Goal: Task Accomplishment & Management: Manage account settings

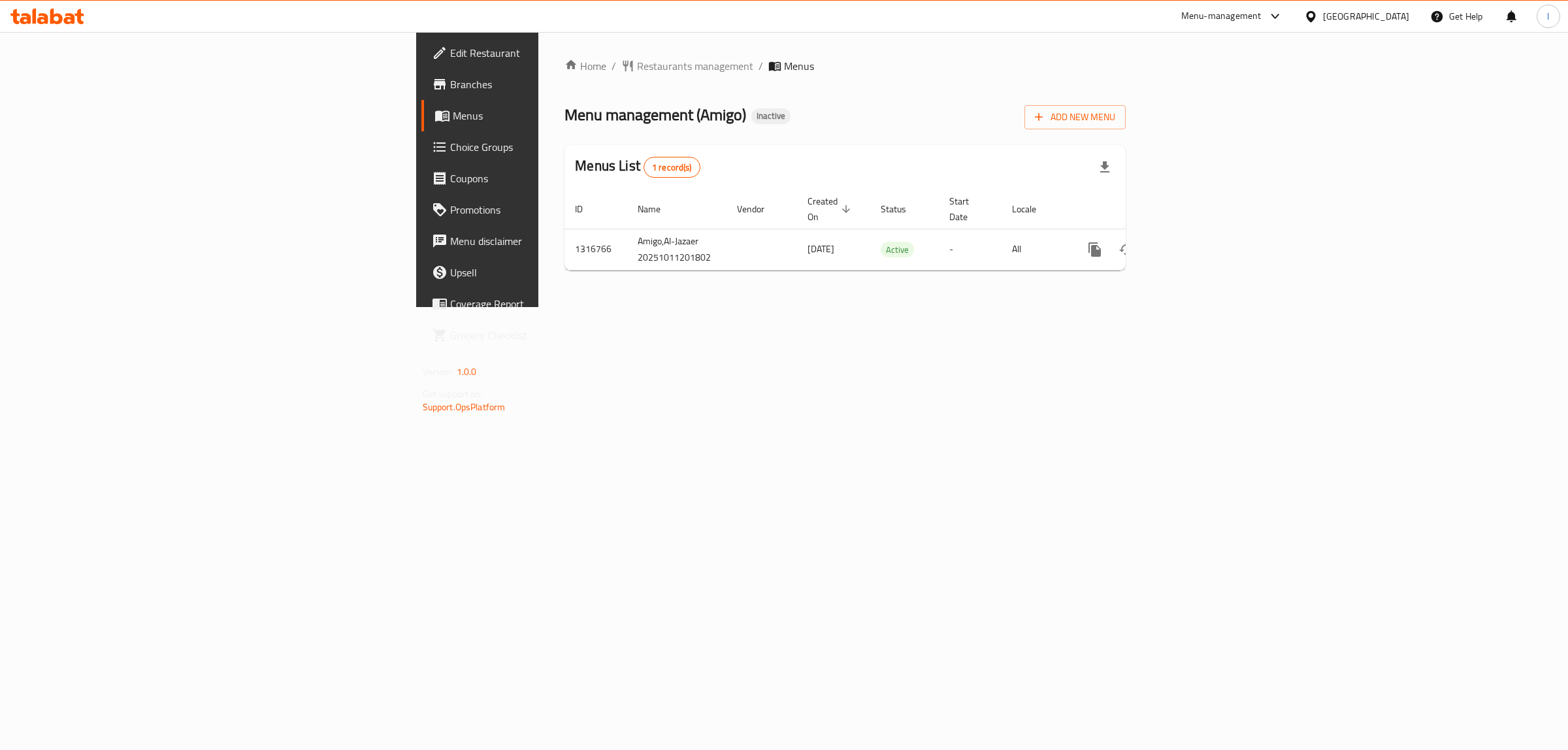
click at [564, 111] on span "Menu management ( Amigo )" at bounding box center [655, 115] width 182 height 30
copy span "Amigo"
click at [421, 93] on link "Branches" at bounding box center [549, 84] width 256 height 31
click at [730, 282] on div "Home / Restaurants management / Menus Menu management ( Amigo ) Inactive Add Ne…" at bounding box center [845, 169] width 614 height 275
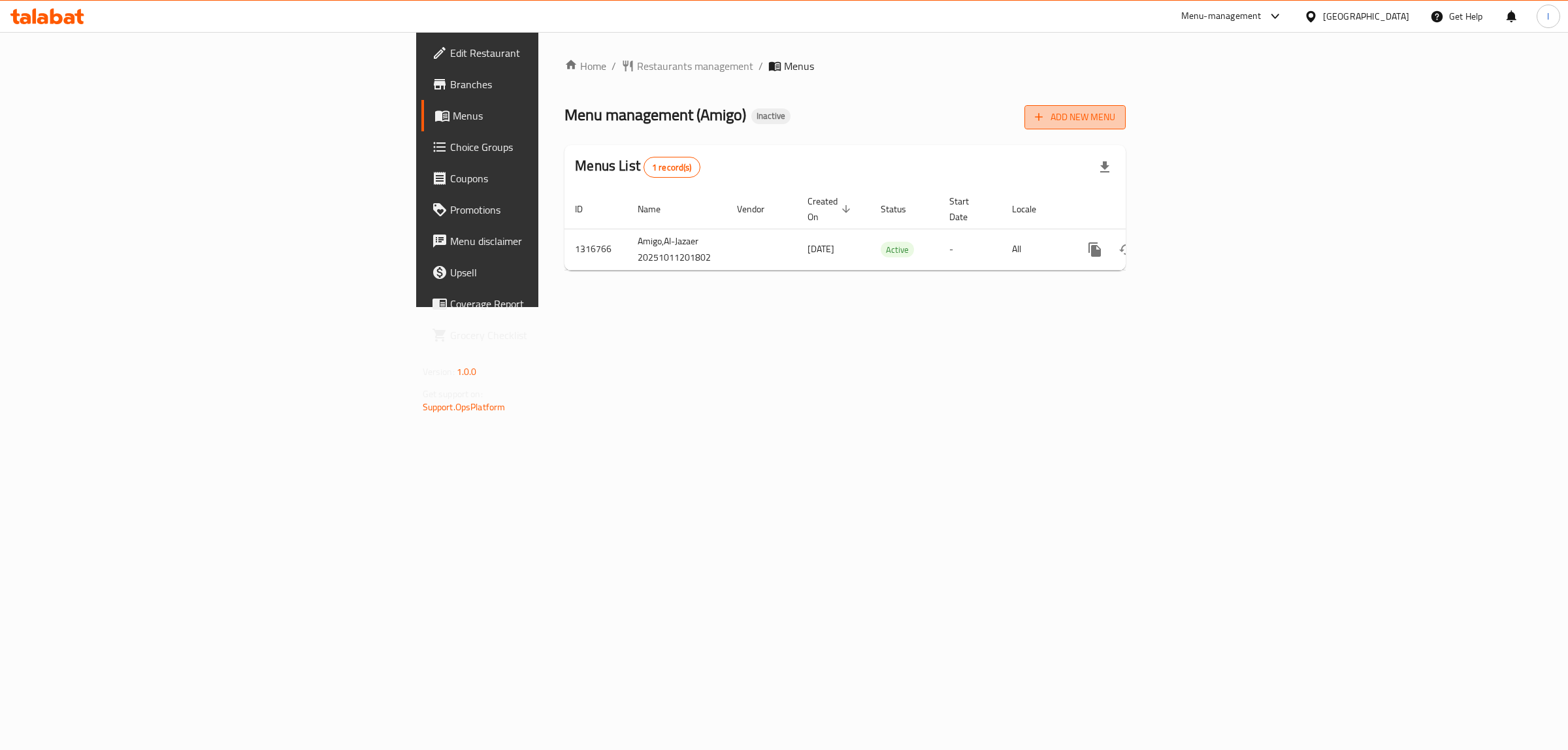
click at [1126, 105] on button "Add New Menu" at bounding box center [1075, 117] width 101 height 24
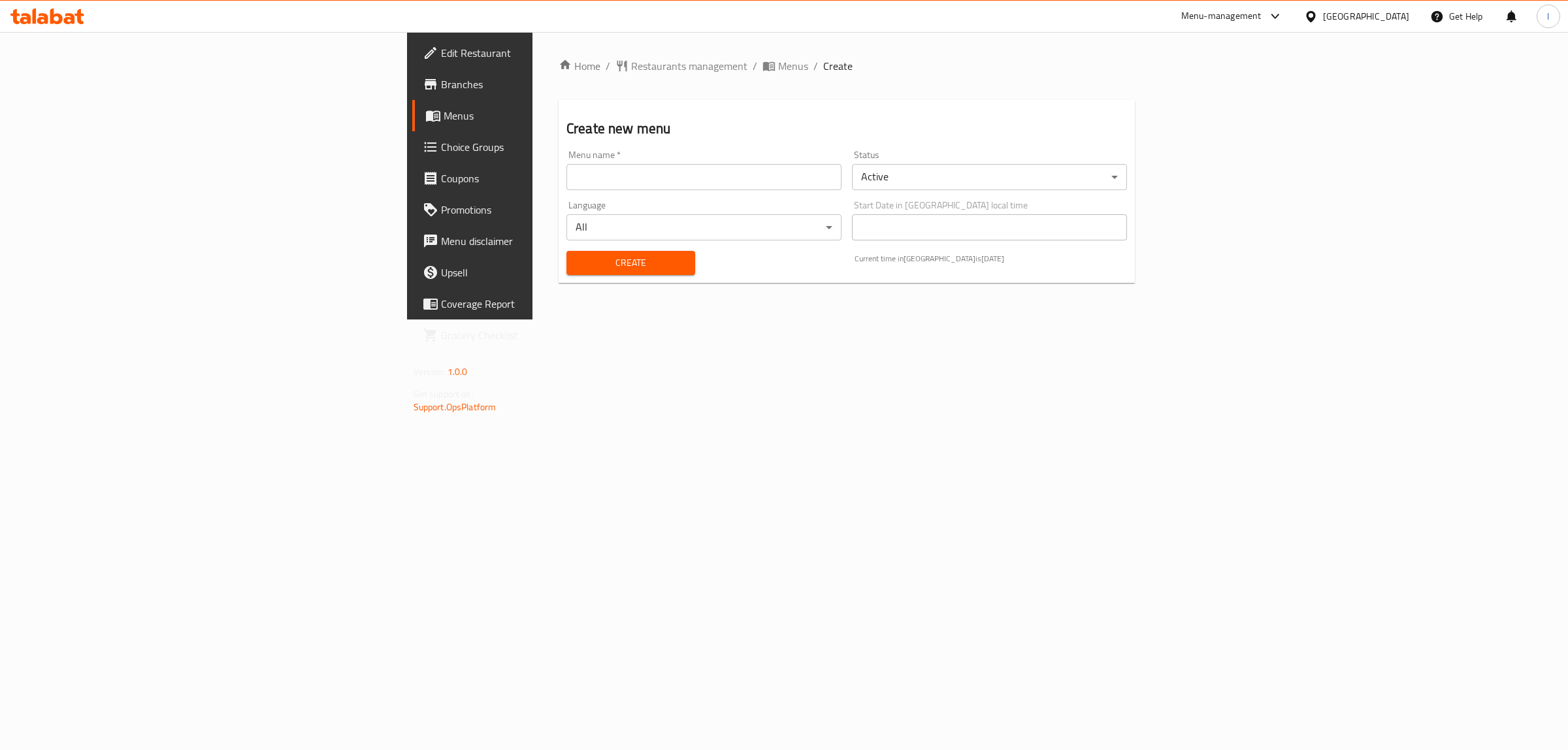
drag, startPoint x: 556, startPoint y: 183, endPoint x: 512, endPoint y: 190, distance: 44.6
click at [566, 183] on input "text" at bounding box center [703, 177] width 275 height 26
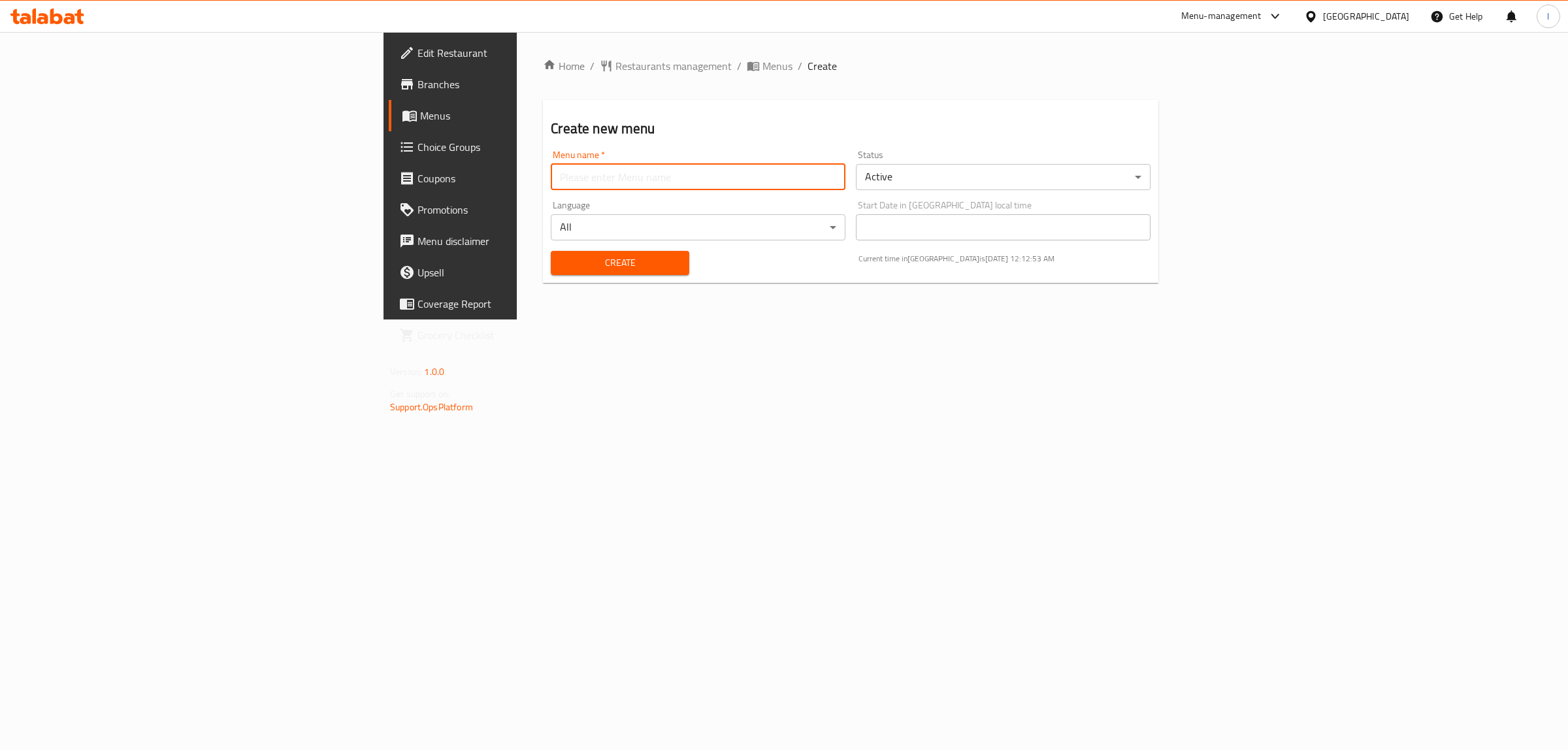
type input "team"
click at [561, 262] on span "Create" at bounding box center [619, 263] width 117 height 16
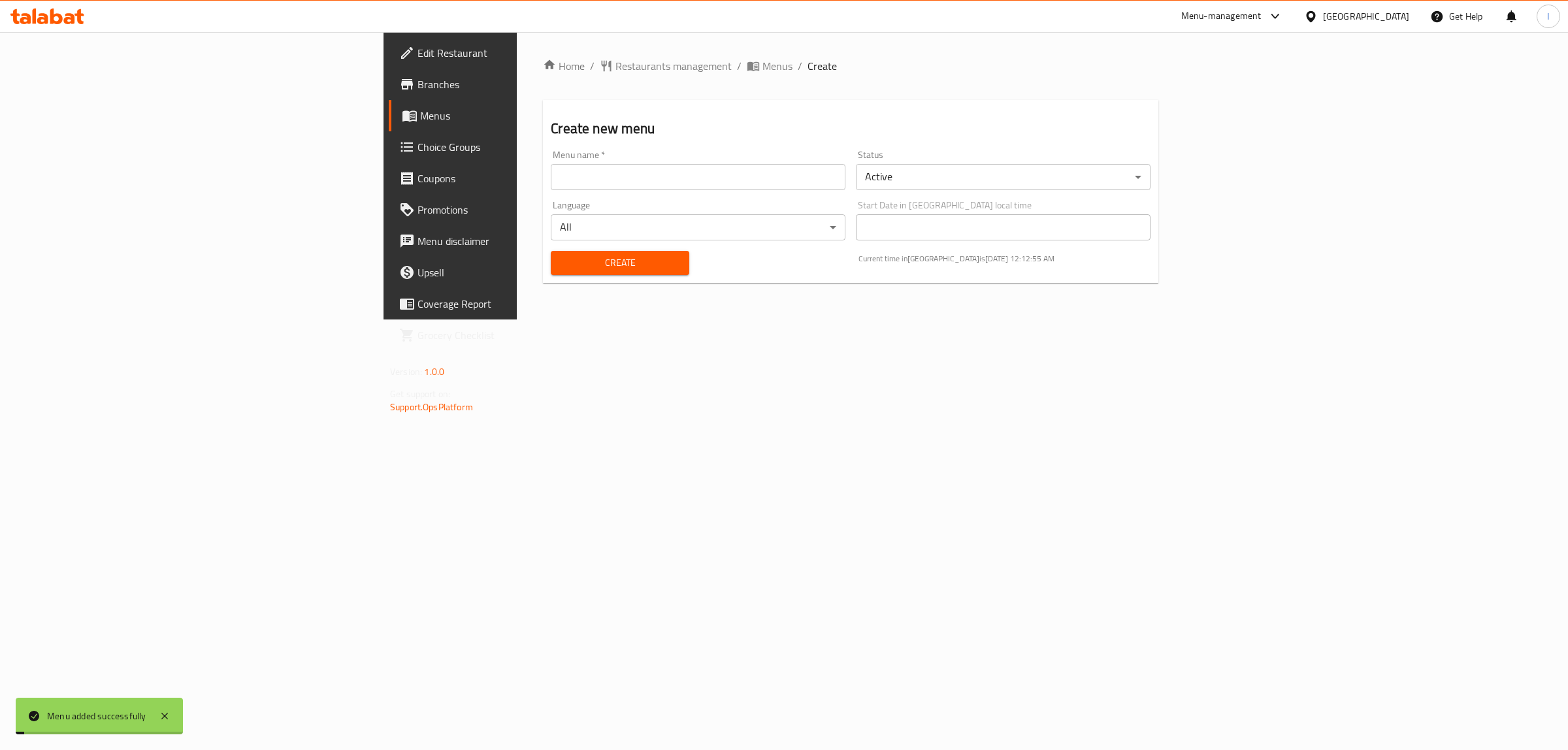
click at [420, 114] on span "Menus" at bounding box center [527, 115] width 215 height 16
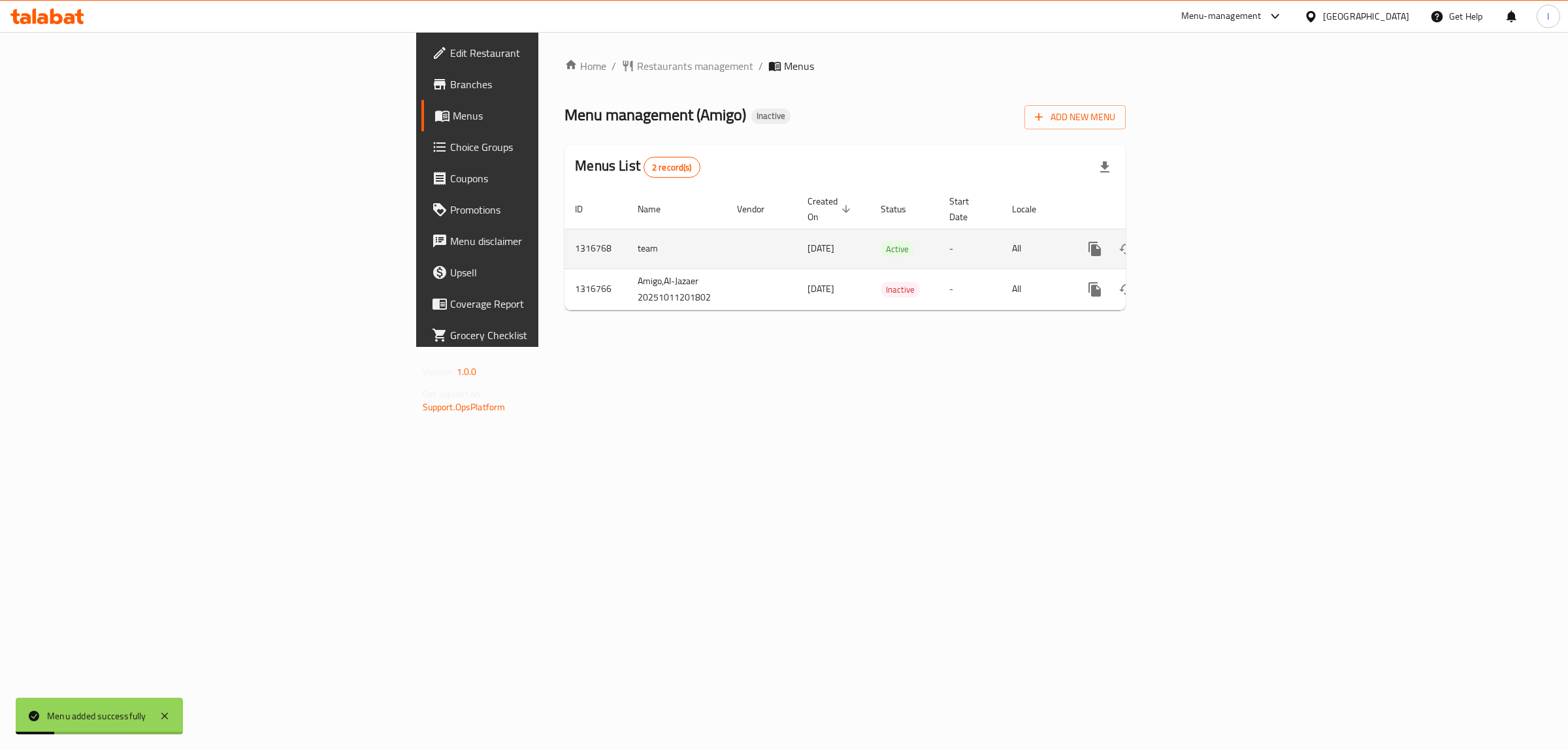
click at [1197, 241] on icon "enhanced table" at bounding box center [1189, 248] width 16 height 16
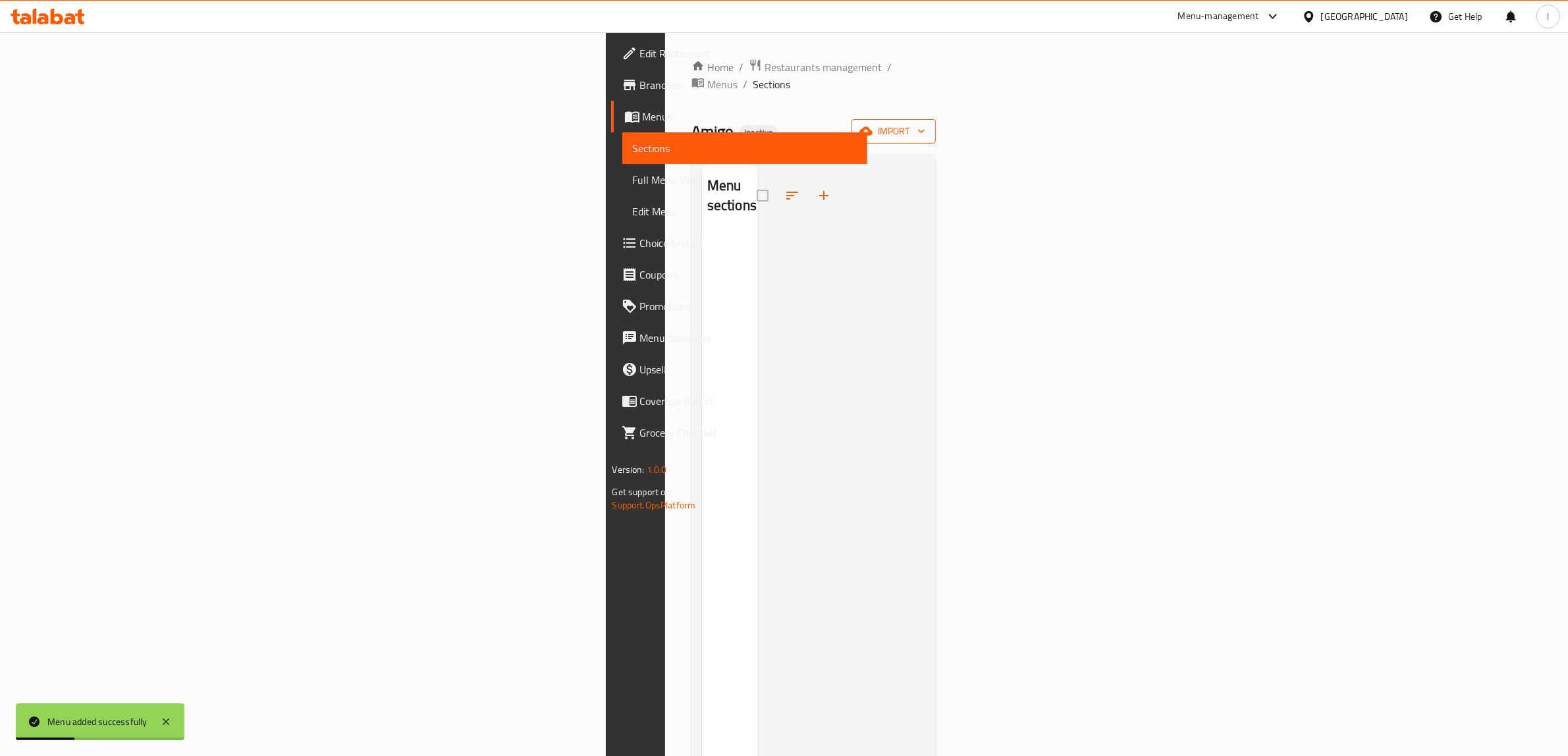
click at [926, 123] on span "import" at bounding box center [894, 131] width 63 height 16
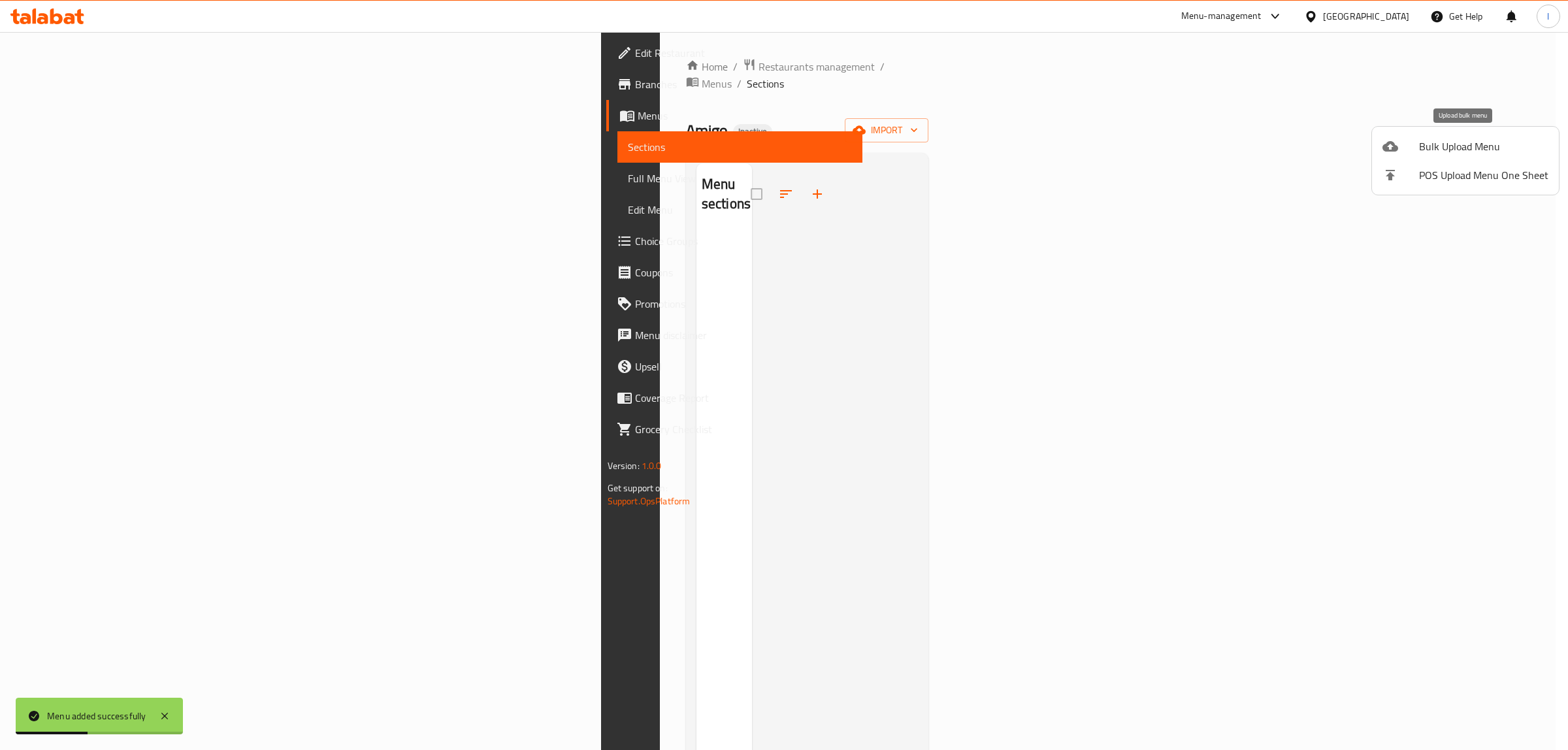
click at [1410, 148] on div at bounding box center [1401, 146] width 36 height 16
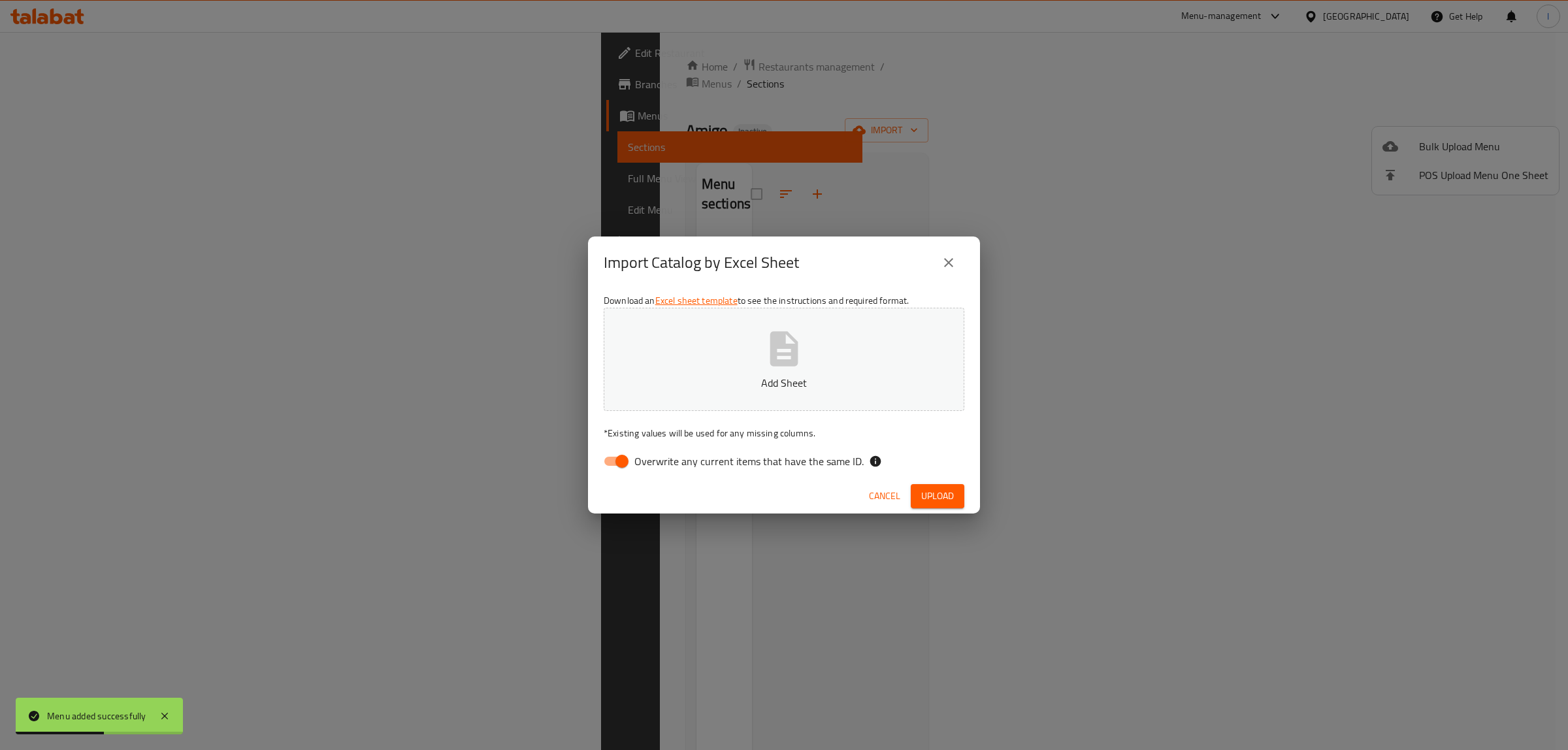
click at [699, 462] on span "Overwrite any current items that have the same ID." at bounding box center [749, 461] width 229 height 16
click at [659, 462] on input "Overwrite any current items that have the same ID." at bounding box center [622, 461] width 74 height 25
checkbox input "false"
click at [734, 327] on button "Add Sheet" at bounding box center [784, 359] width 360 height 103
click at [935, 503] on span "Upload" at bounding box center [938, 496] width 32 height 16
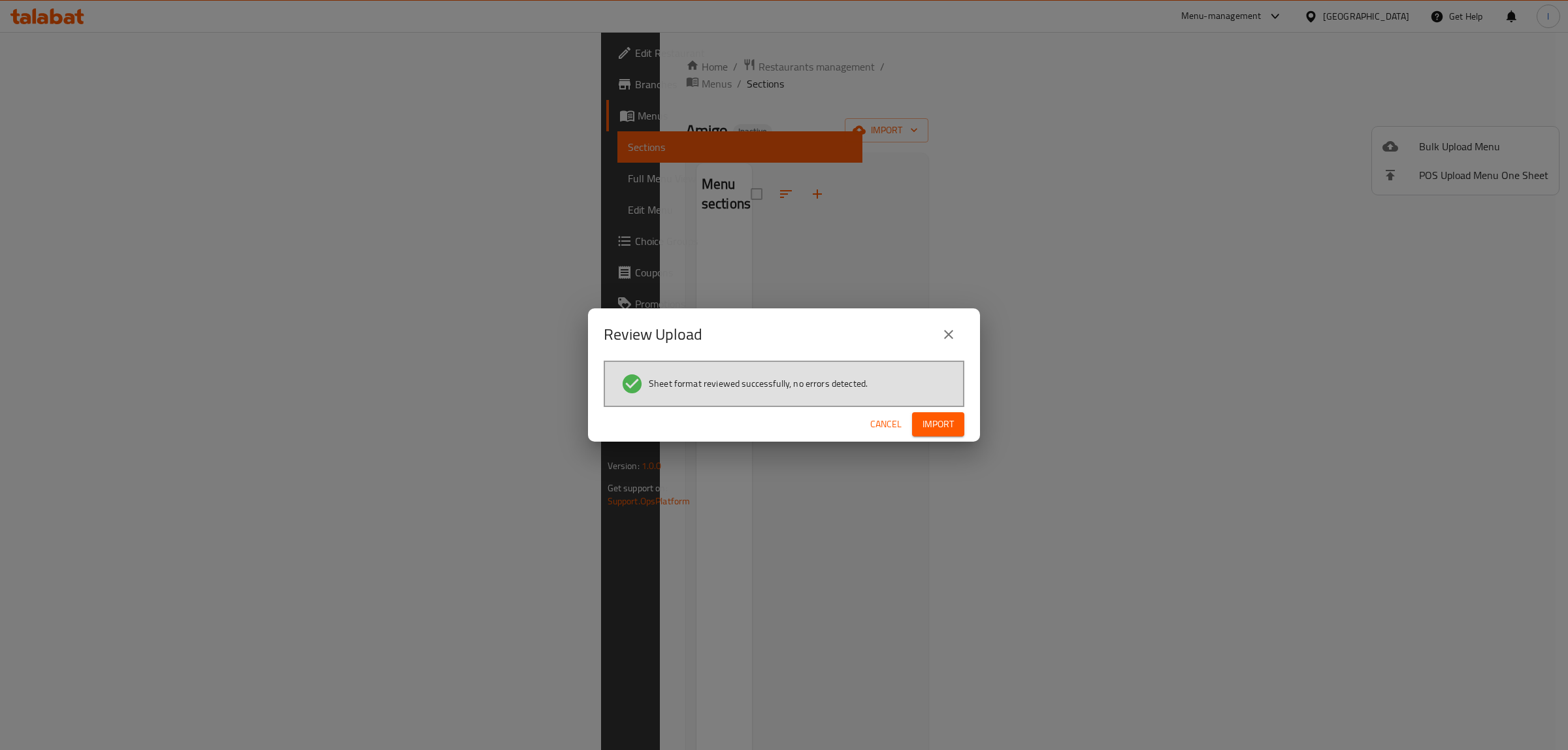
click at [941, 429] on span "Import" at bounding box center [938, 425] width 31 height 16
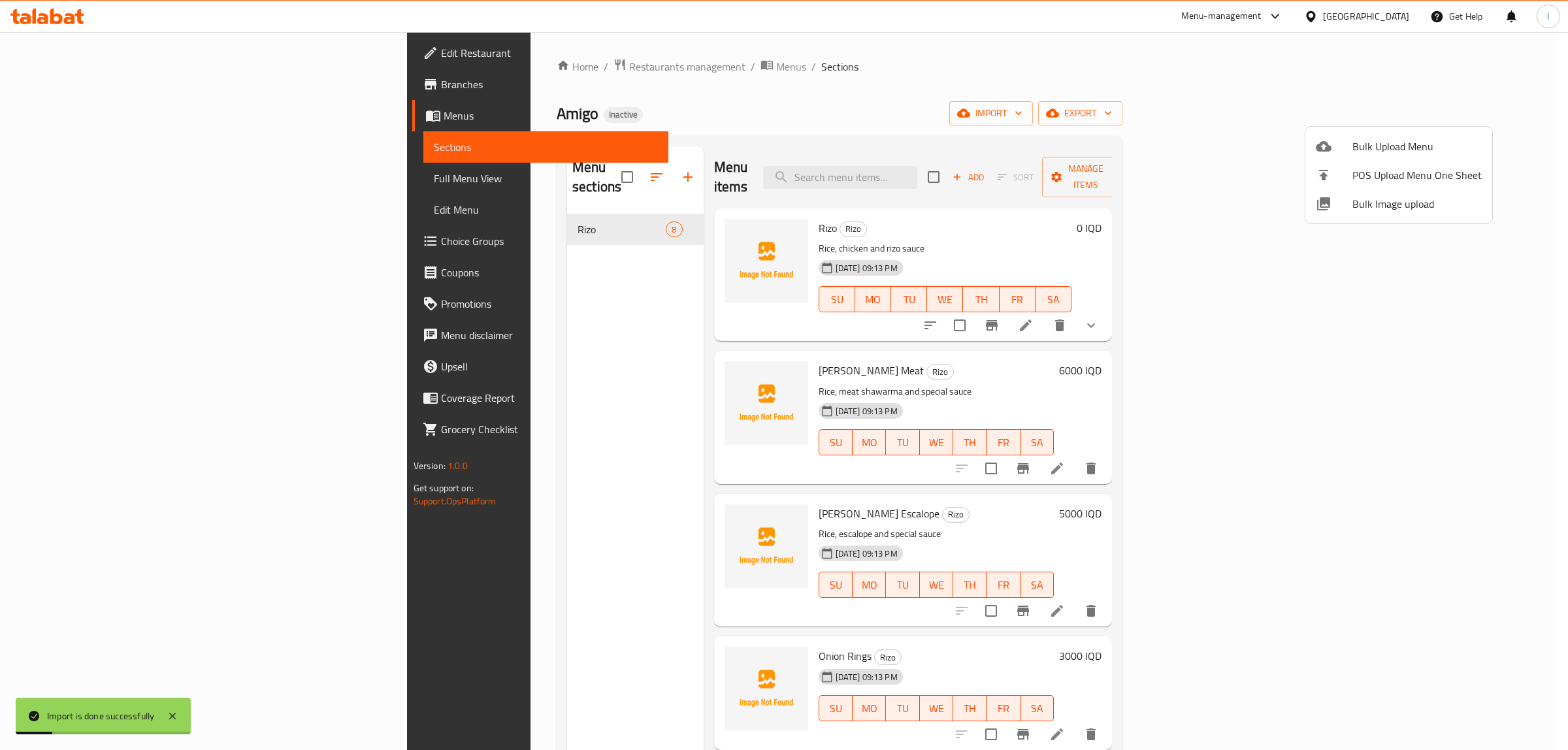
click at [155, 172] on div at bounding box center [784, 375] width 1568 height 750
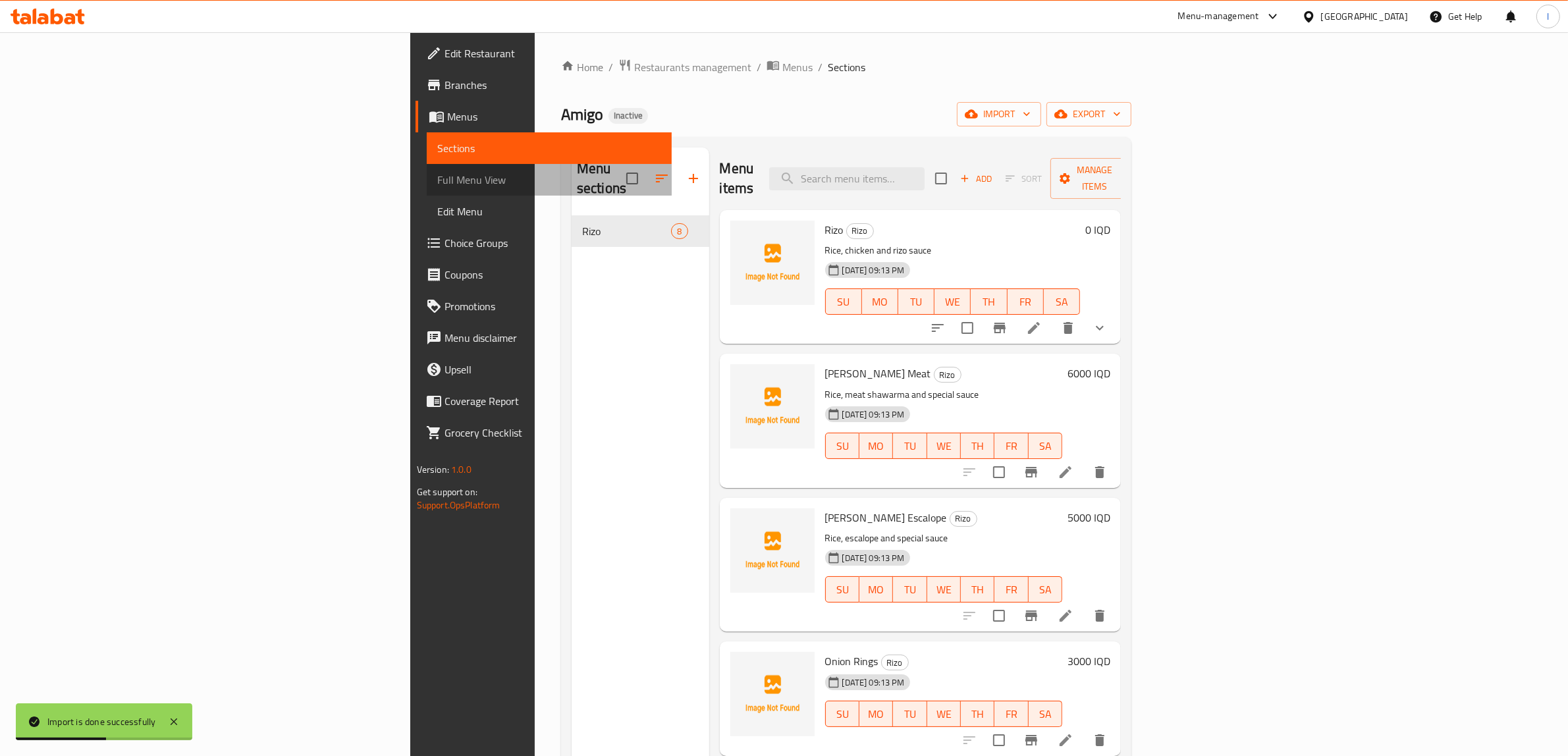
click at [427, 170] on link "Full Menu View" at bounding box center [549, 180] width 246 height 31
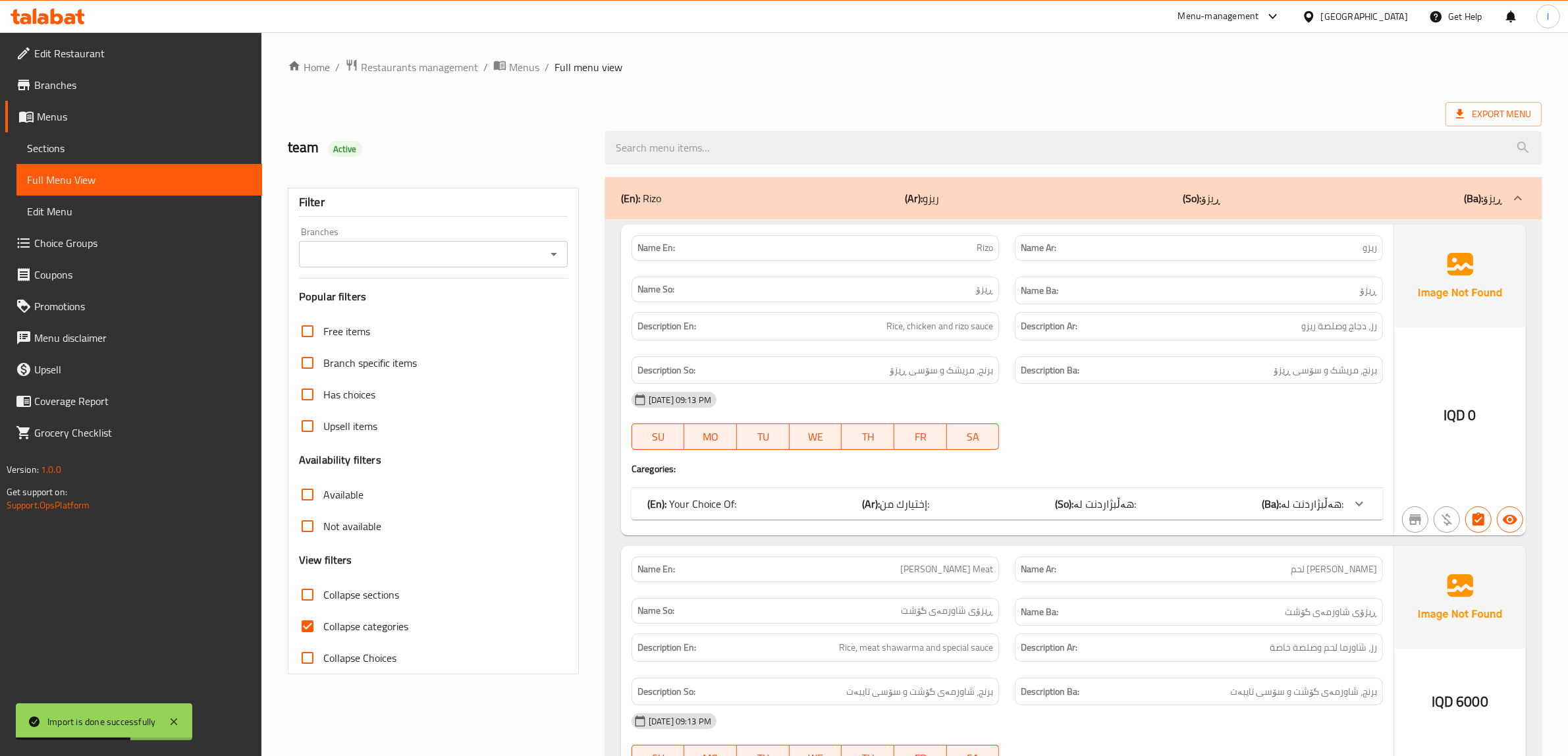
click at [423, 235] on div "Branches Branches" at bounding box center [433, 247] width 269 height 40
click at [419, 252] on input "Branches" at bounding box center [422, 254] width 239 height 18
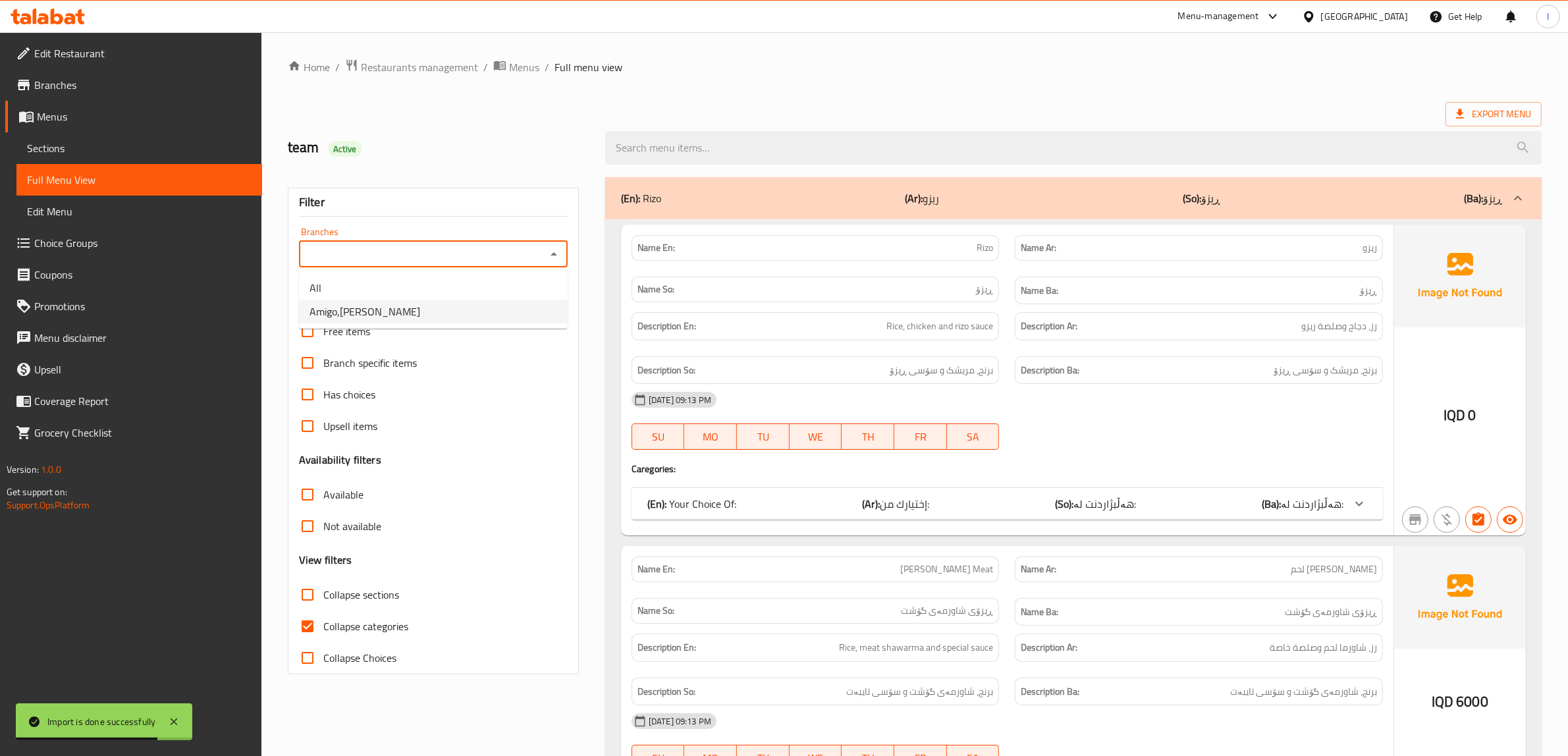
click at [382, 321] on li "Amigo,Al-Jazaer" at bounding box center [433, 311] width 269 height 24
type input "Amigo,Al-Jazaer"
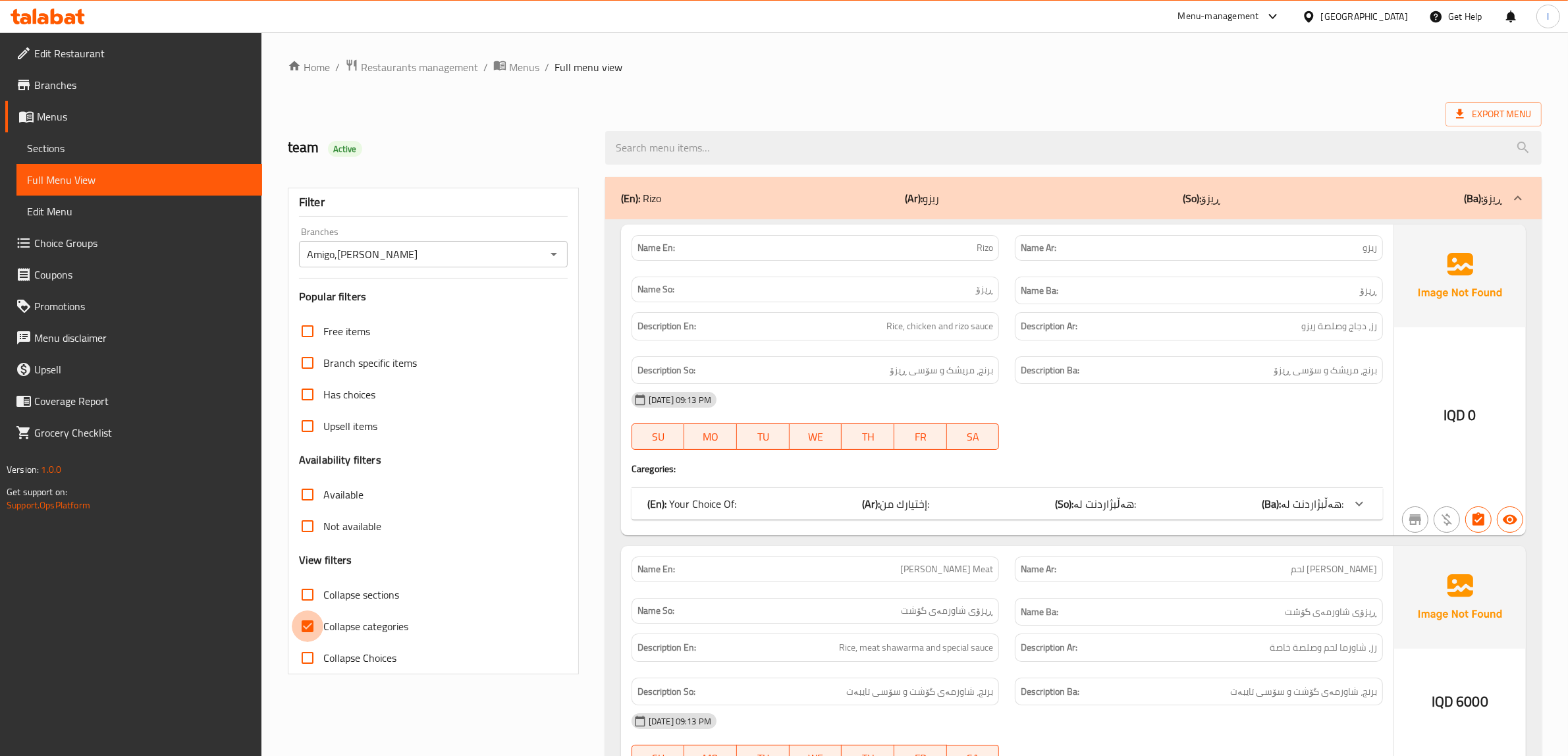
click at [318, 626] on input "Collapse categories" at bounding box center [308, 626] width 31 height 31
checkbox input "false"
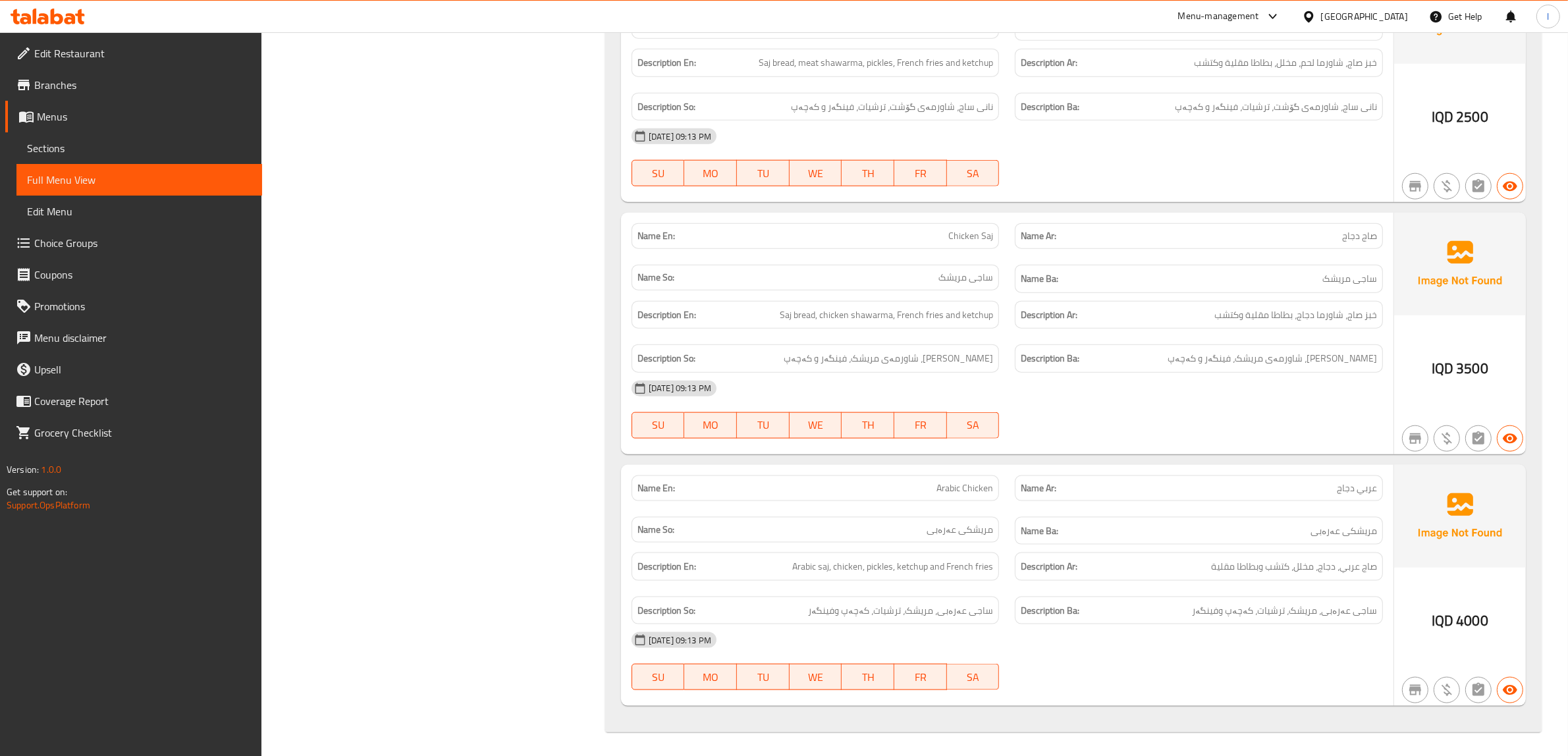
scroll to position [1913, 0]
click at [52, 144] on span "Sections" at bounding box center [140, 148] width 225 height 16
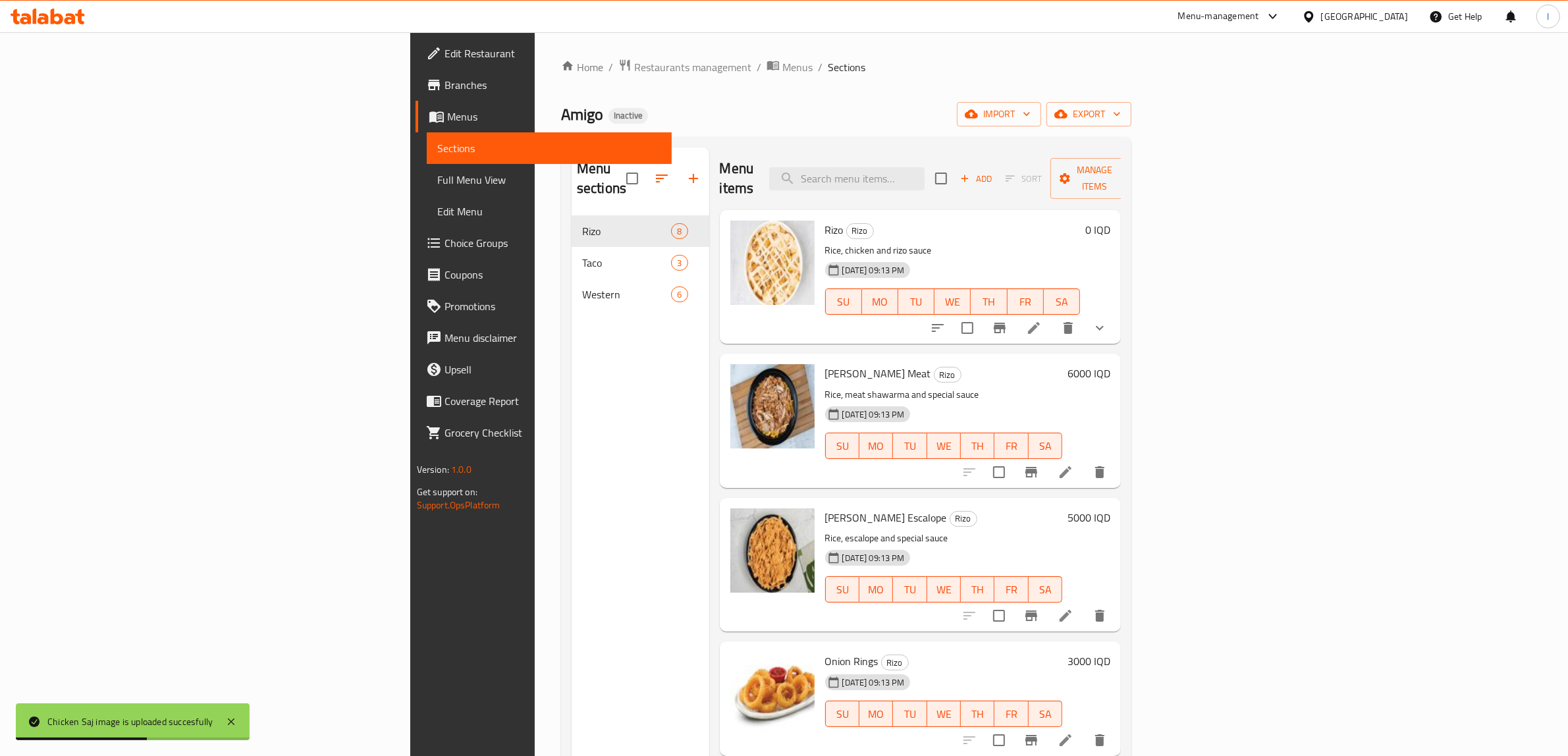
click at [438, 173] on span "Full Menu View" at bounding box center [550, 180] width 225 height 16
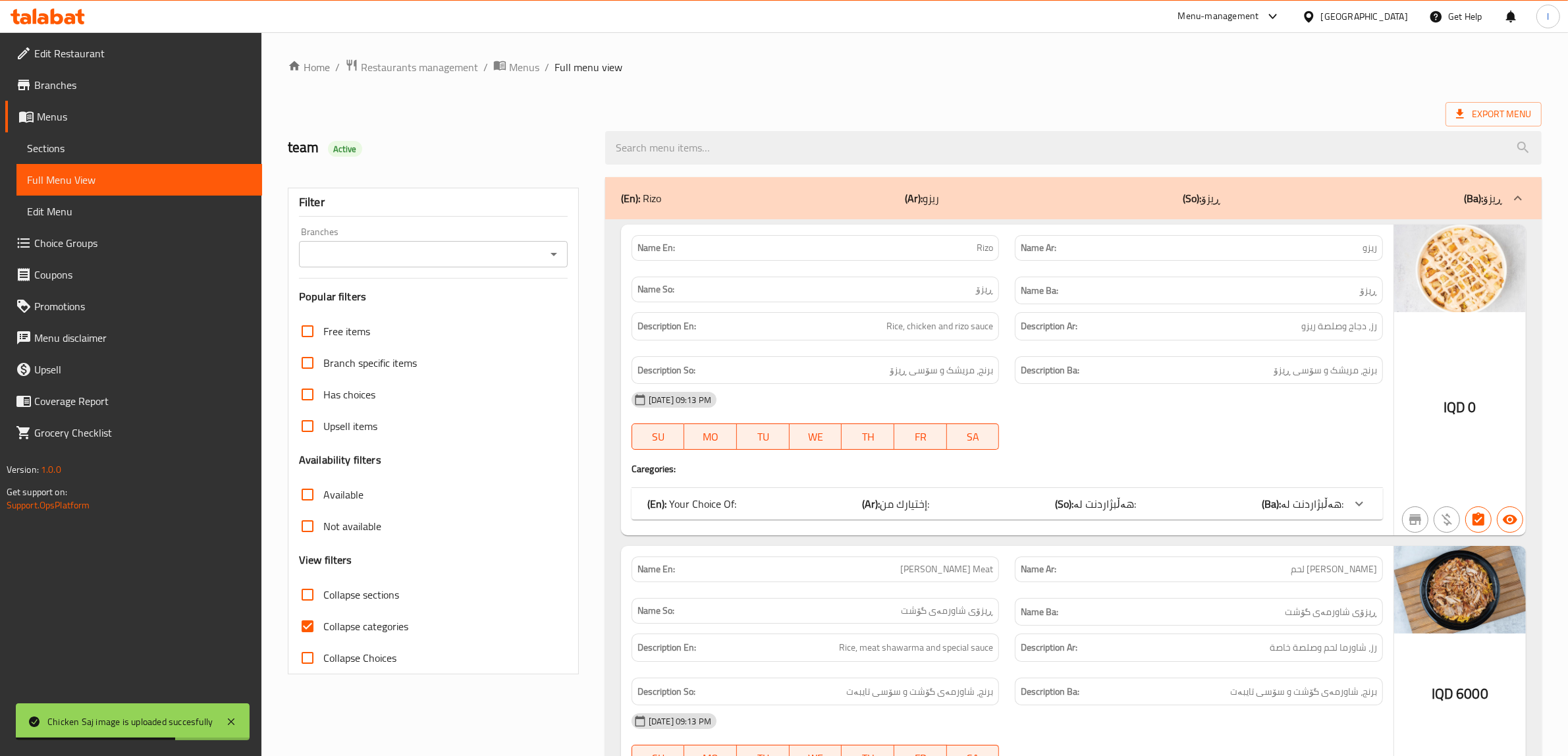
click at [108, 160] on link "Sections" at bounding box center [139, 148] width 246 height 31
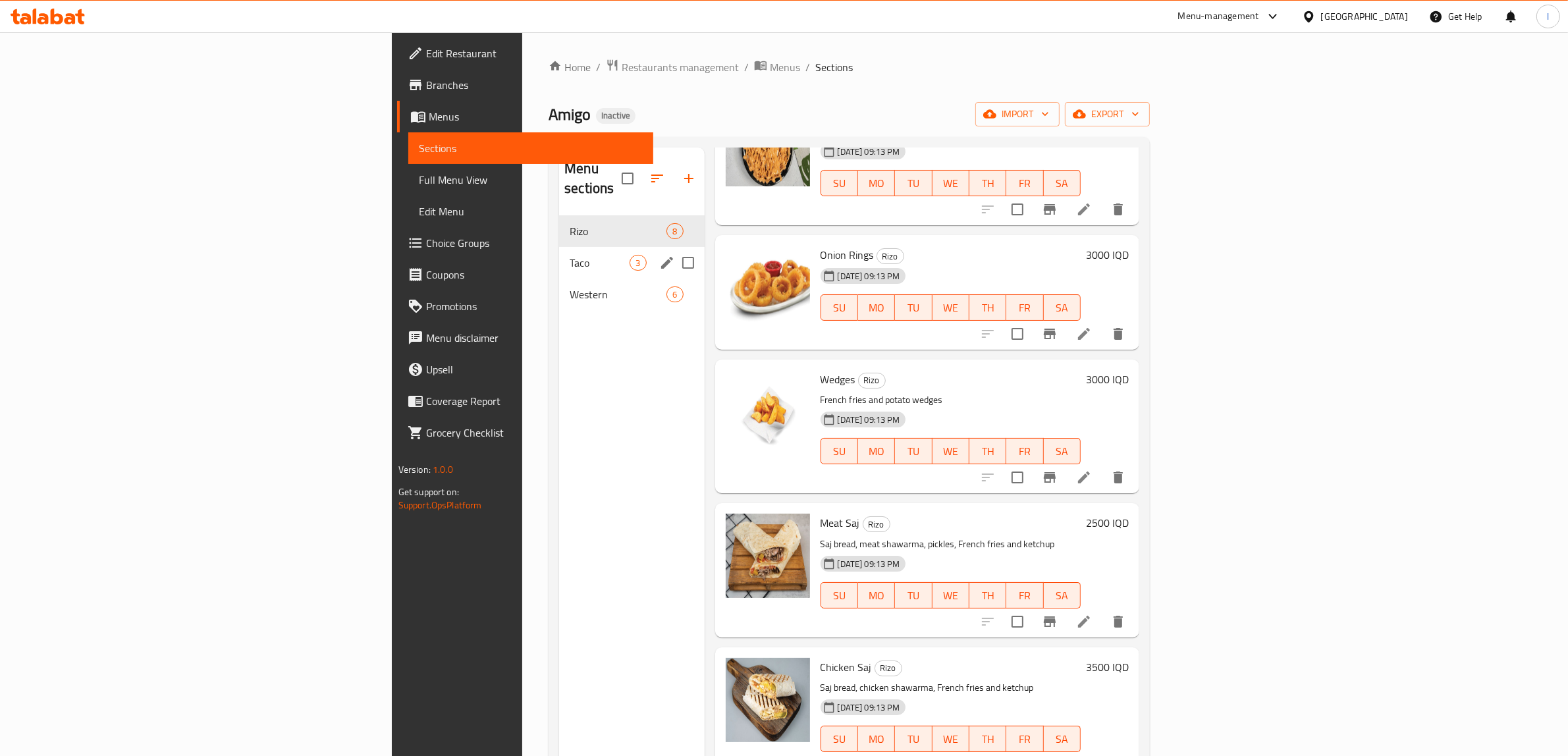
click at [559, 278] on div "Western 6" at bounding box center [632, 294] width 145 height 31
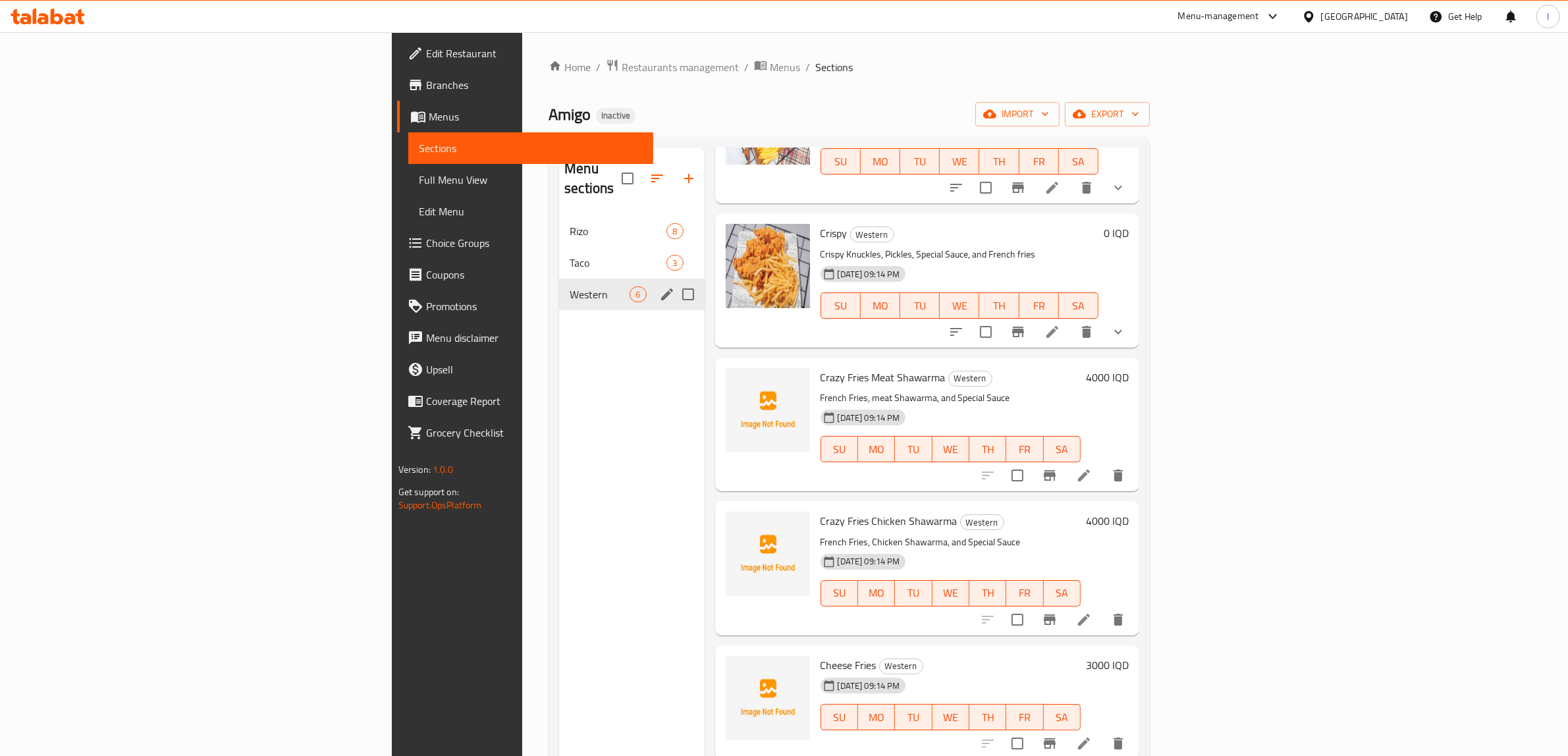
scroll to position [119, 0]
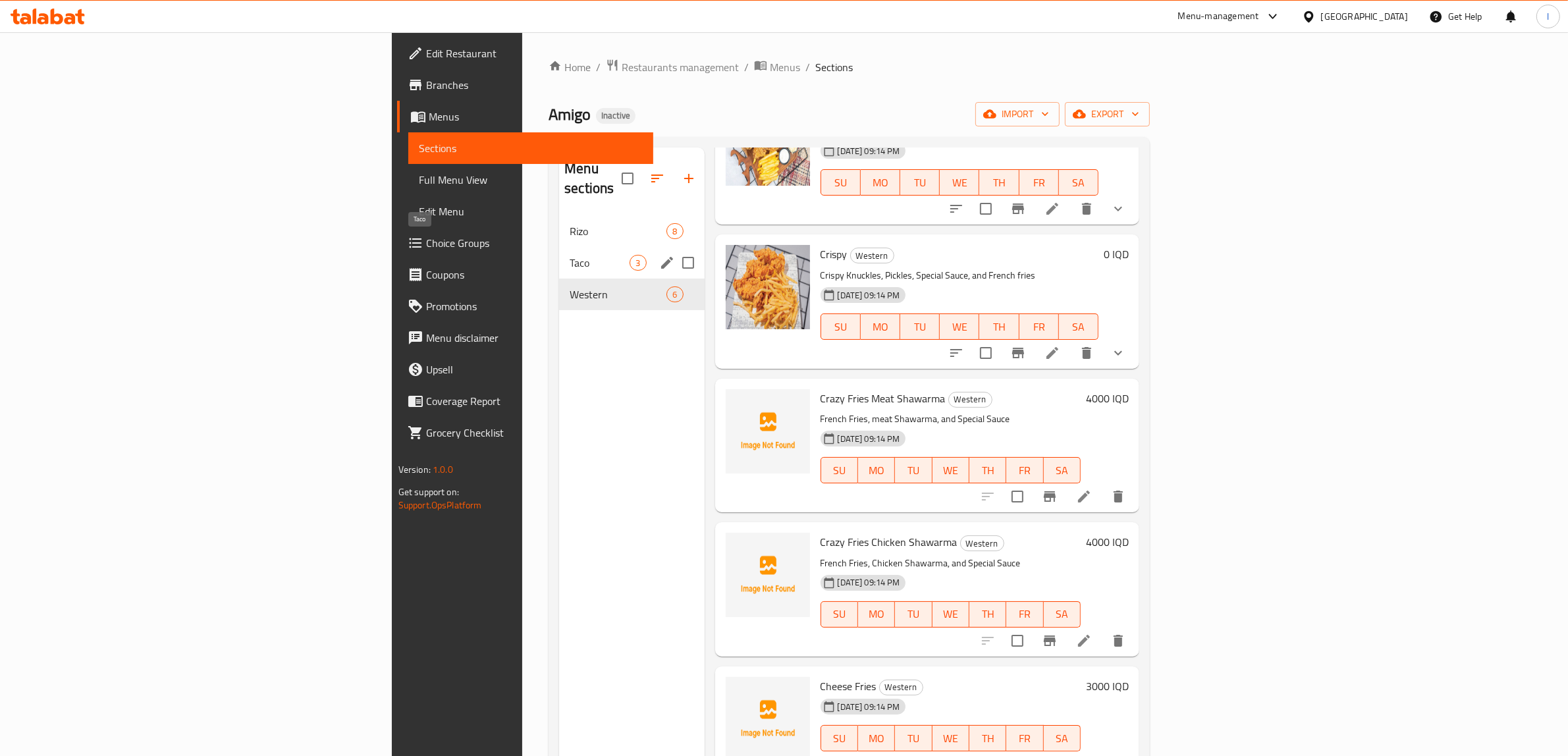
click at [570, 255] on span "Taco" at bounding box center [600, 263] width 60 height 16
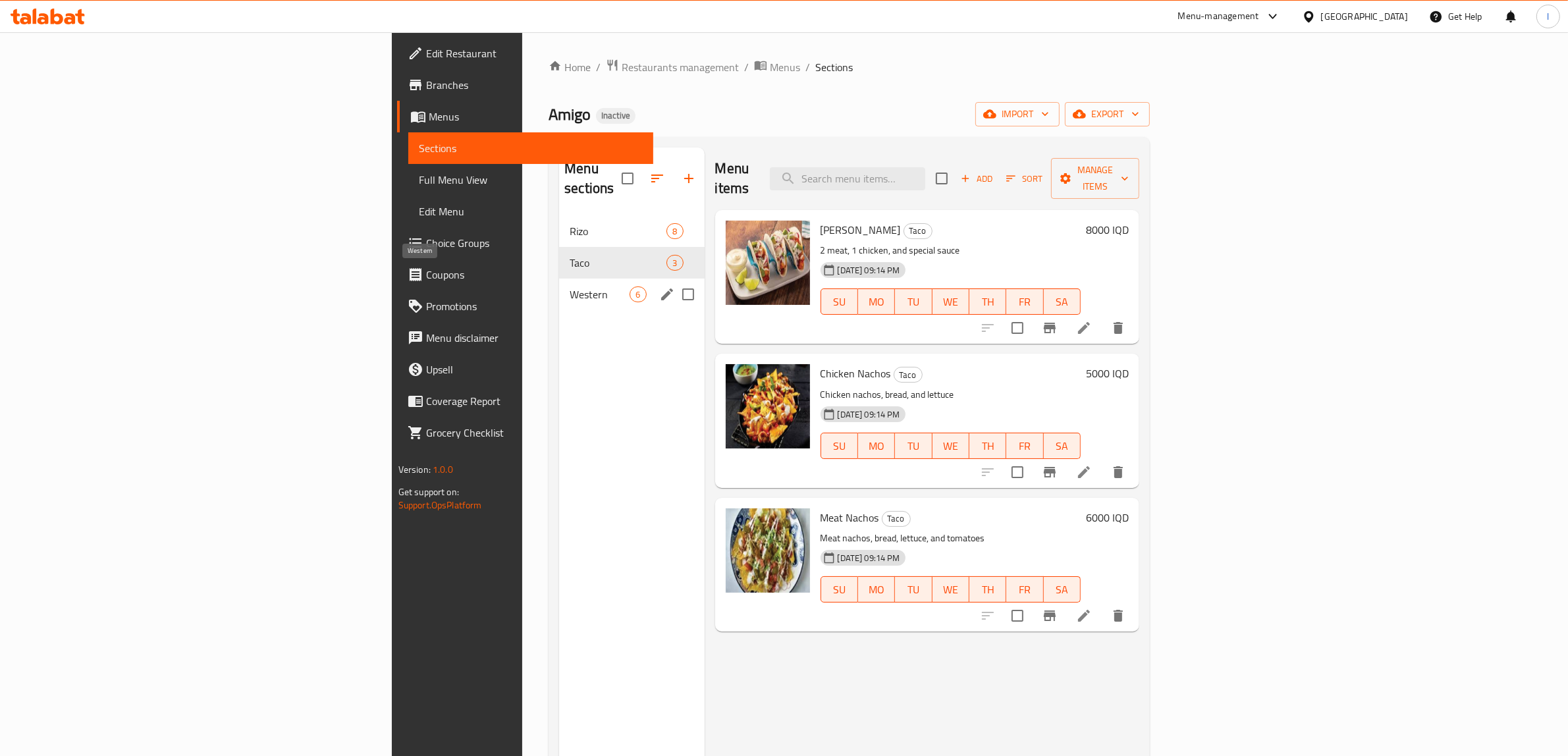
click at [570, 286] on span "Western" at bounding box center [600, 294] width 60 height 16
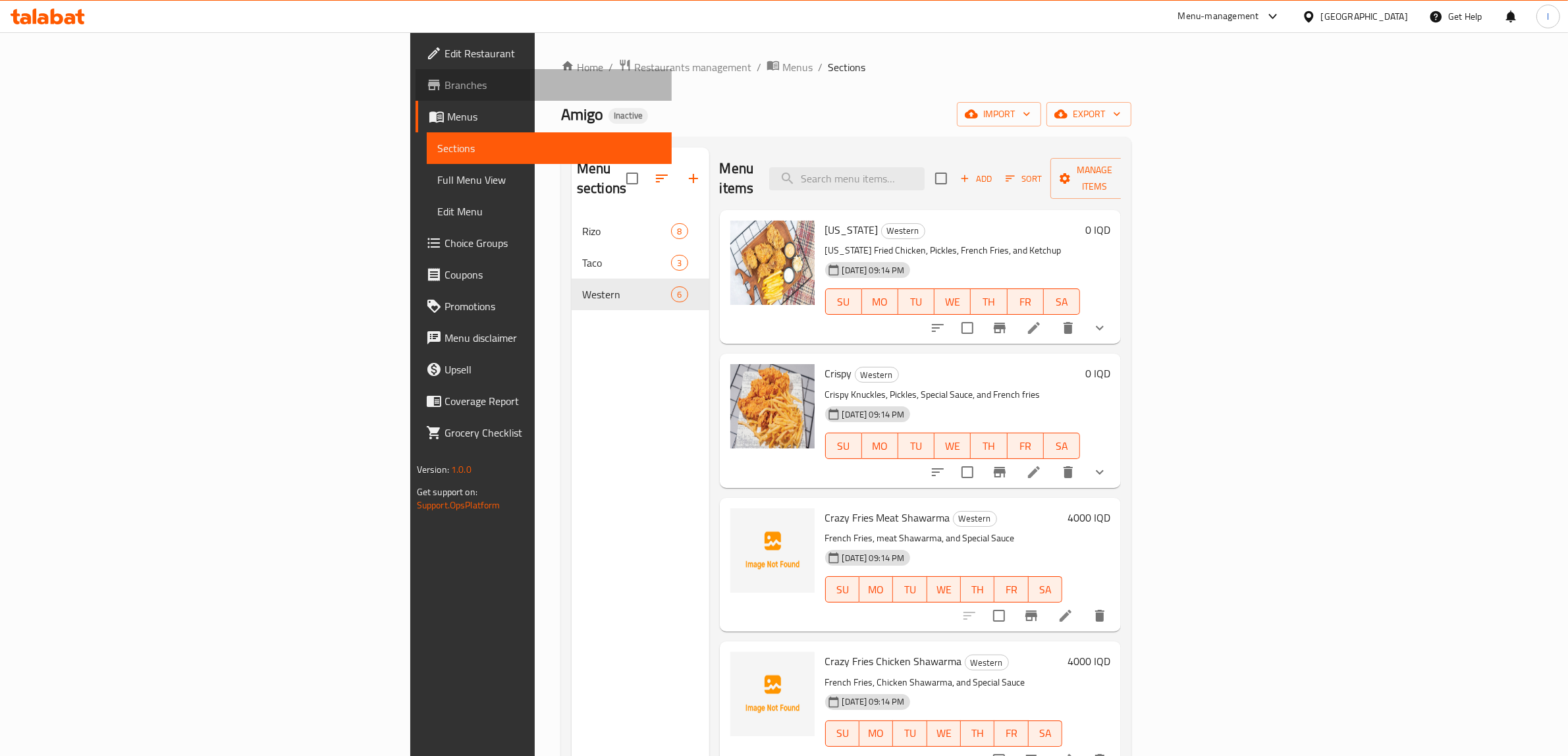
click at [444, 79] on span "Branches" at bounding box center [553, 84] width 217 height 16
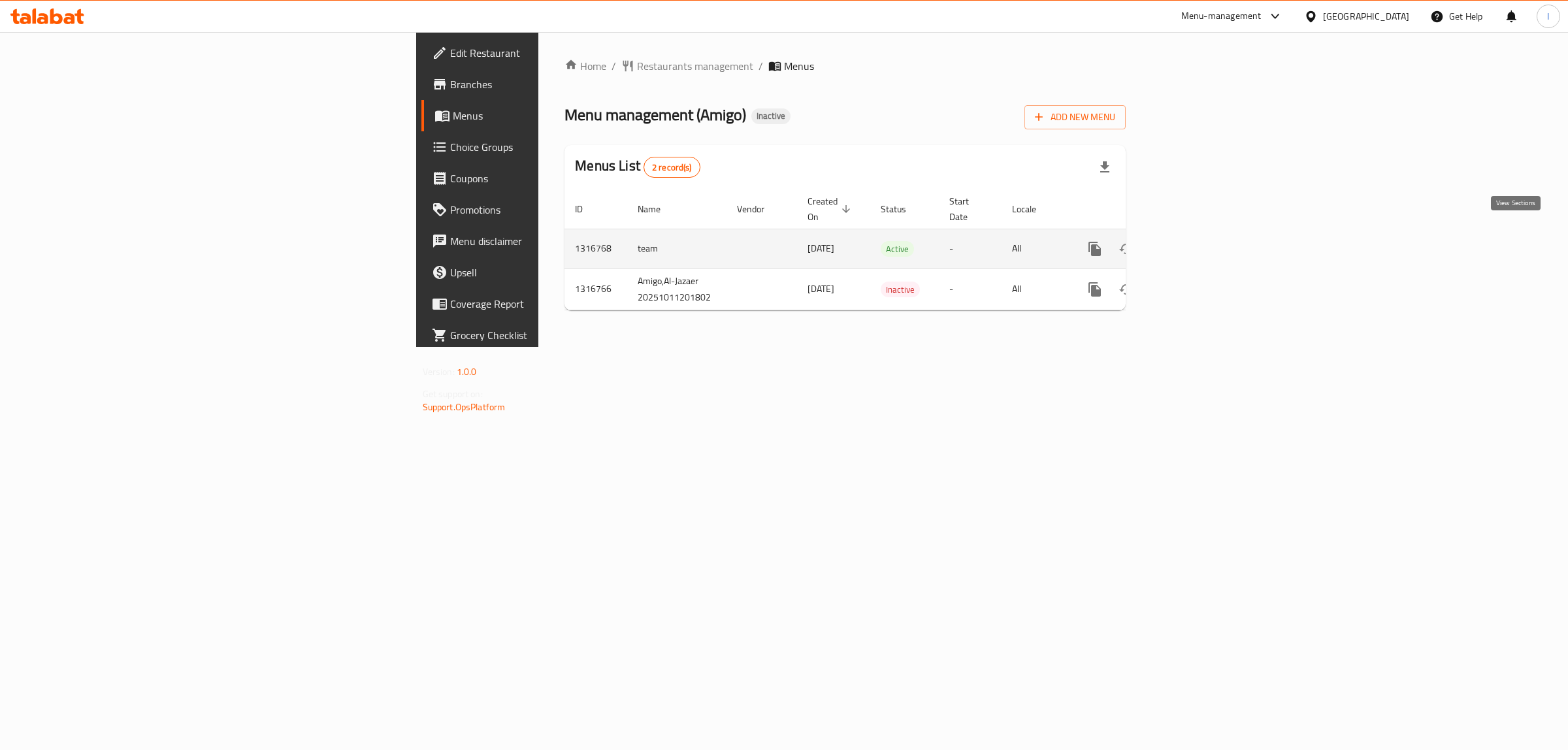
click at [1197, 241] on icon "enhanced table" at bounding box center [1189, 248] width 16 height 16
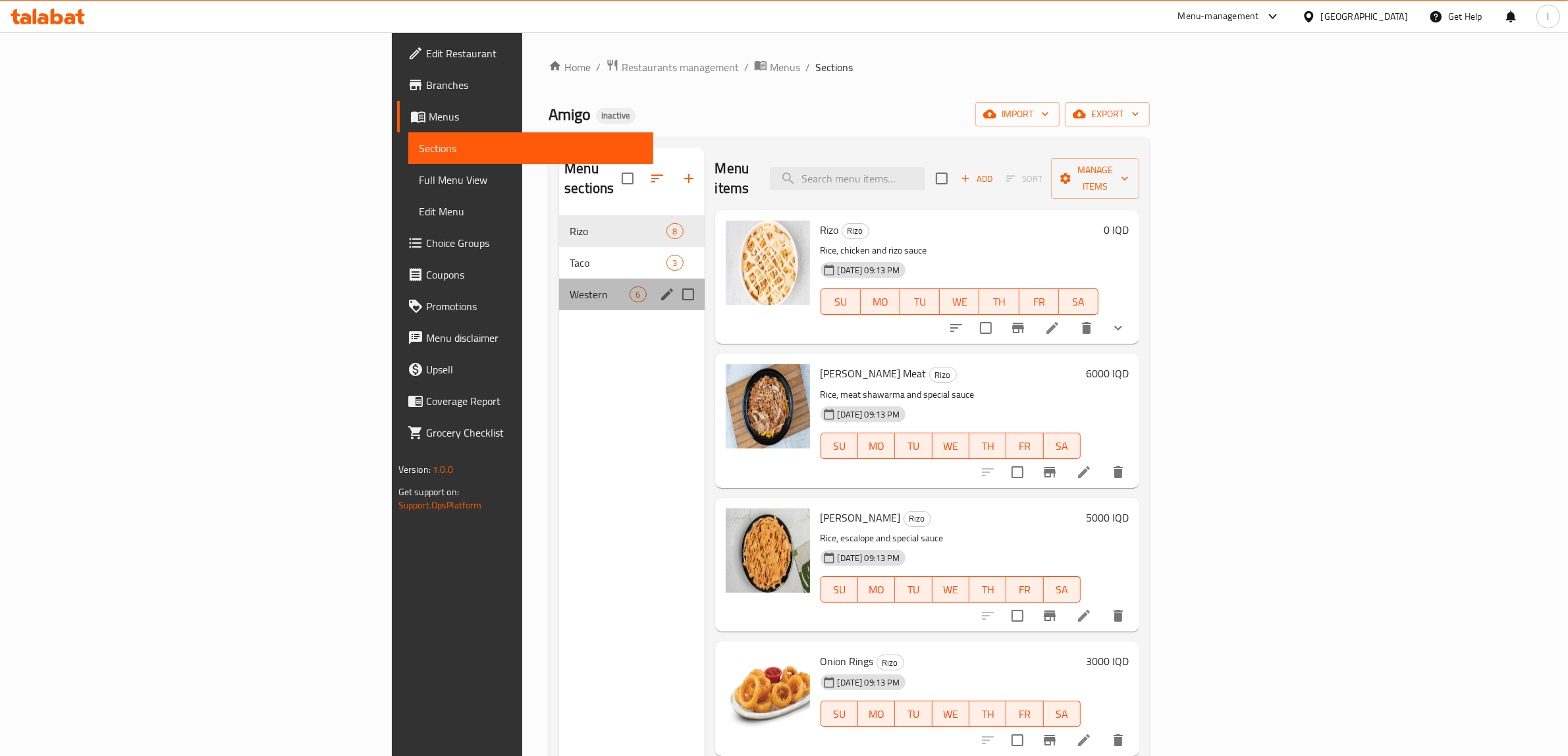
click at [559, 278] on div "Western 6" at bounding box center [632, 294] width 145 height 31
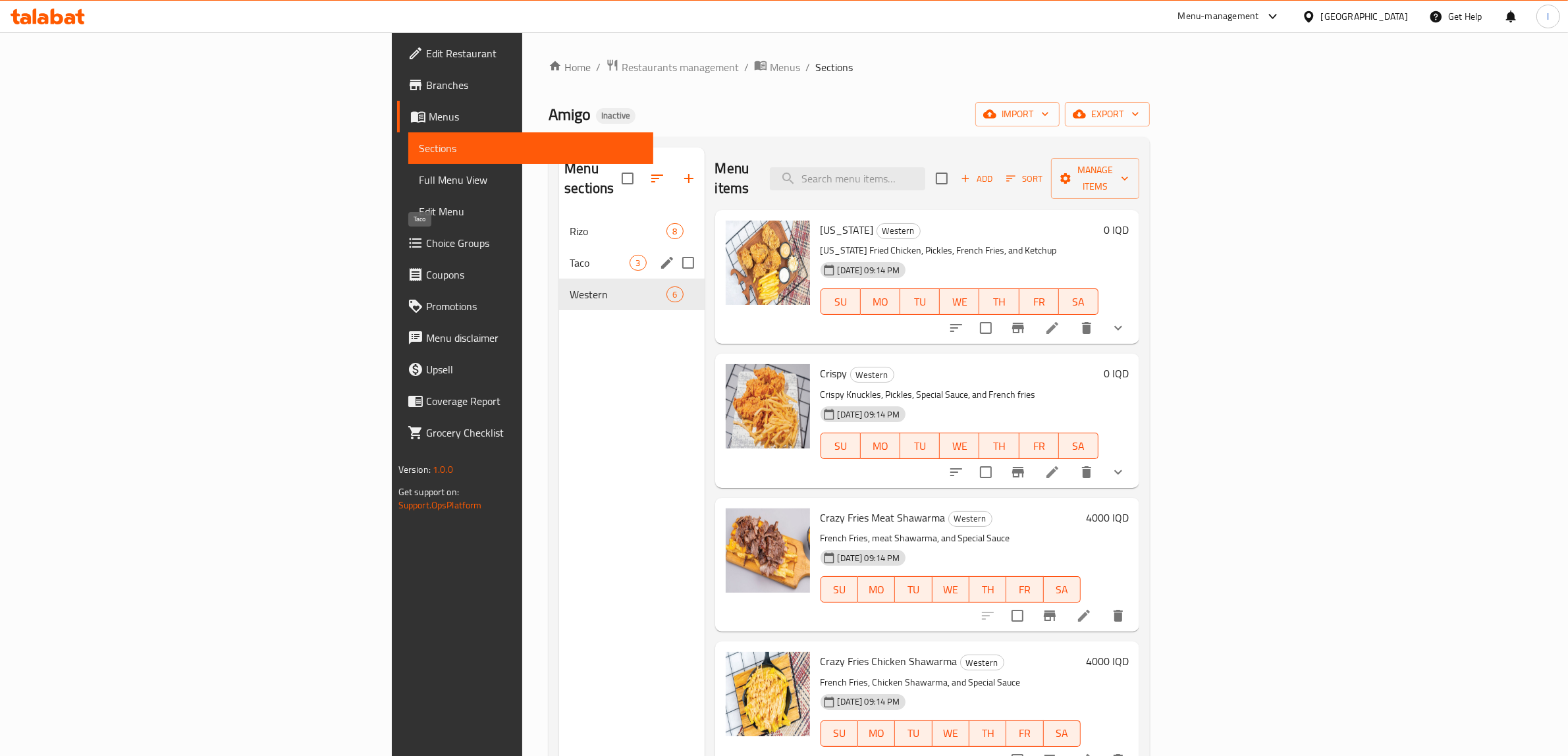
click at [570, 255] on span "Taco" at bounding box center [600, 263] width 60 height 16
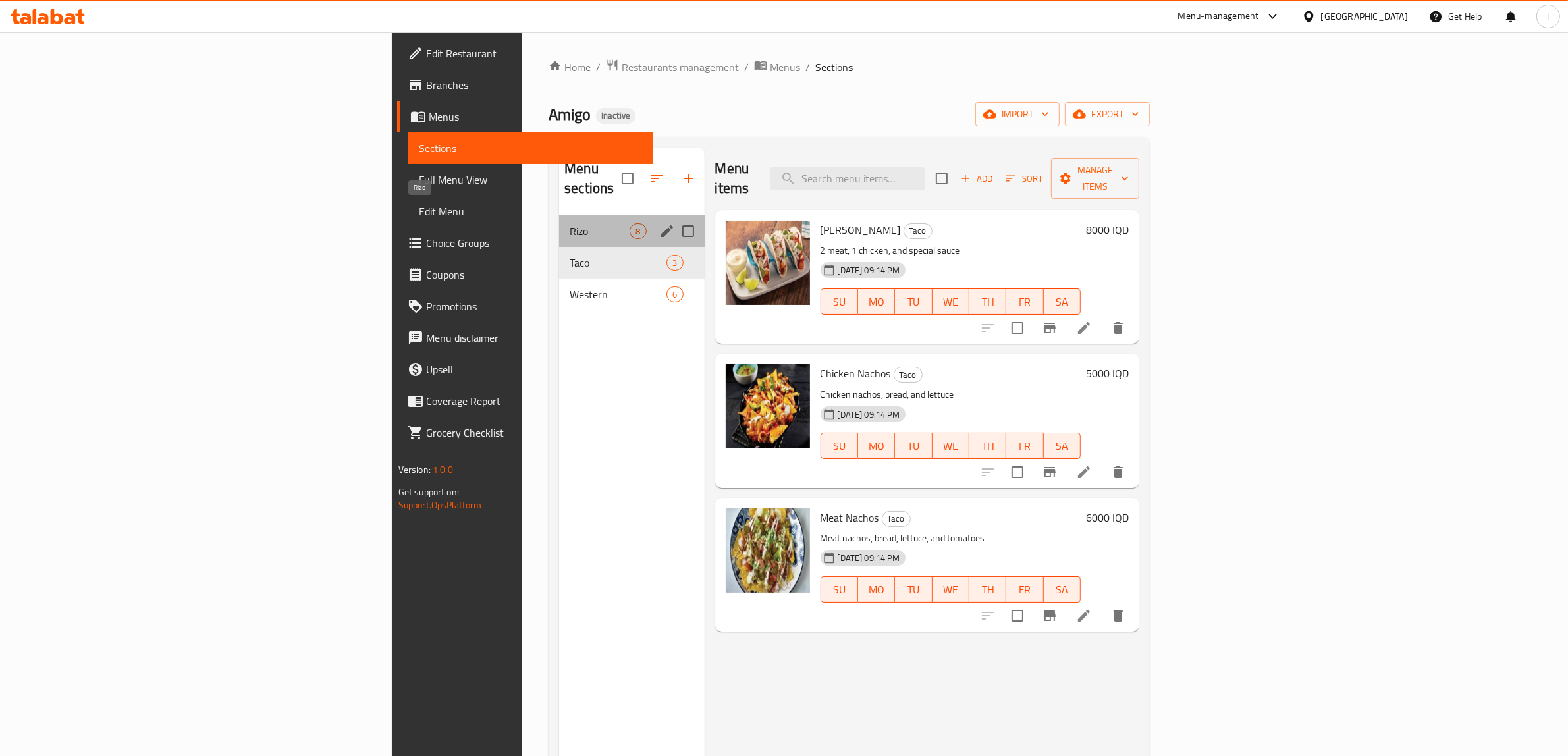
click at [570, 223] on span "Rizo" at bounding box center [600, 231] width 60 height 16
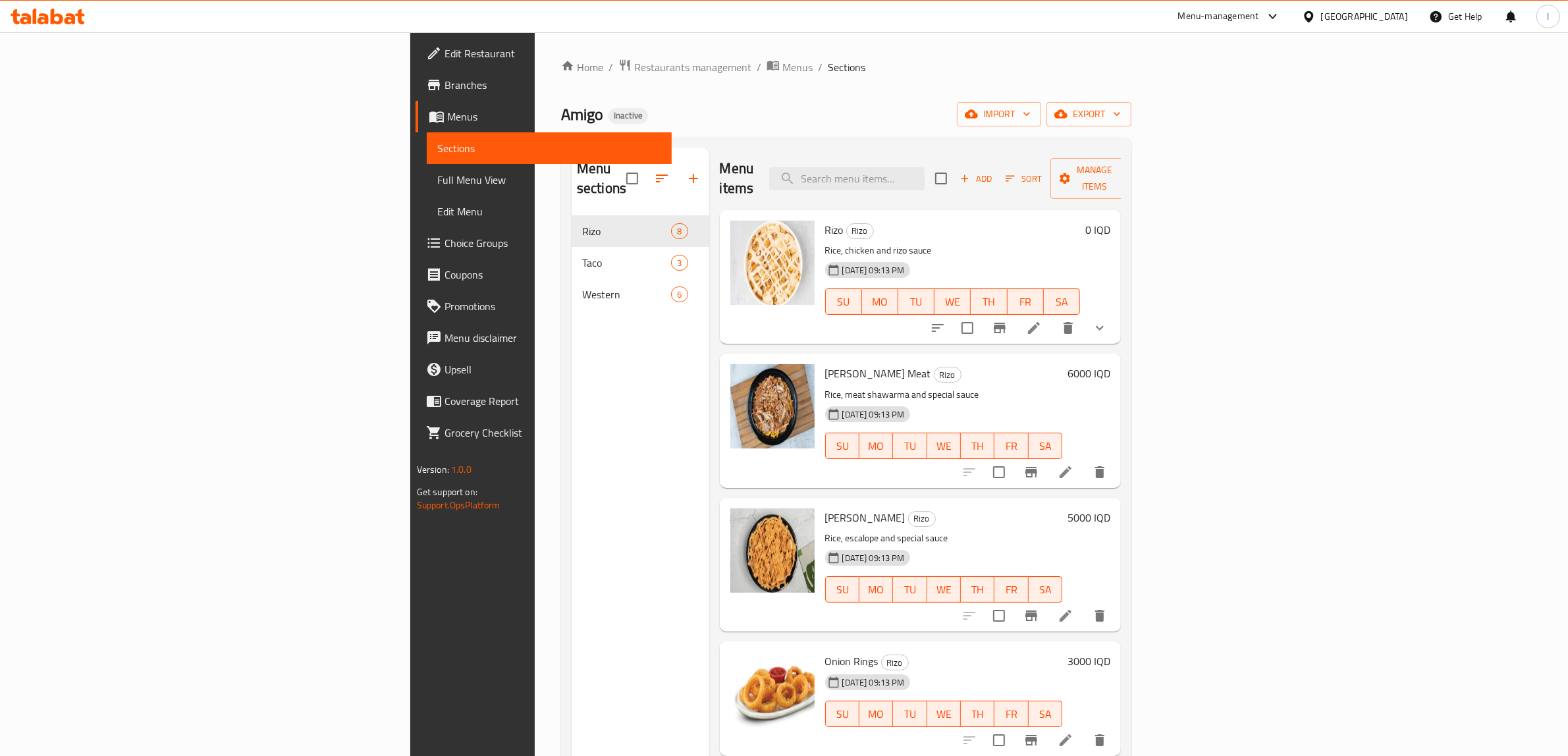
click at [438, 175] on span "Full Menu View" at bounding box center [550, 180] width 225 height 16
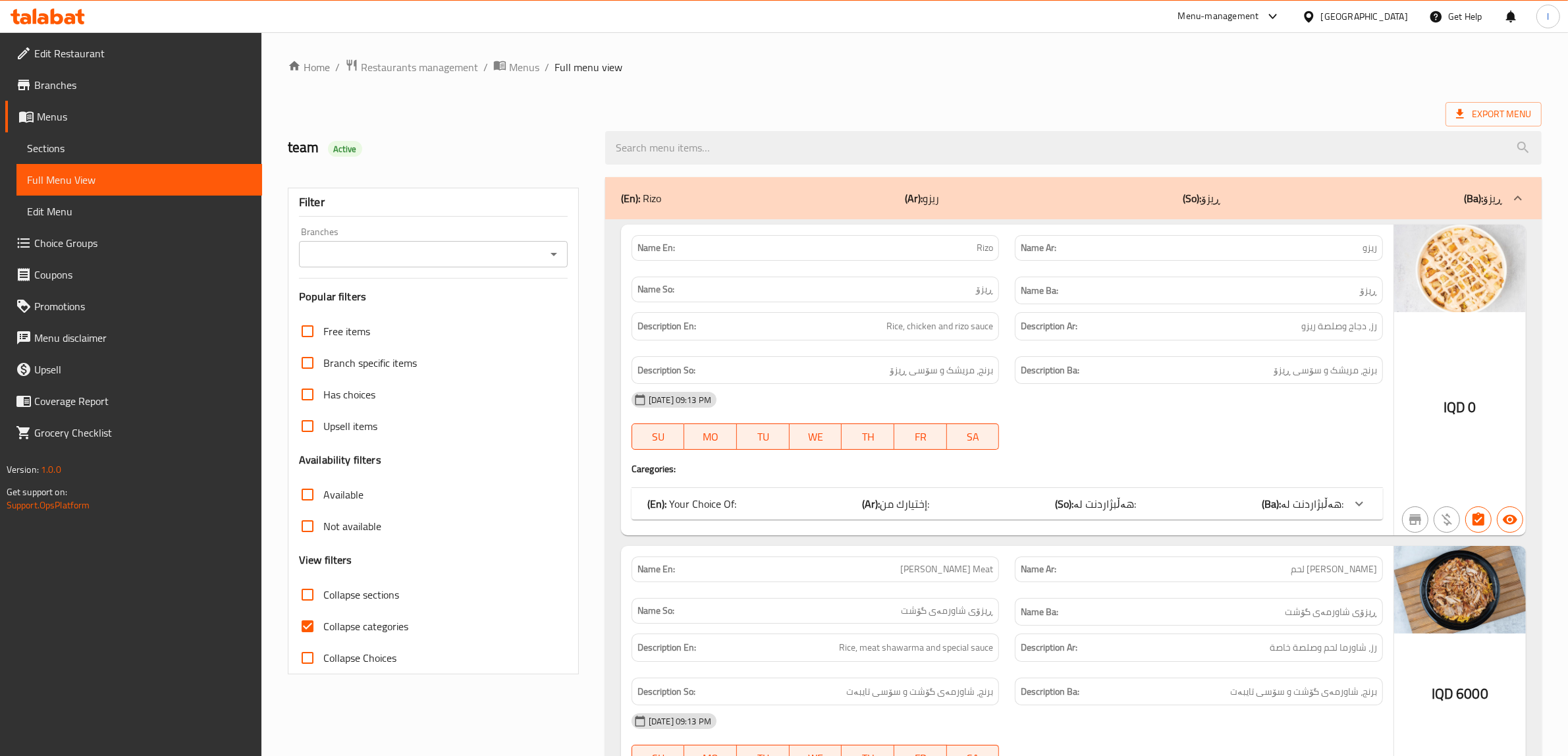
click at [94, 136] on link "Sections" at bounding box center [139, 148] width 246 height 31
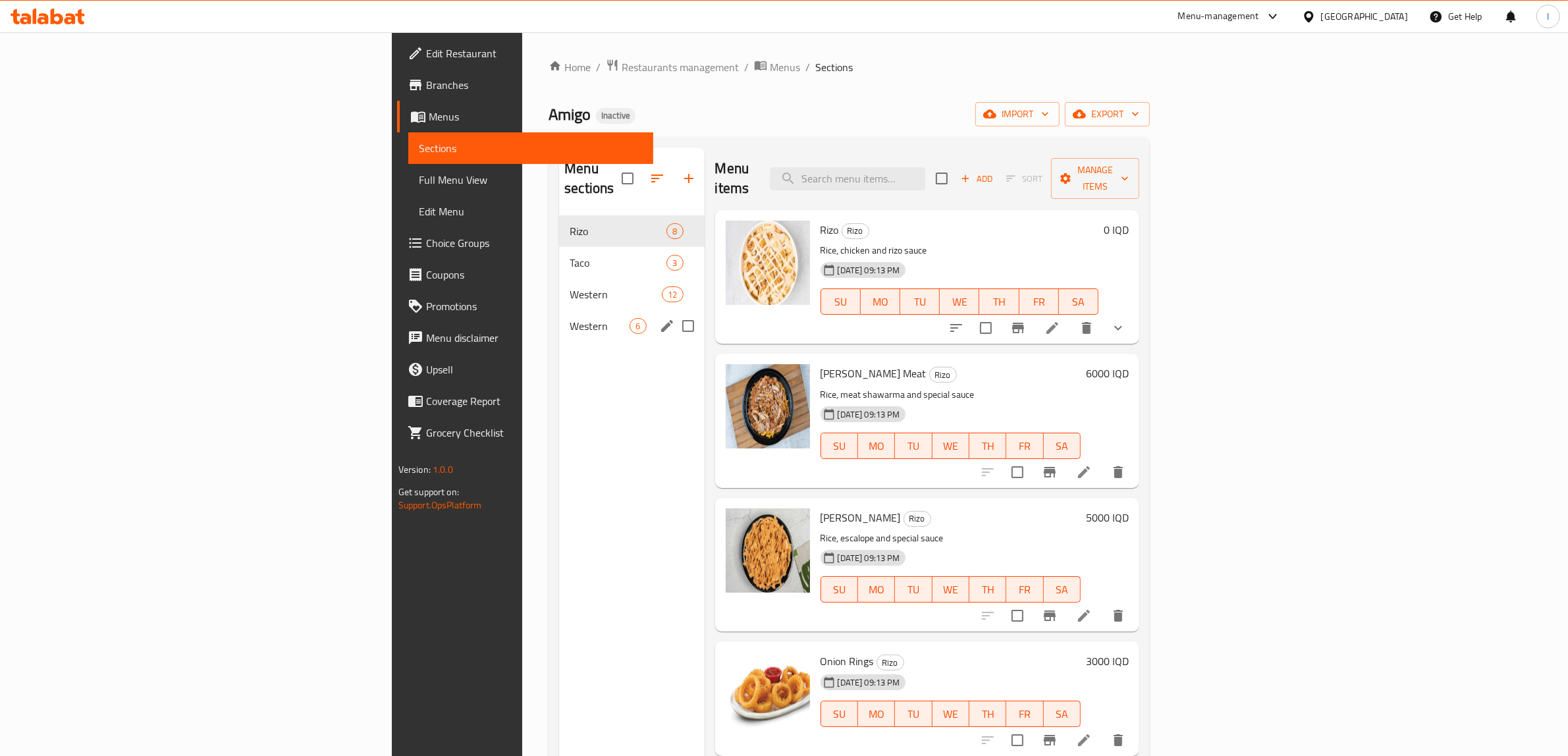
click at [570, 318] on span "Western" at bounding box center [600, 325] width 60 height 16
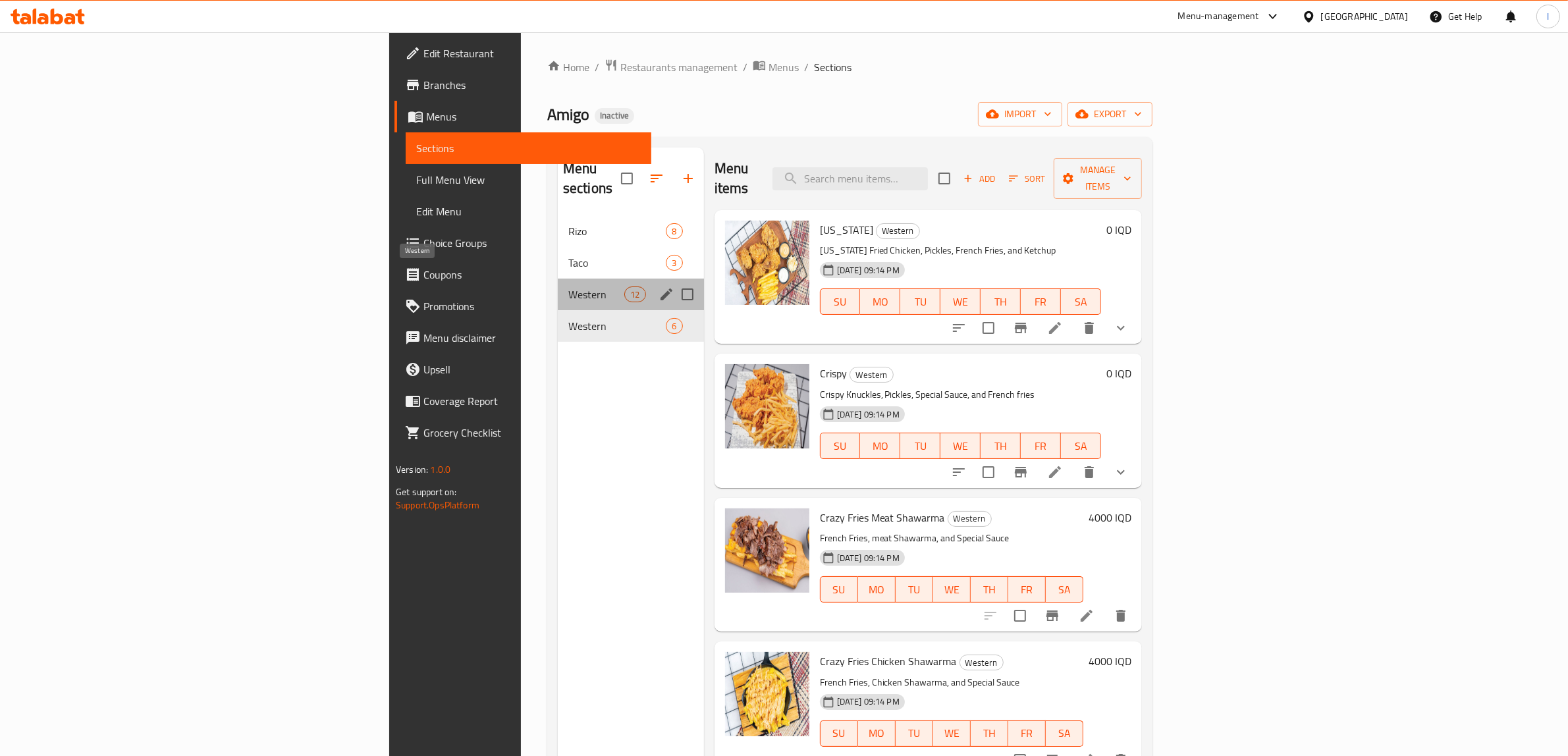
click at [568, 286] on span "Western" at bounding box center [596, 294] width 56 height 16
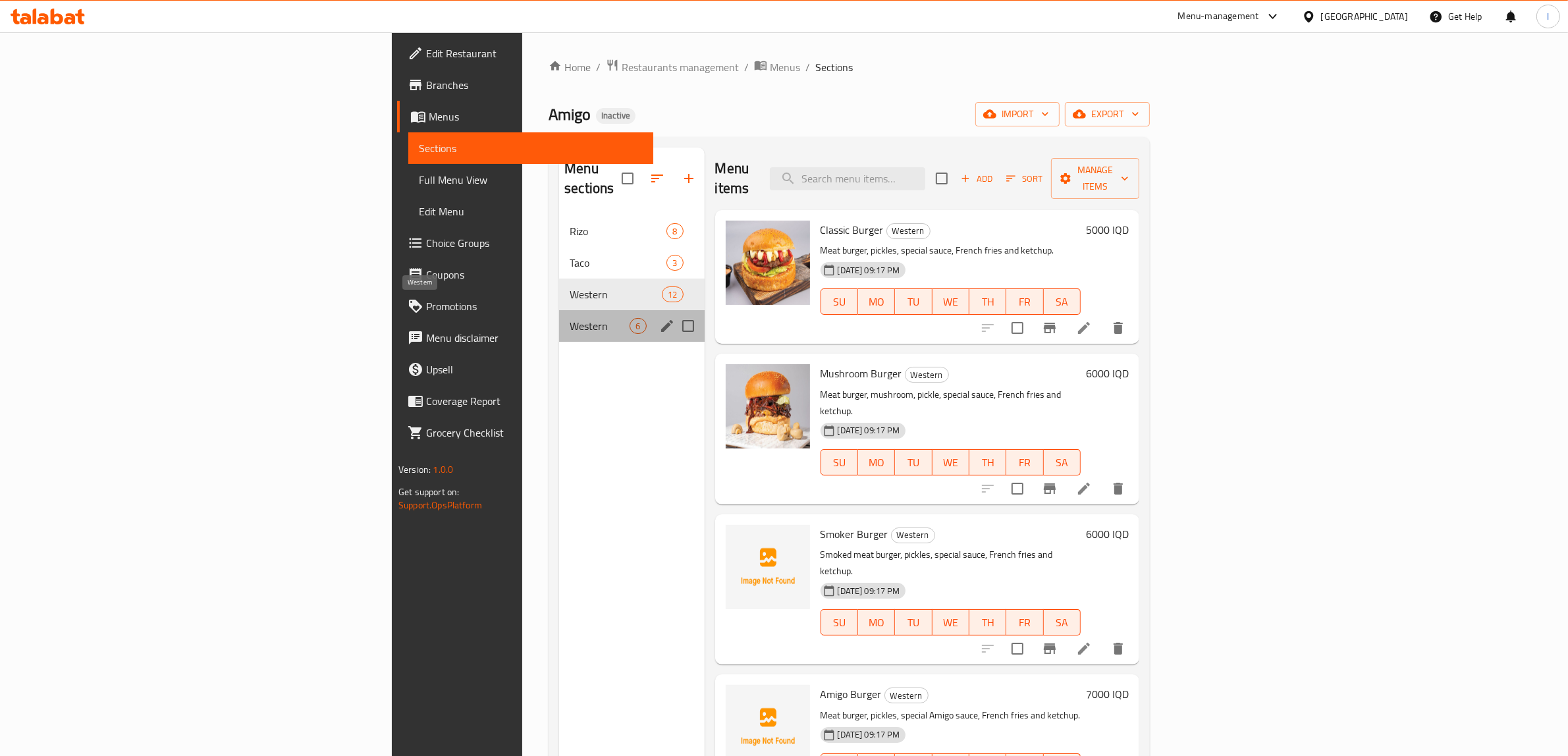
click at [570, 318] on span "Western" at bounding box center [600, 325] width 60 height 16
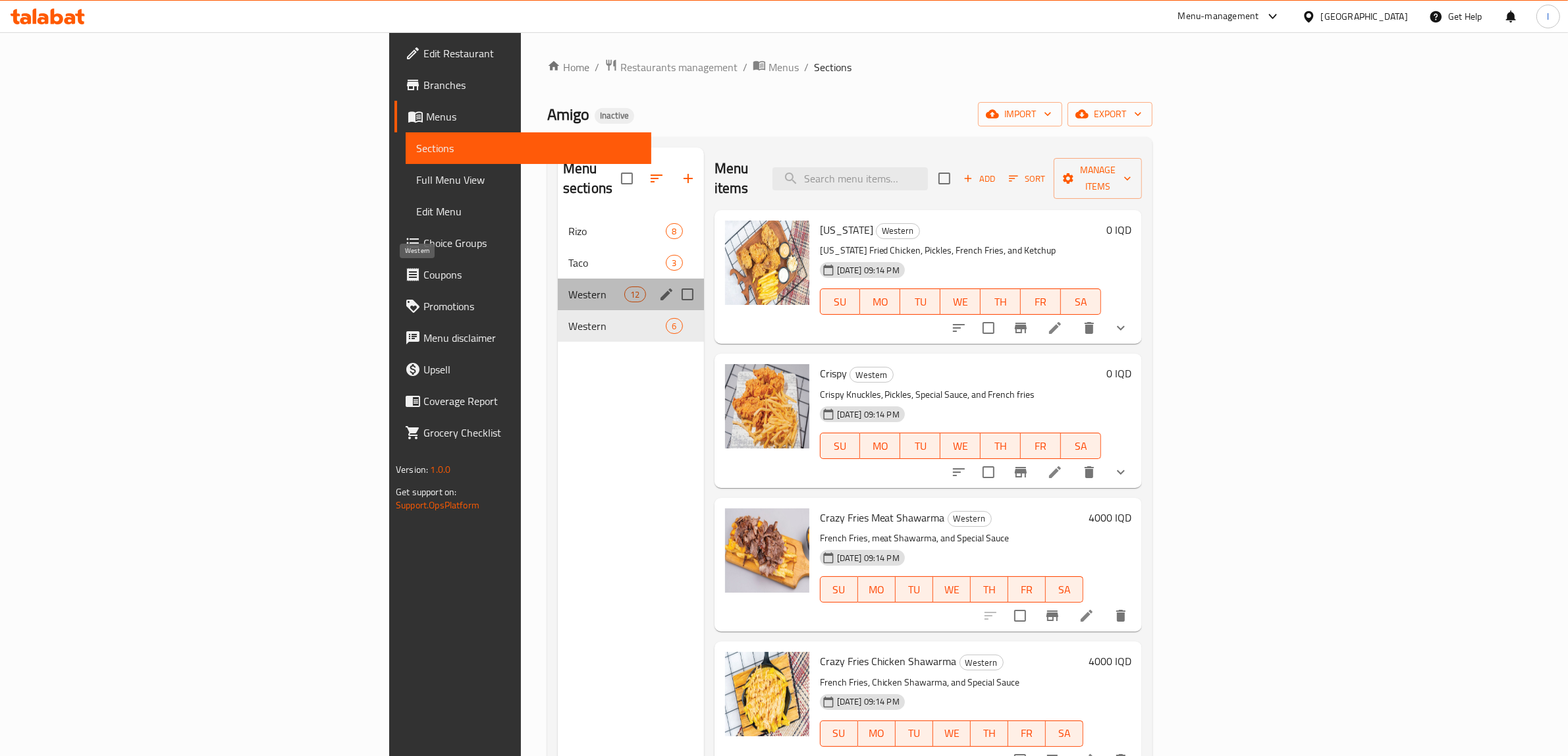
click at [568, 286] on span "Western" at bounding box center [596, 294] width 56 height 16
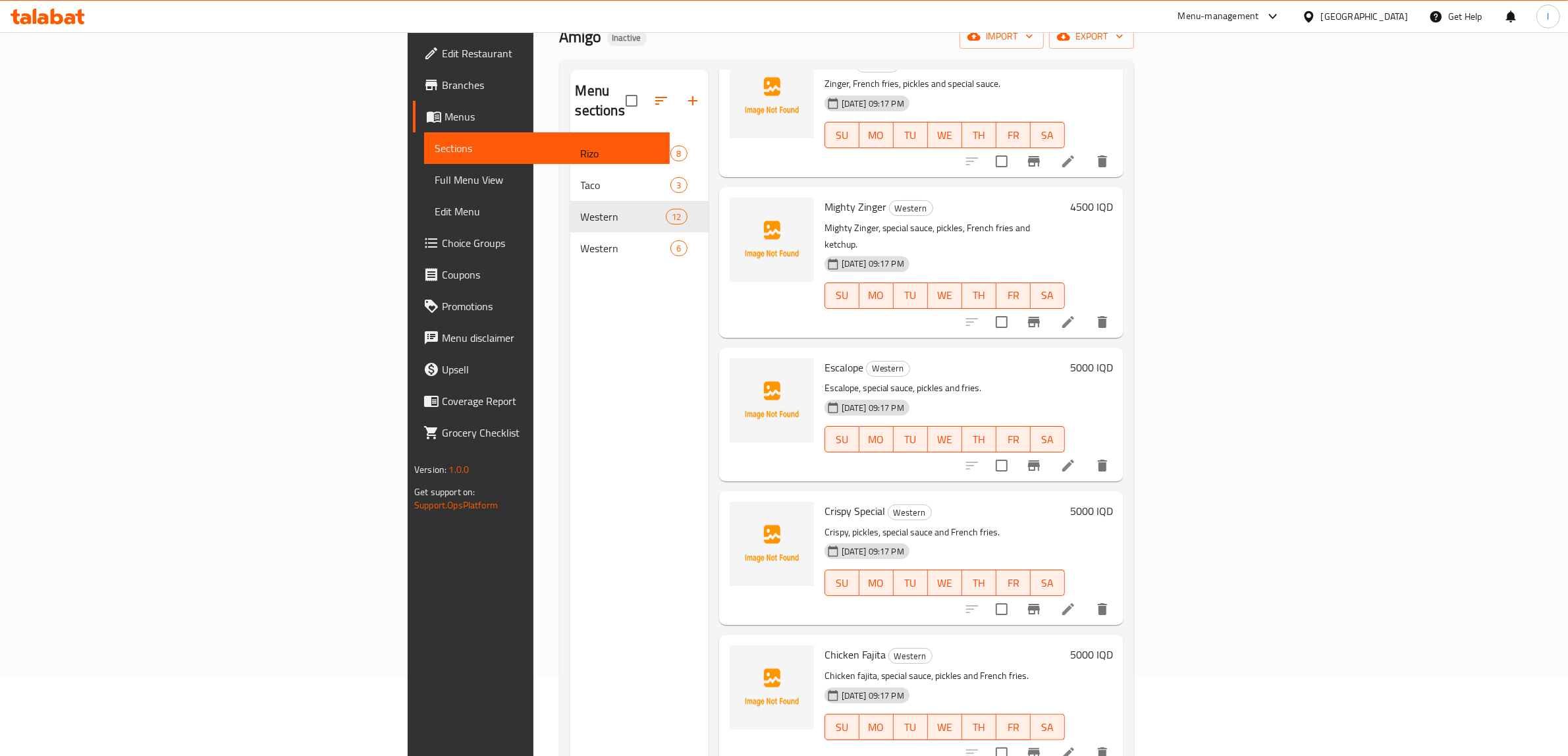
scroll to position [185, 0]
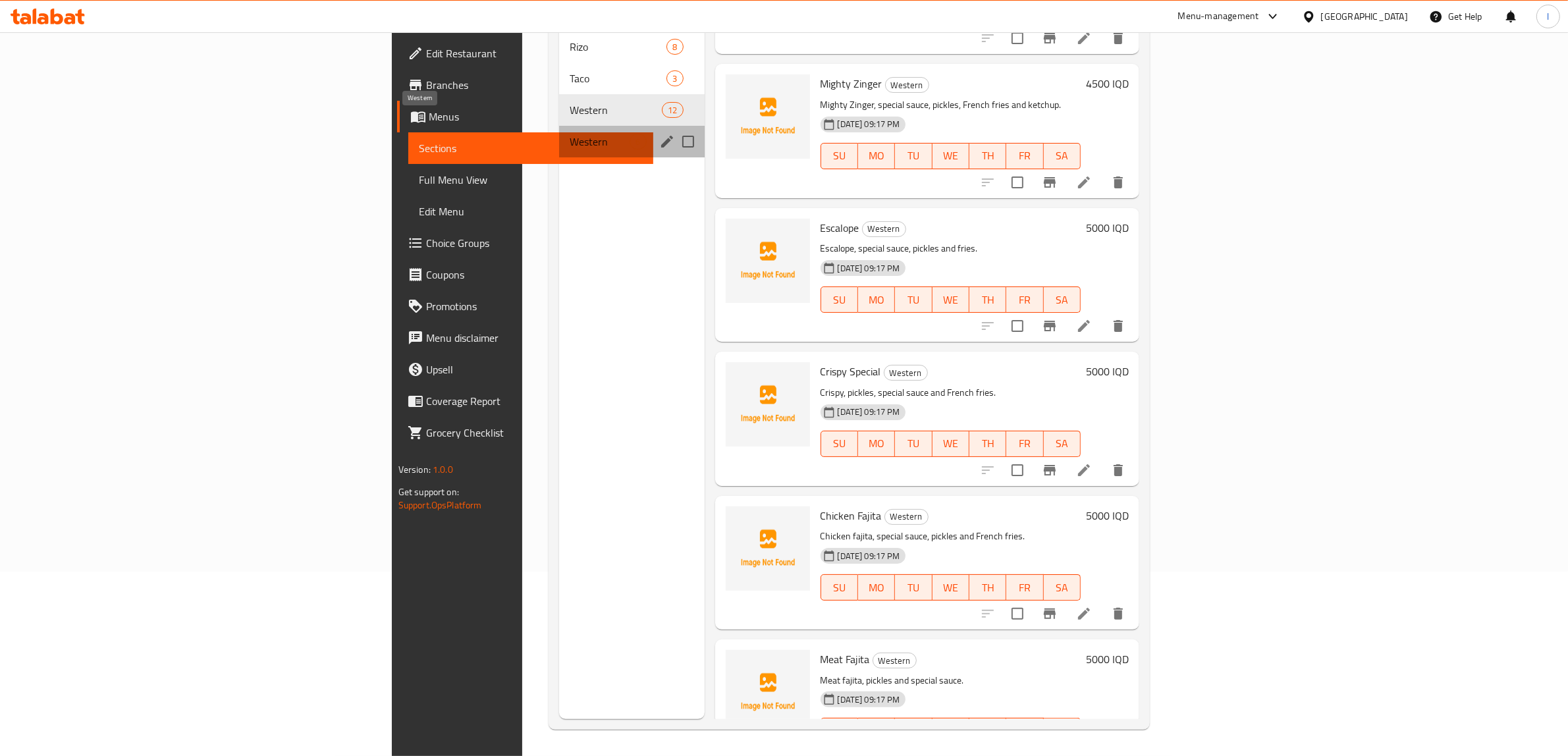
click at [570, 133] on span "Western" at bounding box center [600, 141] width 60 height 16
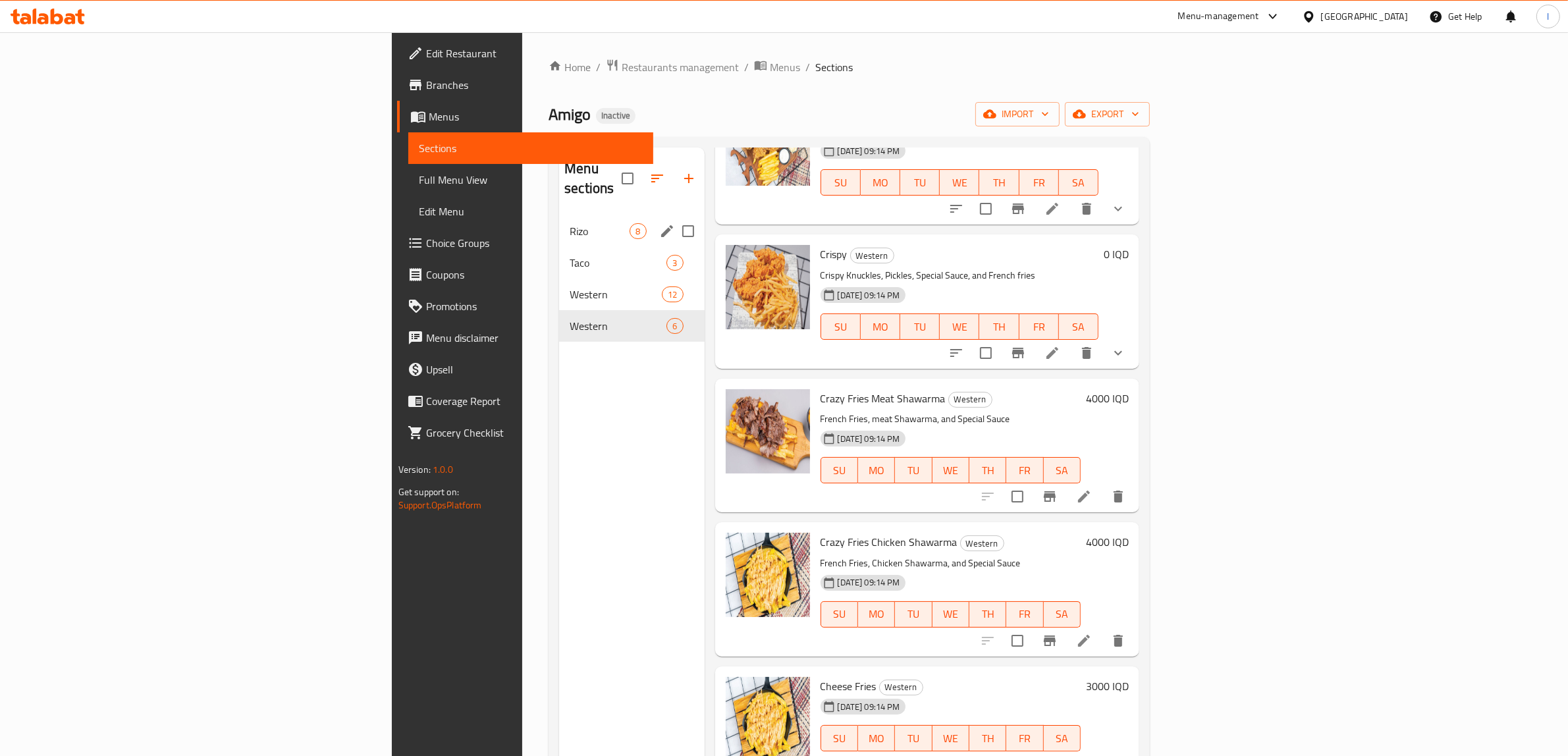
click at [570, 223] on span "Rizo" at bounding box center [600, 231] width 60 height 16
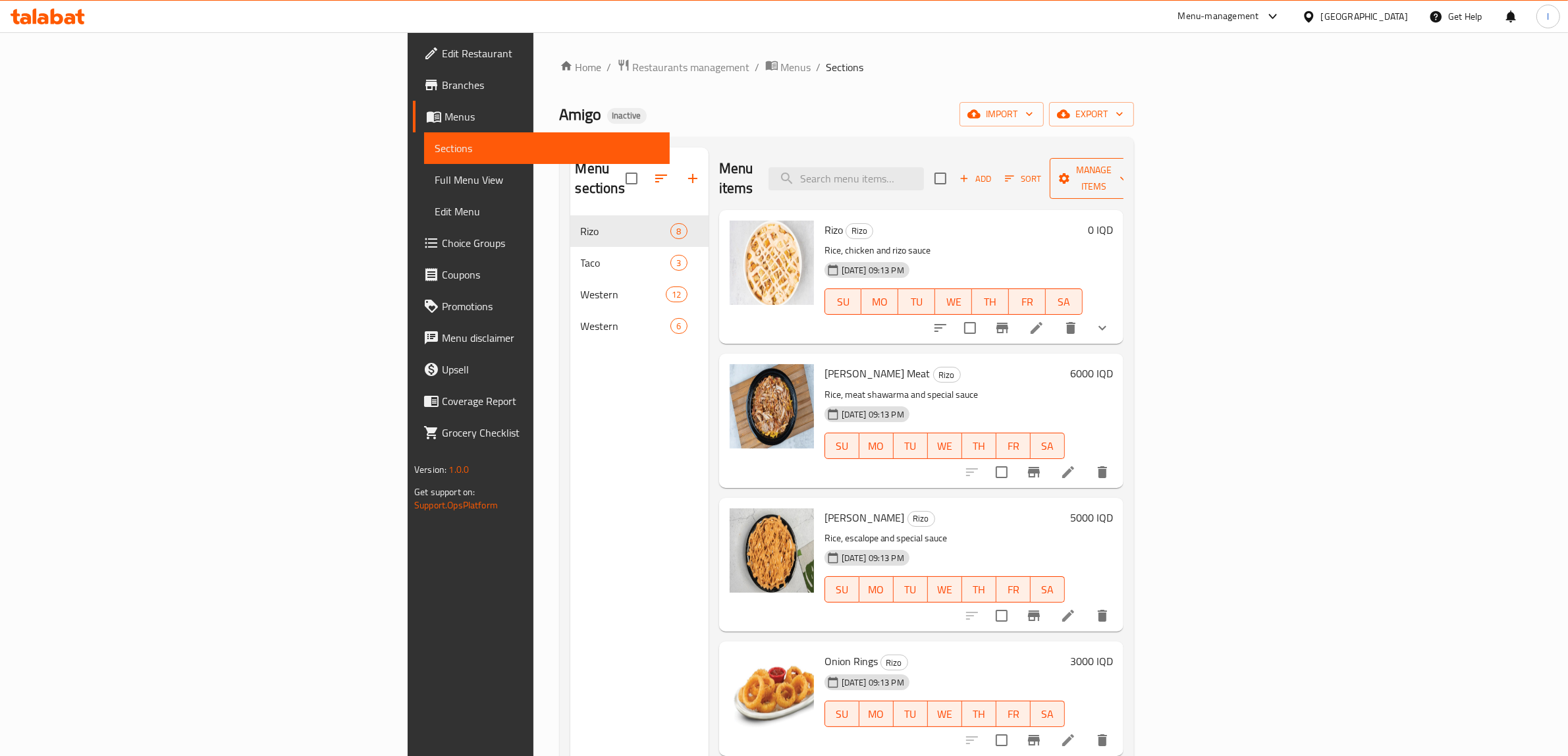
click at [1128, 165] on span "Manage items" at bounding box center [1094, 178] width 67 height 33
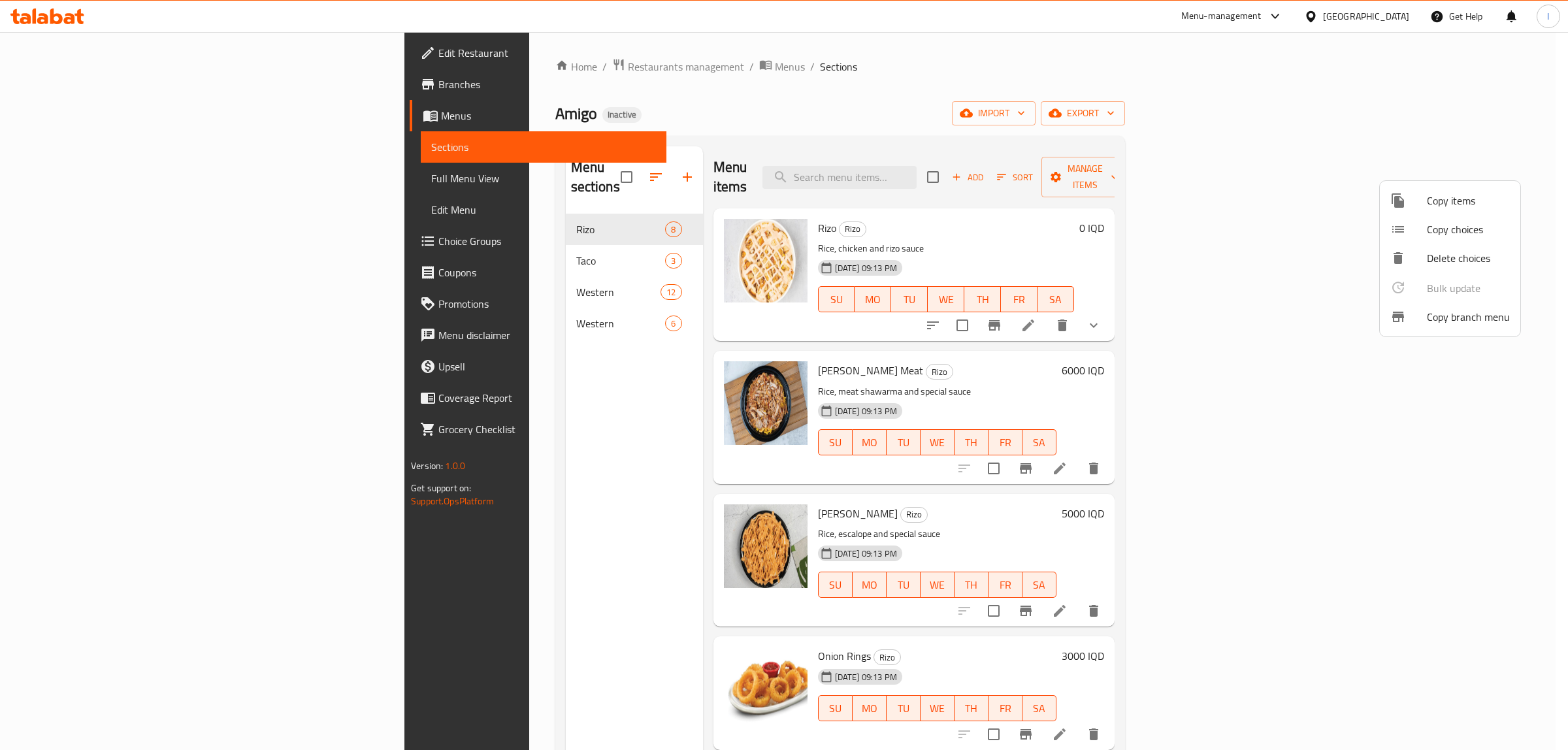
click at [1435, 187] on li "Copy items" at bounding box center [1450, 200] width 140 height 29
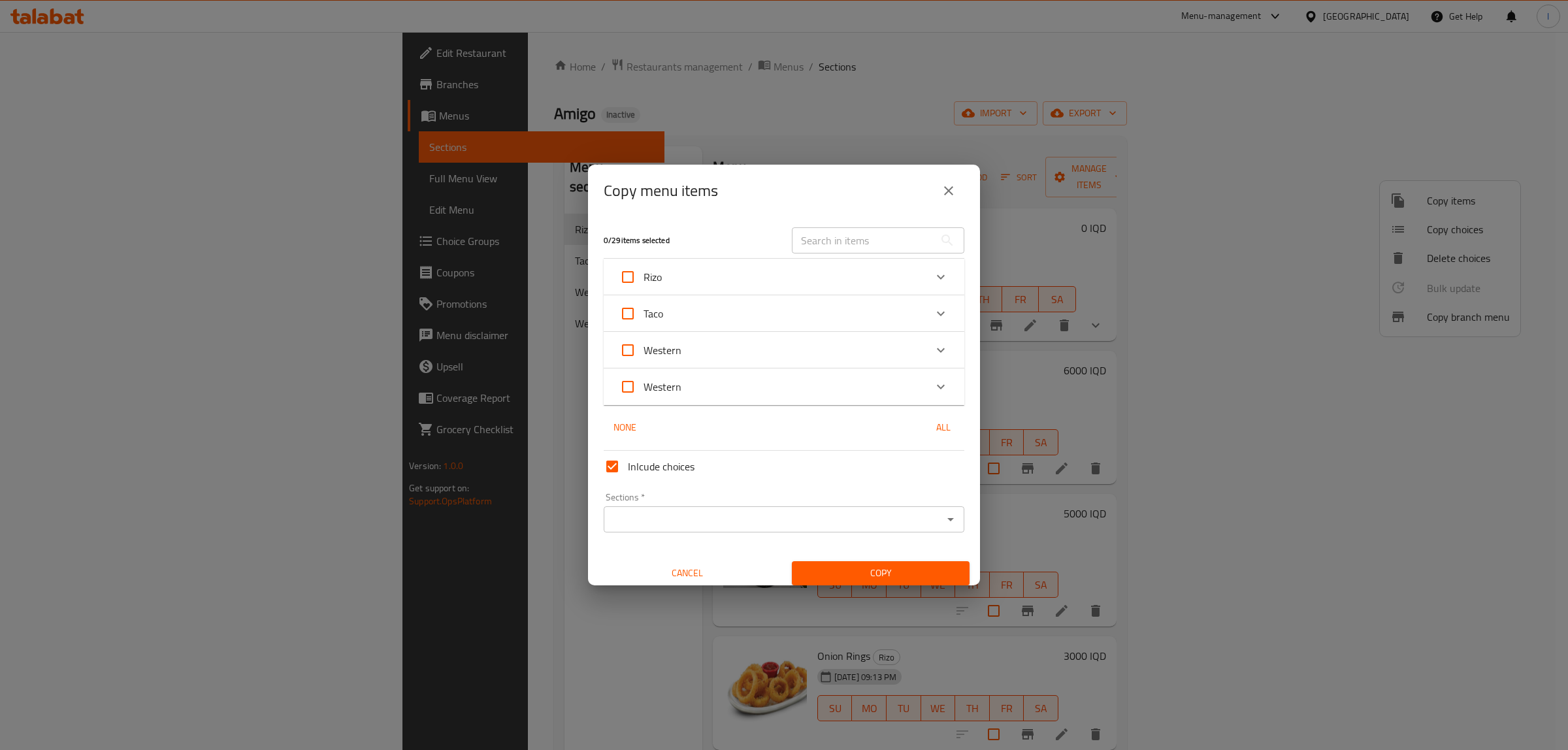
click at [709, 272] on div "Rizo" at bounding box center [772, 277] width 306 height 31
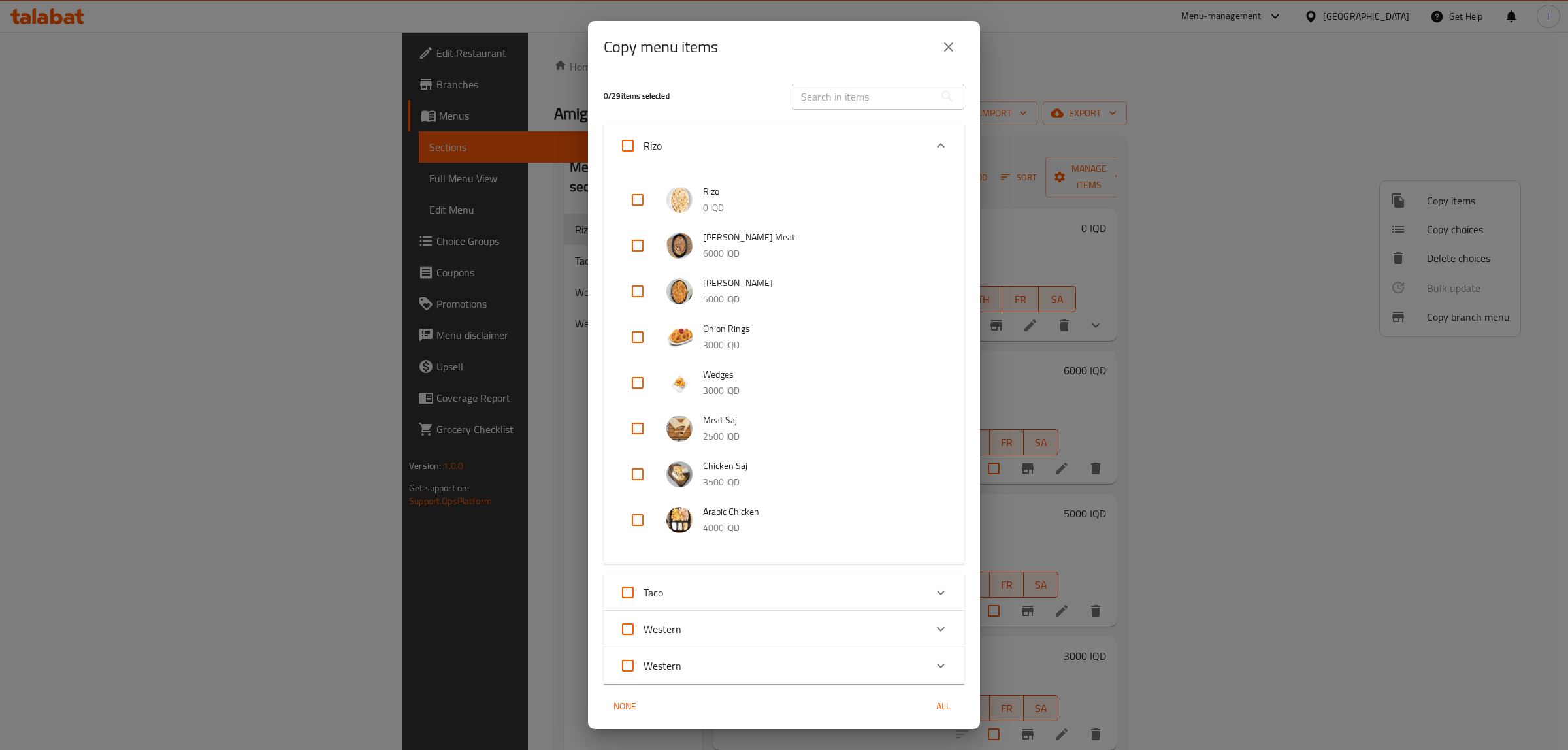
click at [634, 344] on input "checkbox" at bounding box center [637, 337] width 31 height 31
checkbox input "true"
click at [634, 384] on input "checkbox" at bounding box center [637, 383] width 31 height 31
checkbox input "true"
click at [632, 431] on input "checkbox" at bounding box center [637, 429] width 31 height 31
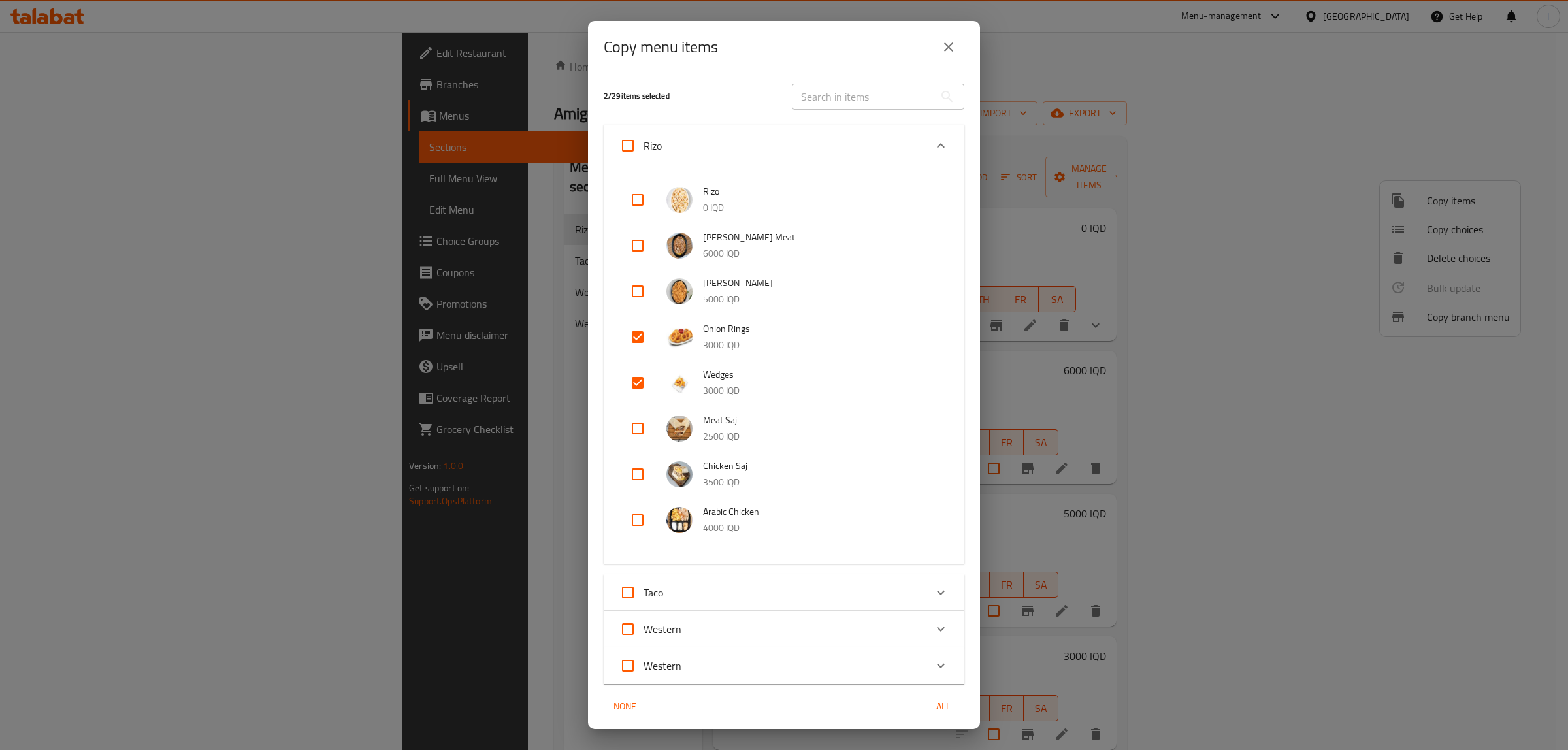
checkbox input "true"
click at [632, 478] on input "checkbox" at bounding box center [637, 474] width 31 height 31
checkbox input "true"
click at [636, 520] on input "checkbox" at bounding box center [637, 520] width 31 height 31
checkbox input "true"
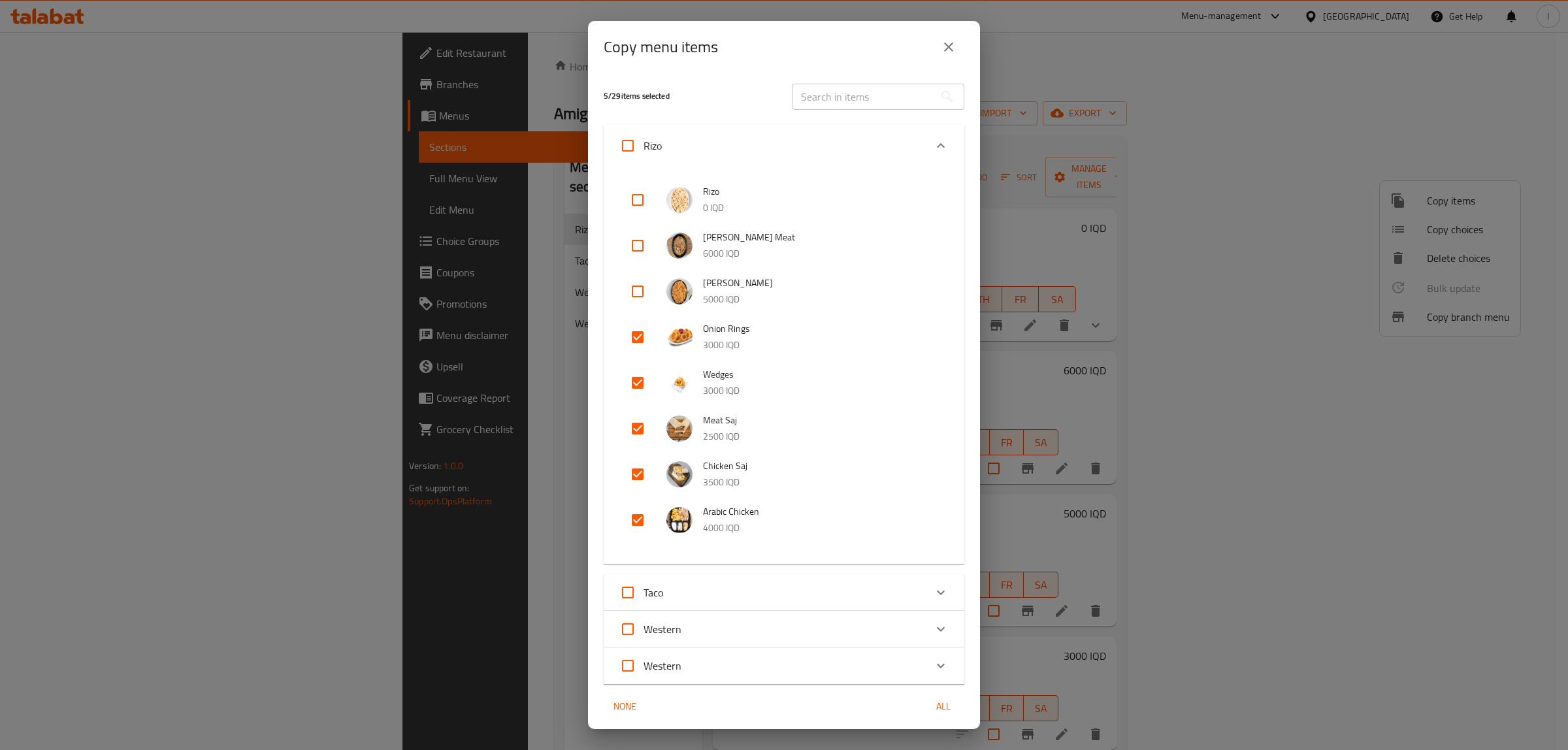
click at [803, 661] on div "Western" at bounding box center [772, 666] width 306 height 31
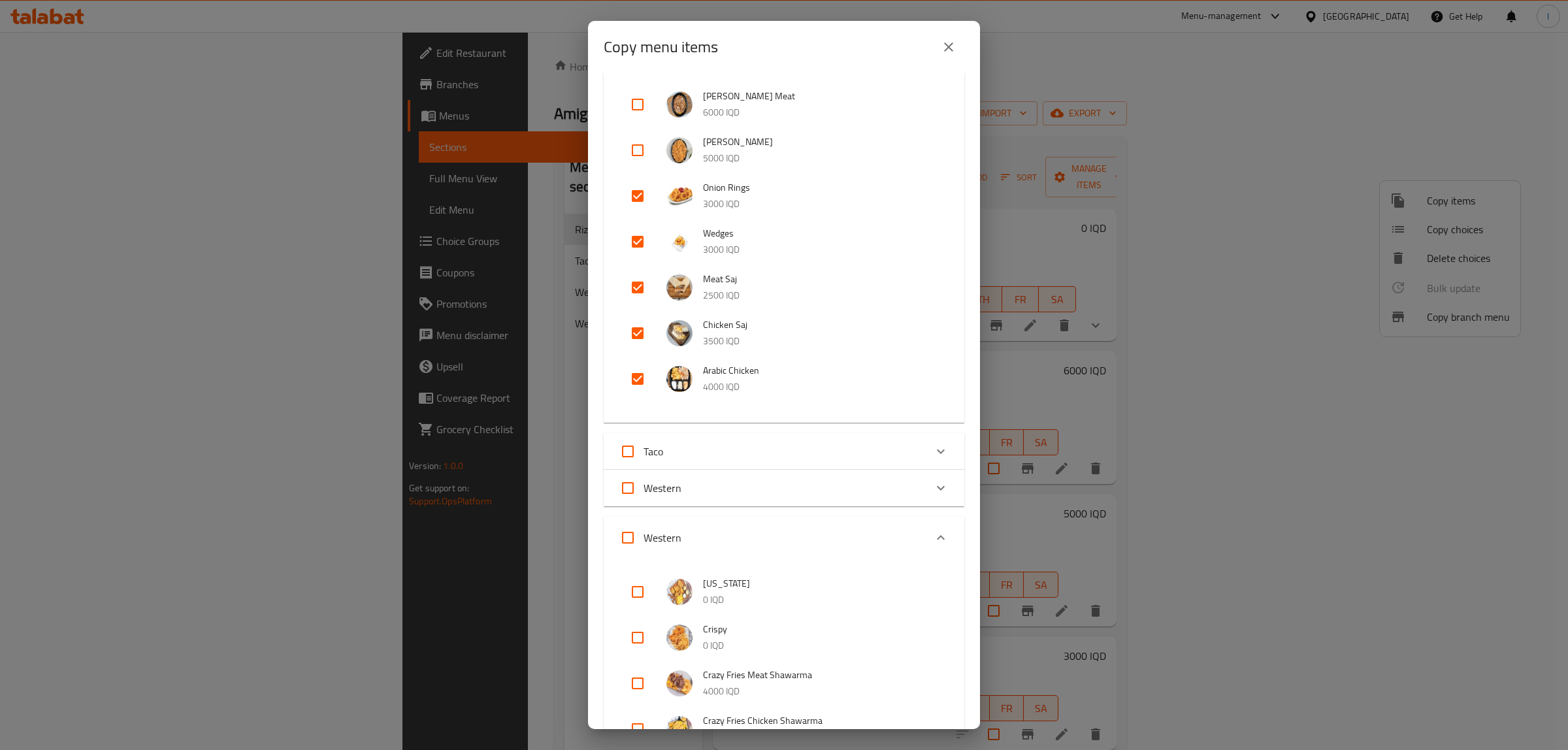
scroll to position [245, 0]
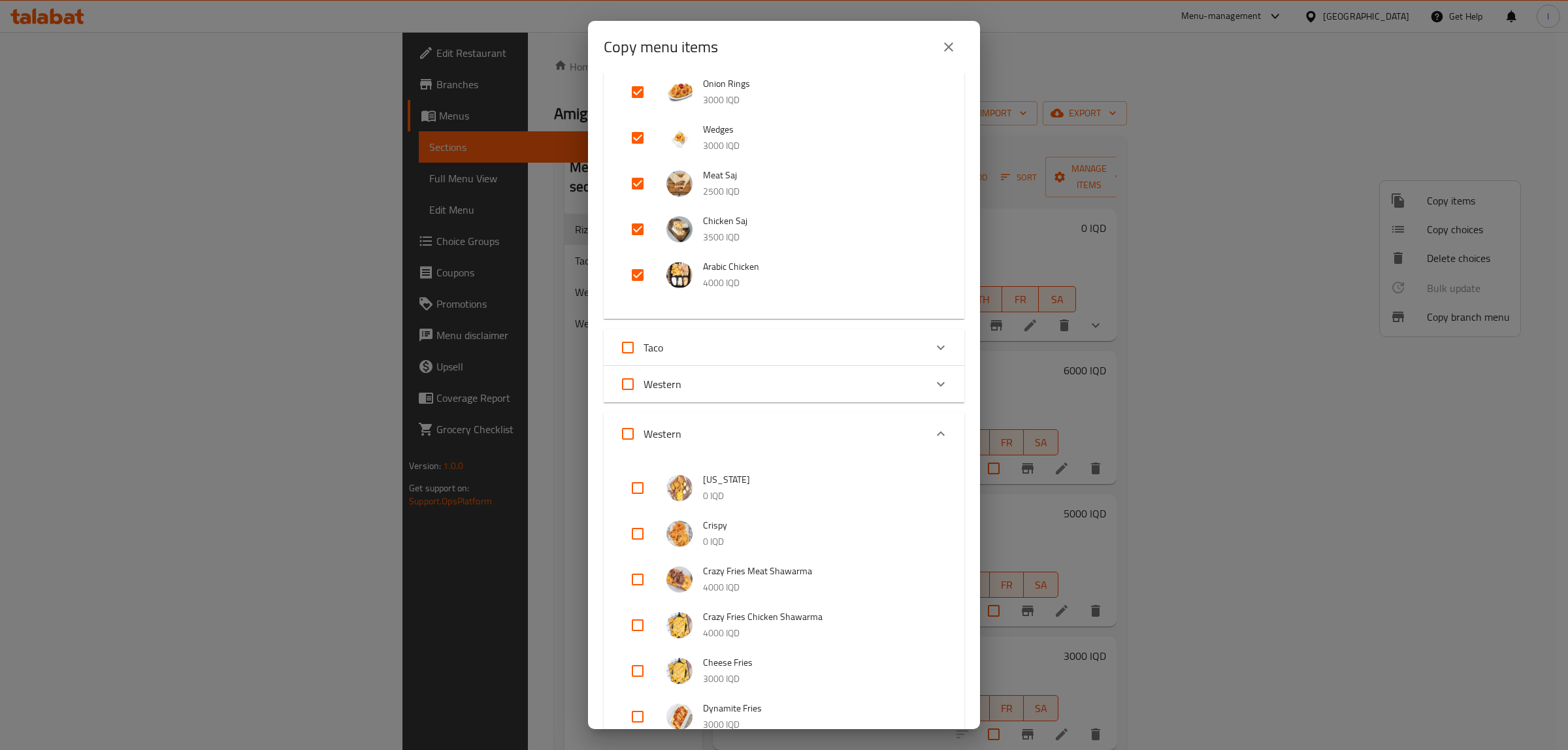
click at [627, 432] on input "Western" at bounding box center [628, 433] width 31 height 31
checkbox input "true"
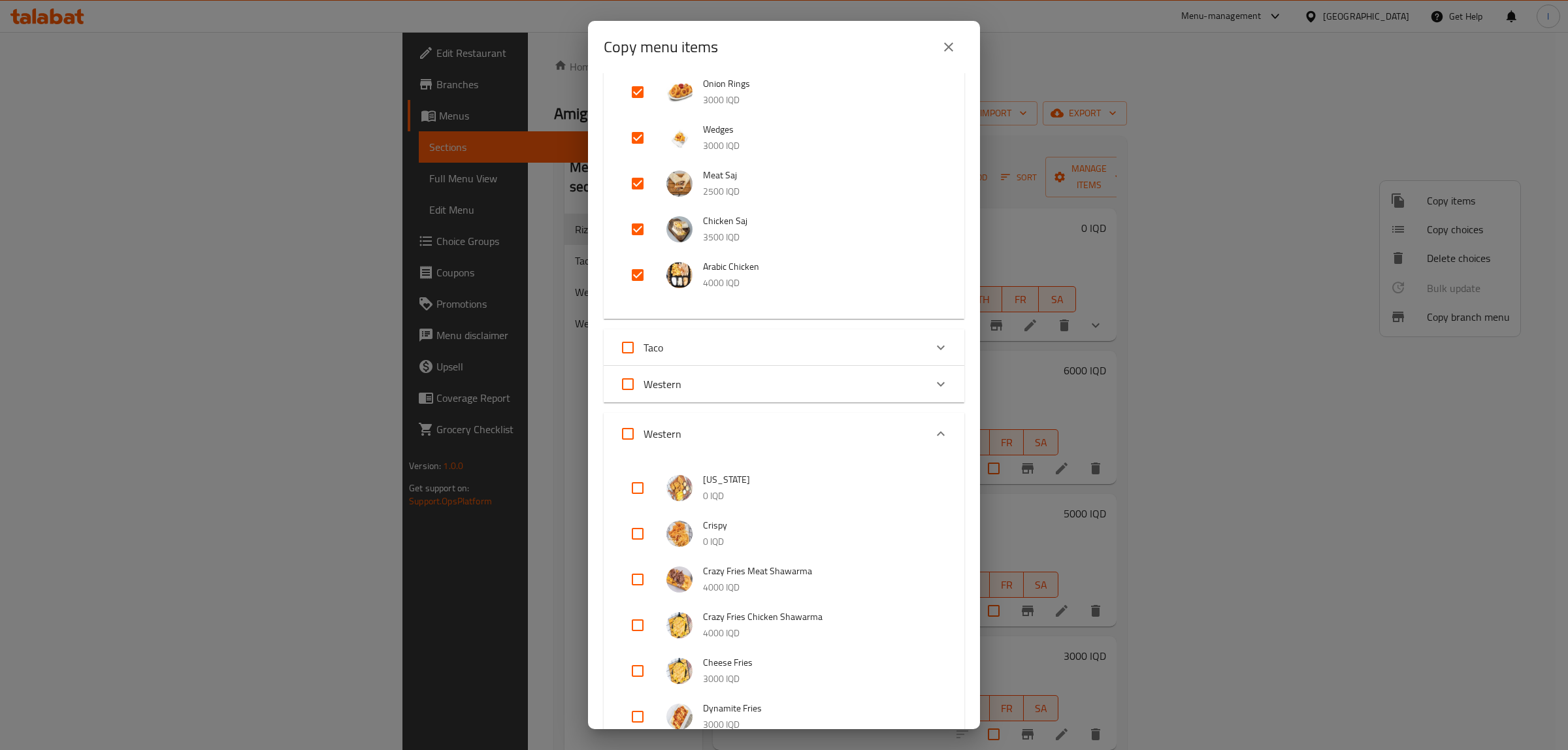
checkbox input "true"
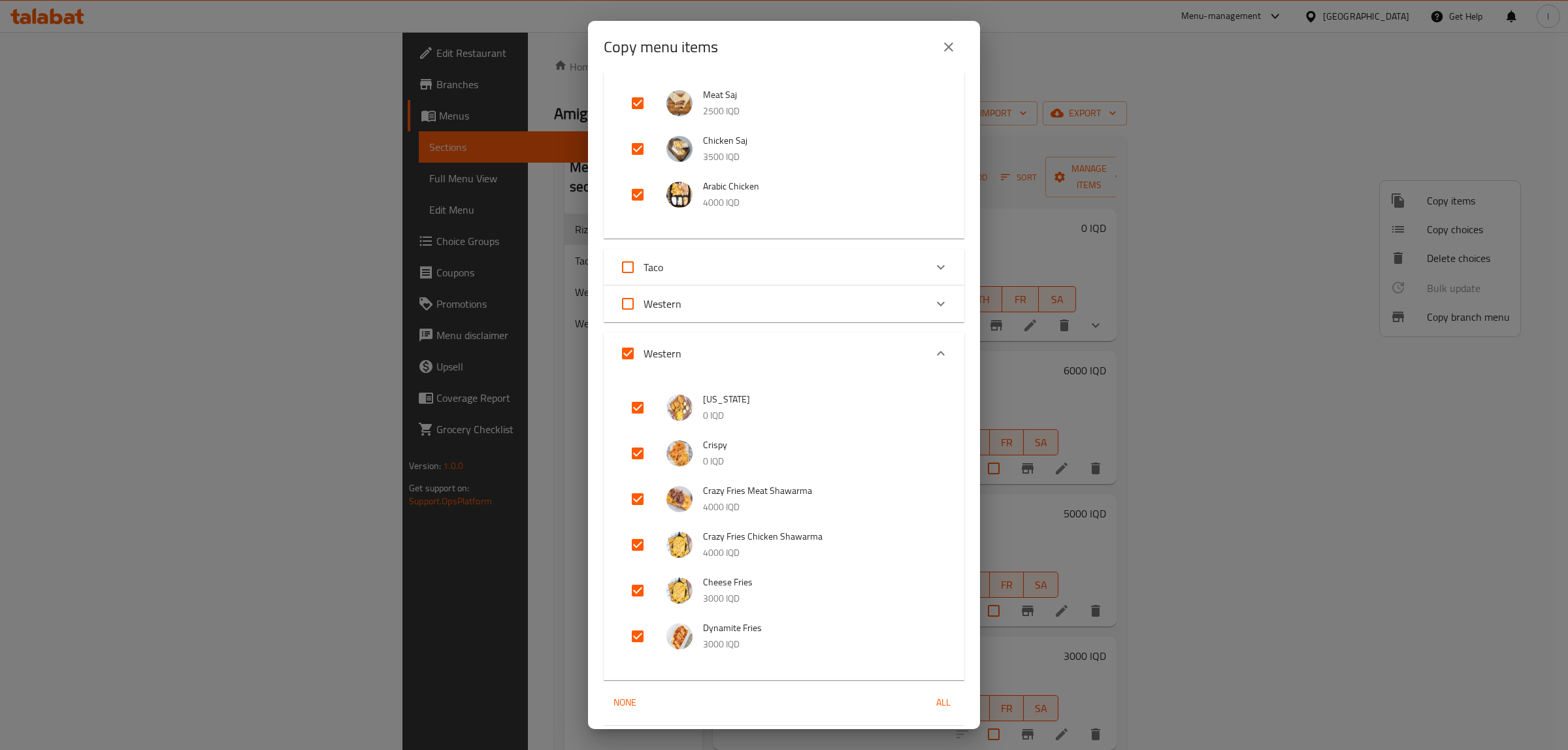
scroll to position [327, 0]
click at [629, 350] on input "Western" at bounding box center [628, 352] width 31 height 31
checkbox input "false"
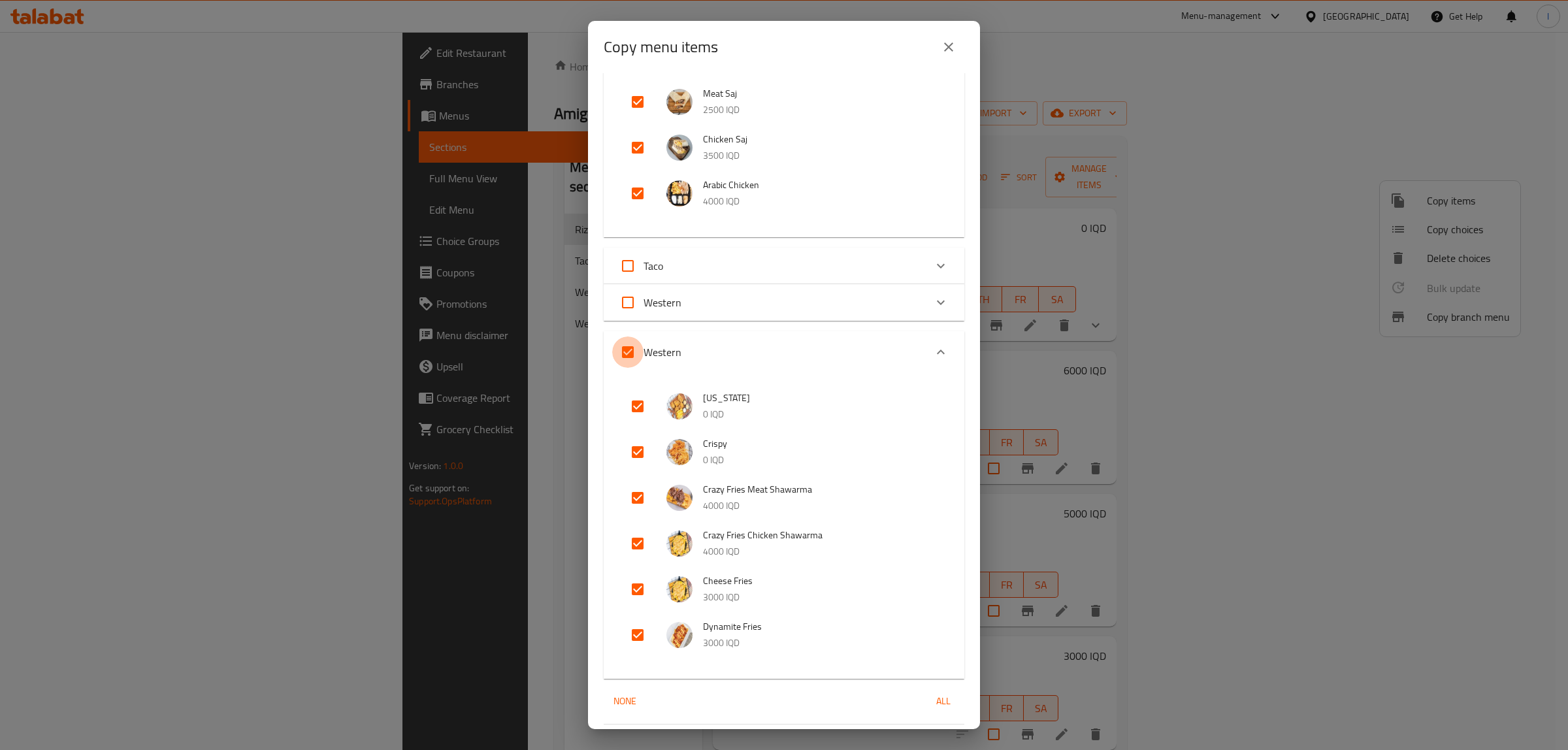
checkbox input "false"
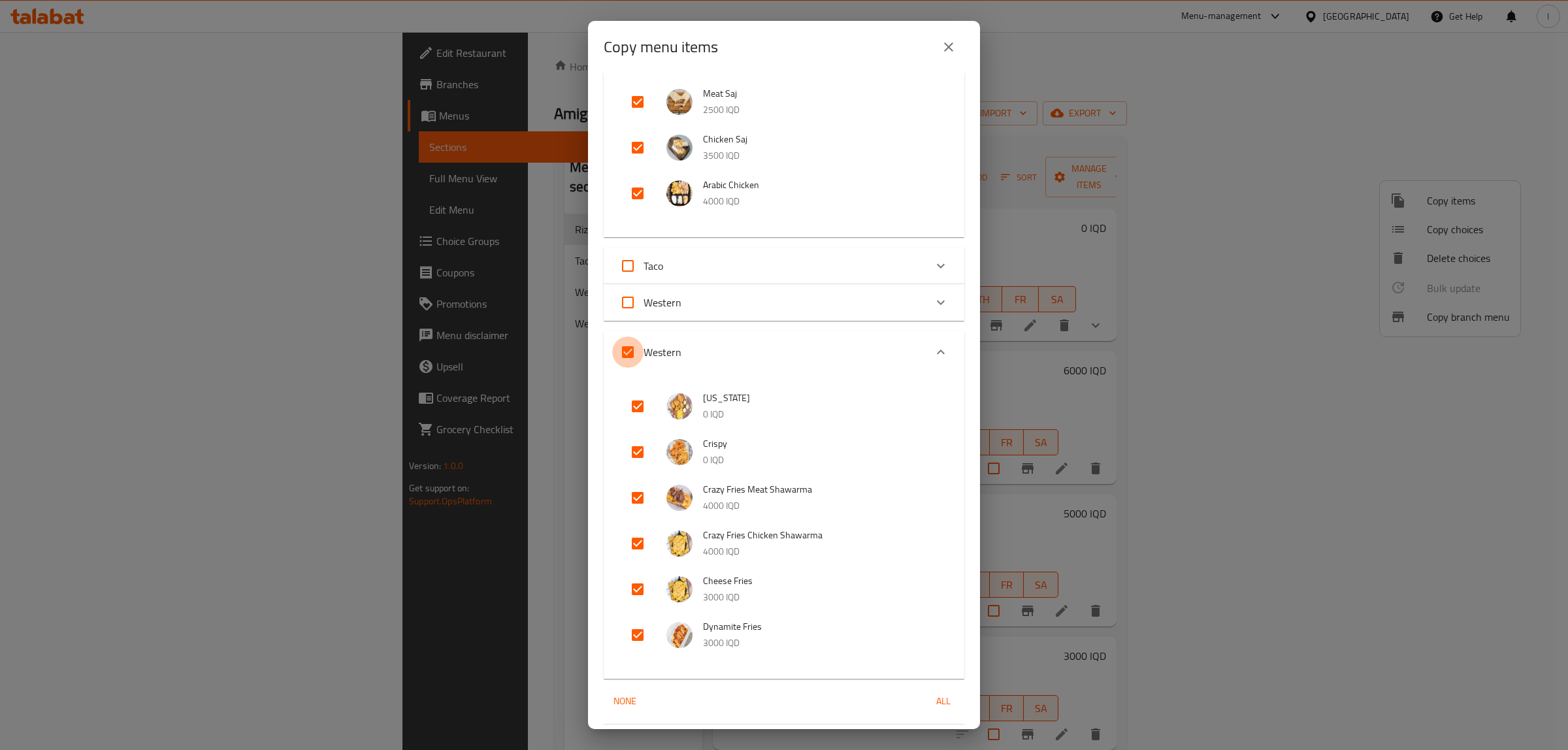
checkbox input "false"
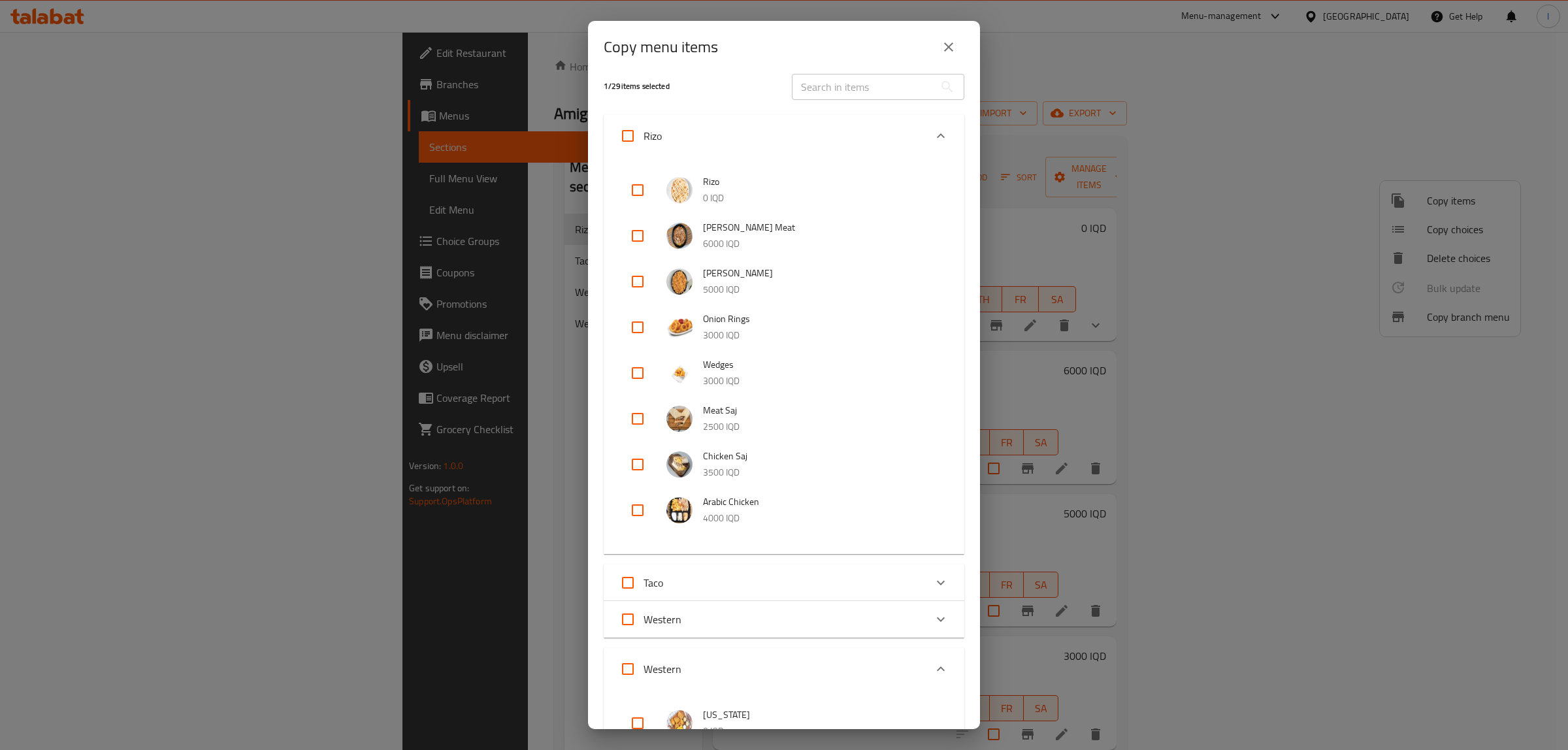
scroll to position [0, 0]
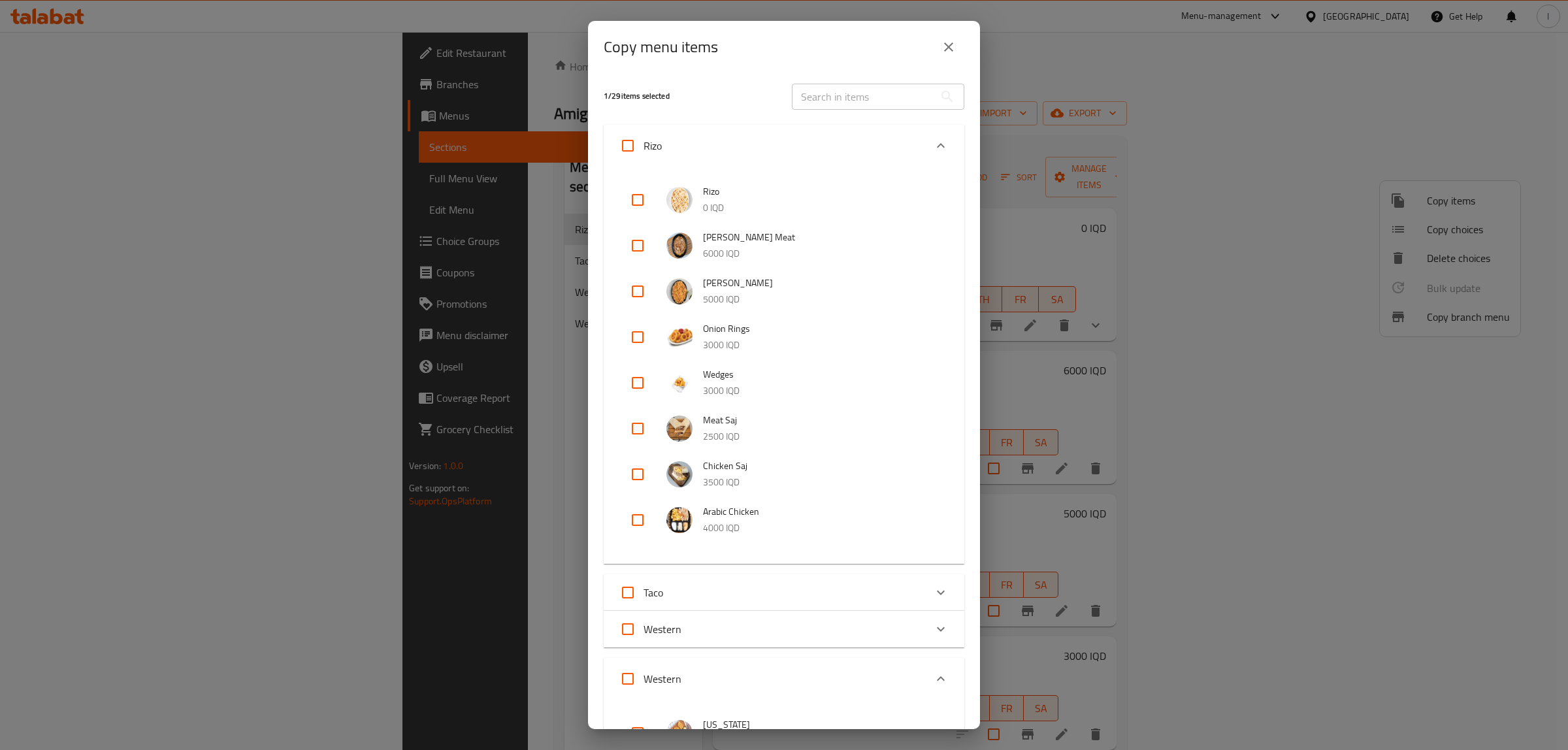
click at [635, 520] on input "checkbox" at bounding box center [637, 520] width 31 height 31
checkbox input "true"
click at [636, 476] on input "checkbox" at bounding box center [637, 474] width 31 height 31
checkbox input "true"
click at [638, 423] on input "checkbox" at bounding box center [637, 429] width 31 height 31
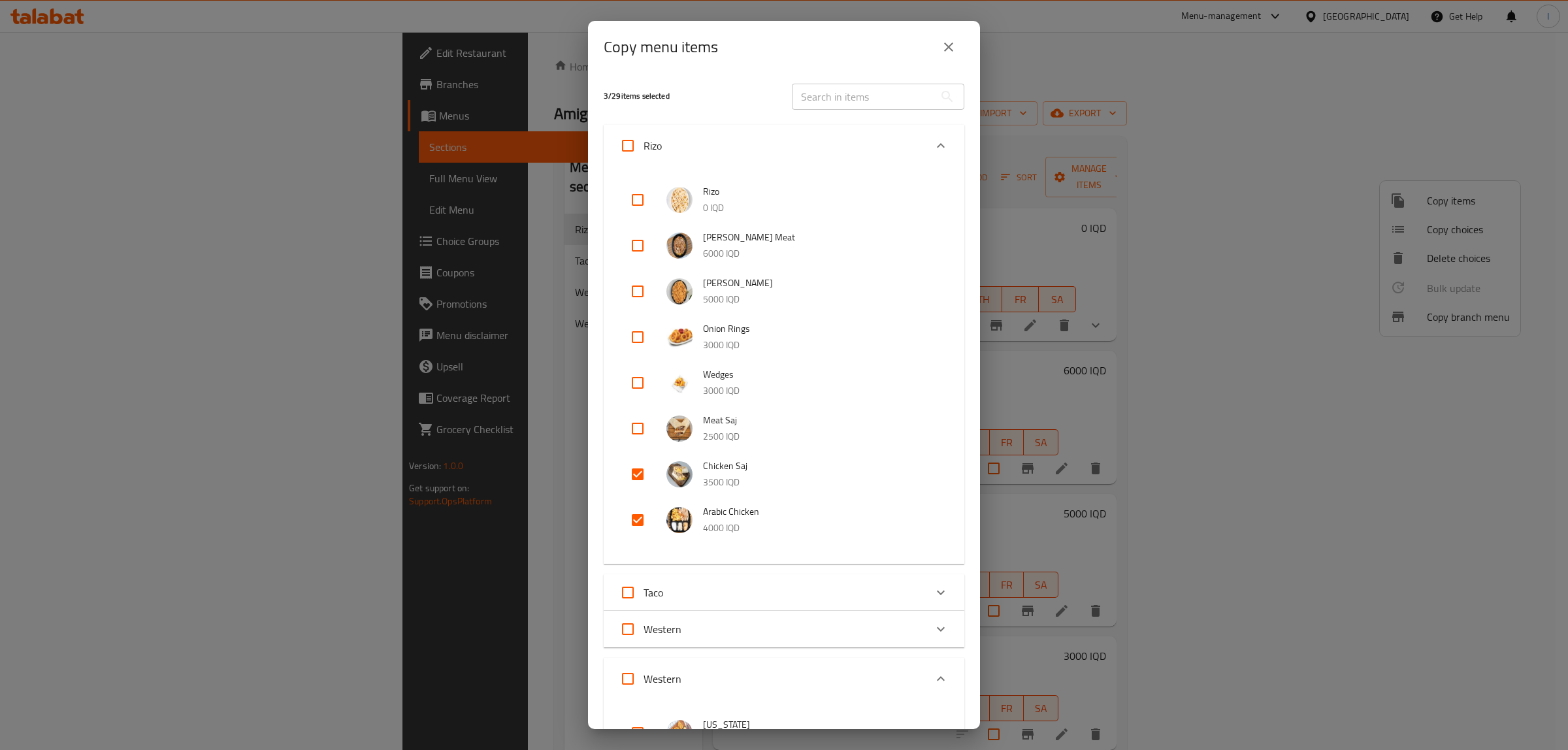
checkbox input "true"
click at [631, 383] on input "checkbox" at bounding box center [637, 383] width 31 height 31
checkbox input "true"
click at [634, 348] on input "checkbox" at bounding box center [637, 337] width 31 height 31
checkbox input "true"
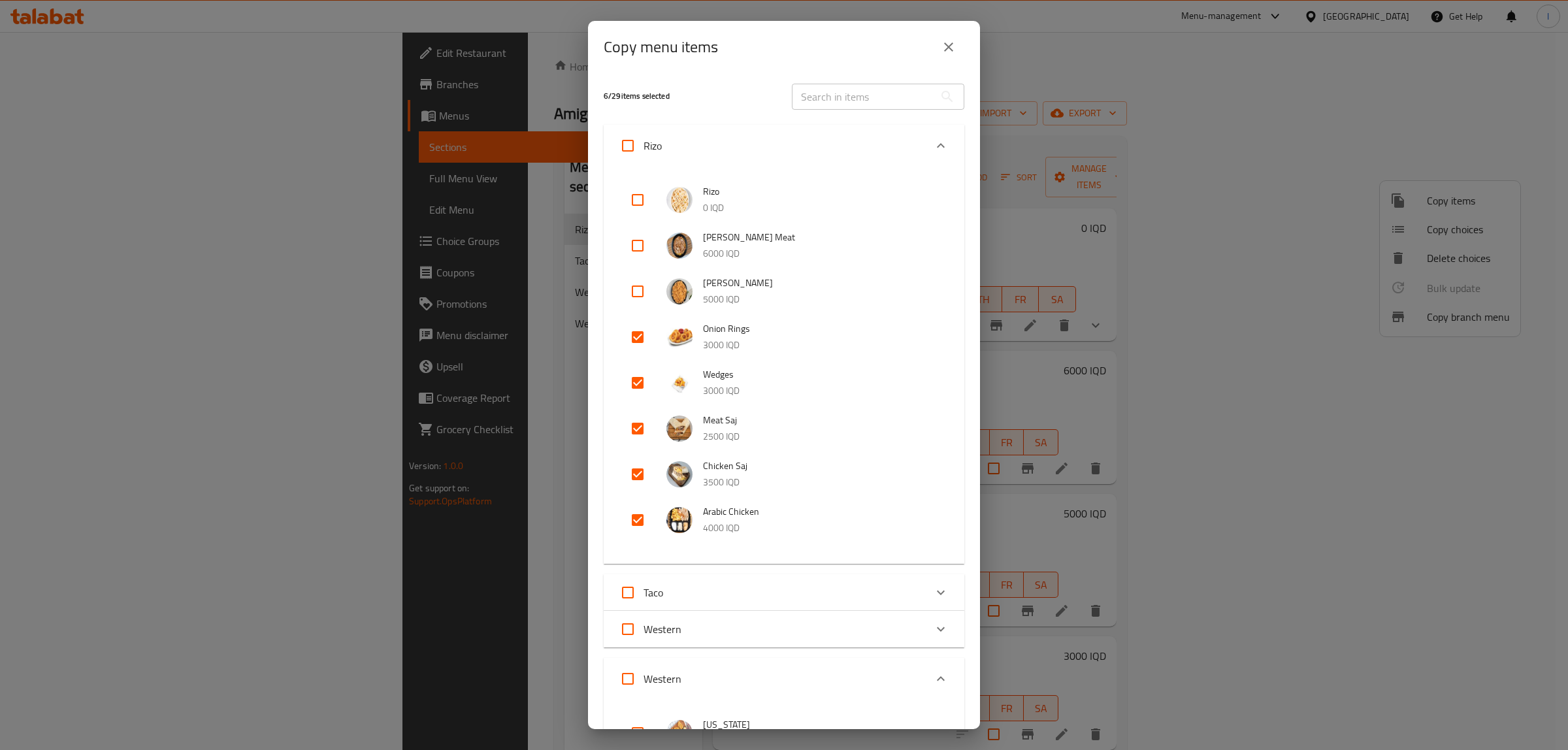
scroll to position [462, 0]
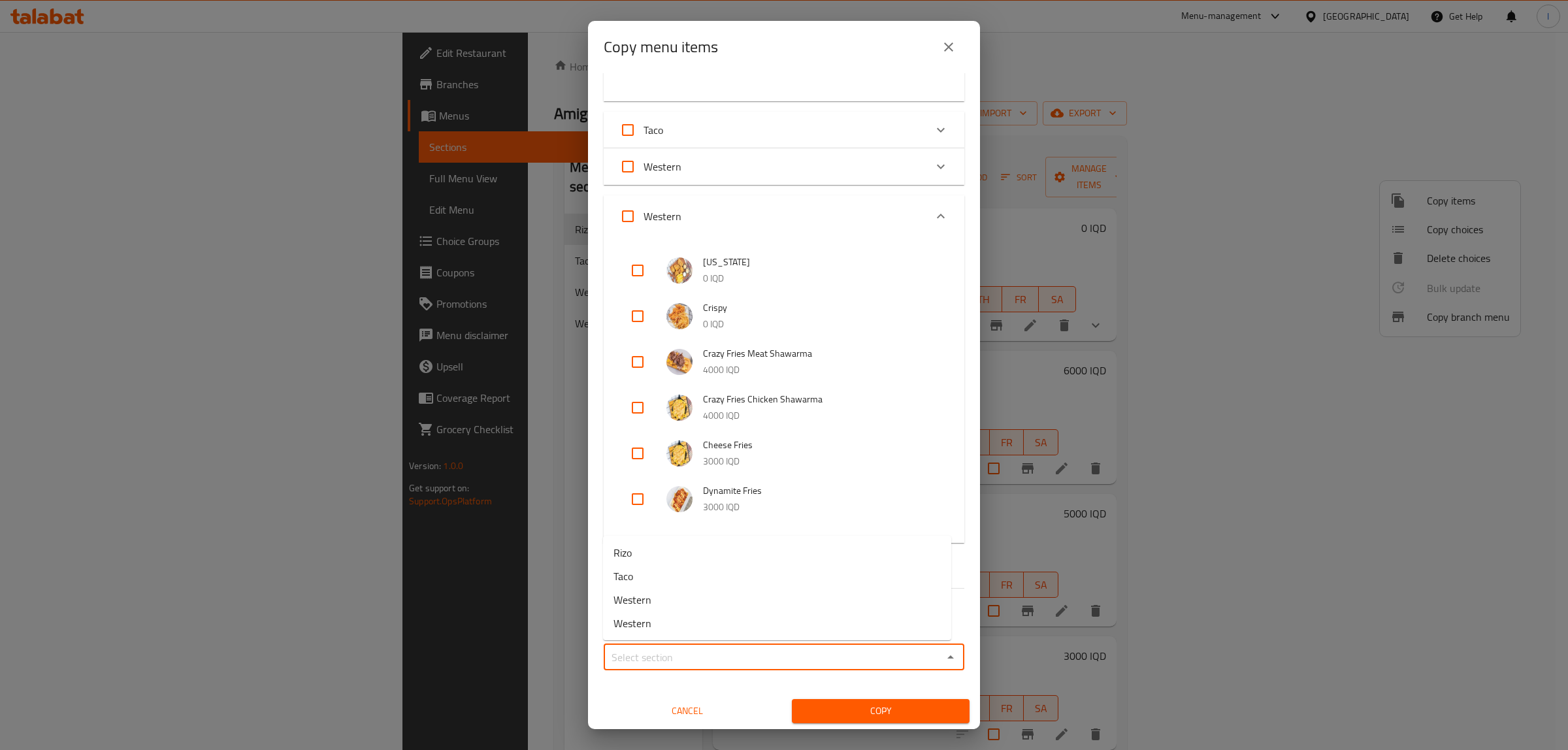
click at [728, 648] on input "Sections   *" at bounding box center [773, 657] width 331 height 18
click at [657, 622] on li "Western" at bounding box center [777, 623] width 348 height 24
type input "Western"
drag, startPoint x: 892, startPoint y: 709, endPoint x: 724, endPoint y: 661, distance: 174.7
click at [890, 709] on span "Copy" at bounding box center [881, 711] width 157 height 16
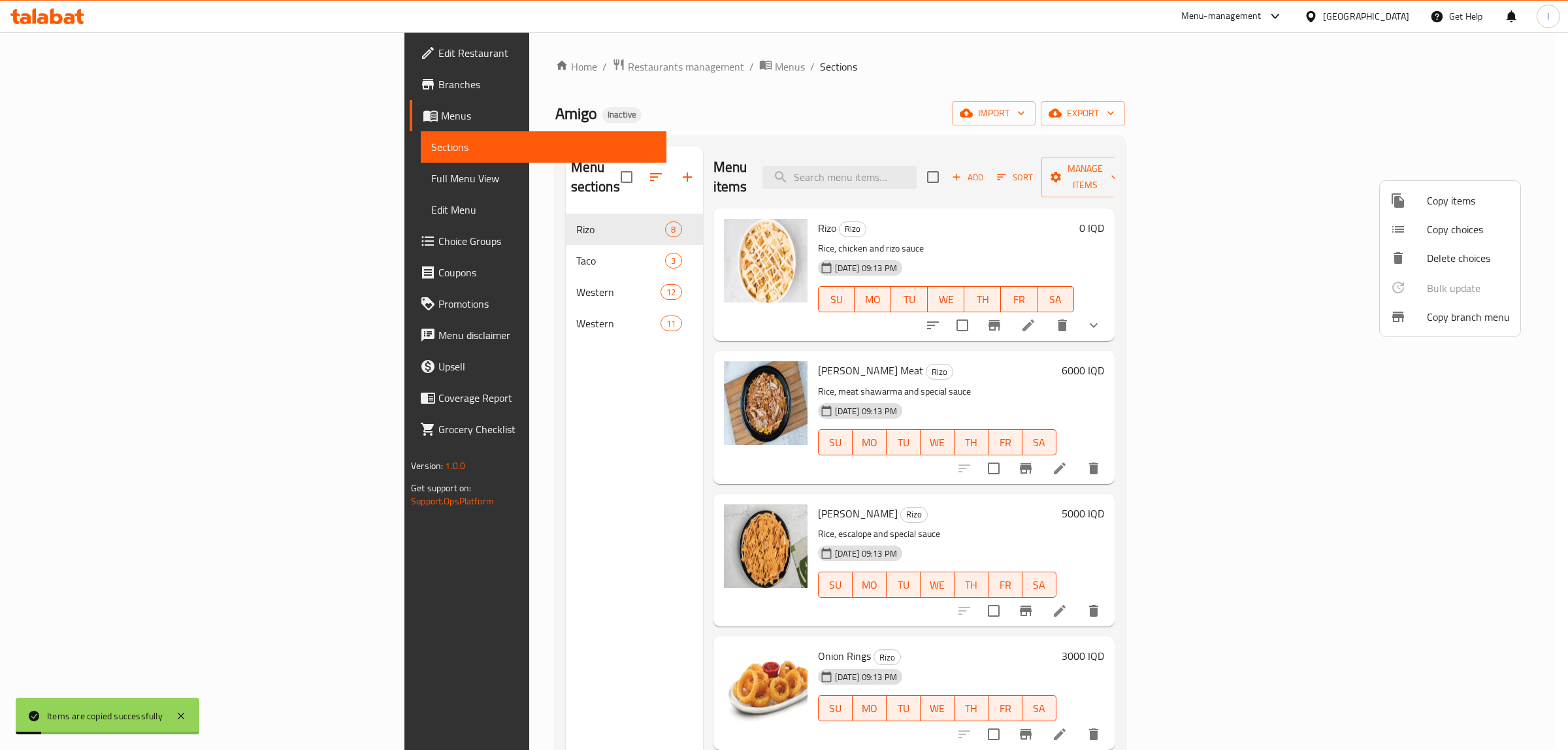
click at [423, 315] on div at bounding box center [784, 375] width 1568 height 750
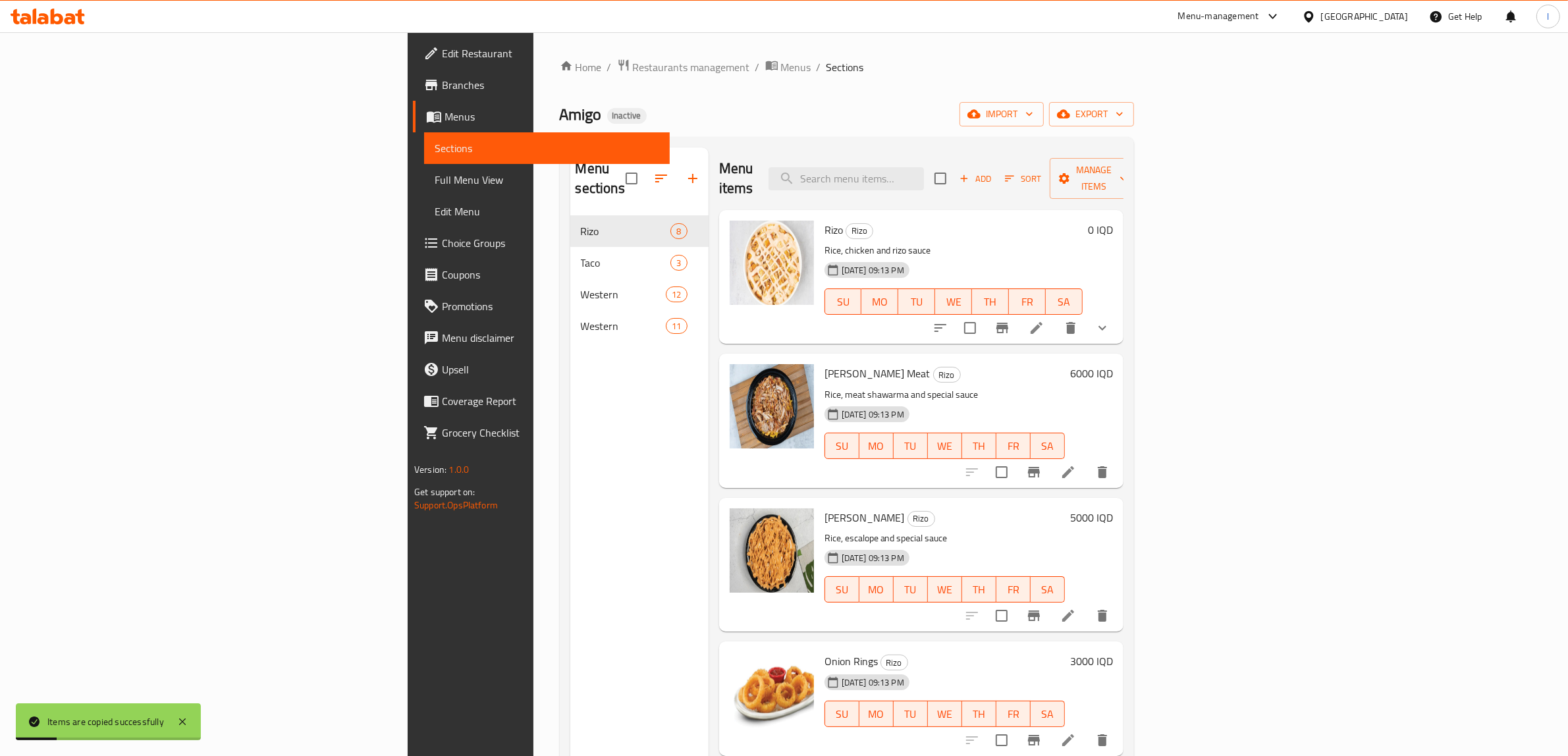
click at [570, 317] on div "Western 11" at bounding box center [639, 326] width 138 height 31
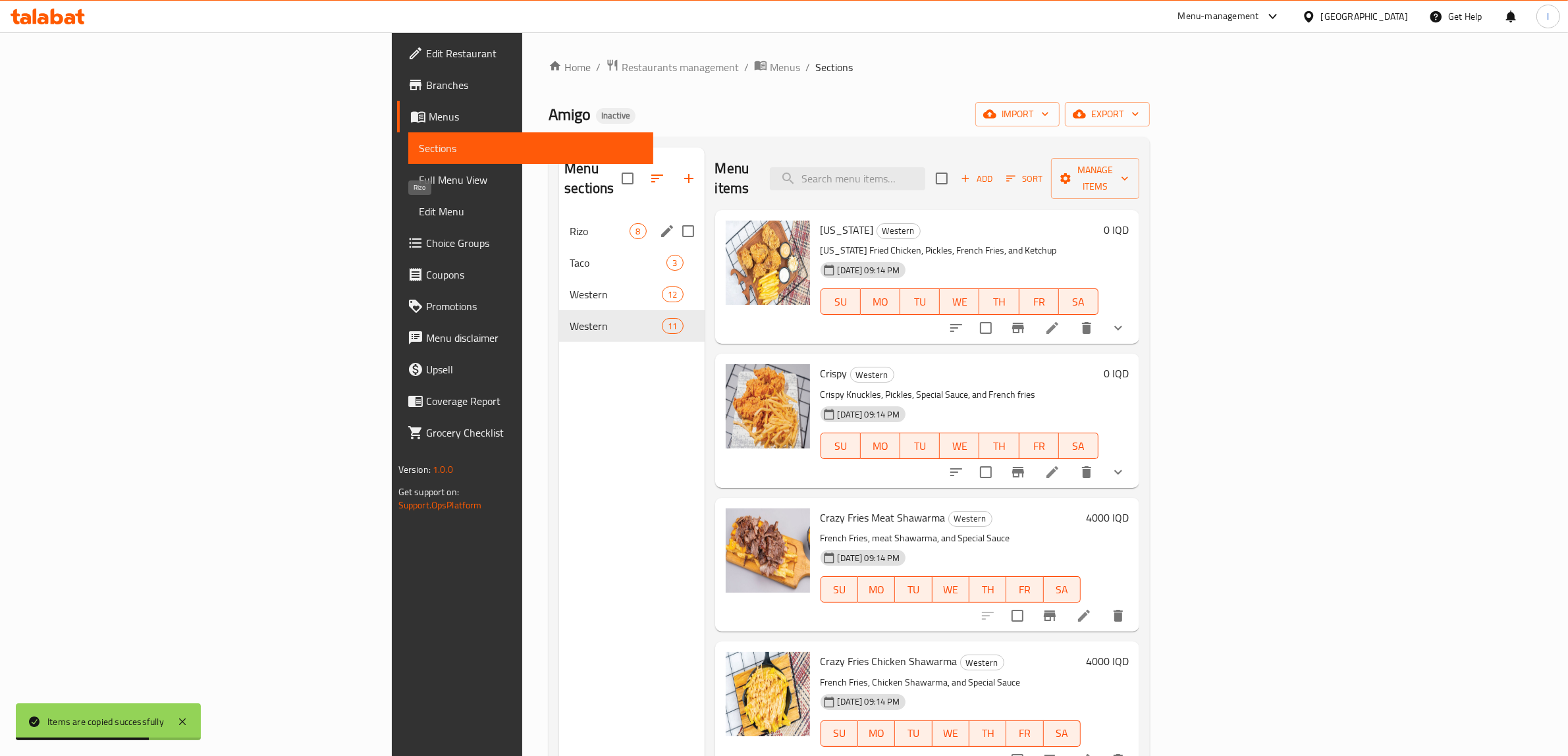
click at [570, 223] on span "Rizo" at bounding box center [600, 231] width 60 height 16
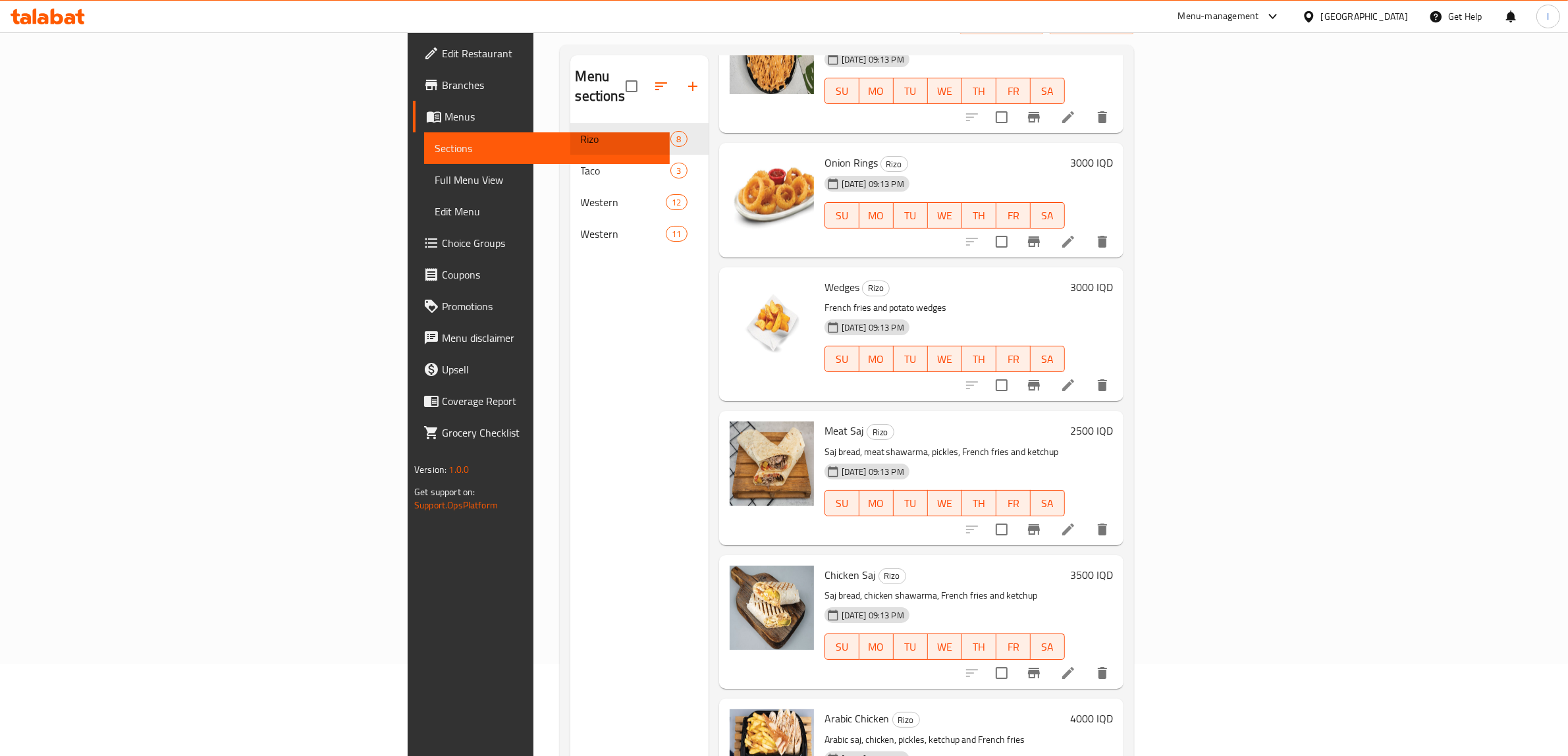
scroll to position [165, 0]
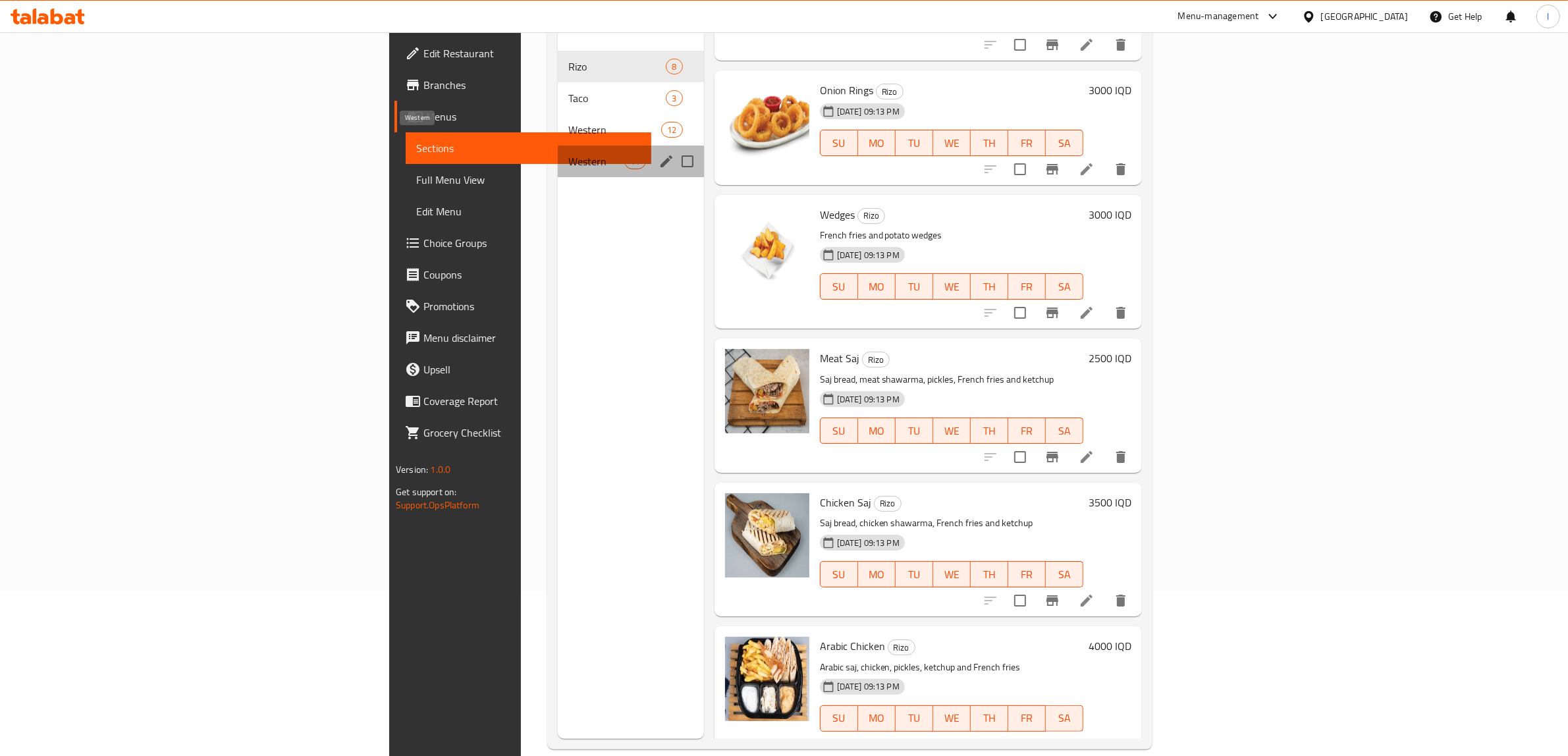
click at [568, 154] on span "Western" at bounding box center [596, 161] width 56 height 16
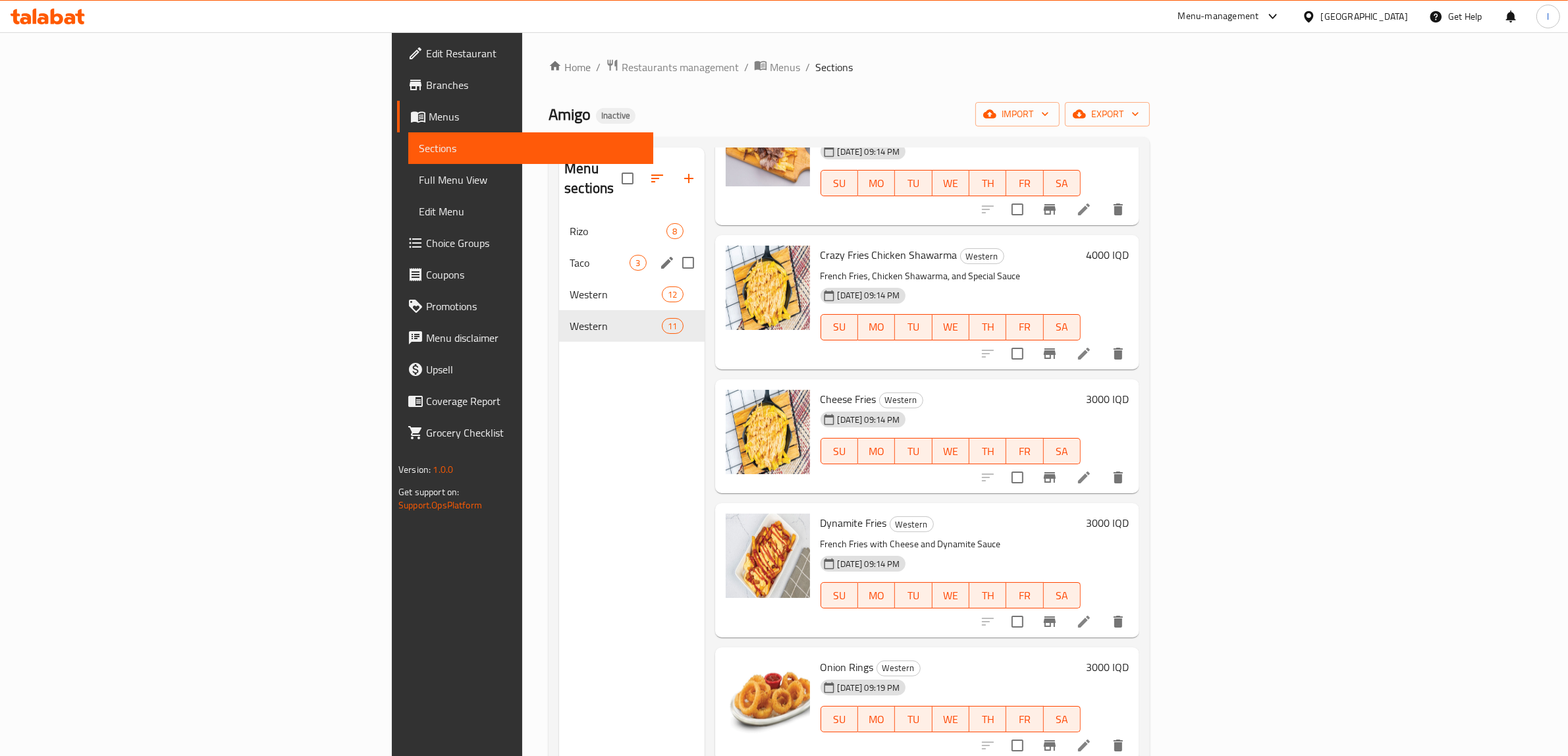
click at [559, 247] on div "Taco 3" at bounding box center [632, 263] width 145 height 31
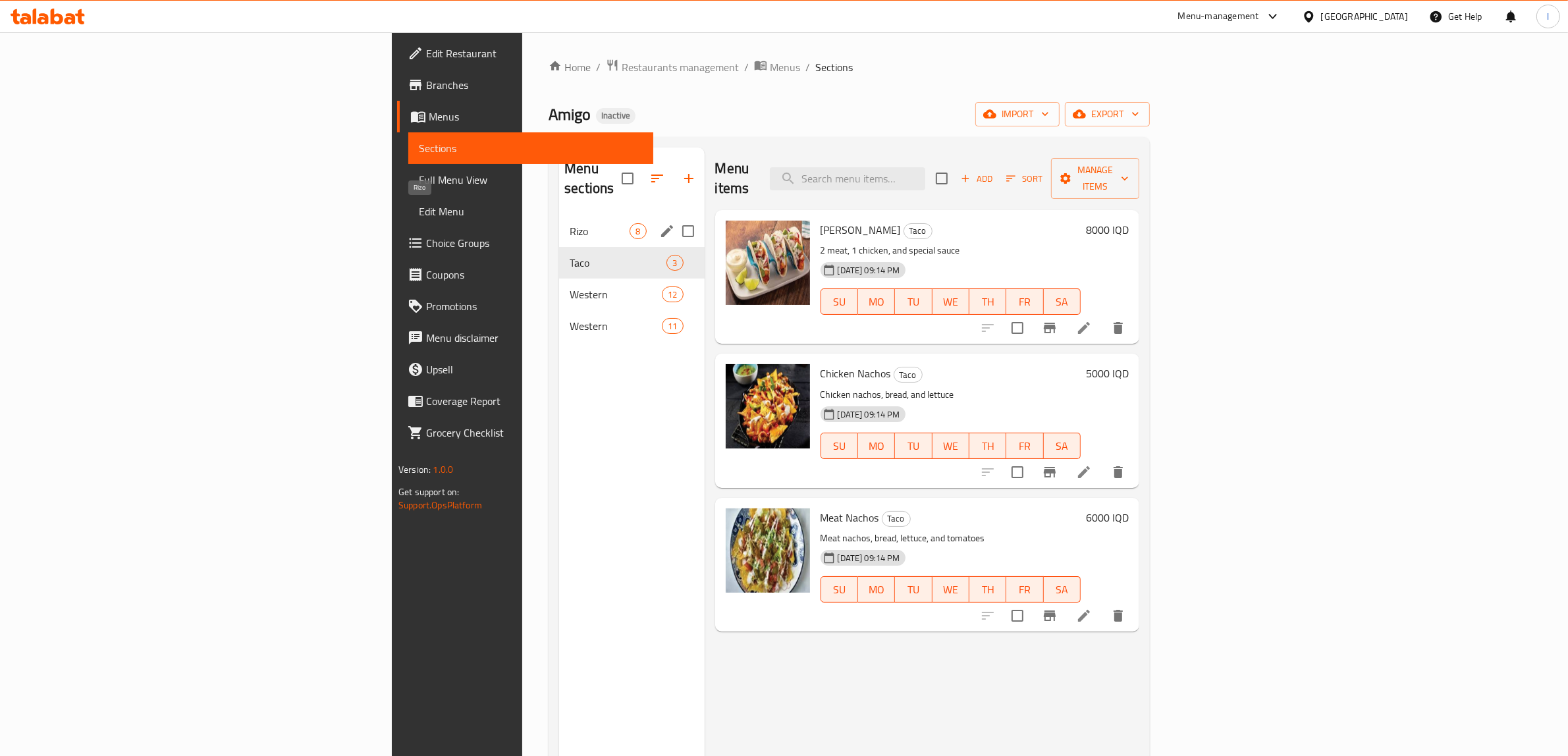
click at [570, 223] on span "Rizo" at bounding box center [600, 231] width 60 height 16
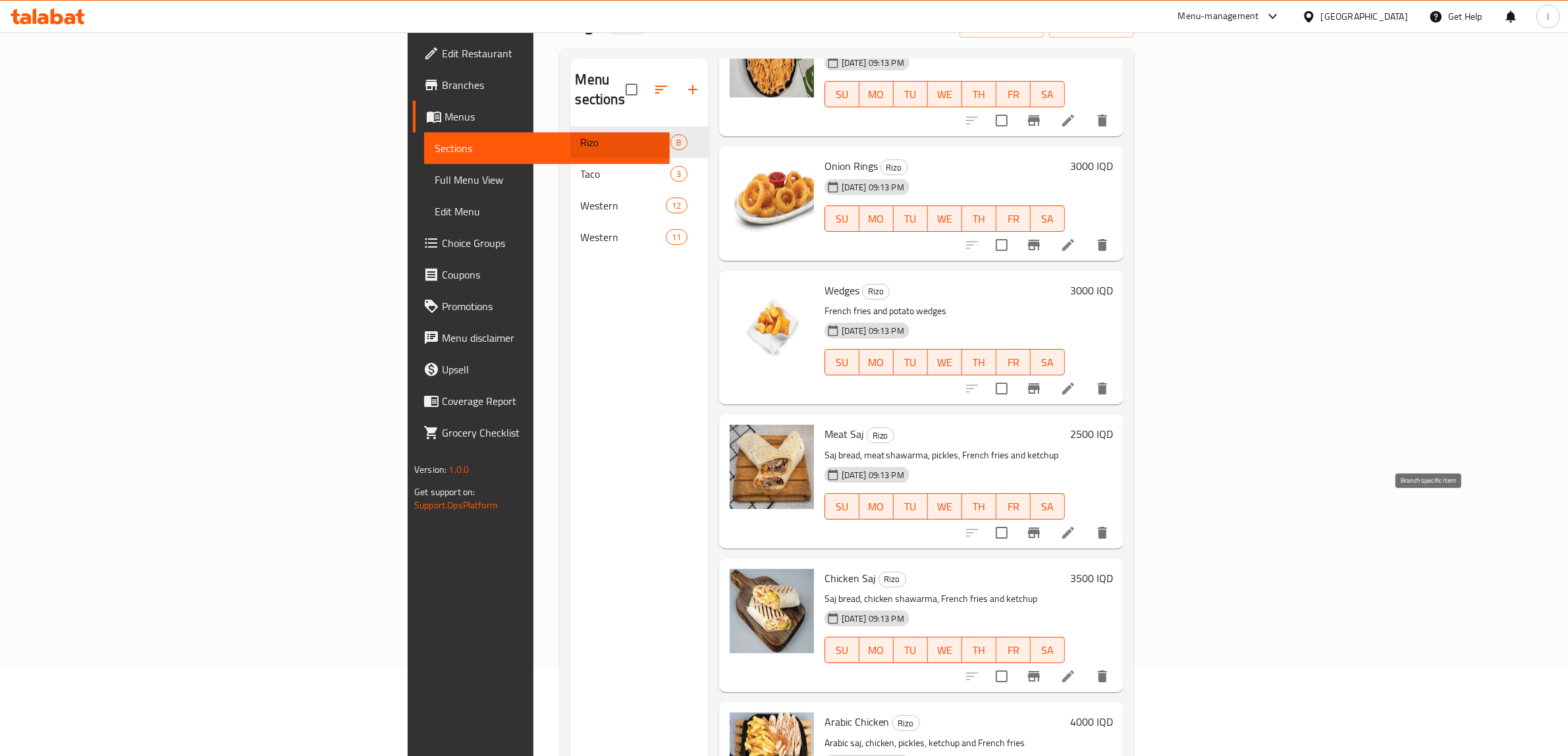
scroll to position [185, 0]
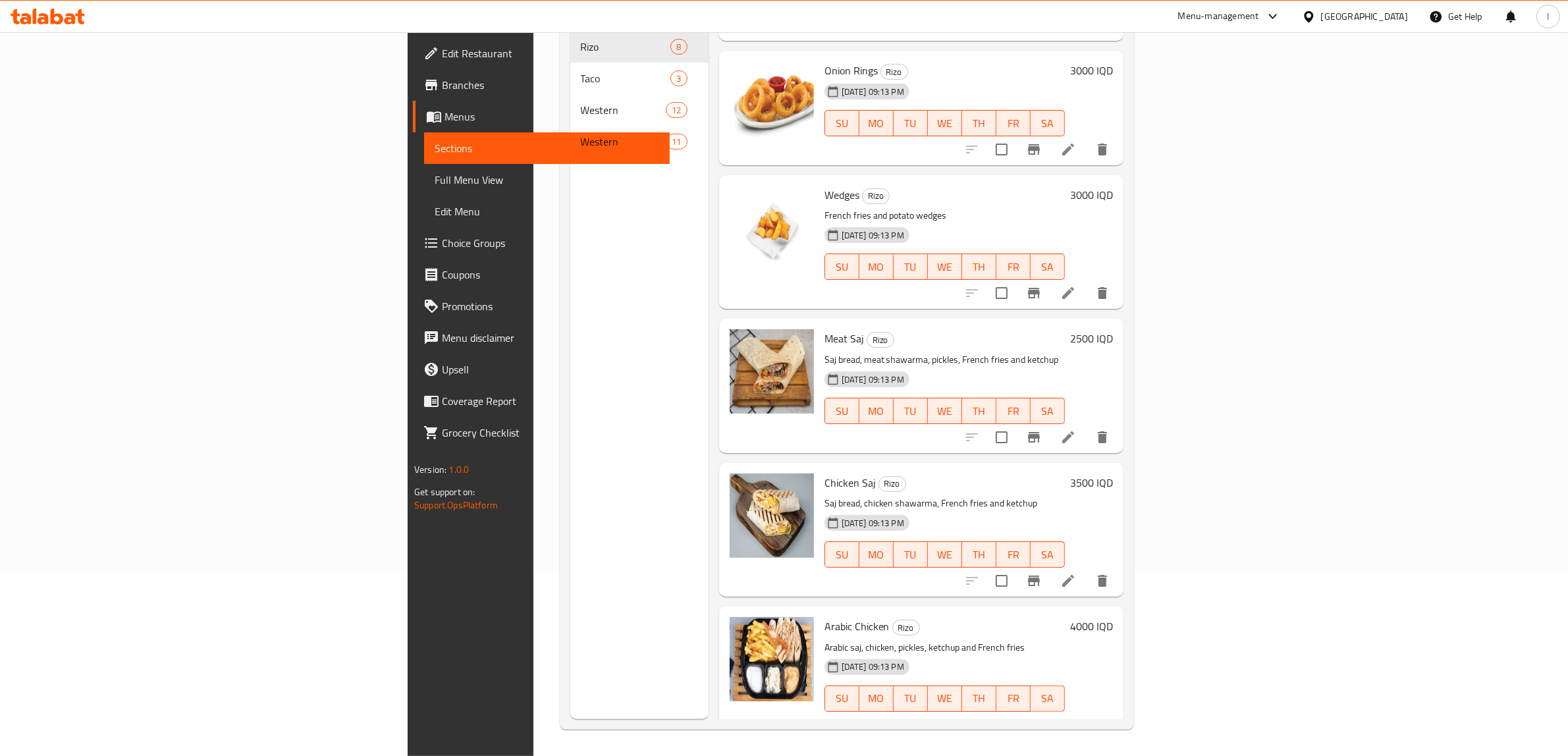
click at [570, 126] on div "Western 11" at bounding box center [639, 142] width 138 height 31
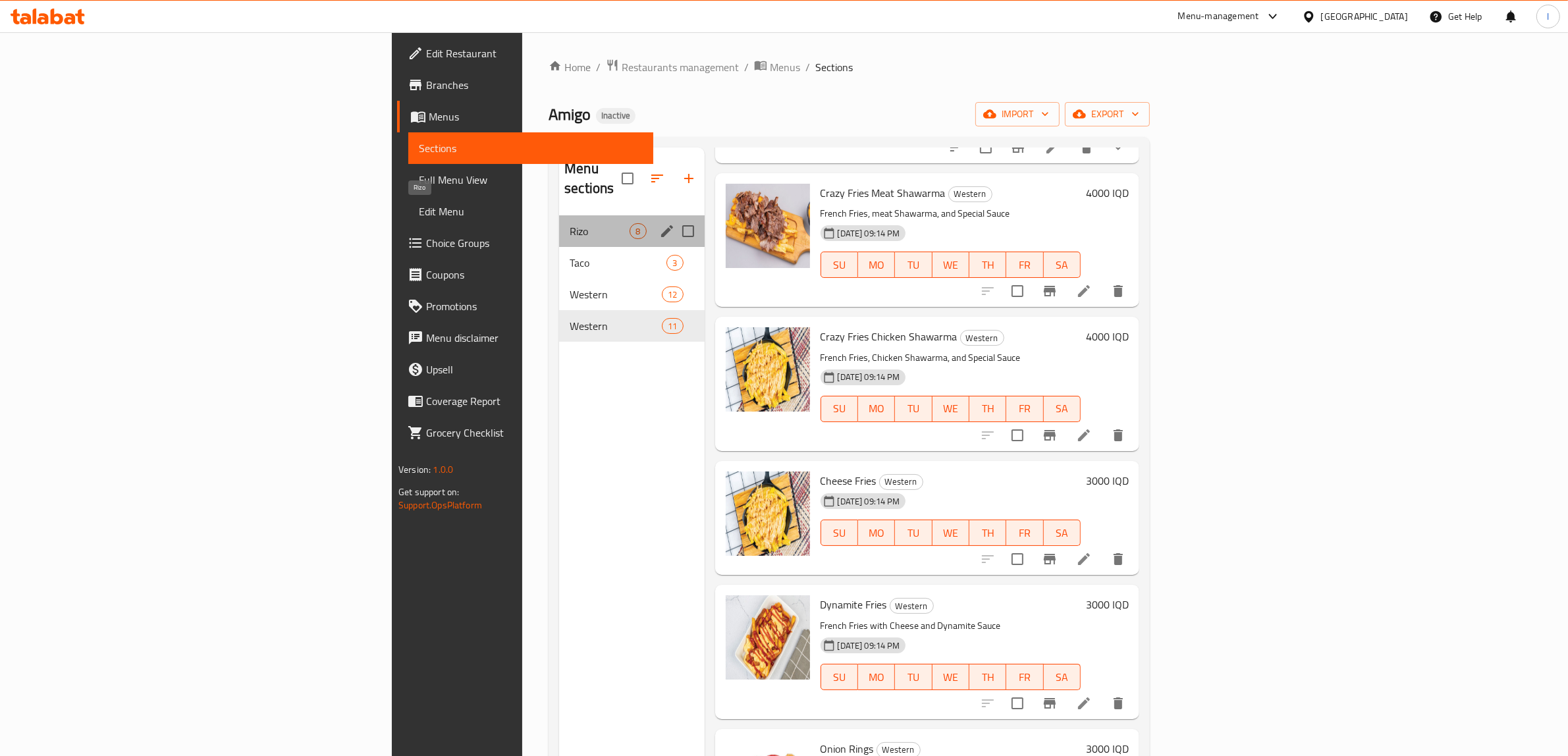
click at [570, 223] on span "Rizo" at bounding box center [600, 231] width 60 height 16
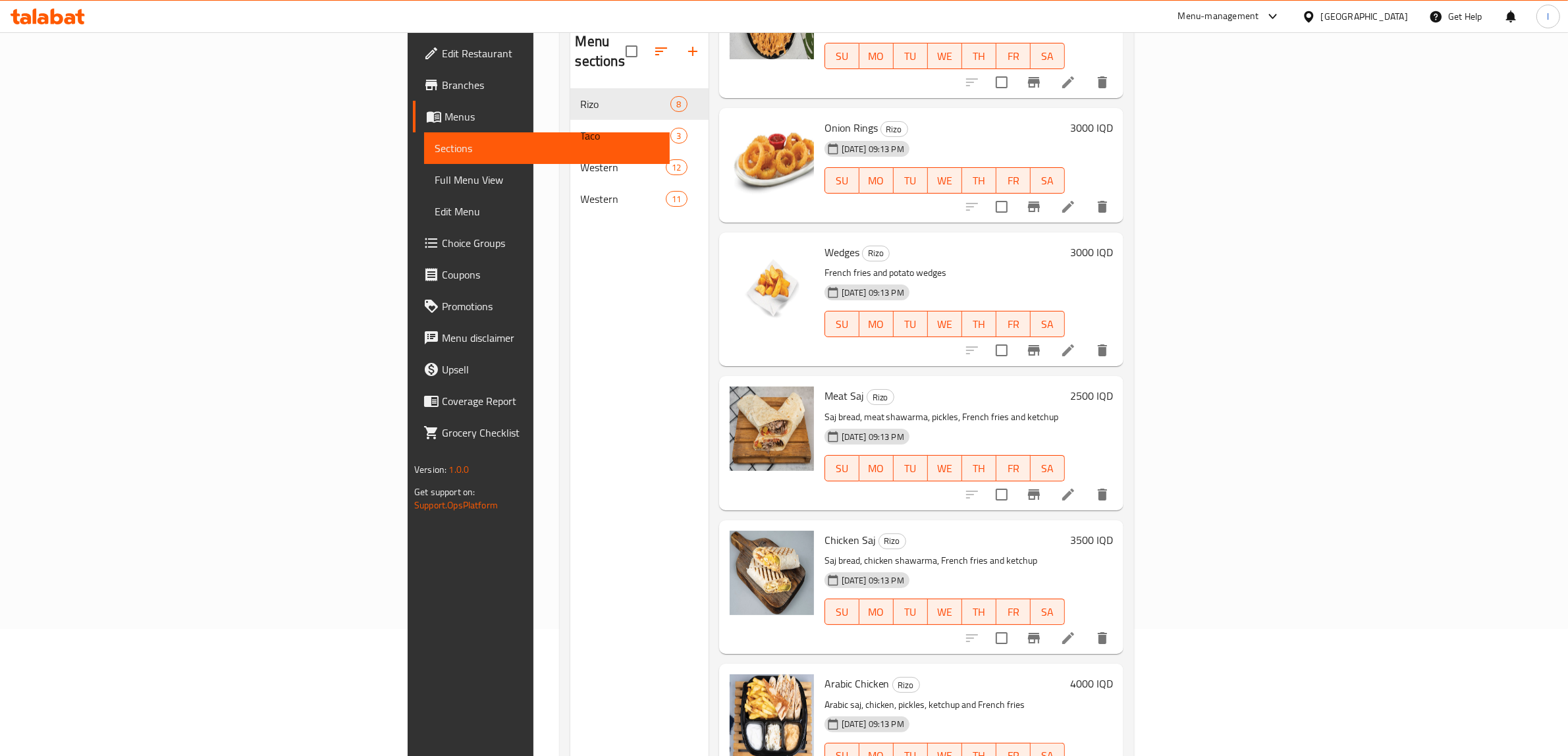
scroll to position [185, 0]
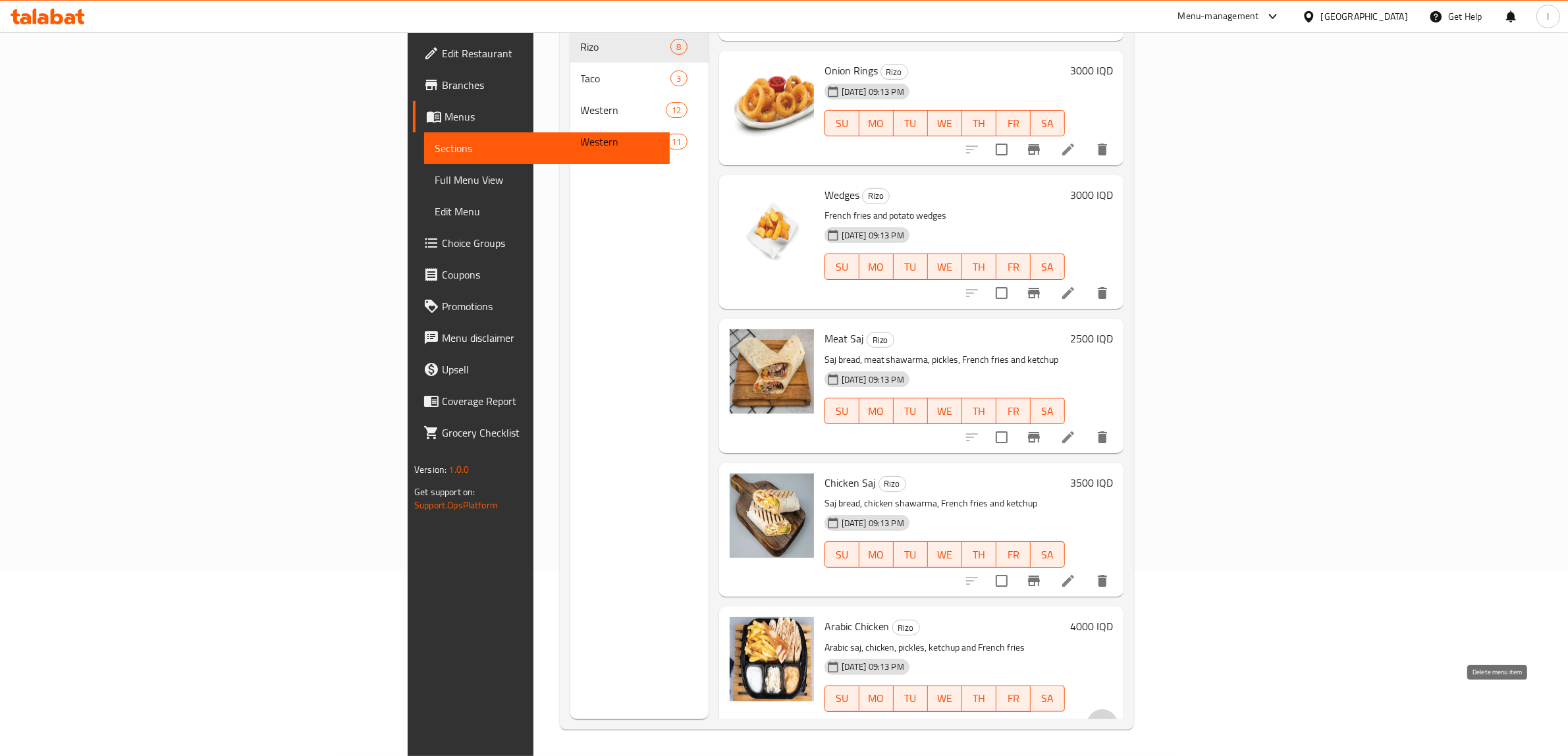
click at [1111, 717] on icon "delete" at bounding box center [1102, 725] width 16 height 16
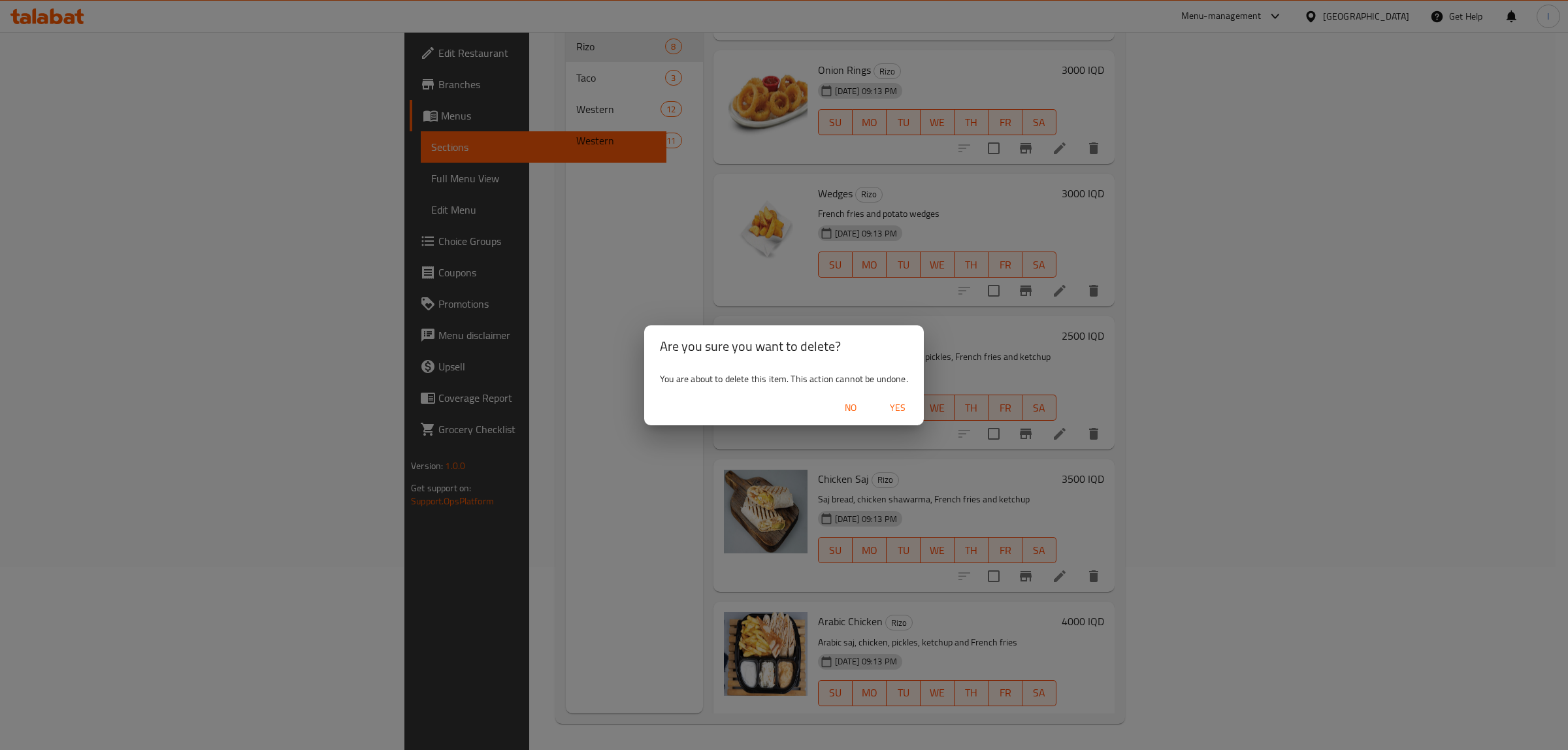
click at [902, 416] on span "Yes" at bounding box center [898, 408] width 31 height 16
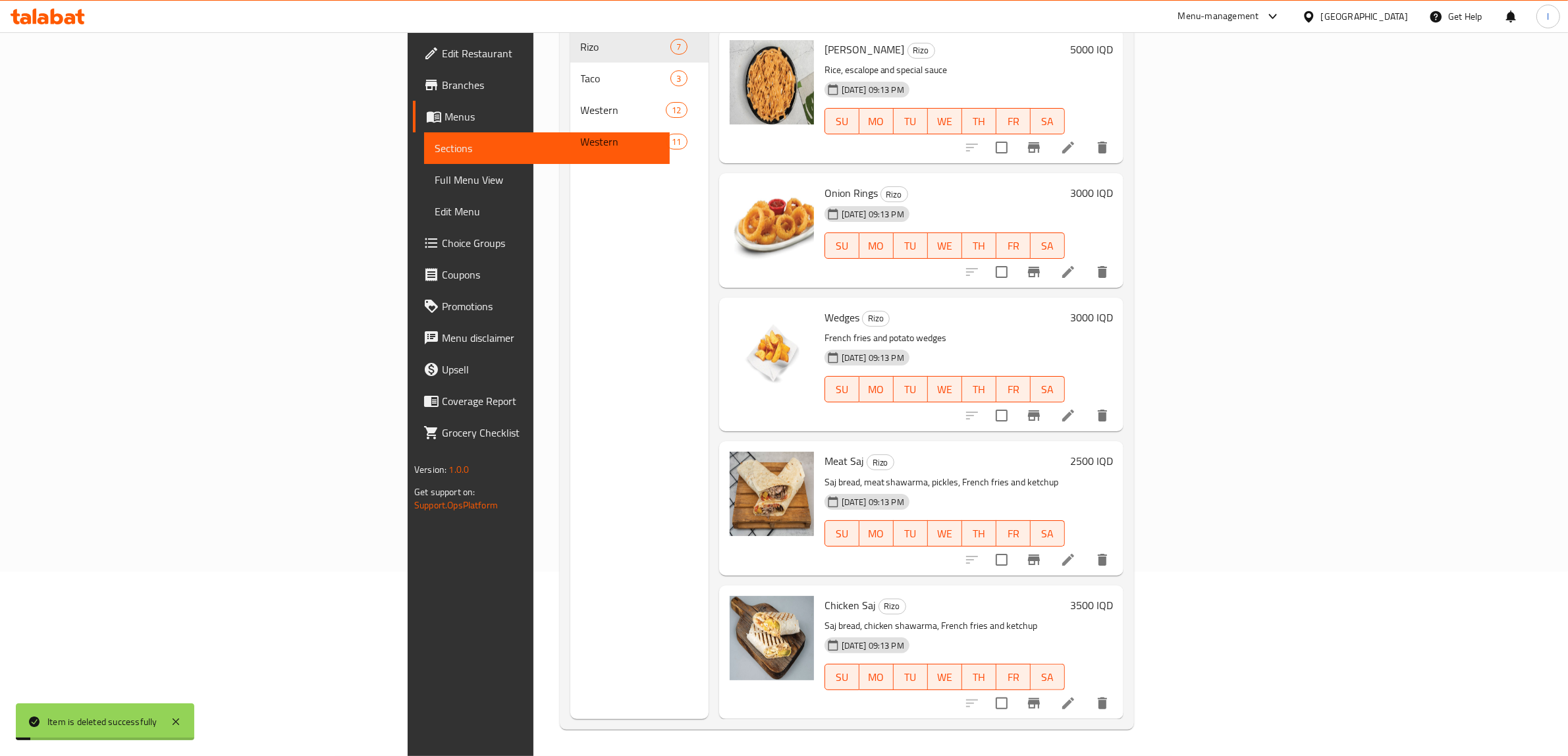
scroll to position [263, 0]
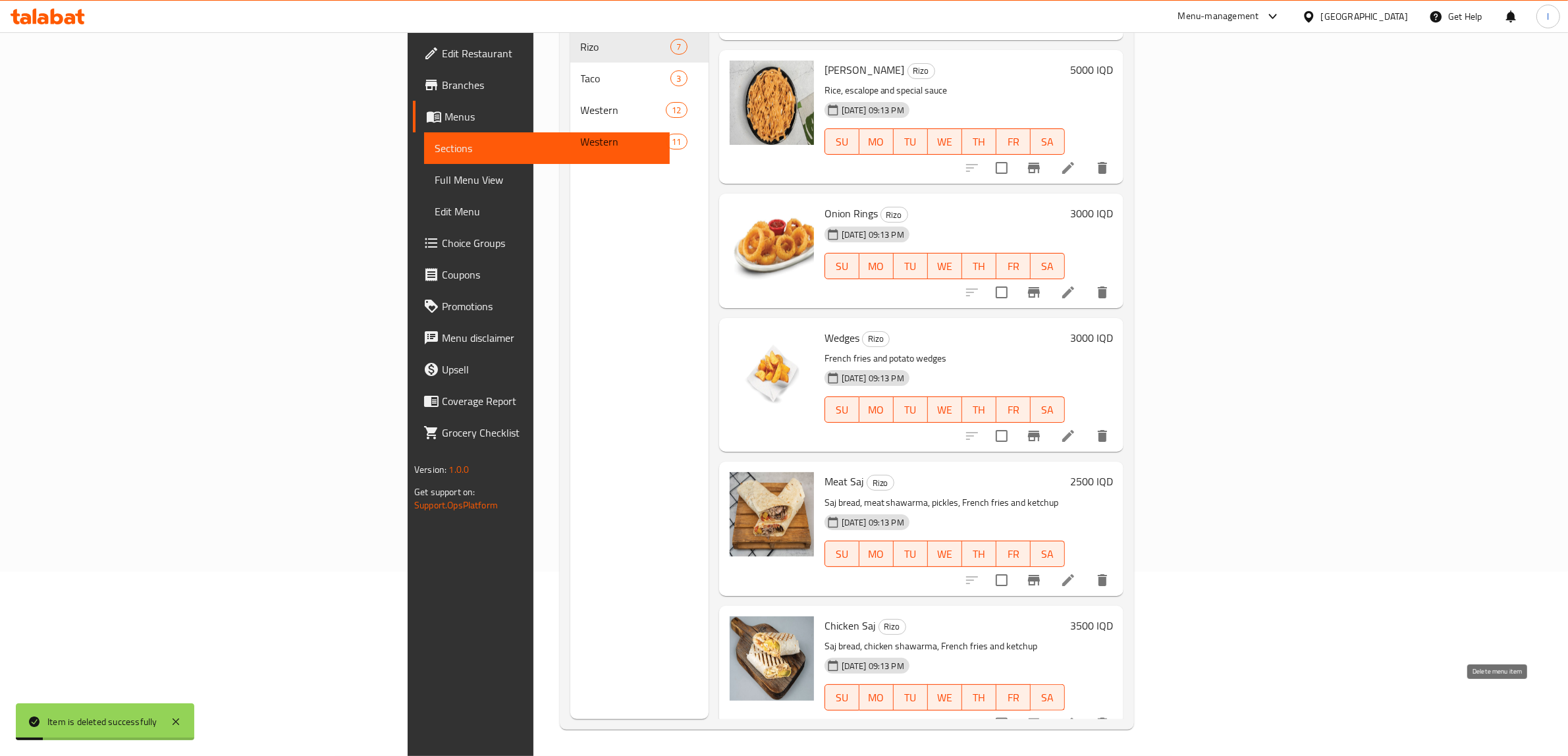
click at [1118, 708] on button "delete" at bounding box center [1102, 723] width 31 height 31
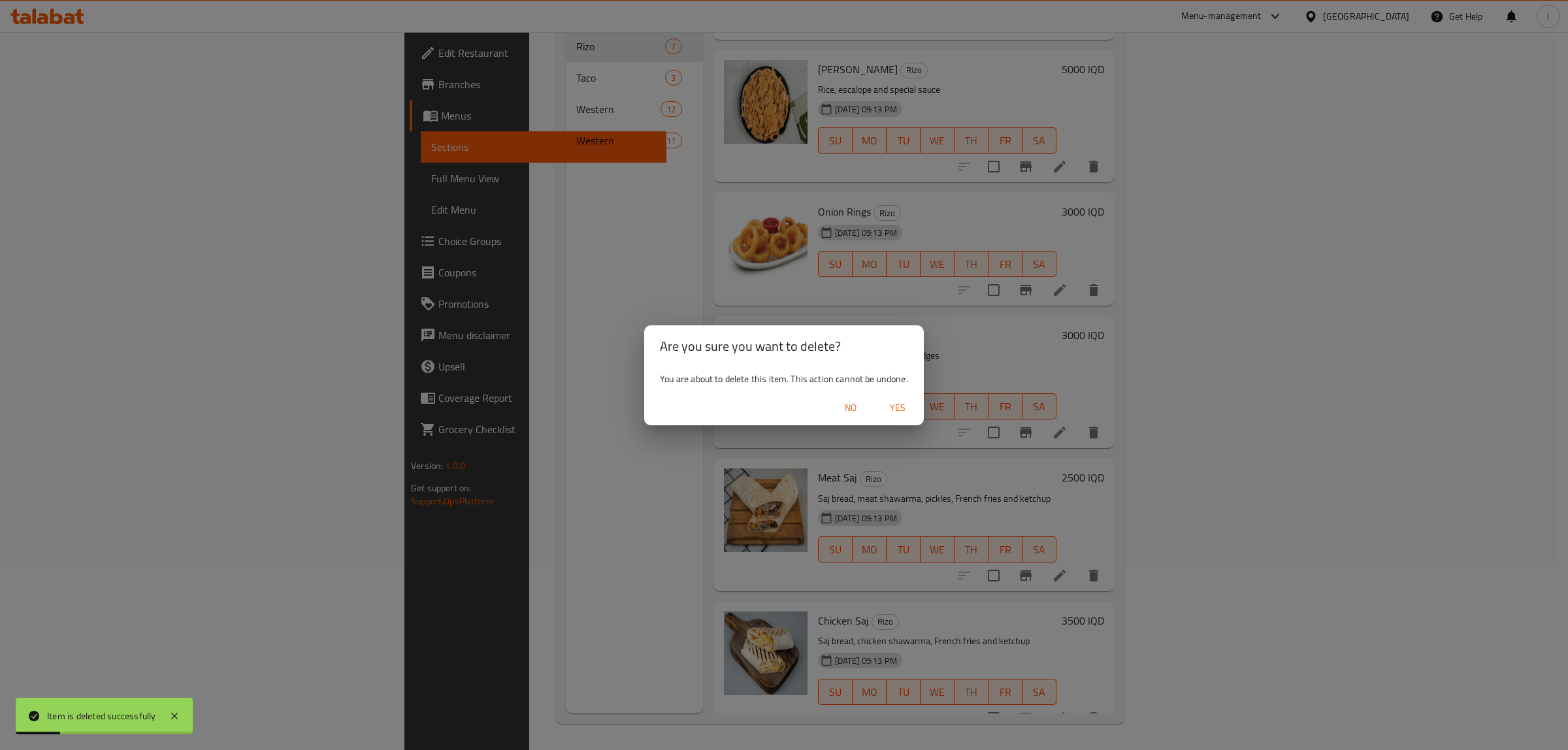
click at [886, 410] on span "Yes" at bounding box center [898, 408] width 31 height 16
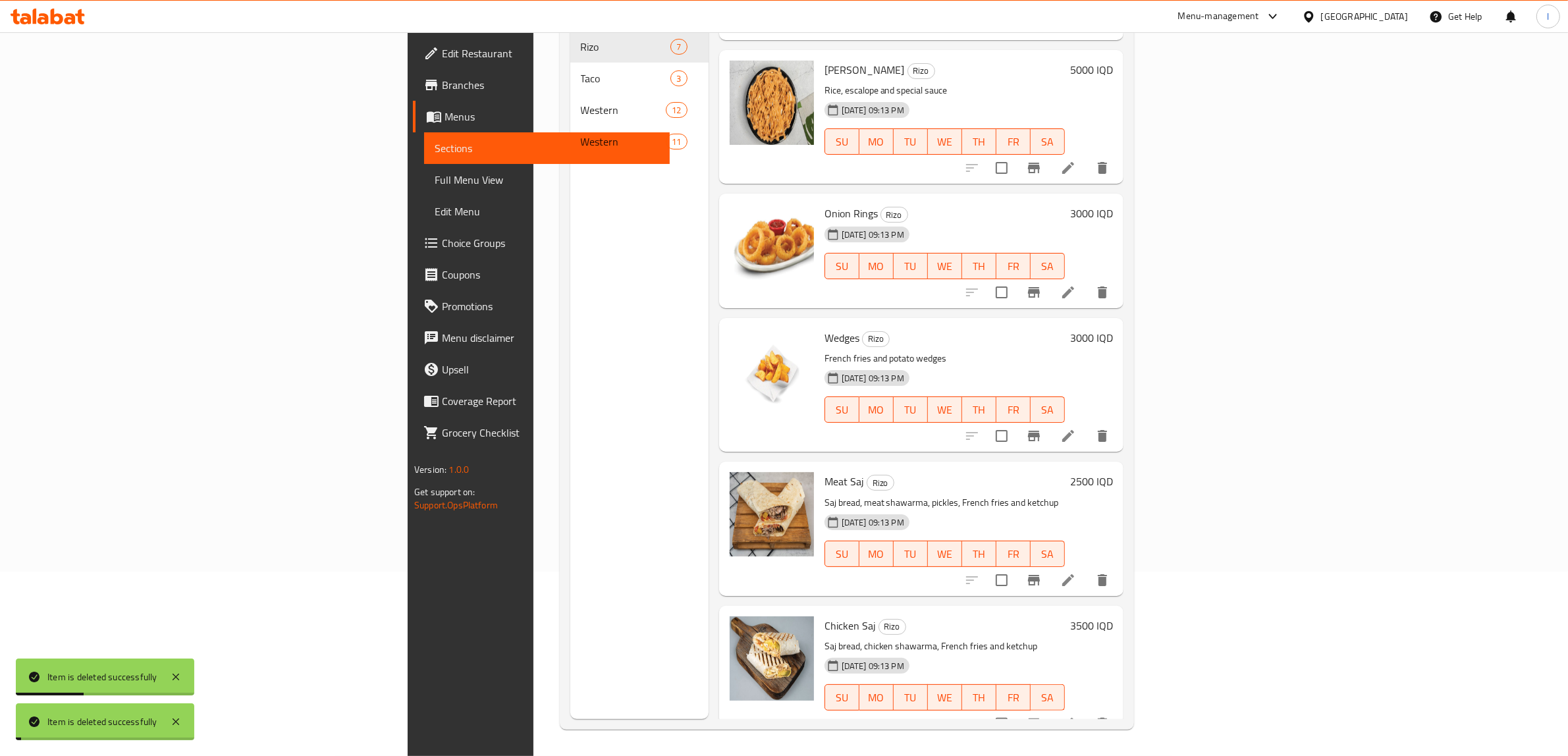
scroll to position [119, 0]
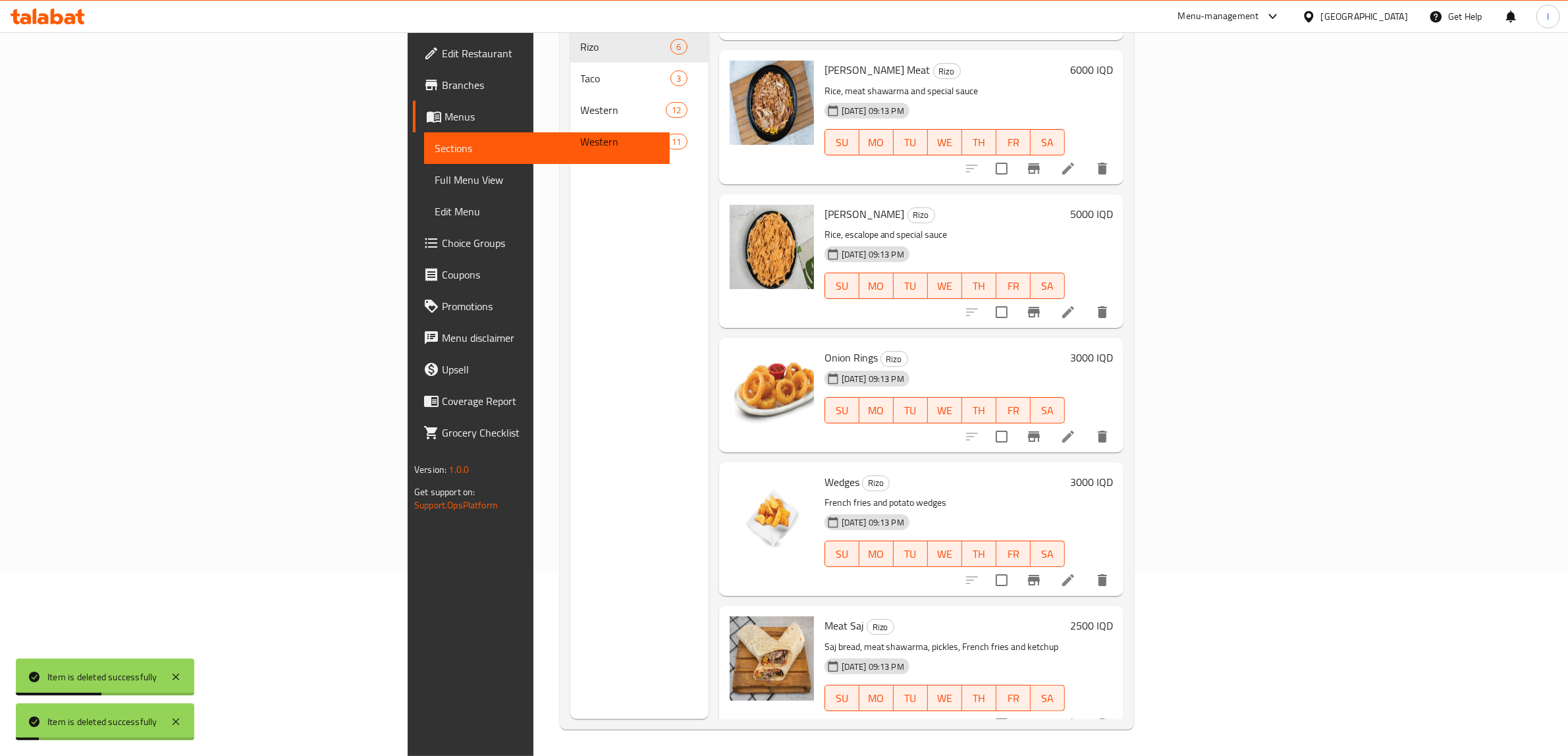
click at [1107, 719] on icon "delete" at bounding box center [1102, 724] width 10 height 12
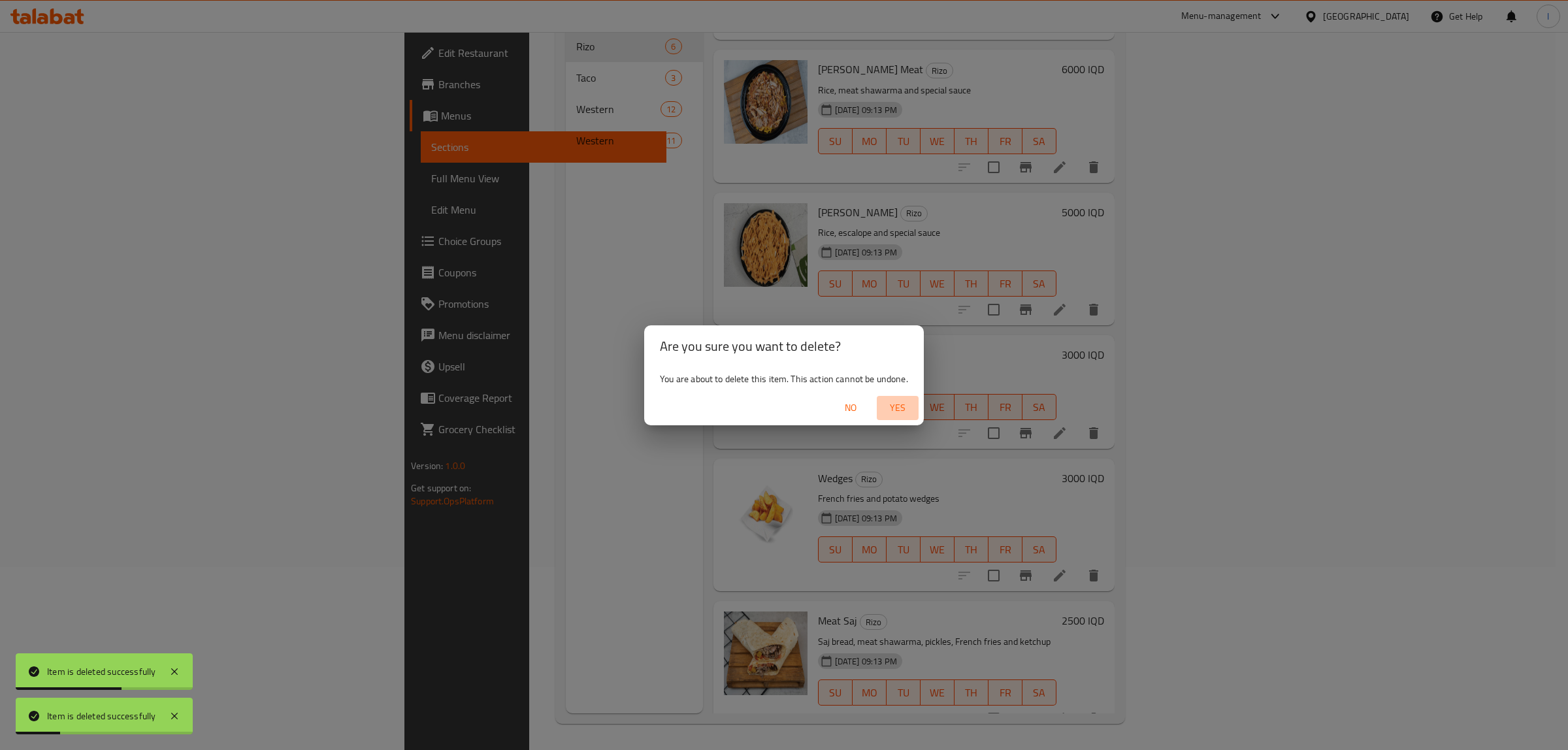
click at [890, 402] on span "Yes" at bounding box center [898, 408] width 31 height 16
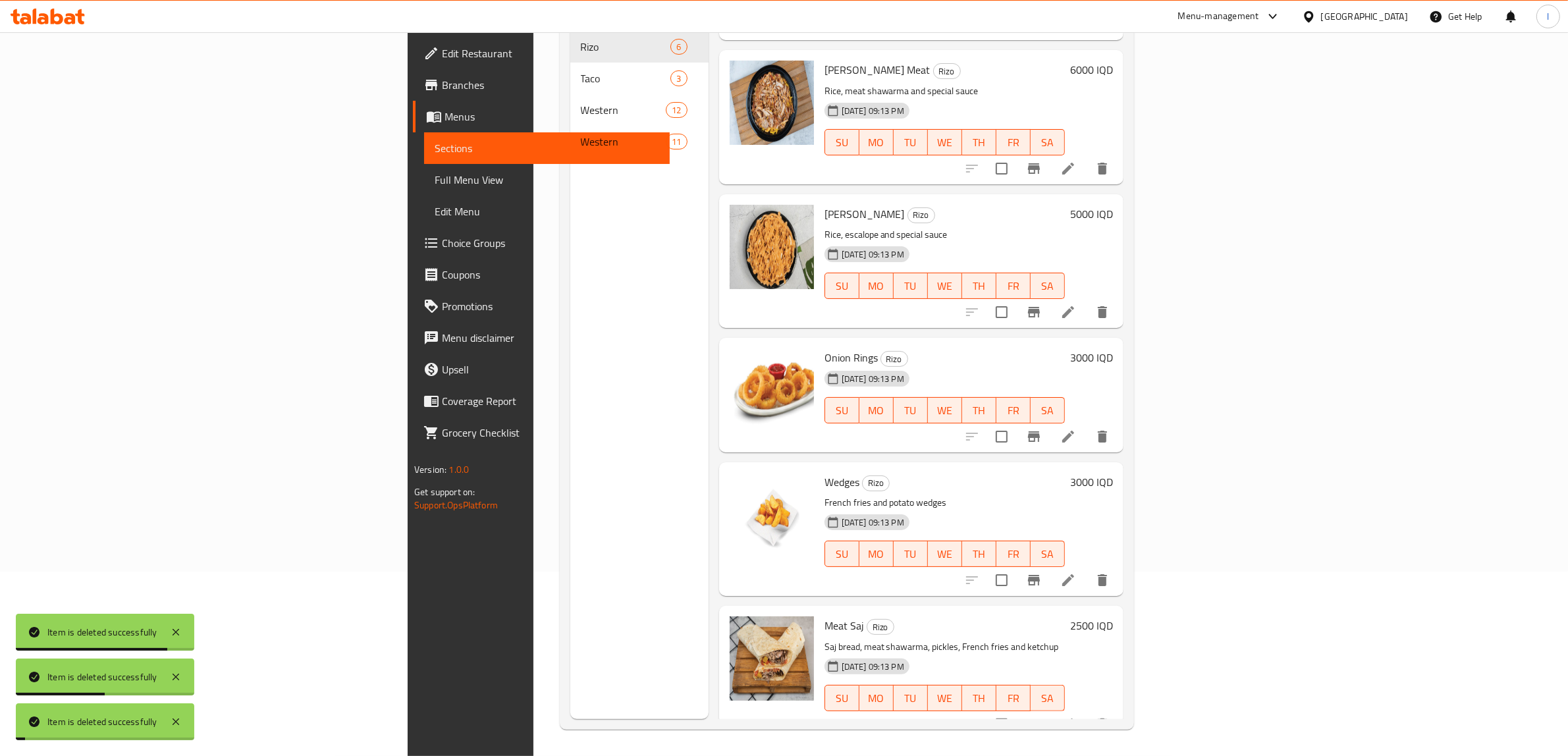
scroll to position [0, 0]
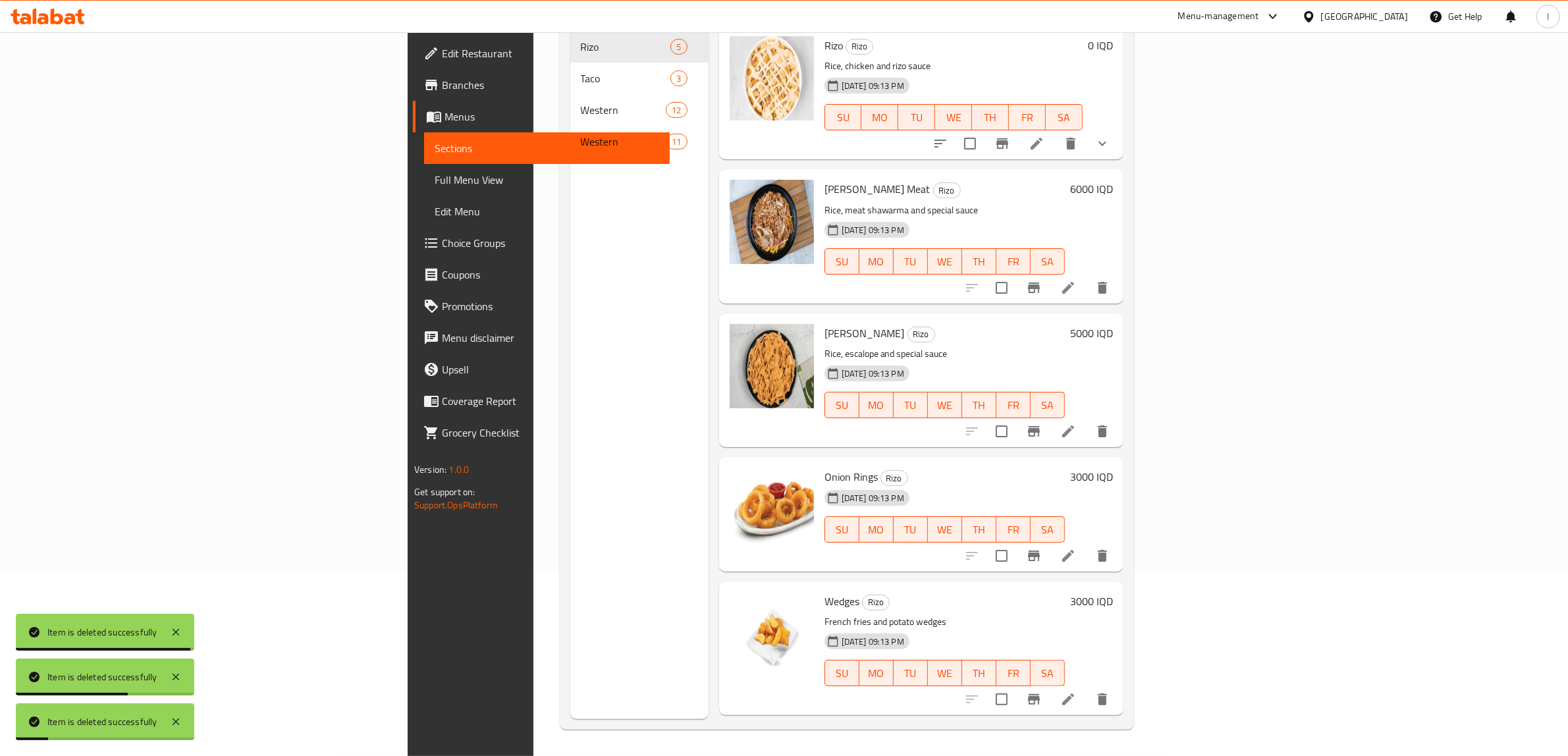
click at [1118, 684] on button "delete" at bounding box center [1102, 700] width 31 height 31
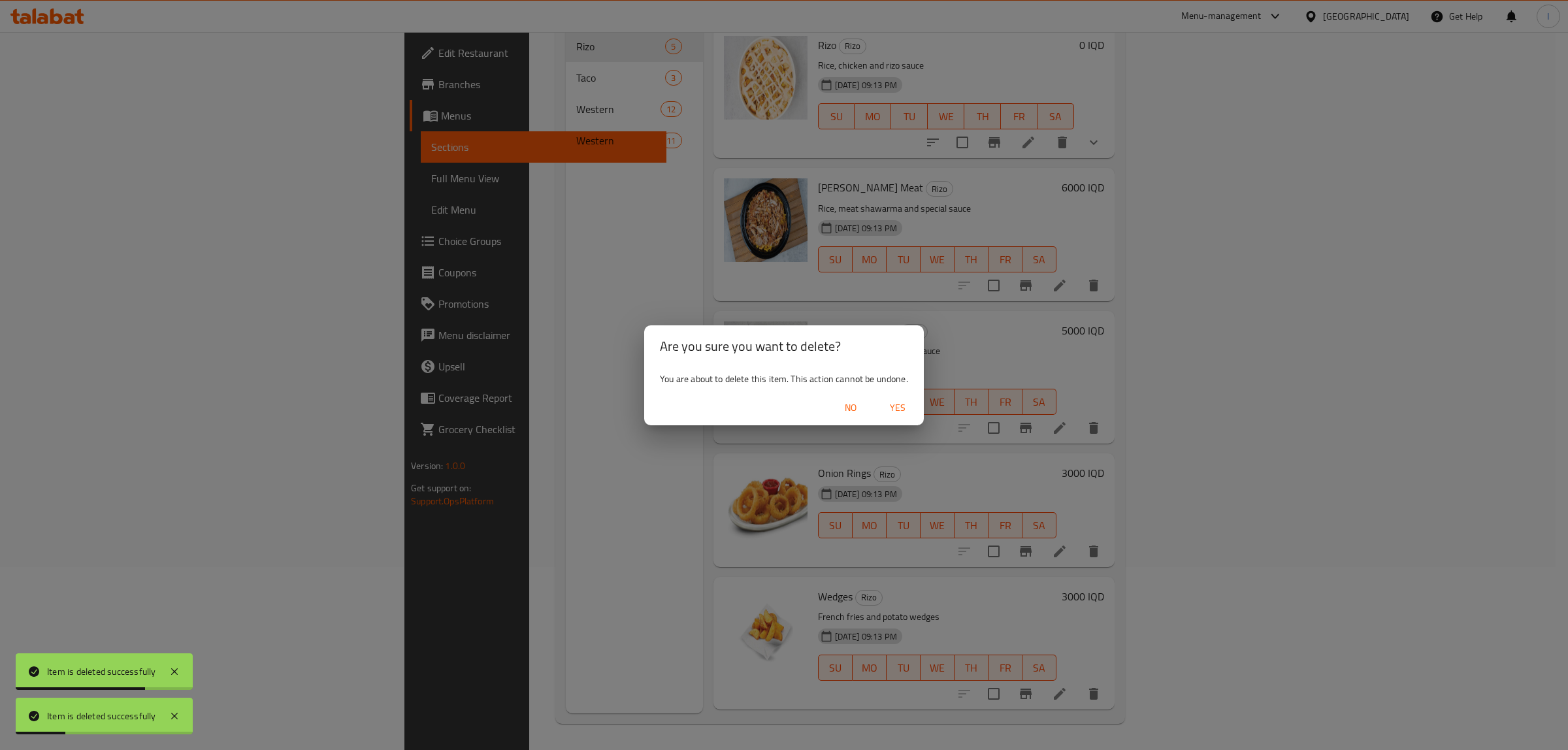
click at [900, 414] on span "Yes" at bounding box center [898, 408] width 31 height 16
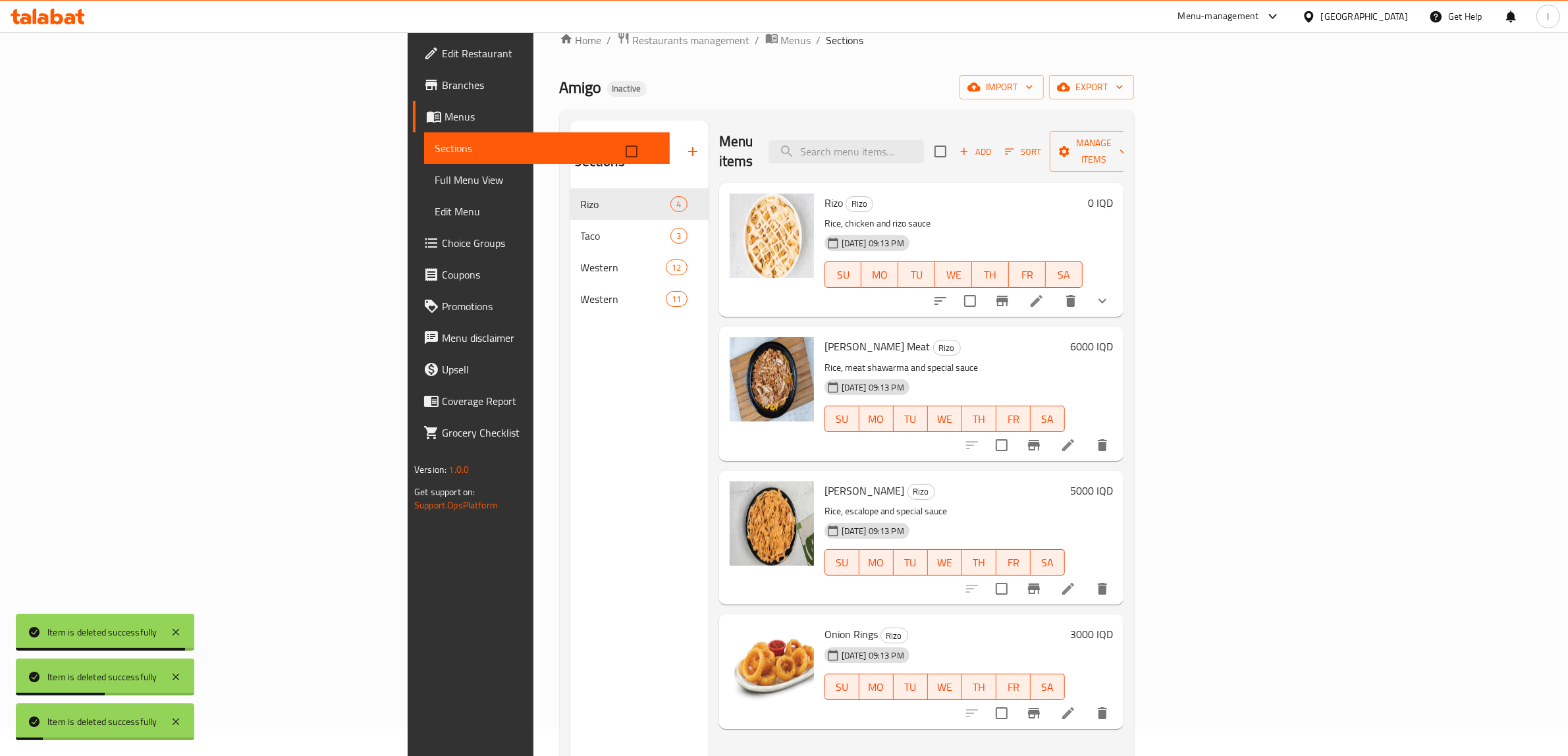
scroll to position [20, 0]
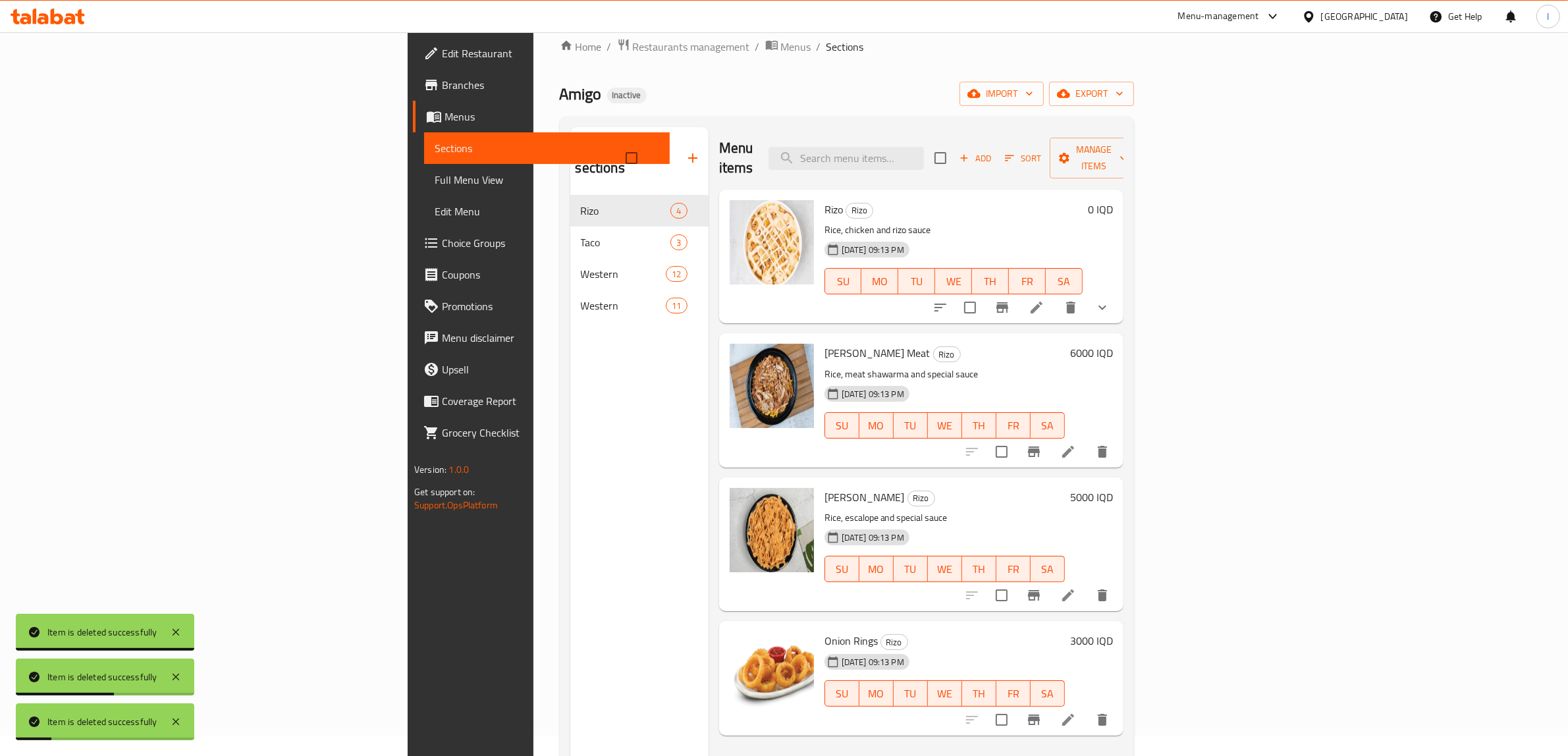
click at [1118, 704] on button "delete" at bounding box center [1102, 720] width 31 height 31
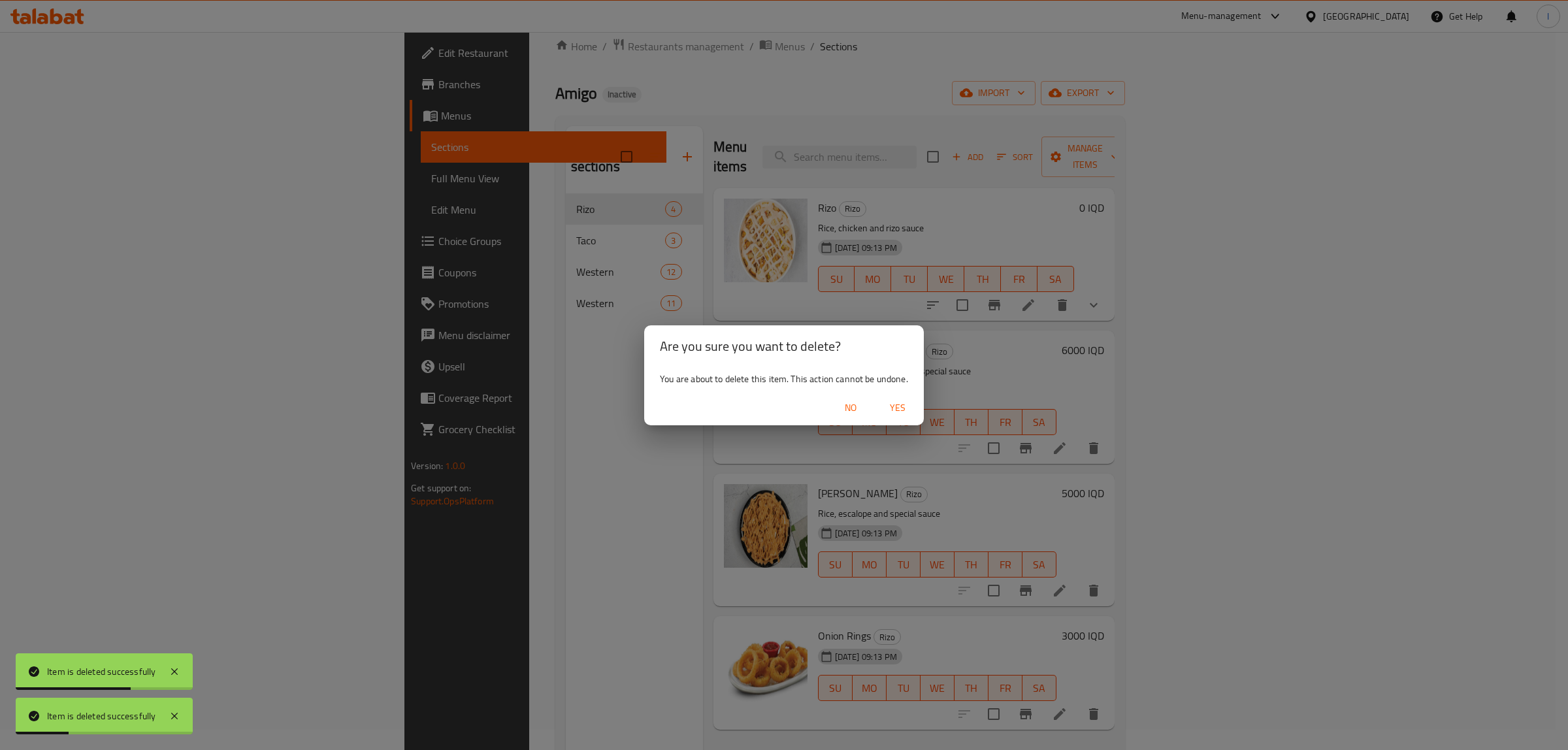
click at [905, 415] on span "Yes" at bounding box center [898, 408] width 31 height 16
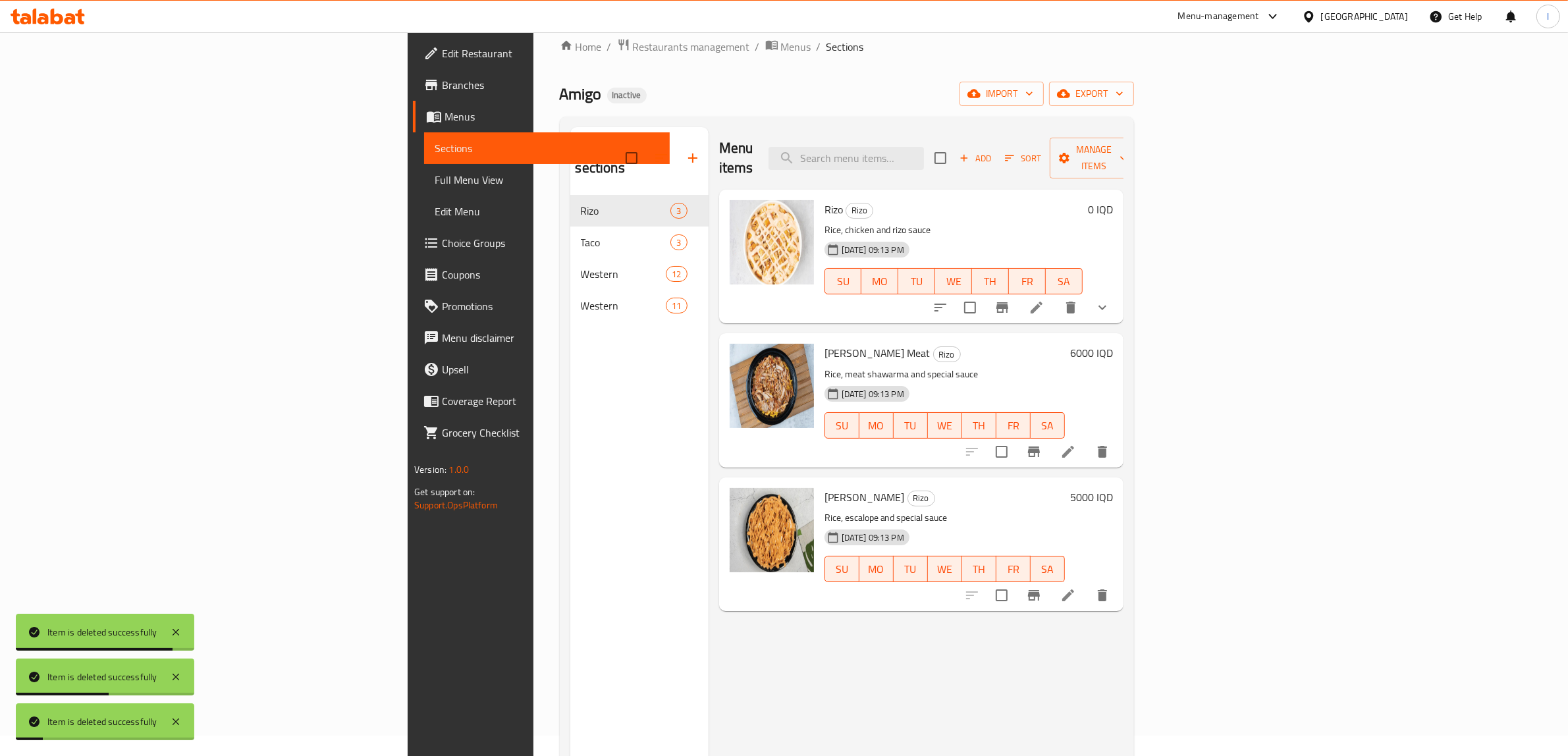
click at [444, 116] on span "Menus" at bounding box center [552, 116] width 215 height 16
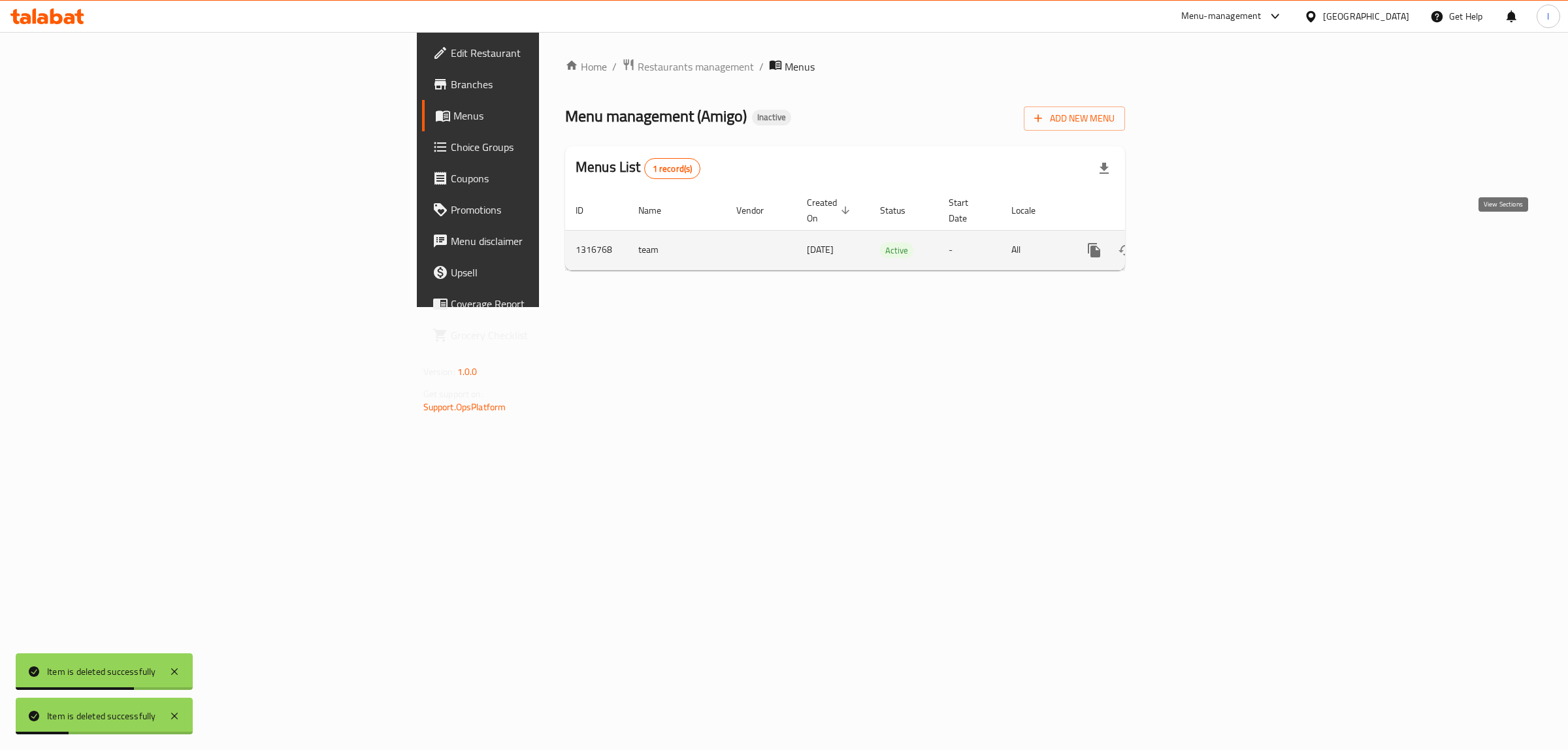
click at [1194, 244] on icon "enhanced table" at bounding box center [1188, 250] width 11 height 11
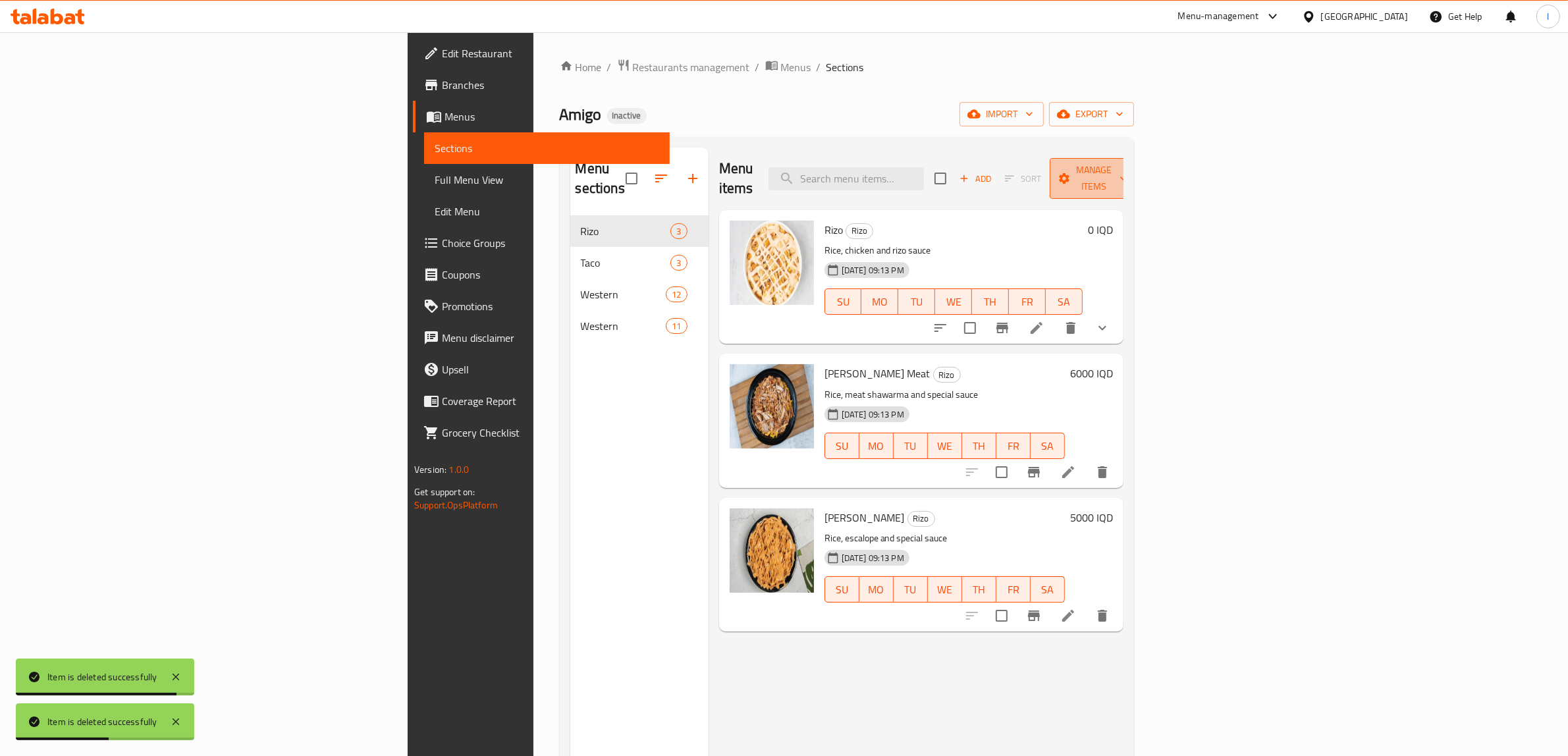
click at [1071, 174] on icon "button" at bounding box center [1064, 178] width 10 height 10
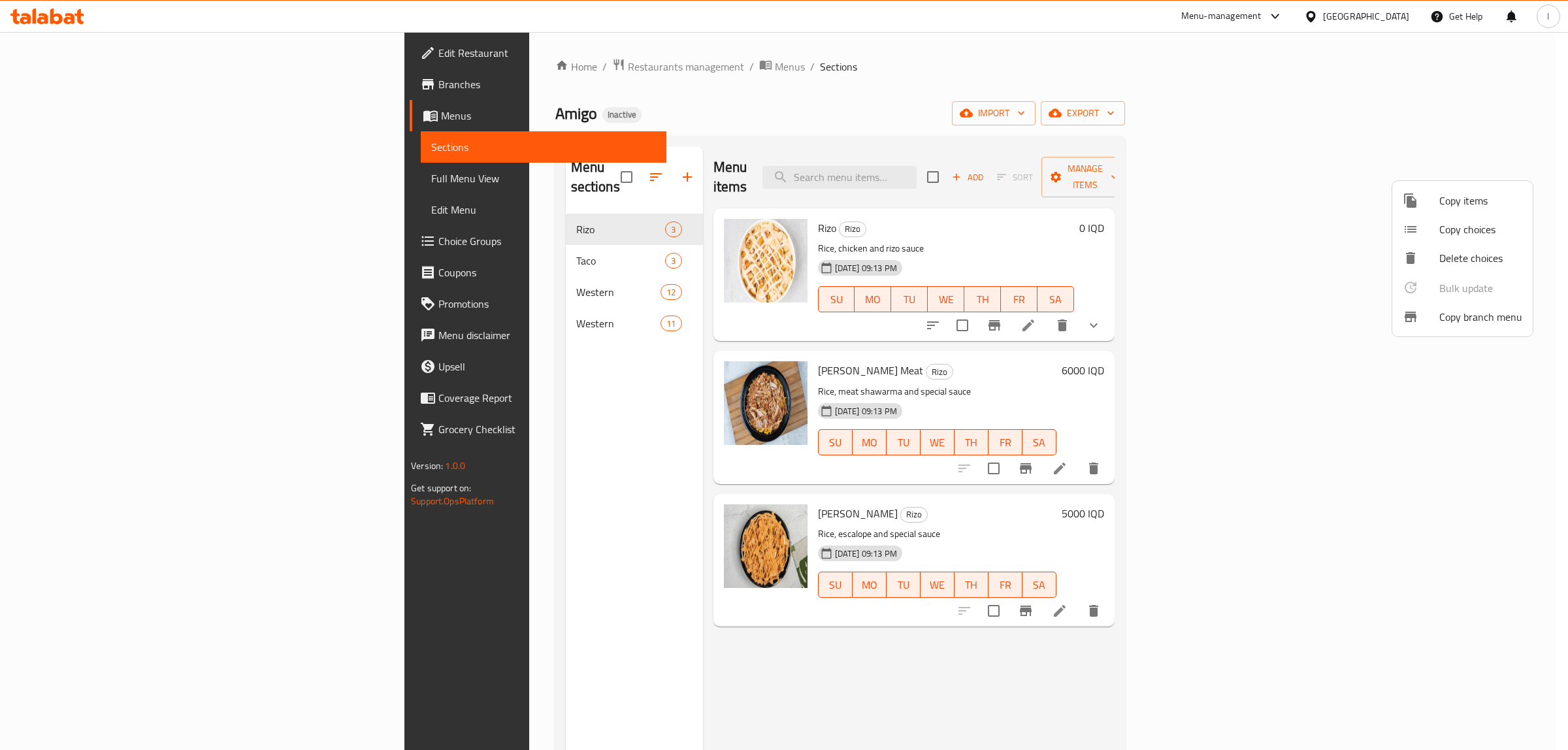
click at [467, 260] on div at bounding box center [784, 375] width 1568 height 750
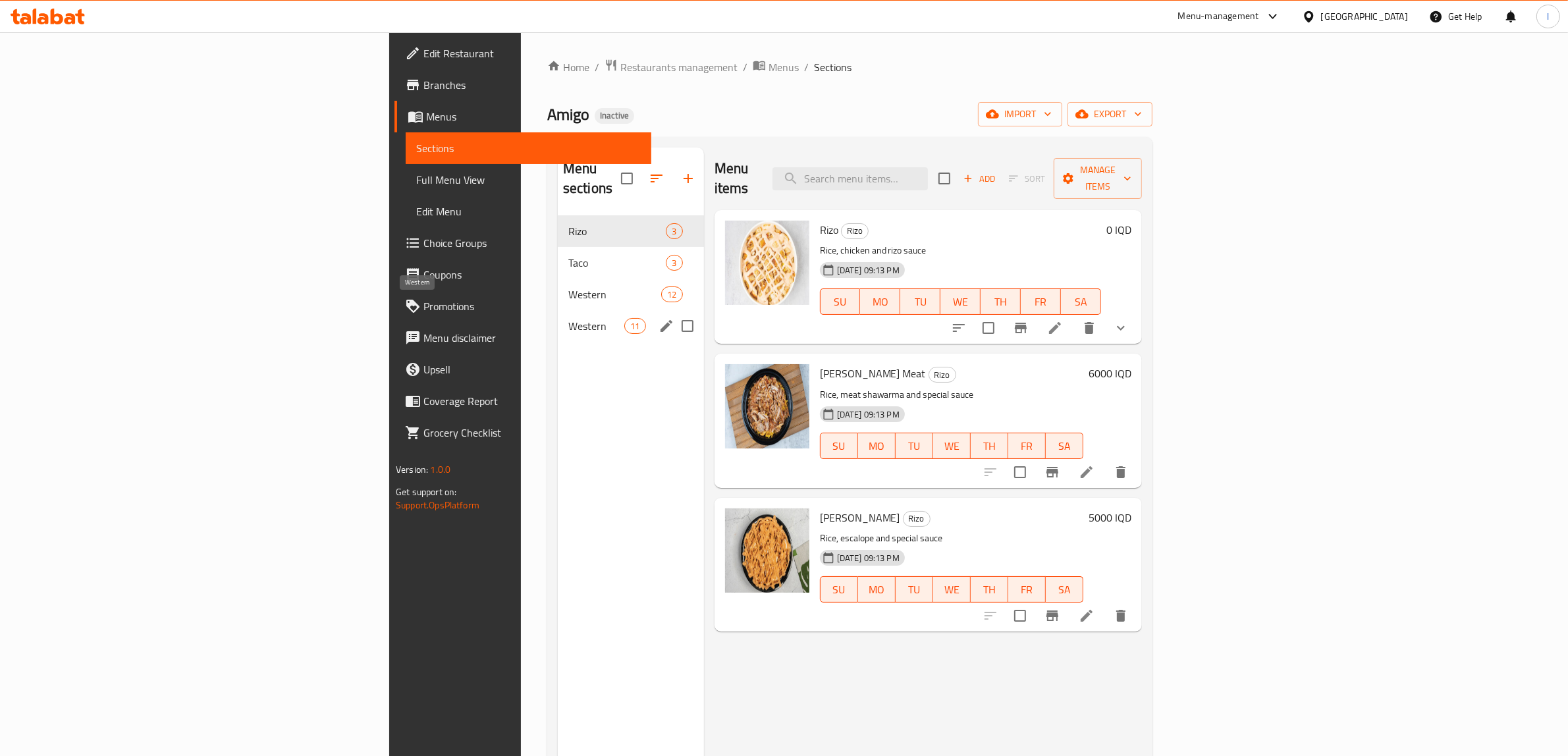
click at [568, 318] on span "Western" at bounding box center [596, 325] width 56 height 16
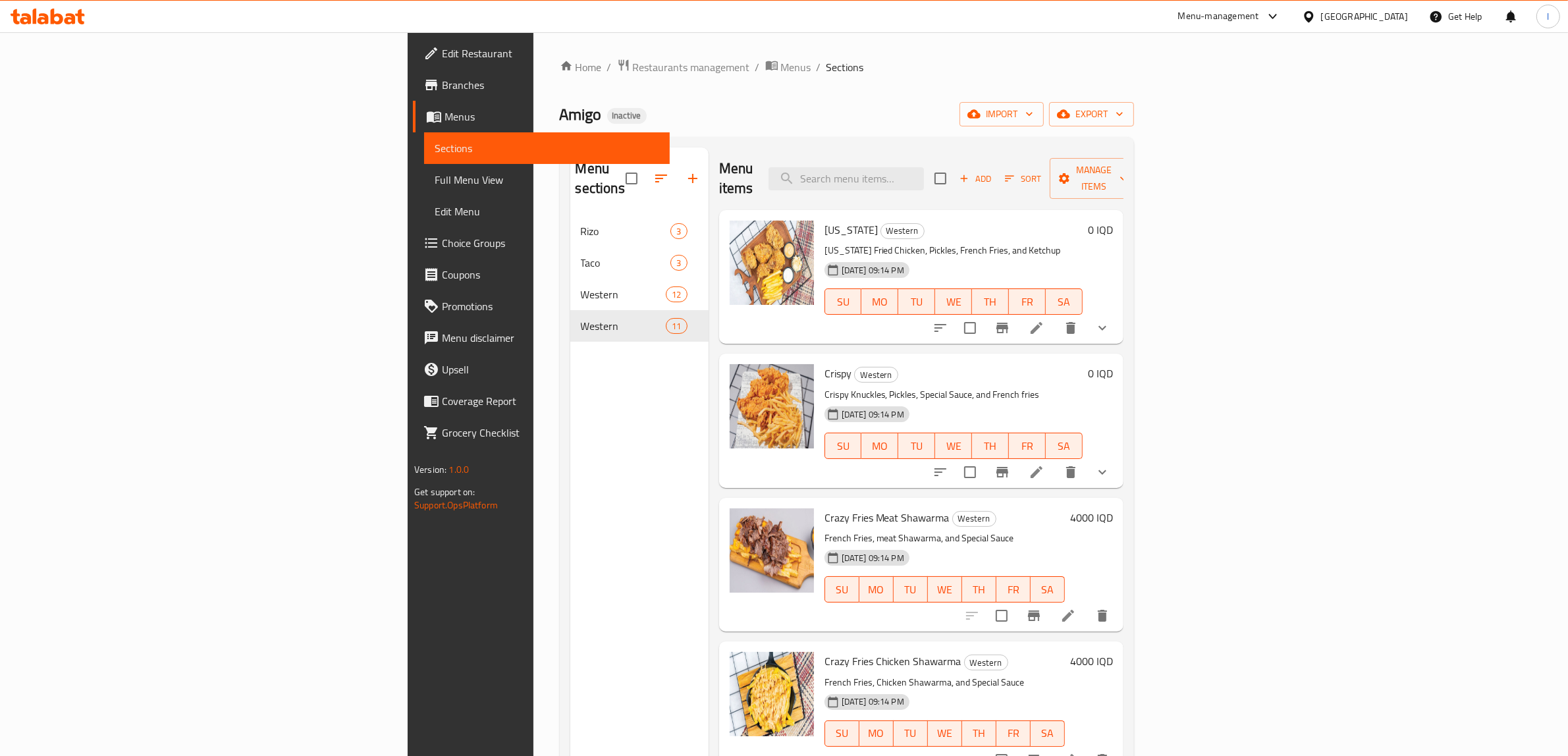
click at [435, 181] on span "Full Menu View" at bounding box center [547, 180] width 225 height 16
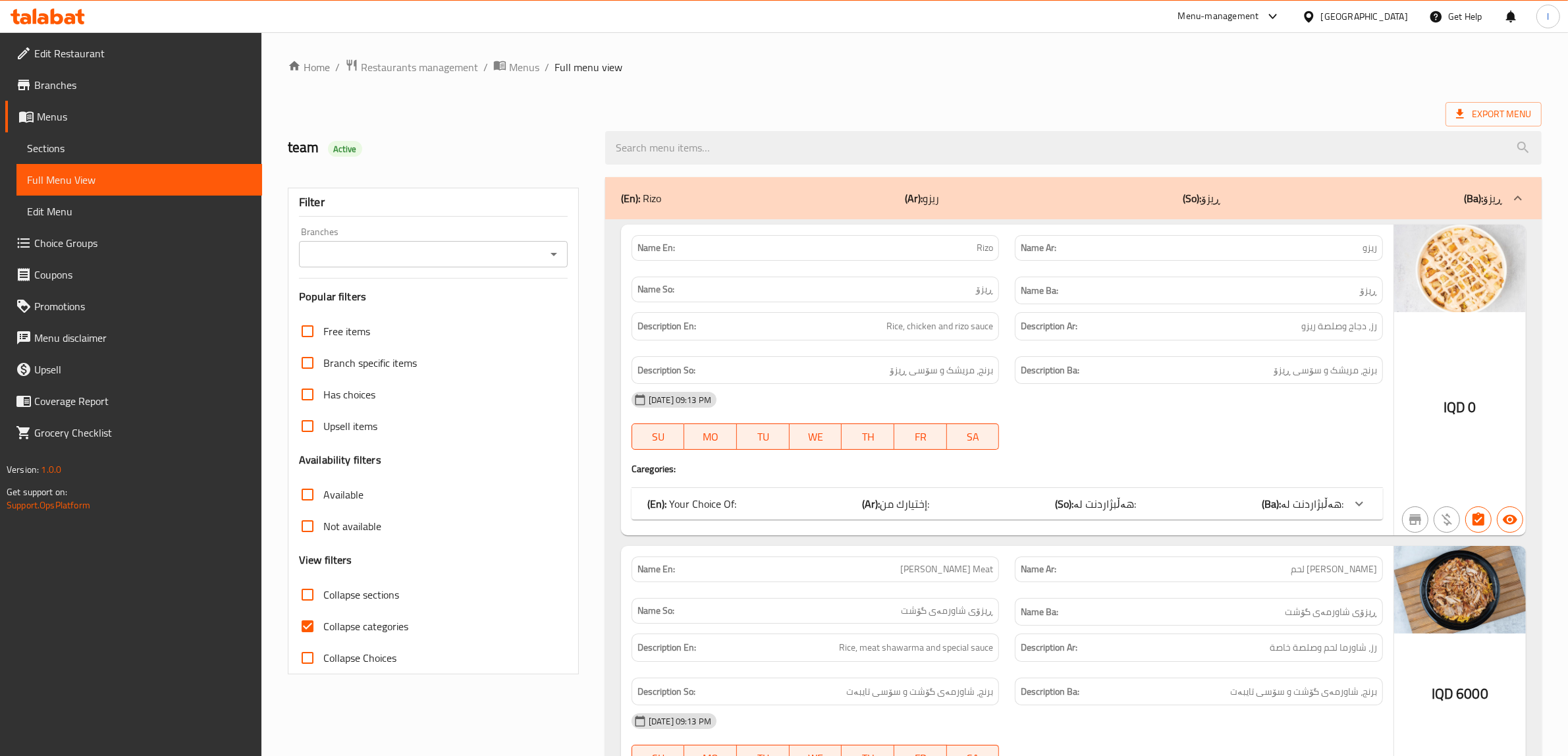
click at [442, 267] on div "Branches" at bounding box center [433, 254] width 269 height 27
click at [564, 263] on div "Branches" at bounding box center [433, 254] width 269 height 27
click at [555, 258] on icon "Open" at bounding box center [553, 254] width 16 height 16
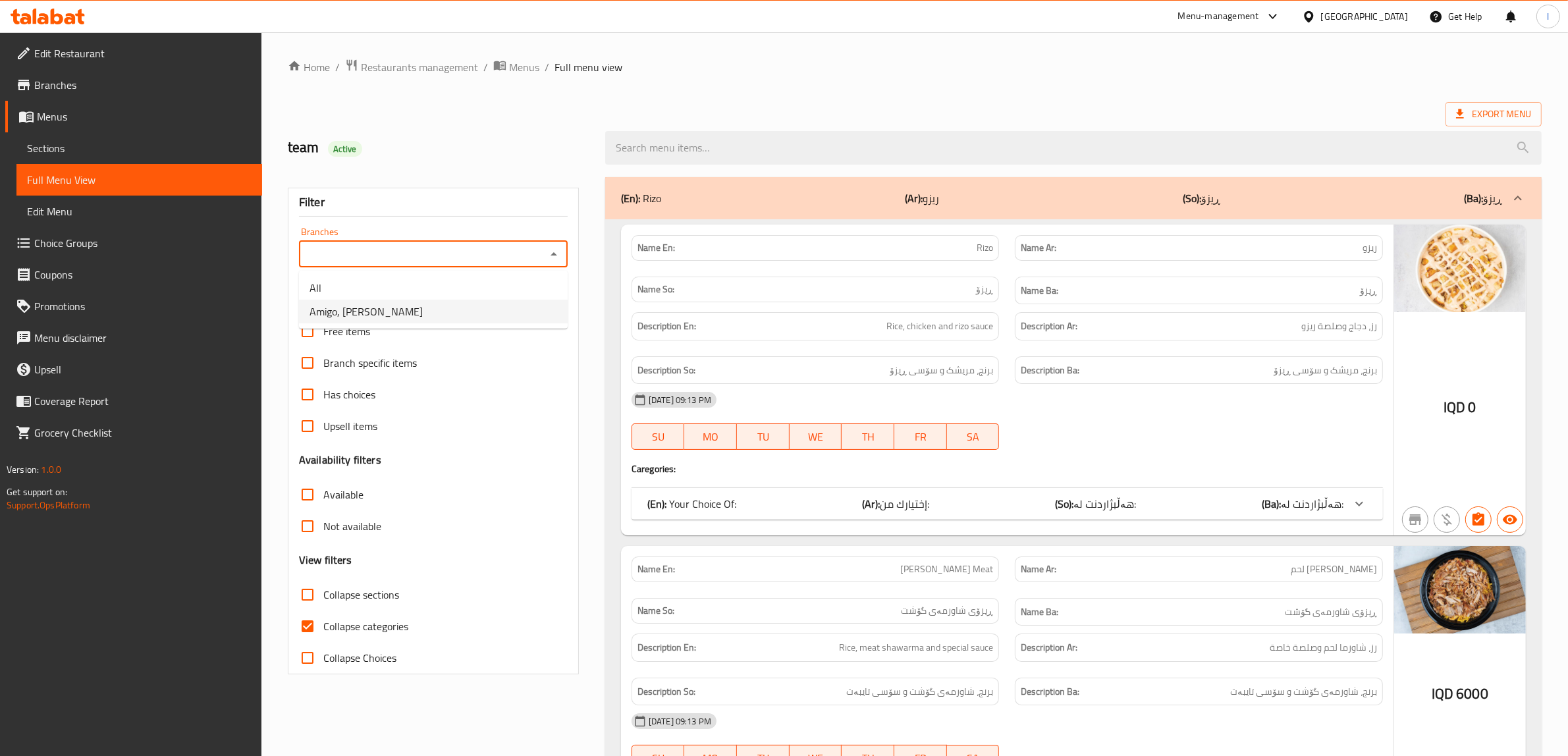
click at [476, 301] on li "Amigo, [PERSON_NAME]" at bounding box center [433, 311] width 269 height 24
type input "Amigo, [PERSON_NAME]"
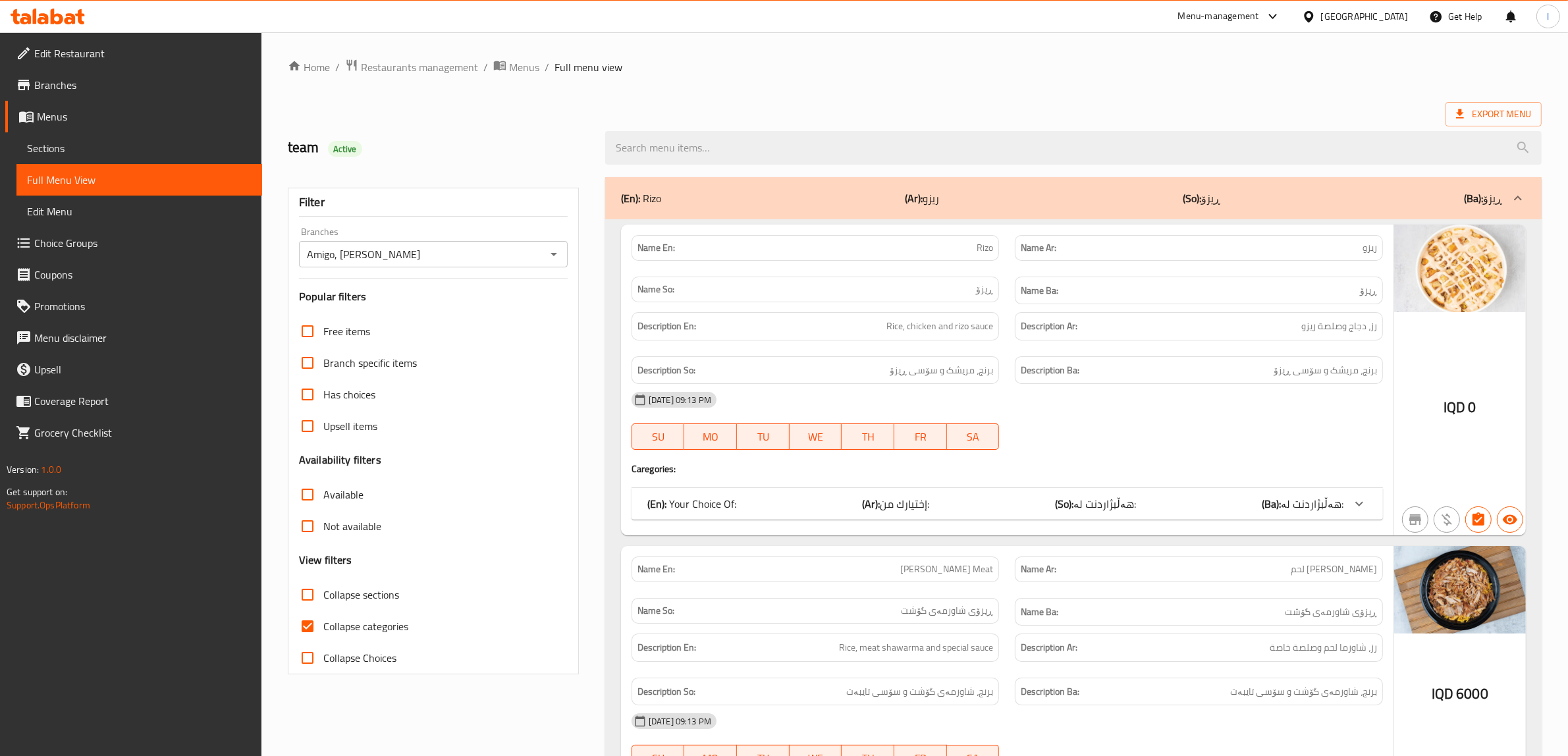
click at [360, 633] on span "Collapse categories" at bounding box center [365, 626] width 85 height 16
click at [323, 633] on input "Collapse categories" at bounding box center [308, 626] width 31 height 31
checkbox input "false"
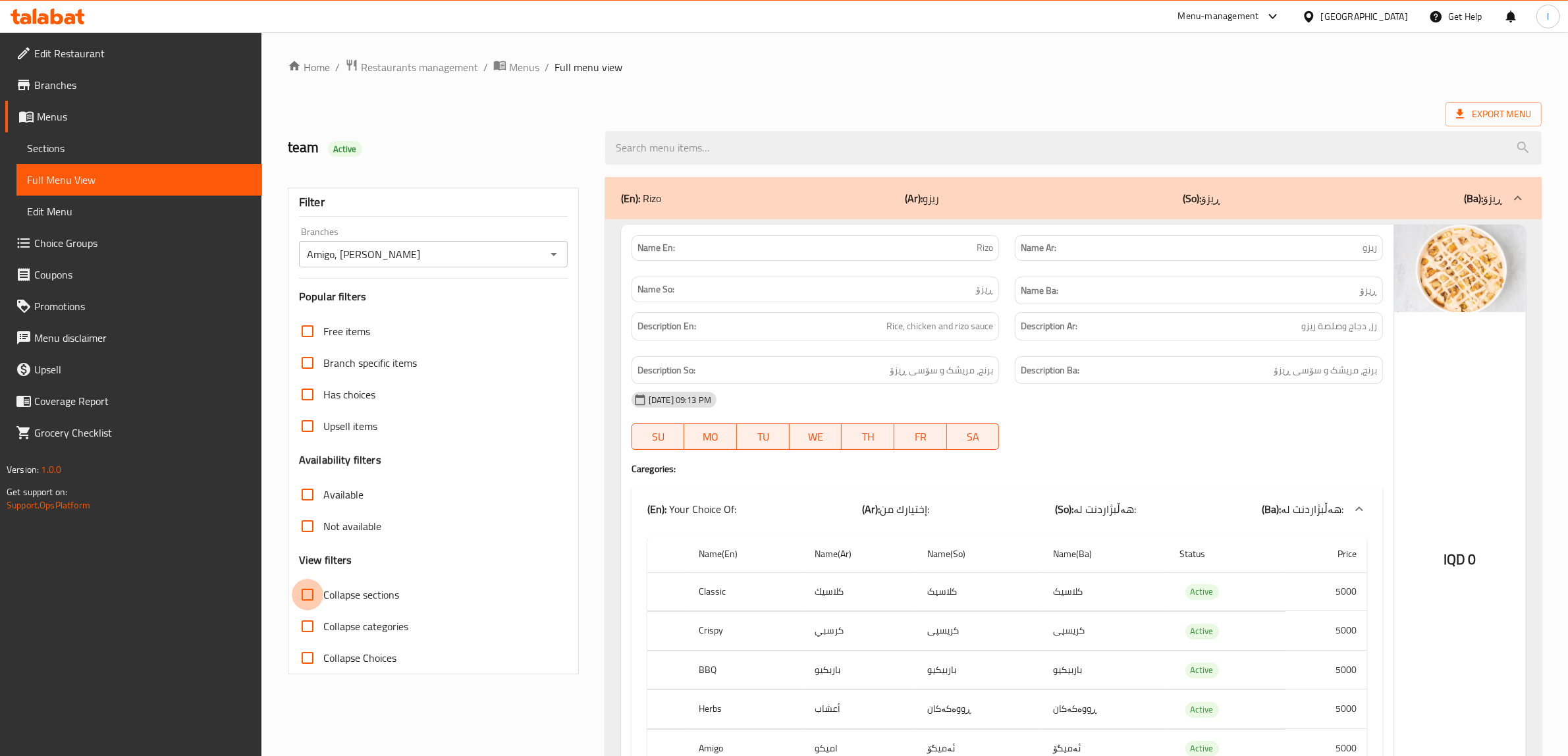
click at [298, 596] on input "Collapse sections" at bounding box center [308, 595] width 31 height 31
checkbox input "true"
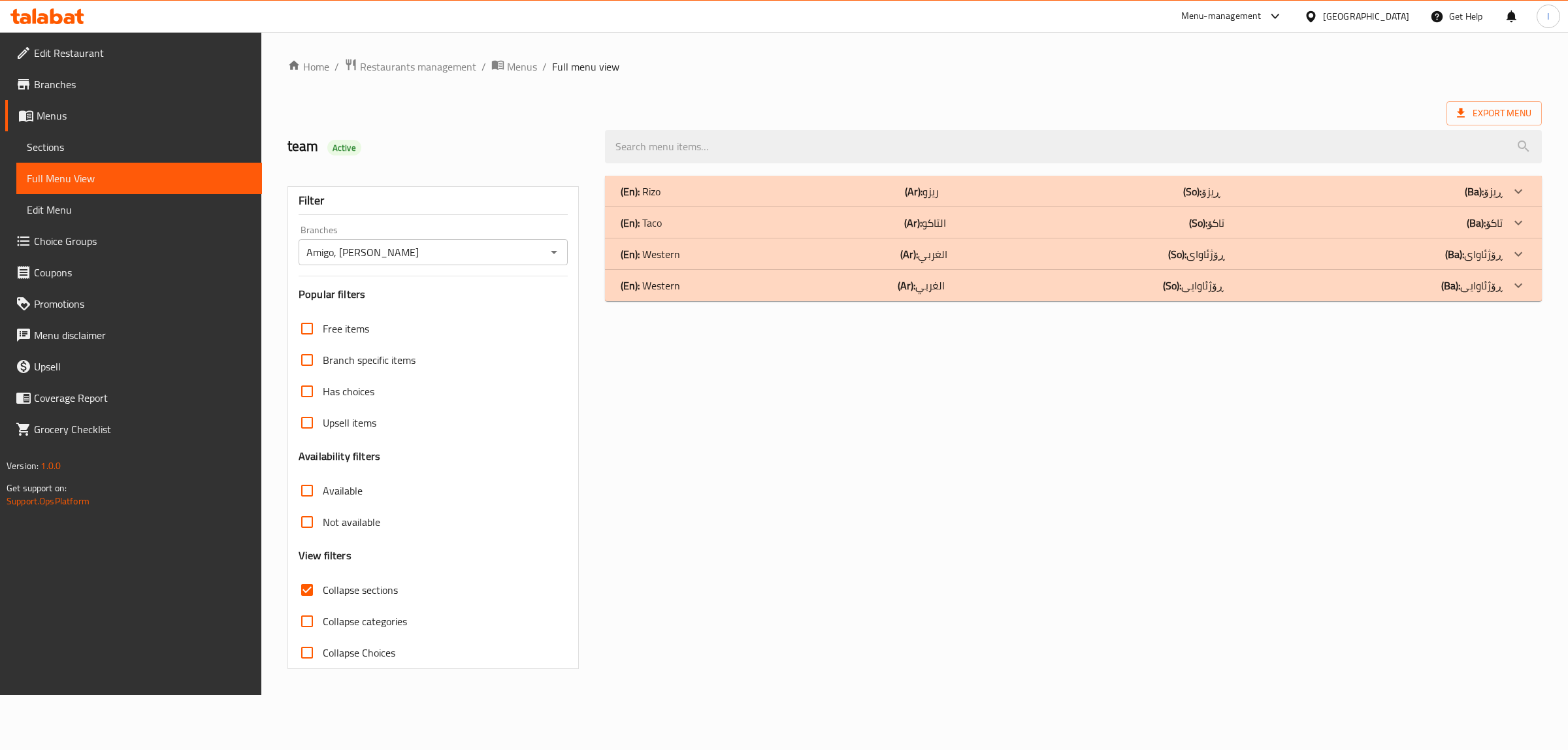
click at [664, 293] on p "(En): Western" at bounding box center [650, 285] width 59 height 16
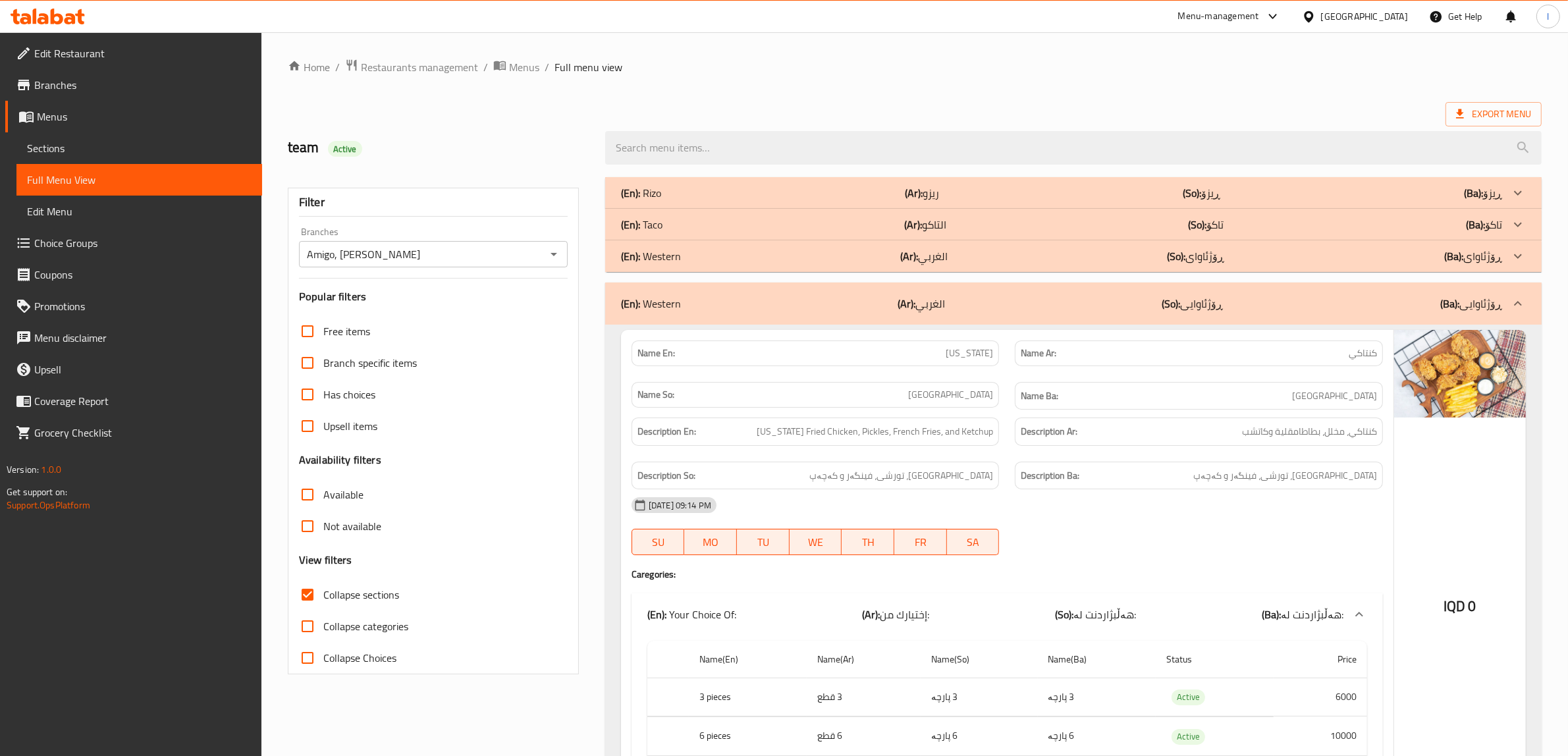
click at [700, 185] on div "(En): [PERSON_NAME] (Ar): ريزو (So): ڕیزۆ (Ba): ڕیزۆ" at bounding box center [1062, 193] width 881 height 16
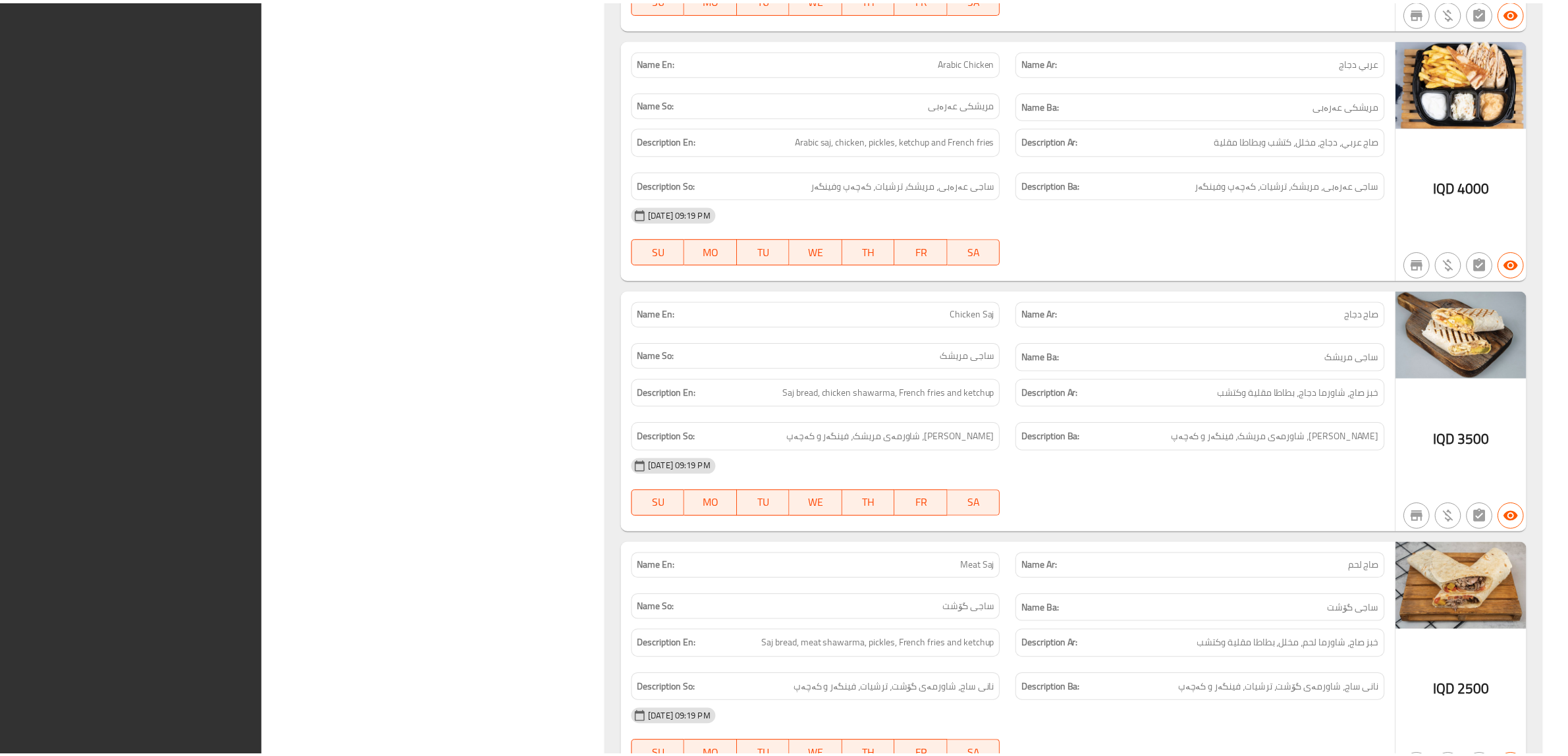
scroll to position [4094, 0]
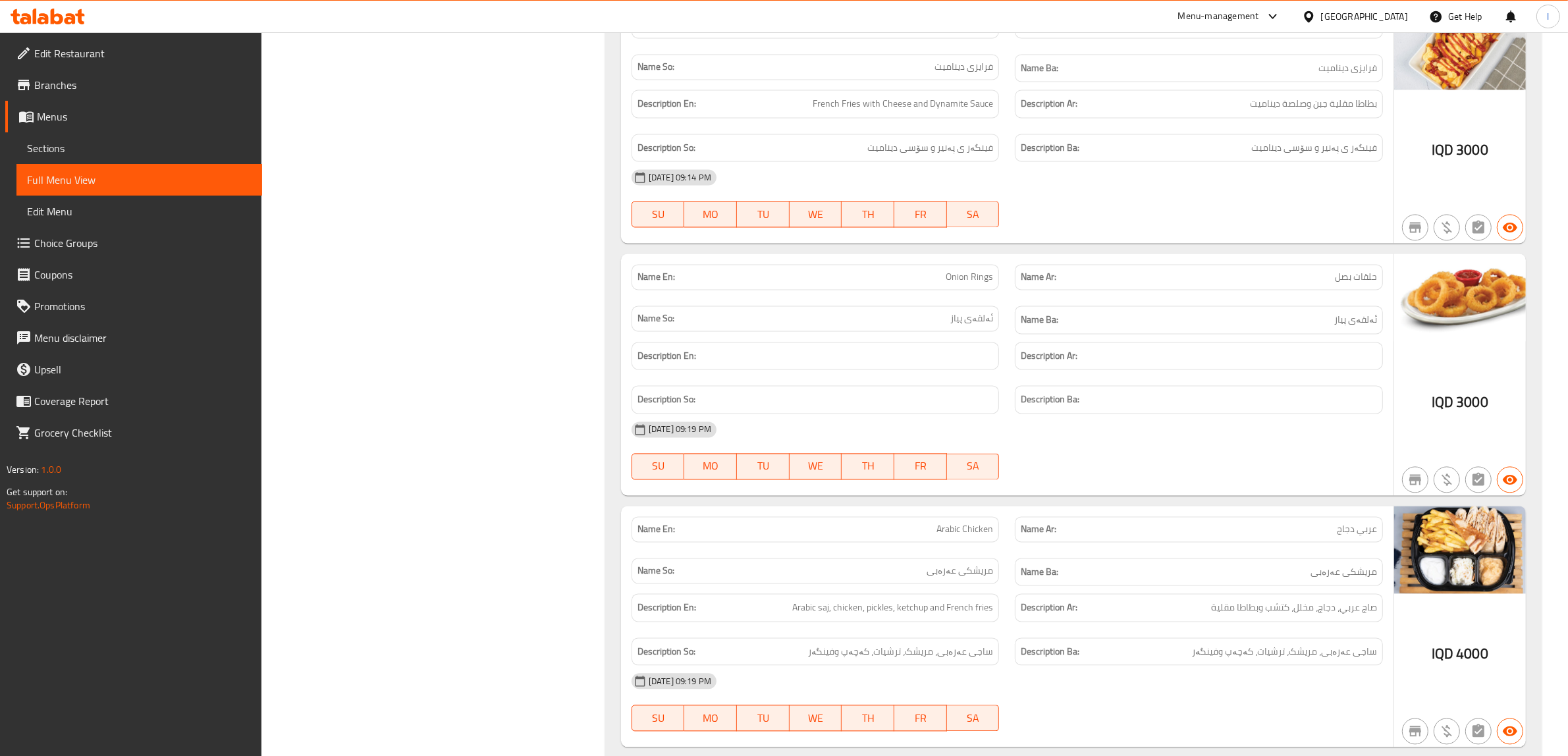
click at [59, 160] on link "Sections" at bounding box center [139, 148] width 246 height 31
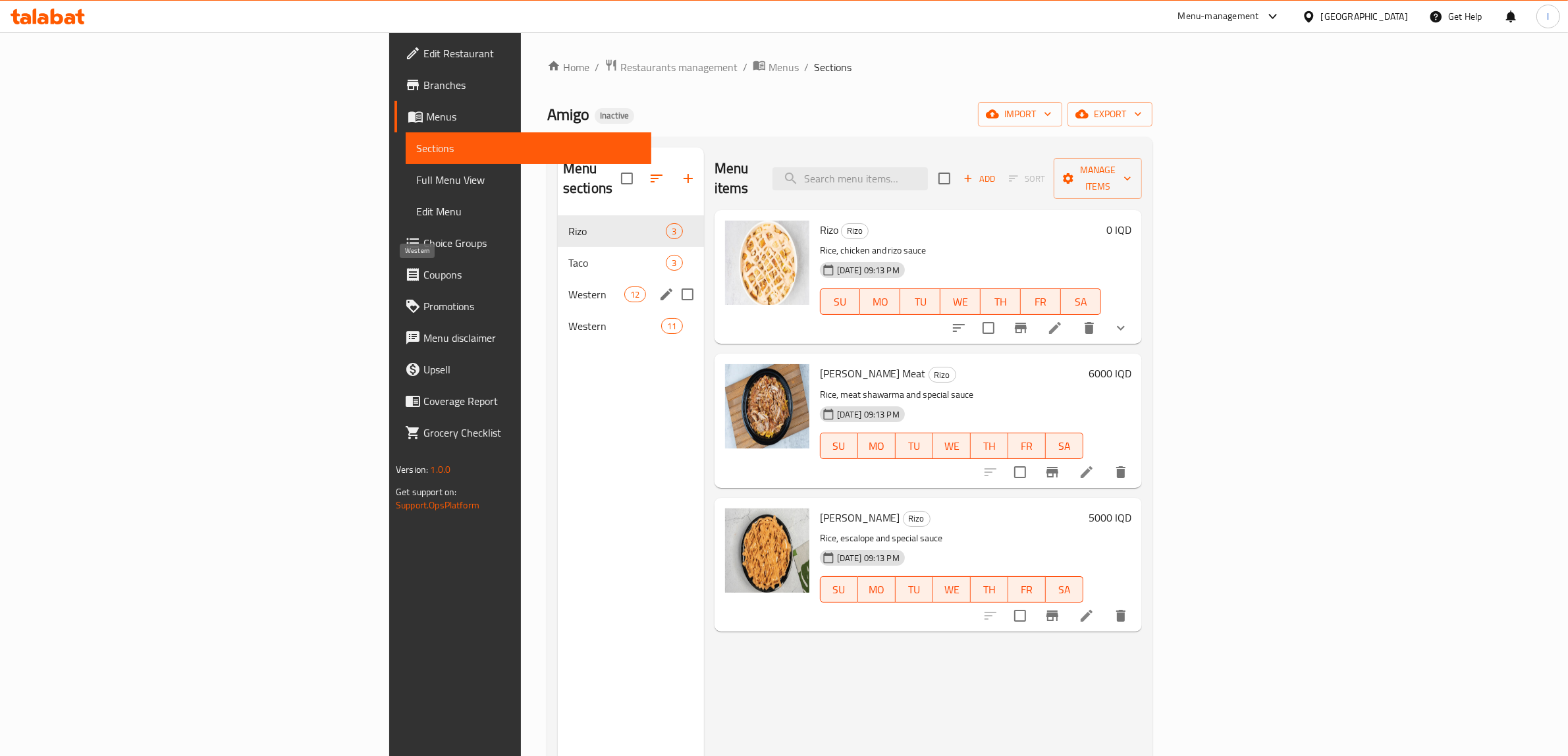
click at [568, 286] on span "Western" at bounding box center [596, 294] width 56 height 16
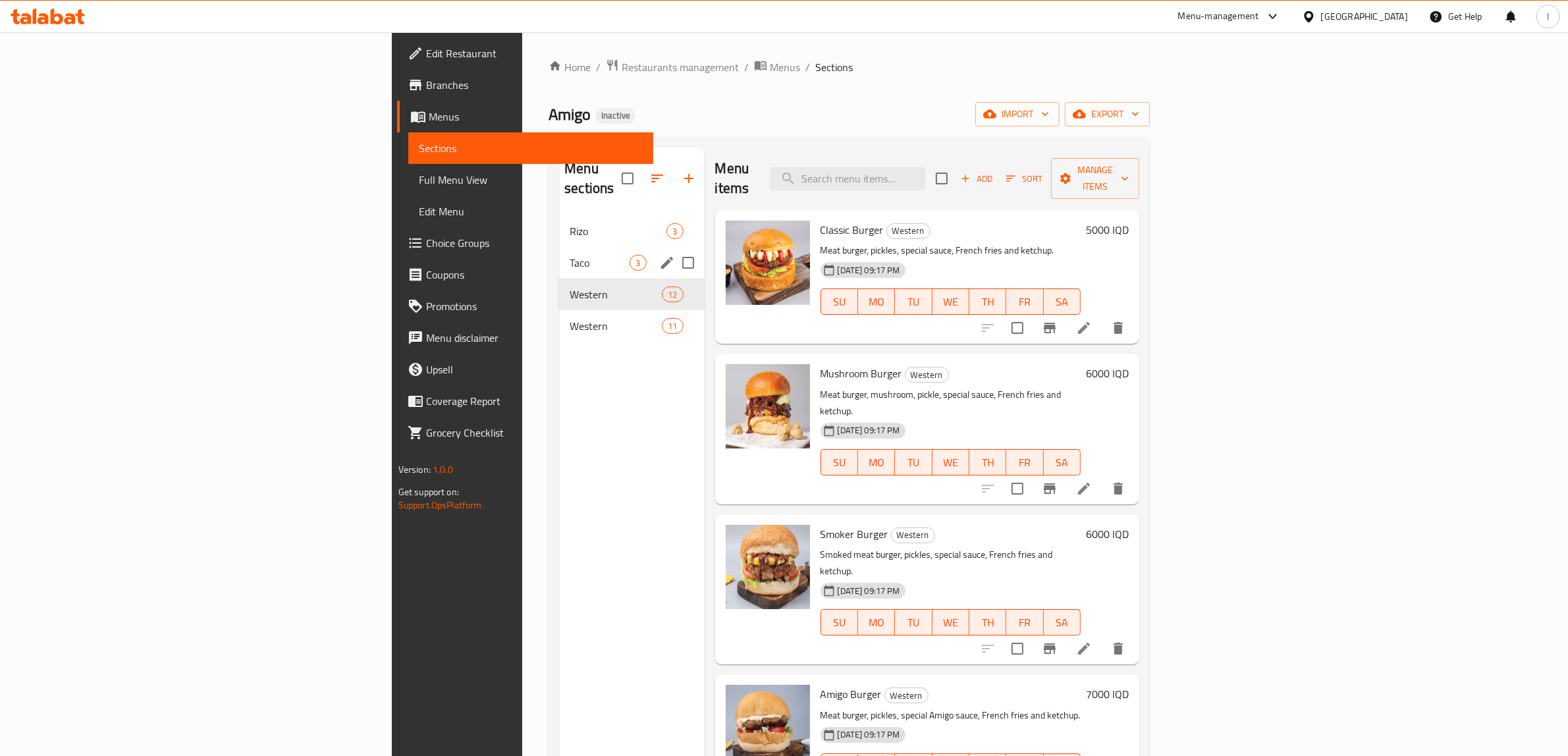
click at [559, 247] on div "Taco 3" at bounding box center [632, 263] width 145 height 31
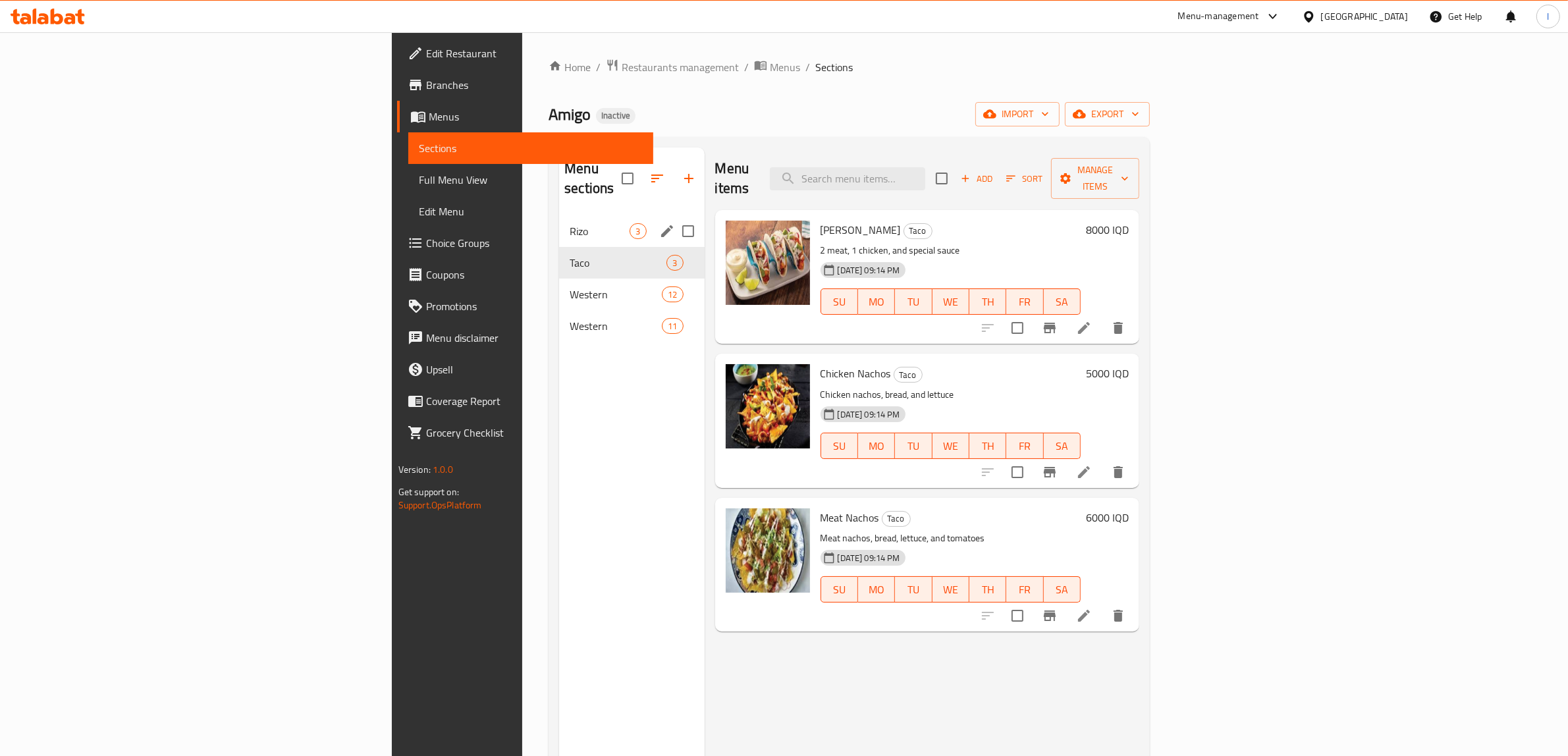
click at [559, 215] on div "Rizo 3" at bounding box center [632, 231] width 145 height 31
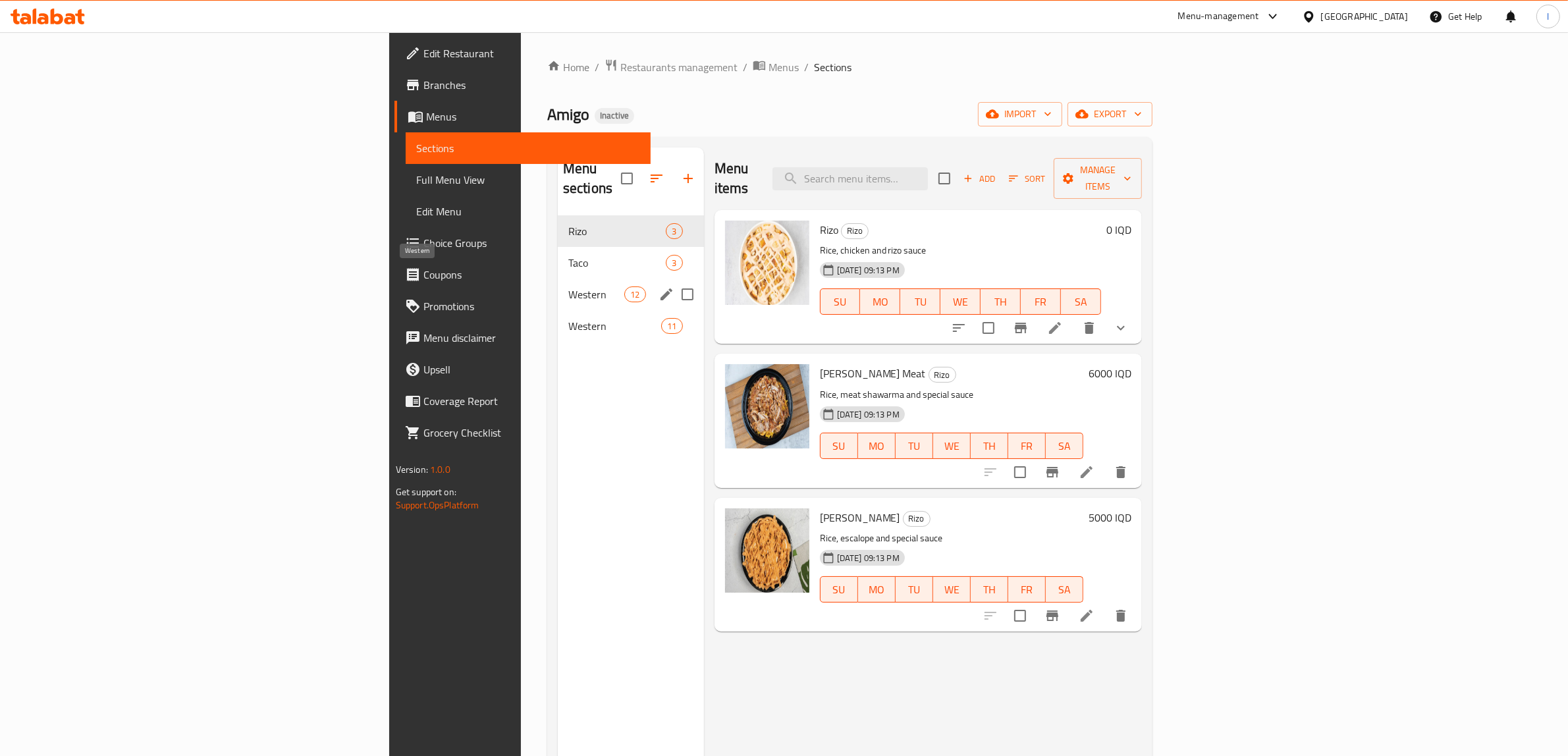
click at [568, 286] on span "Western" at bounding box center [596, 294] width 56 height 16
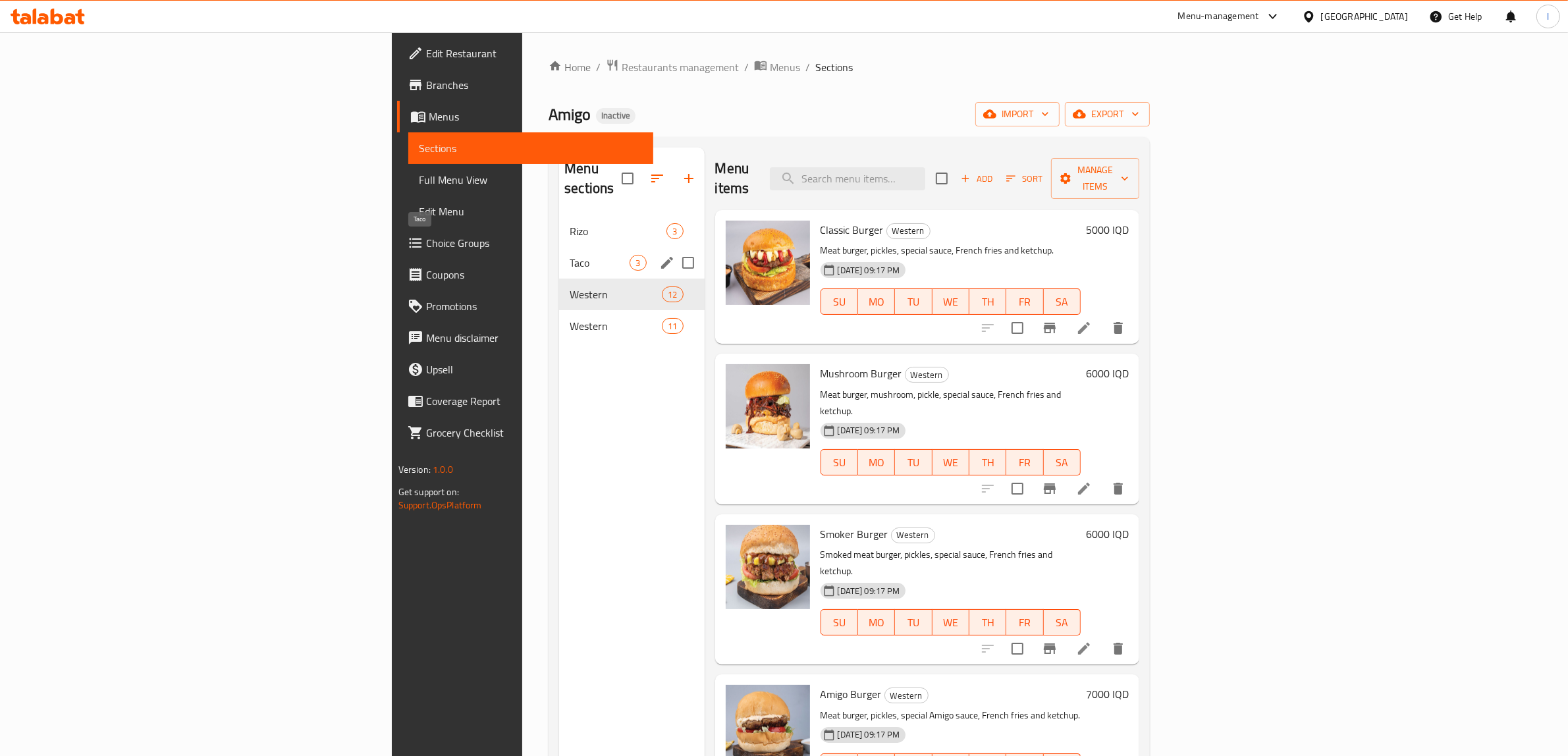
click at [570, 255] on span "Taco" at bounding box center [600, 263] width 60 height 16
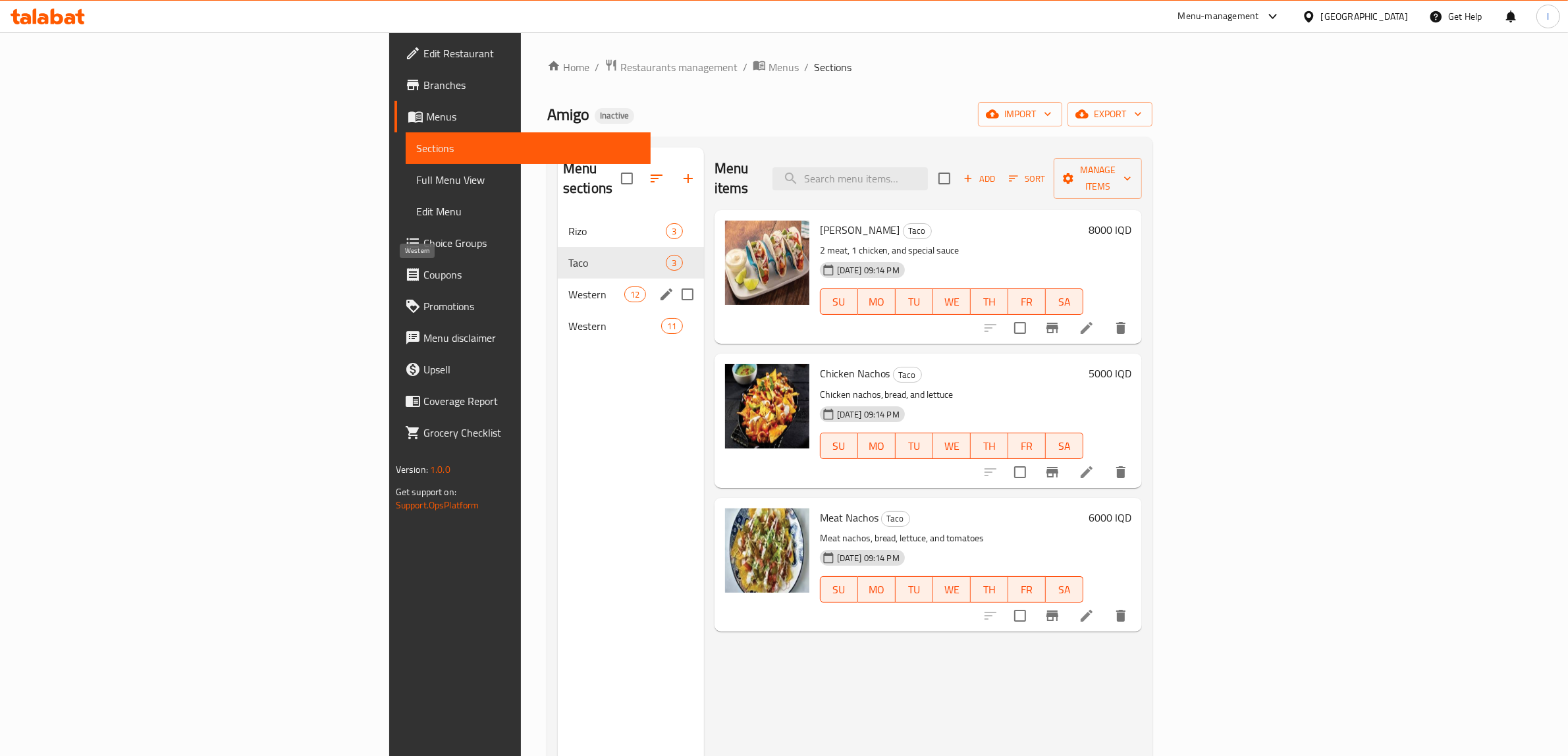
click at [558, 285] on div "Western 12" at bounding box center [631, 294] width 146 height 31
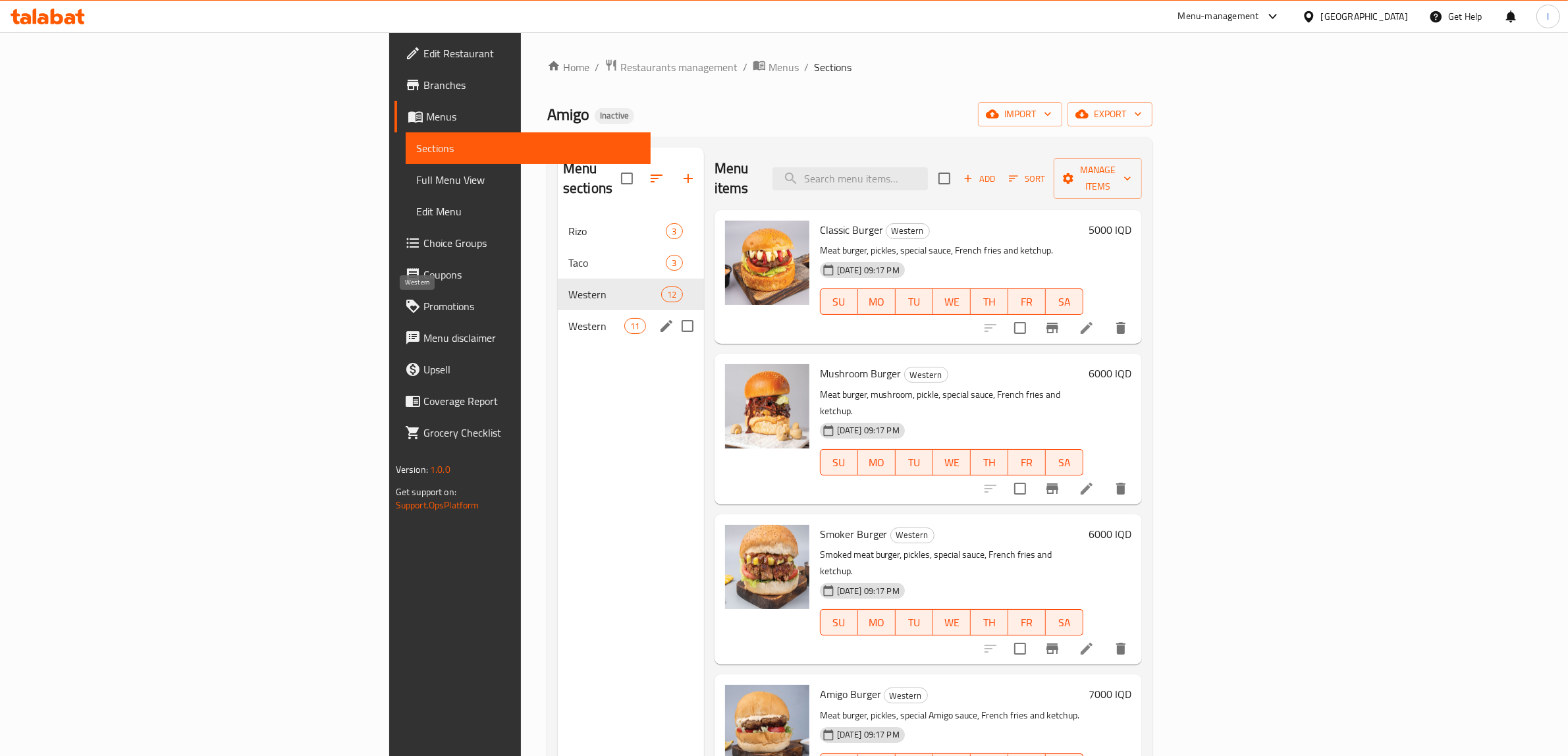
click at [568, 318] on span "Western" at bounding box center [596, 325] width 56 height 16
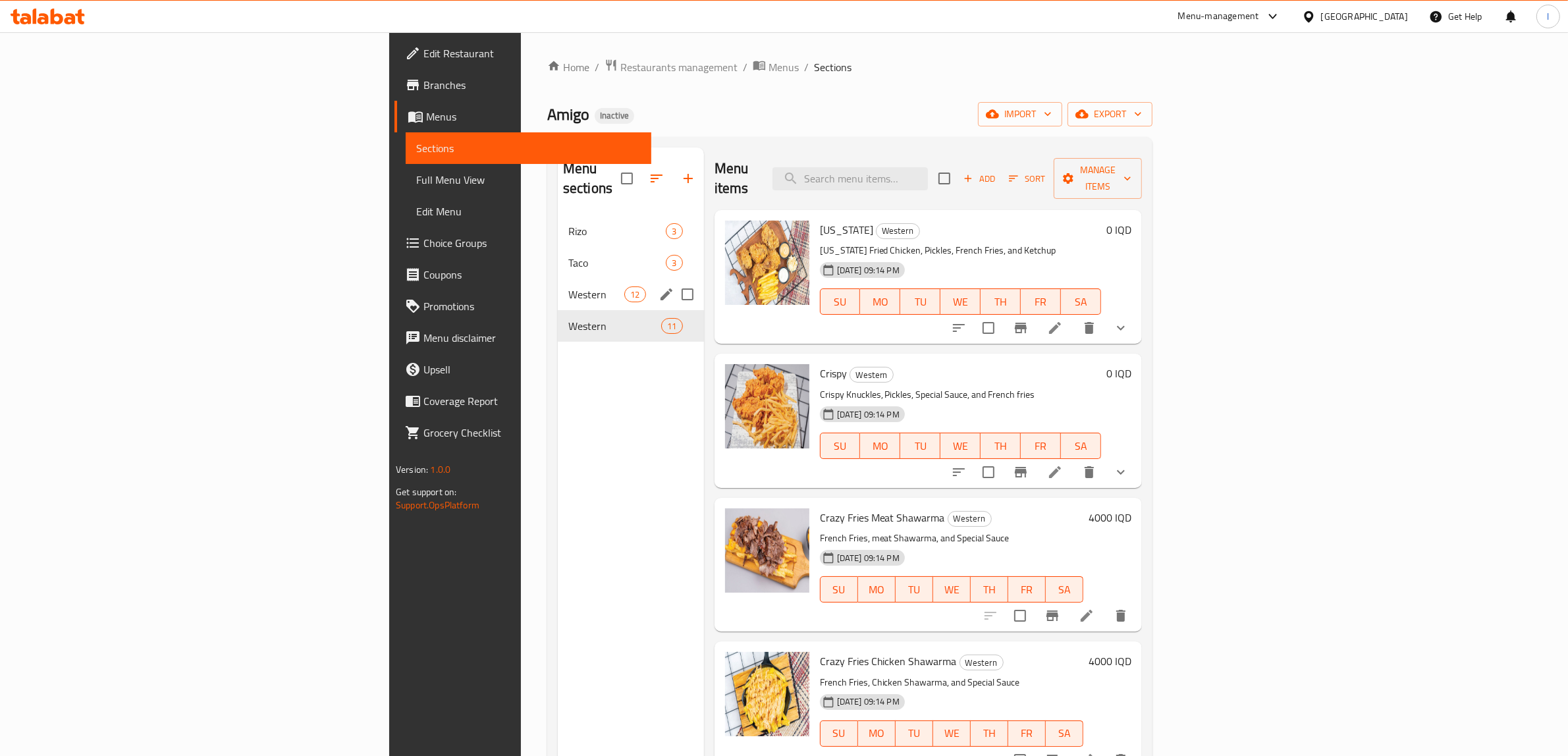
click at [558, 285] on div "Western 12" at bounding box center [631, 294] width 146 height 31
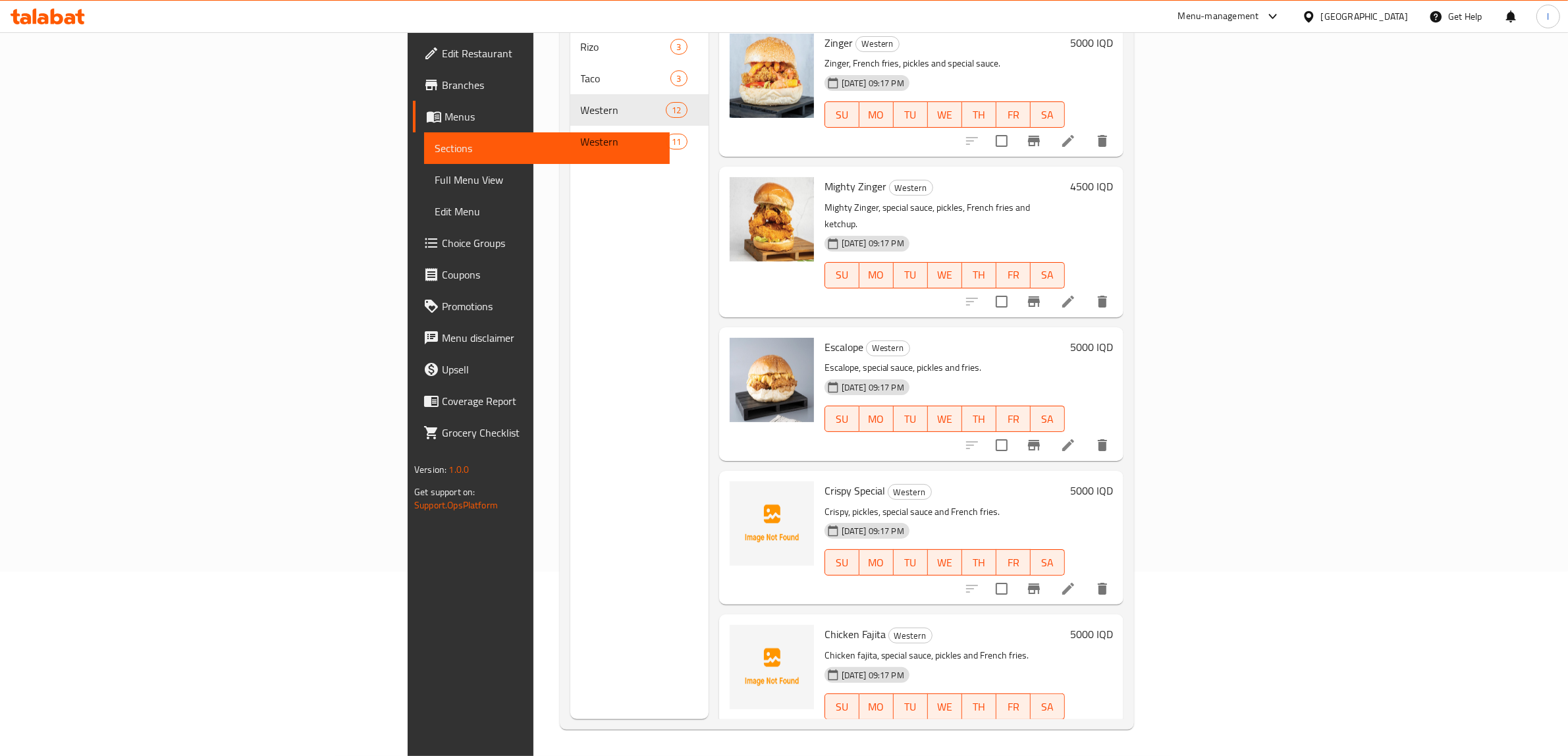
scroll to position [755, 0]
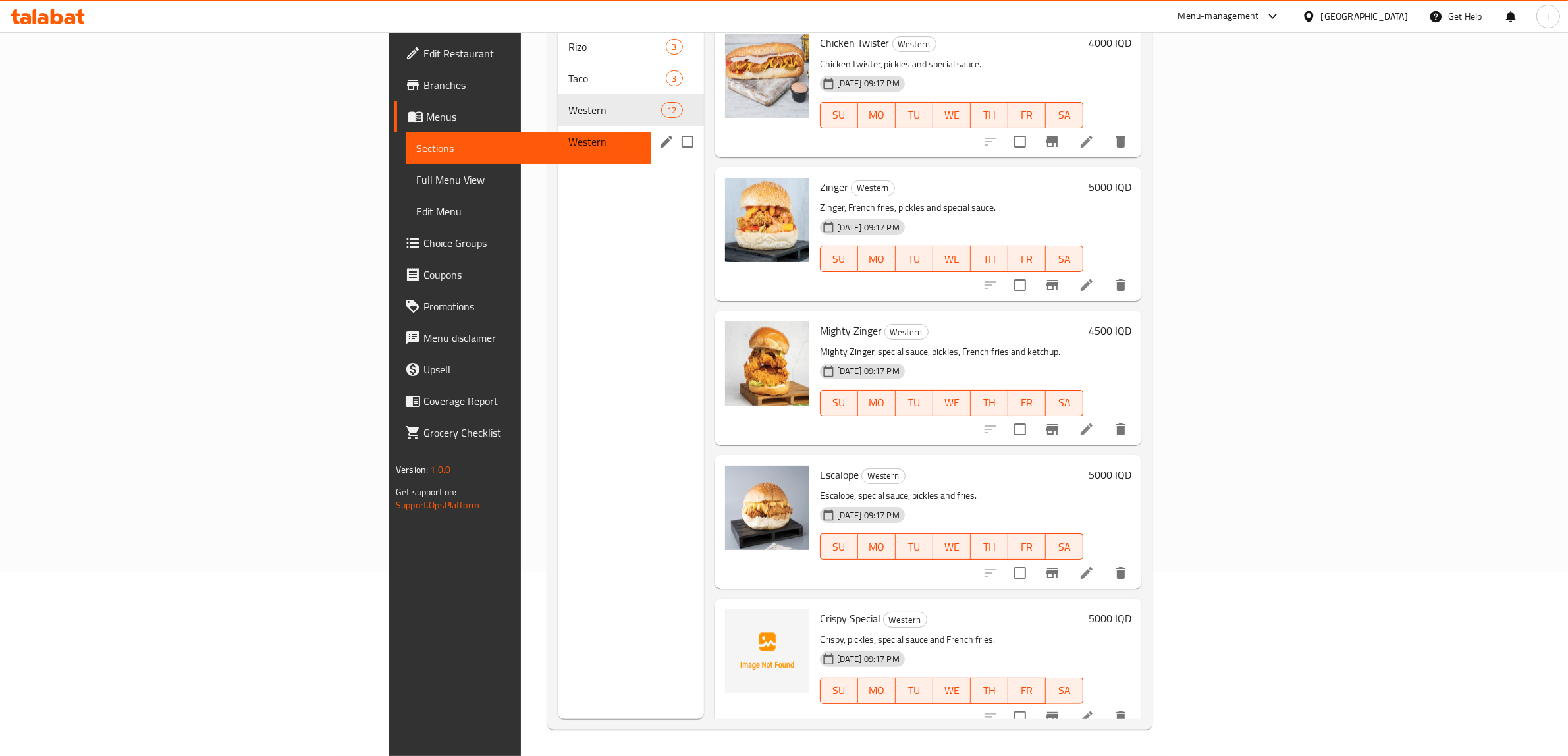
click at [558, 133] on div "Western 11" at bounding box center [631, 142] width 146 height 31
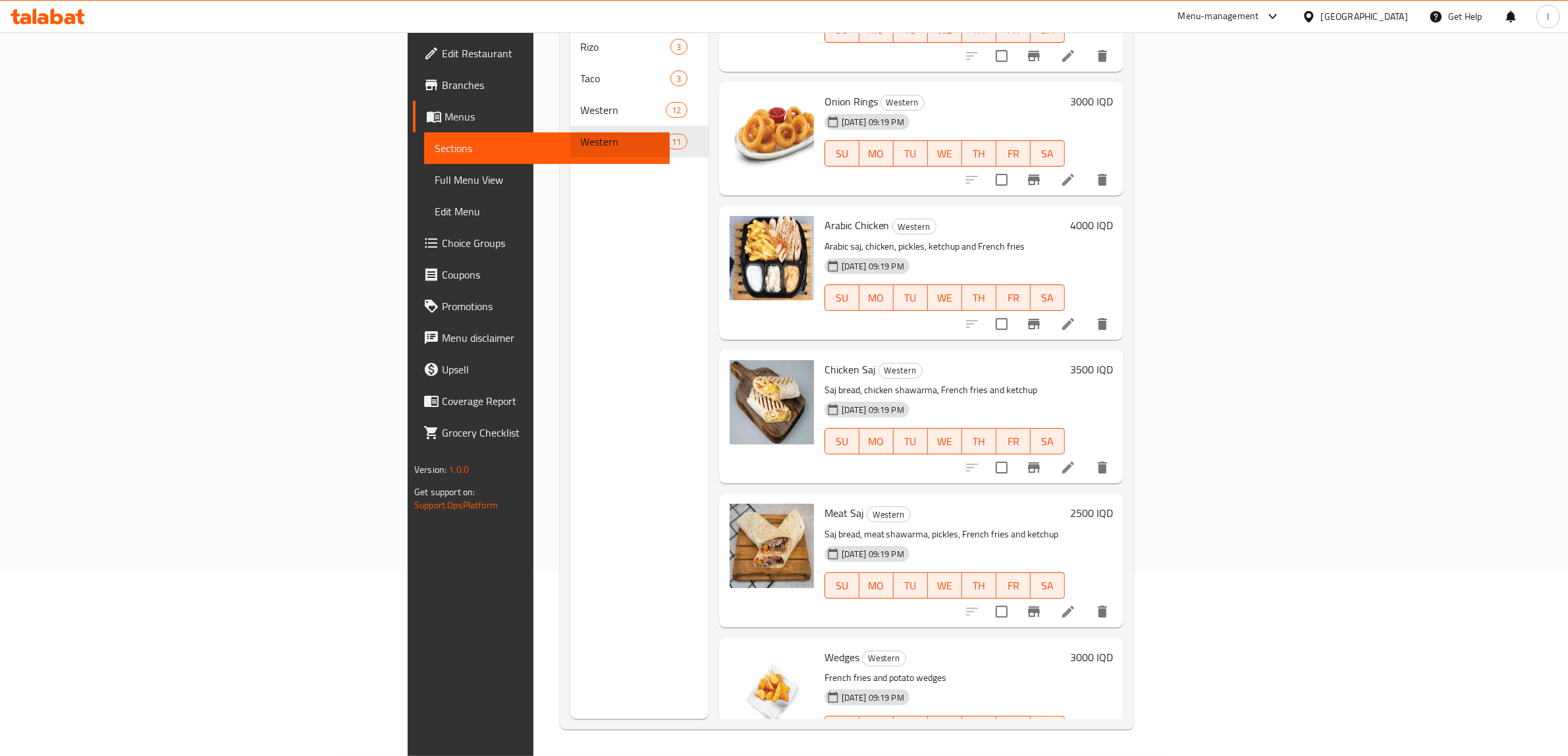
scroll to position [819, 0]
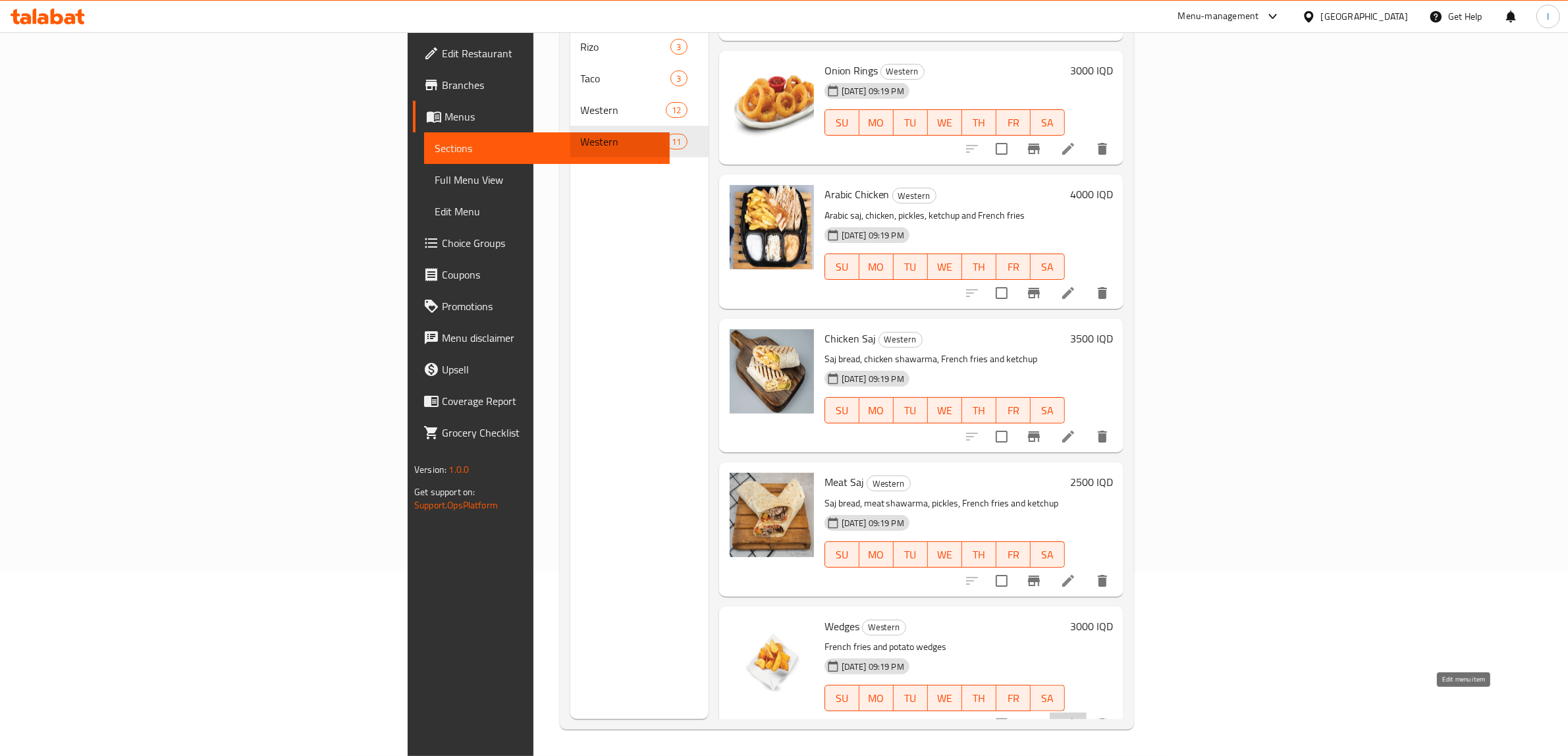
click at [1075, 719] on icon at bounding box center [1068, 724] width 12 height 12
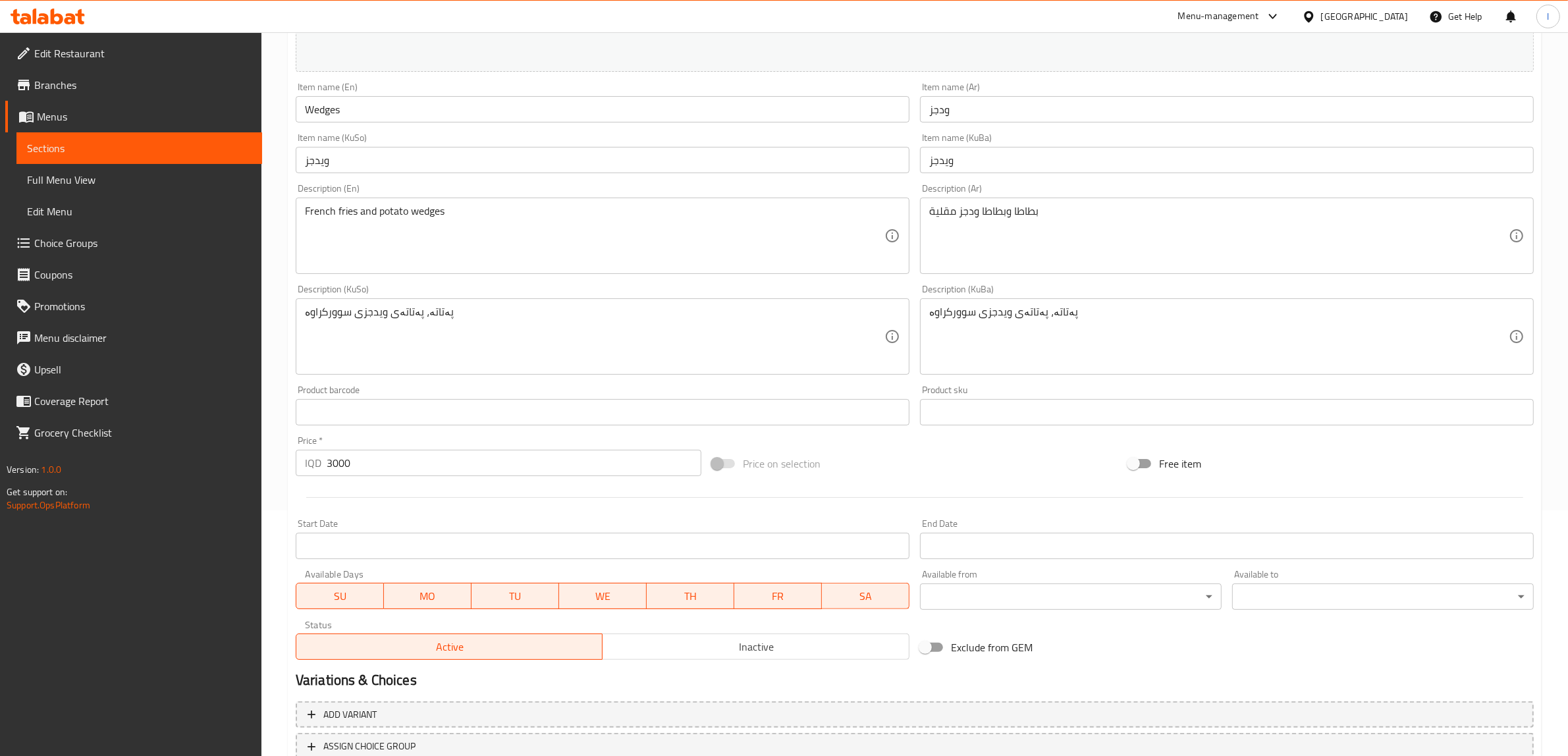
scroll to position [247, 0]
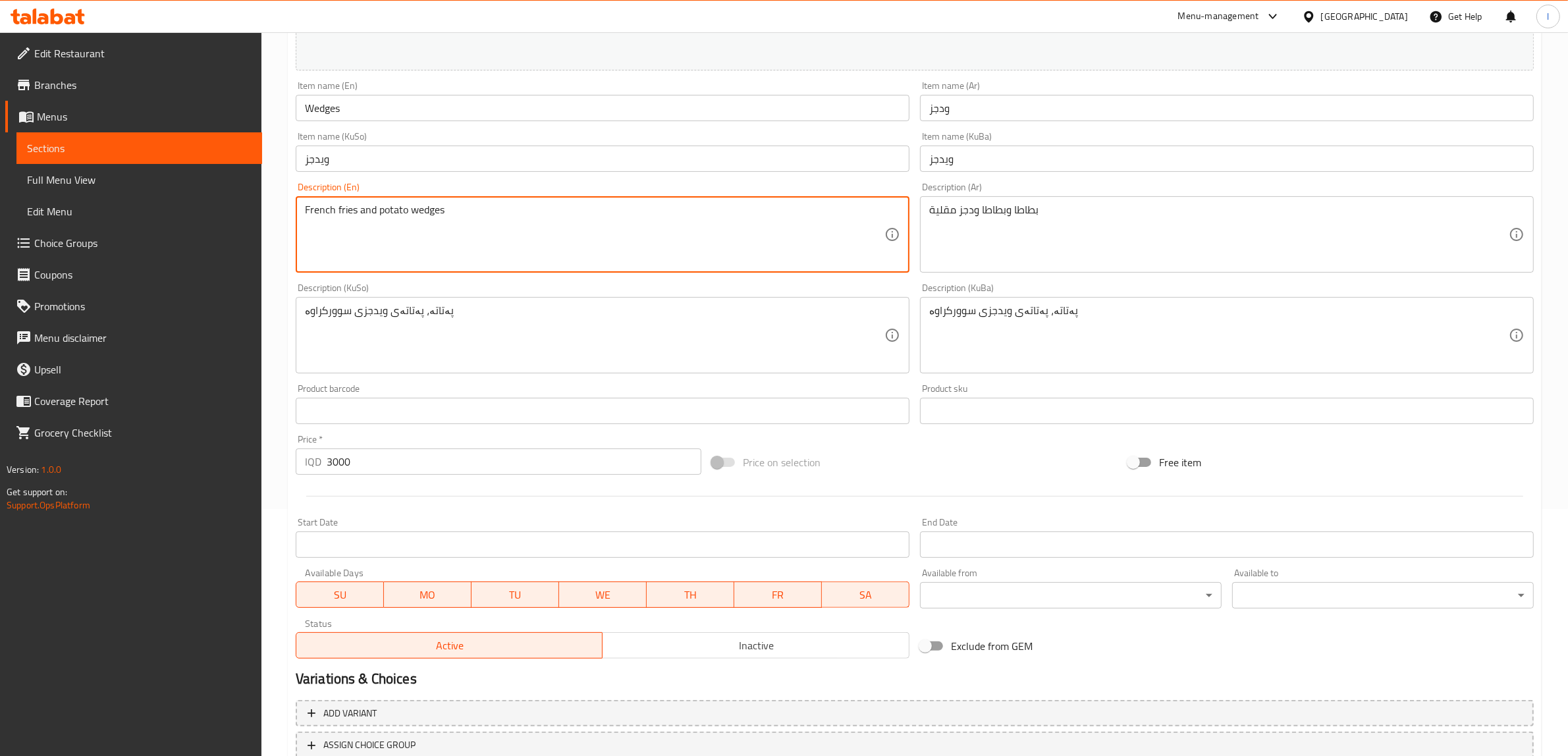
drag, startPoint x: 644, startPoint y: 222, endPoint x: 226, endPoint y: 218, distance: 418.0
click at [323, 214] on textarea "Potatoes and fries" at bounding box center [595, 235] width 580 height 63
click at [479, 212] on textarea "Potatoes and fries" at bounding box center [595, 235] width 580 height 63
paste textarea "Potatoes"
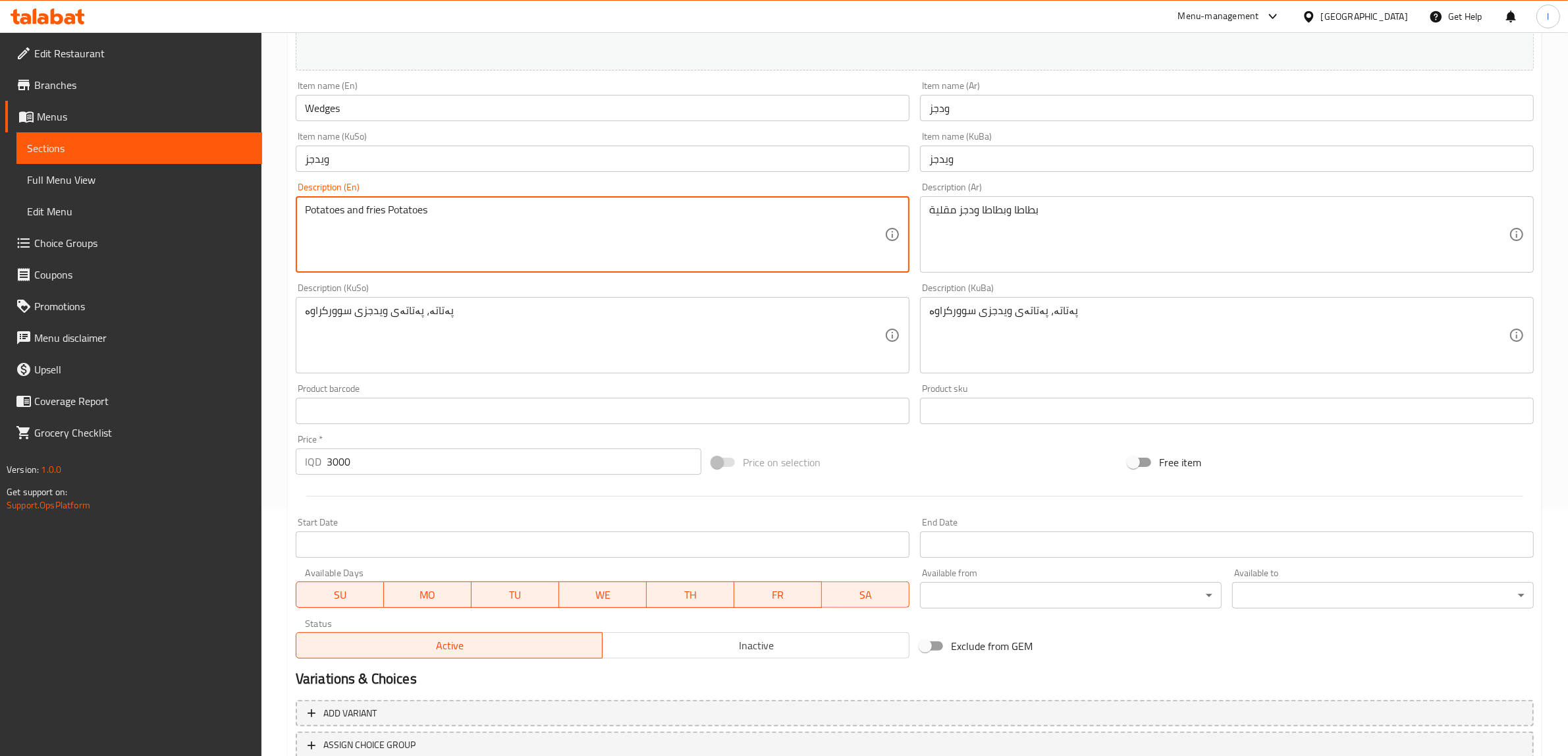
click at [386, 214] on textarea "Potatoes and fries Potatoes" at bounding box center [595, 235] width 580 height 63
click at [432, 210] on textarea "Potatoes and fried Potatoes" at bounding box center [595, 235] width 580 height 63
click at [314, 146] on input "ویدجز" at bounding box center [603, 159] width 614 height 27
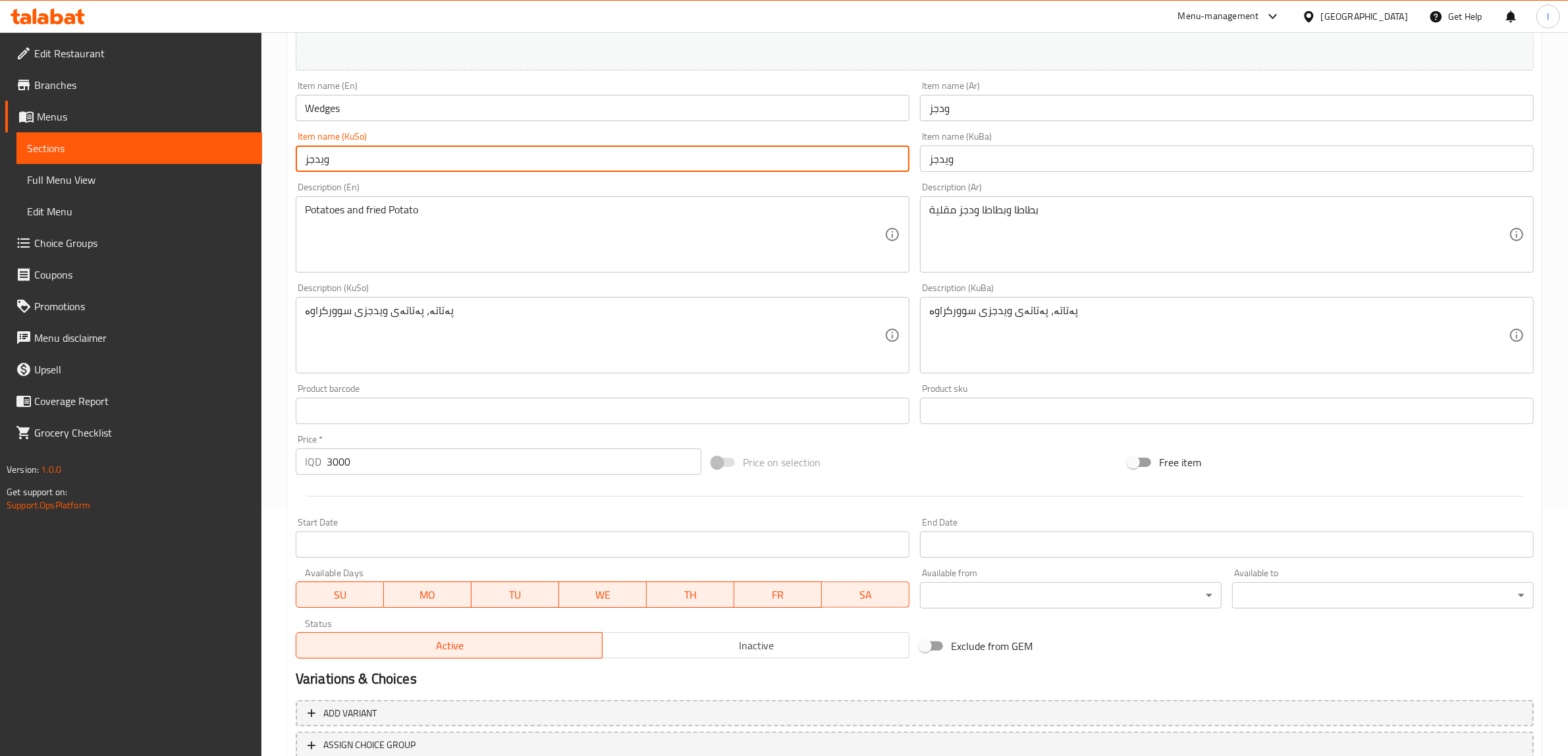
click at [324, 114] on input "Wedges" at bounding box center [603, 108] width 614 height 27
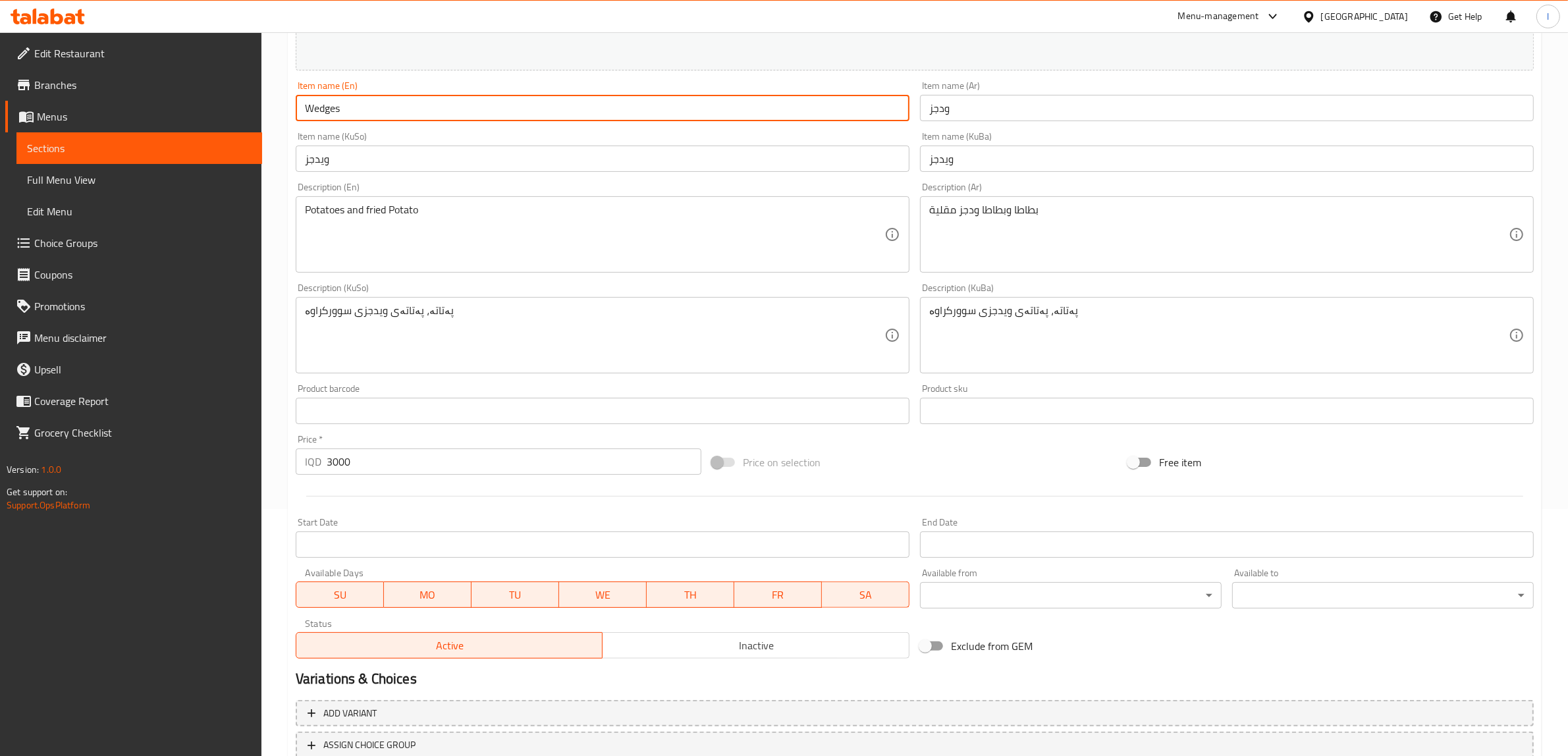
click at [324, 114] on input "Wedges" at bounding box center [603, 108] width 614 height 27
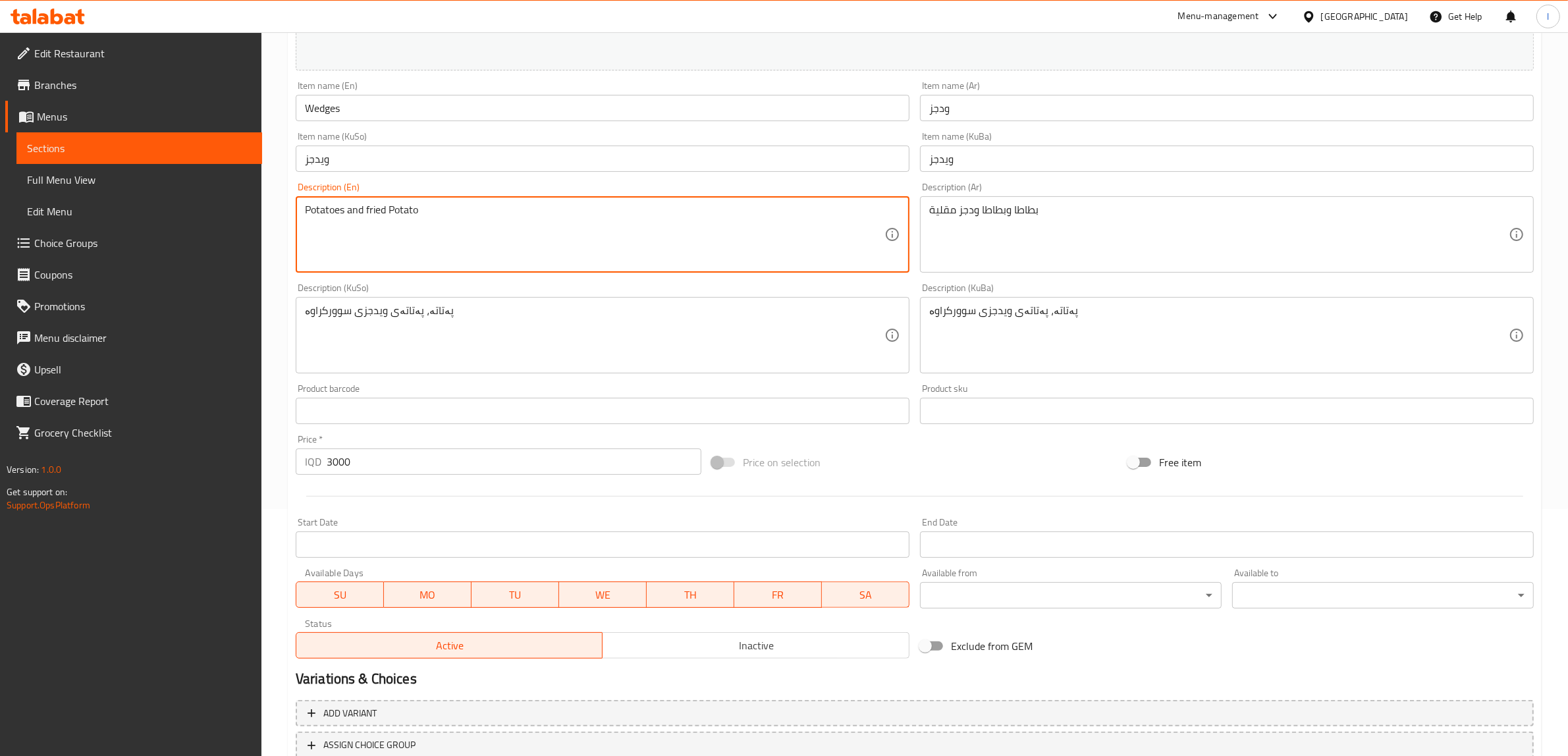
click at [390, 208] on textarea "Potatoes and fried Potato" at bounding box center [595, 235] width 580 height 63
paste textarea "Wedges"
drag, startPoint x: 0, startPoint y: 221, endPoint x: 0, endPoint y: 211, distance: 10.0
click at [0, 217] on div "Edit Restaurant Branches Menus Sections Full Menu View Edit Menu Choice Groups …" at bounding box center [784, 319] width 1568 height 1069
paste textarea "wedges p"
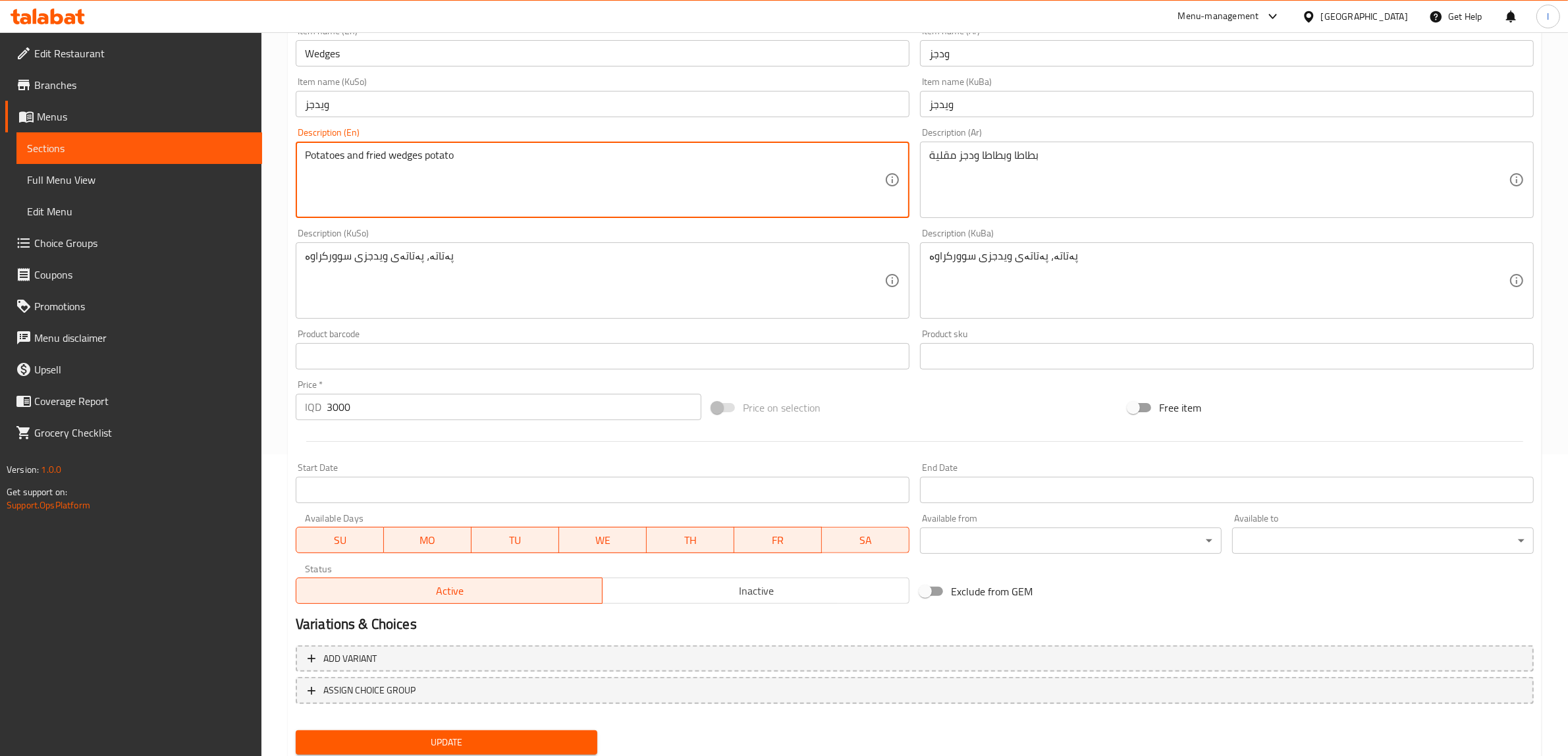
scroll to position [343, 0]
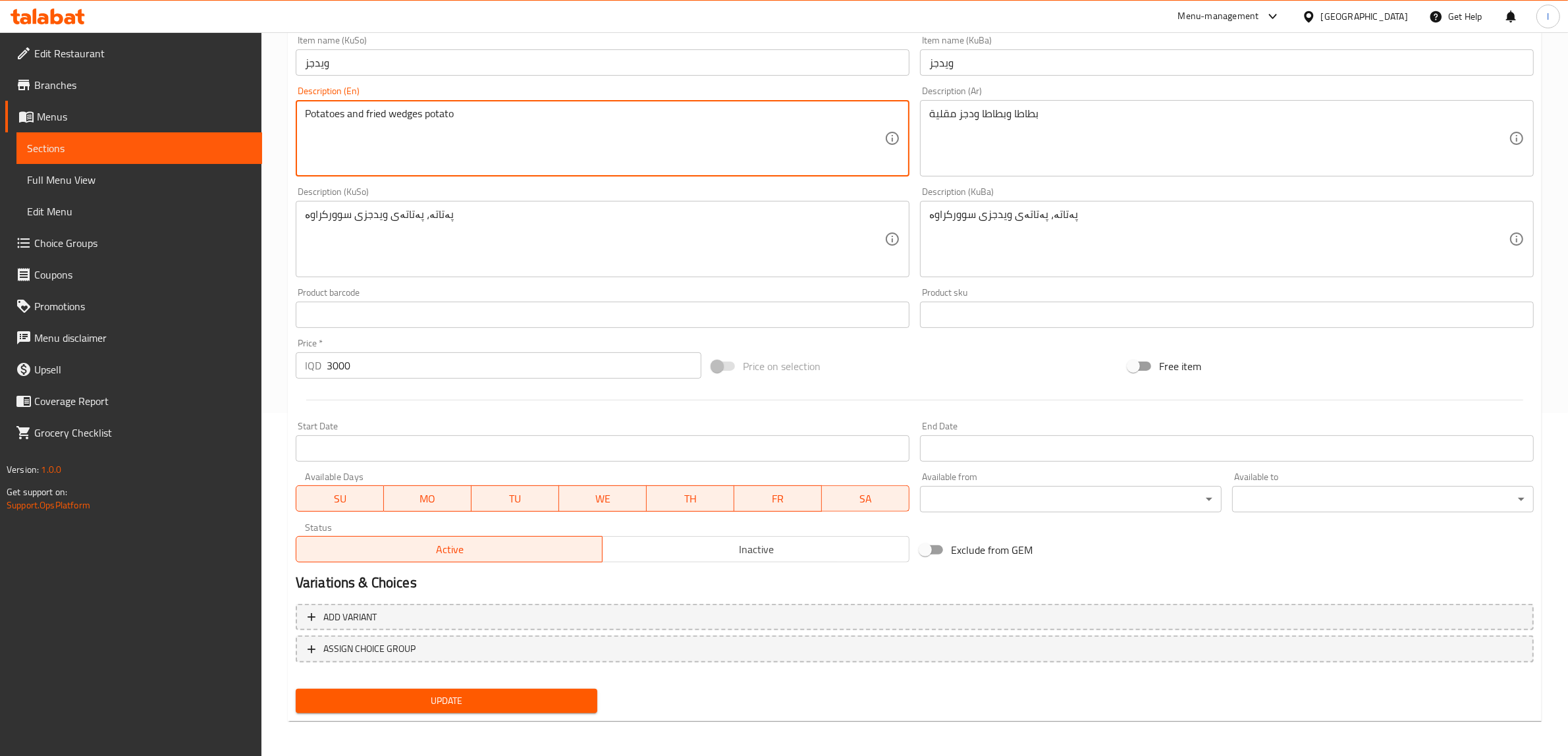
type textarea "Potatoes and fried wedges potato"
click at [495, 698] on span "Update" at bounding box center [446, 701] width 280 height 16
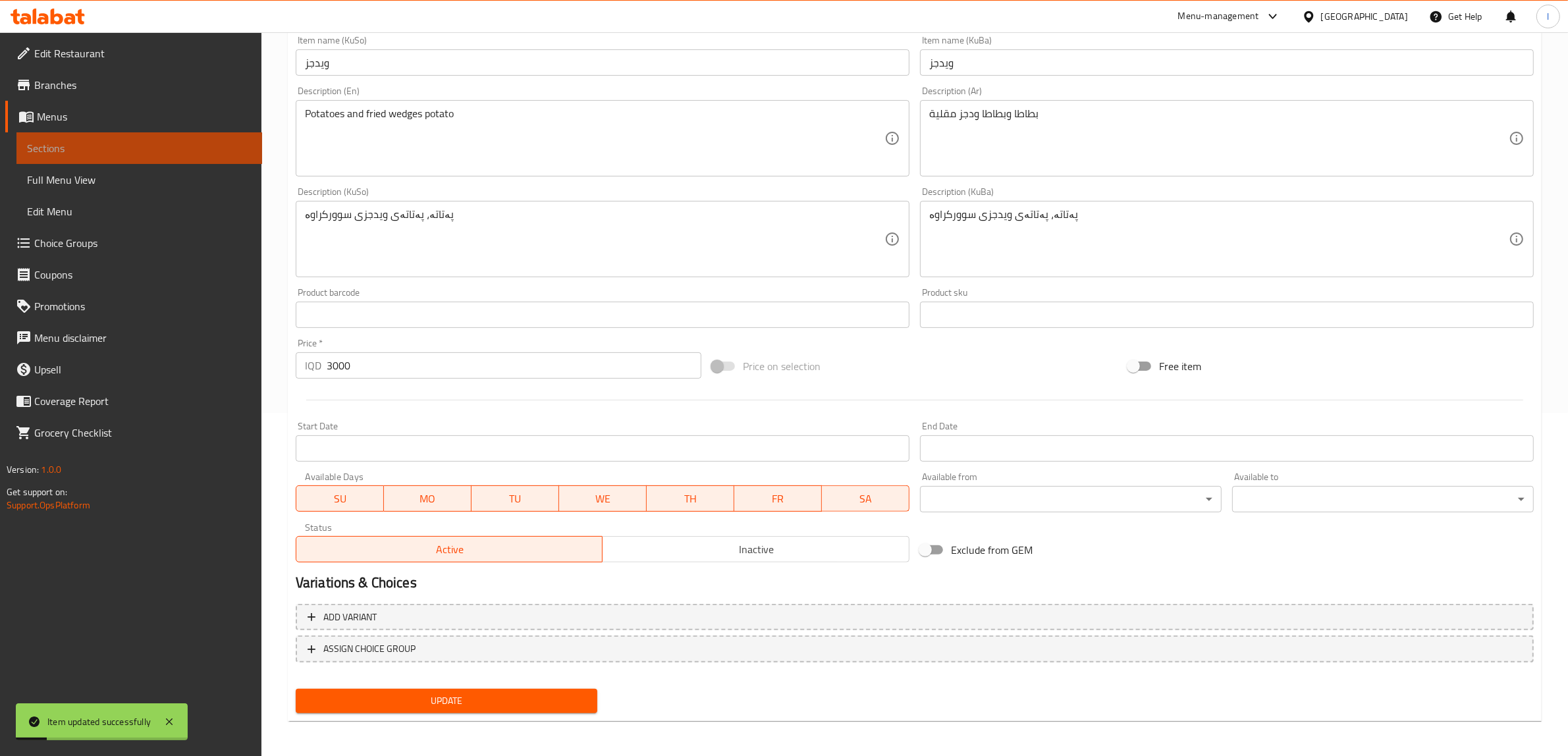
click at [132, 146] on span "Sections" at bounding box center [140, 148] width 225 height 16
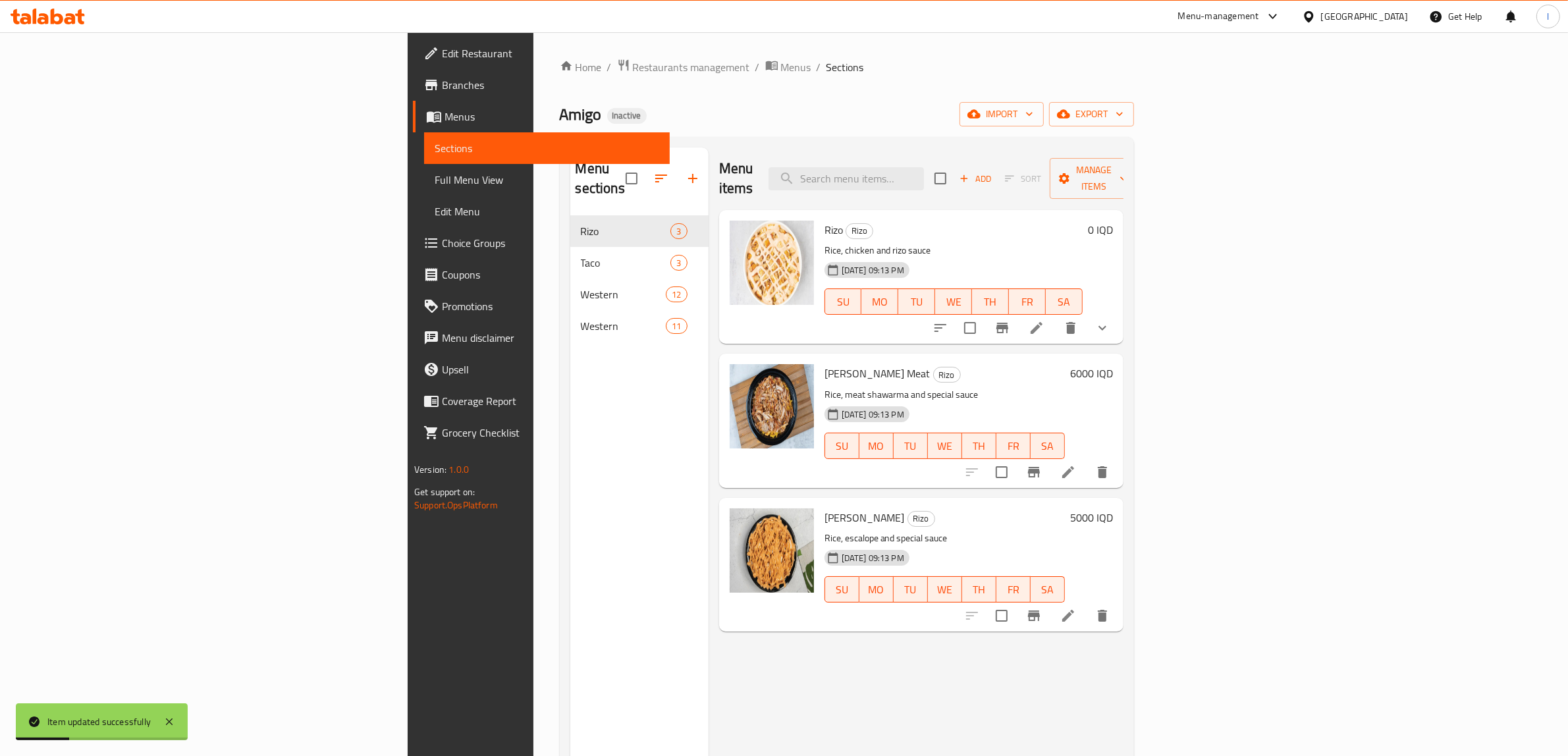
drag, startPoint x: 97, startPoint y: 165, endPoint x: 122, endPoint y: 175, distance: 26.9
click at [424, 166] on link "Full Menu View" at bounding box center [546, 180] width 246 height 31
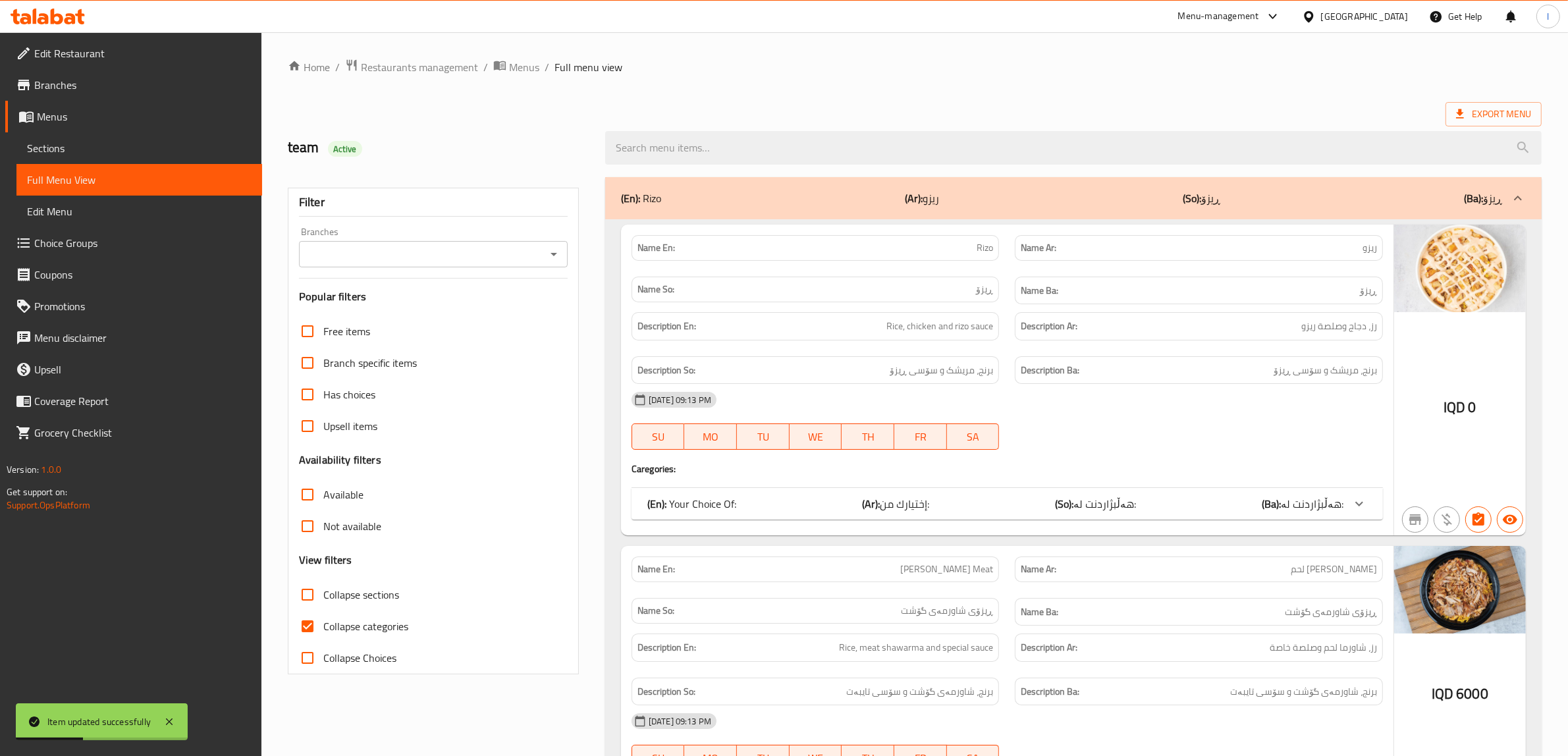
click at [407, 251] on input "Branches" at bounding box center [422, 254] width 239 height 18
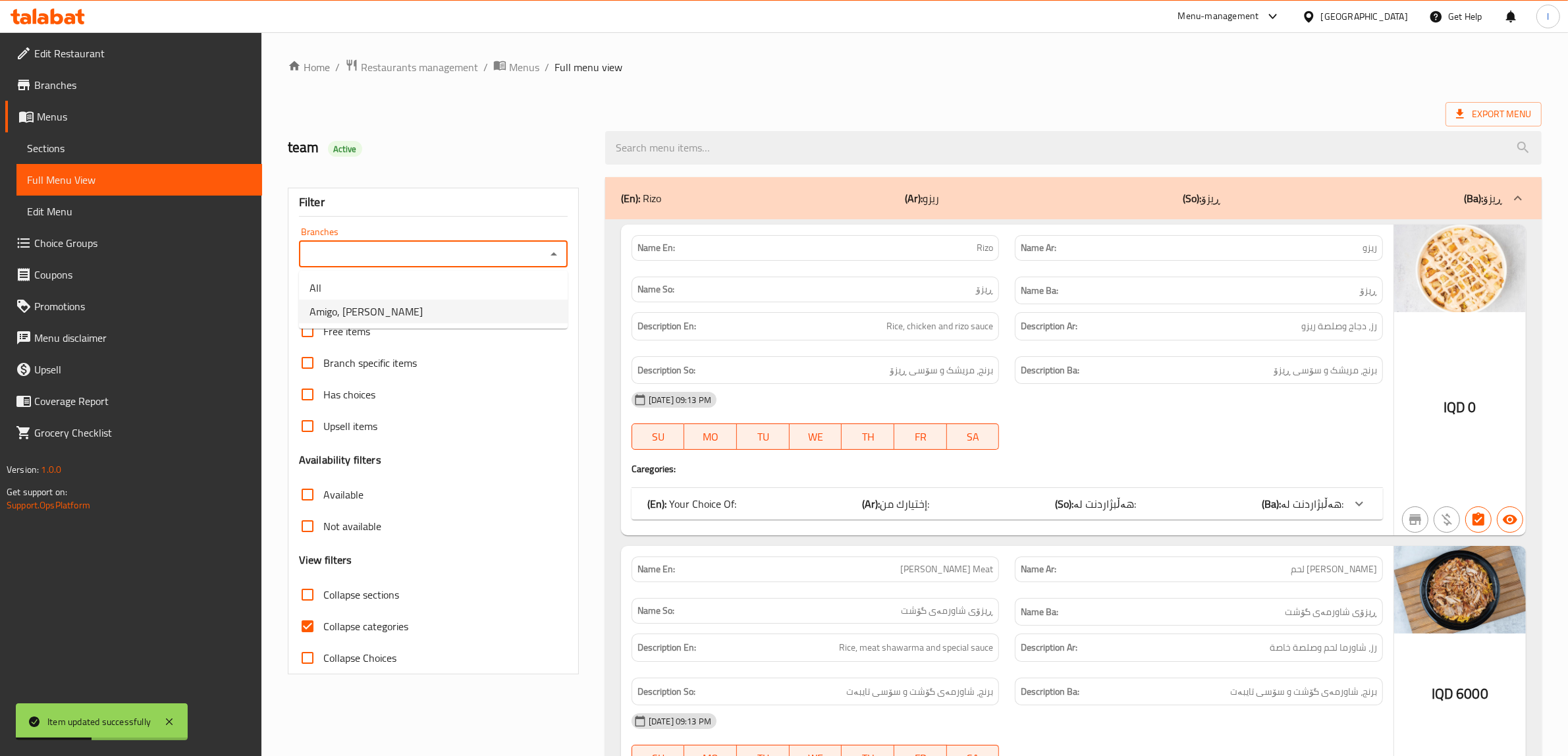
click at [374, 321] on li "Amigo, [PERSON_NAME]" at bounding box center [433, 311] width 269 height 24
type input "Amigo, [PERSON_NAME]"
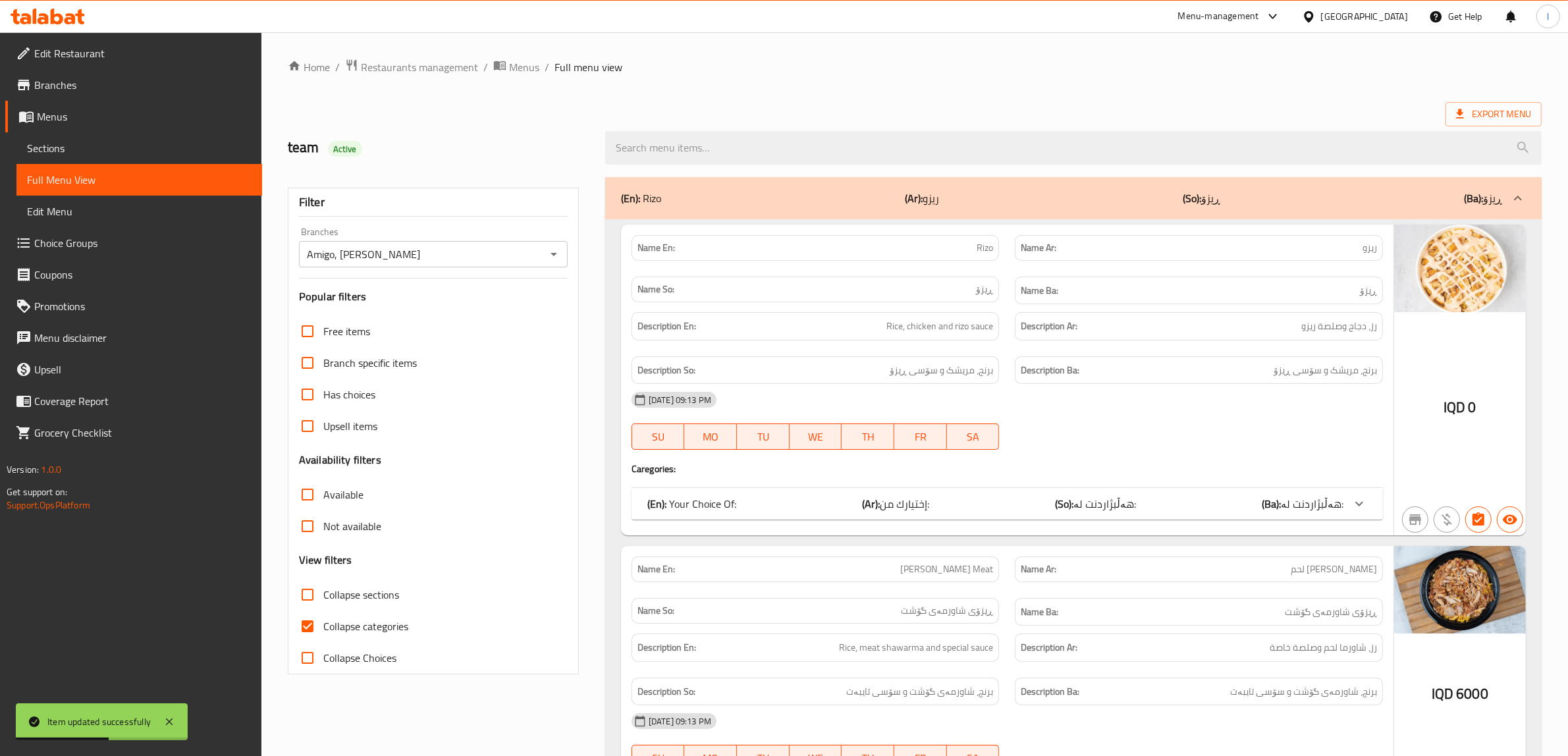
click at [344, 626] on span "Collapse categories" at bounding box center [365, 626] width 85 height 16
click at [323, 626] on input "Collapse categories" at bounding box center [308, 626] width 31 height 31
checkbox input "false"
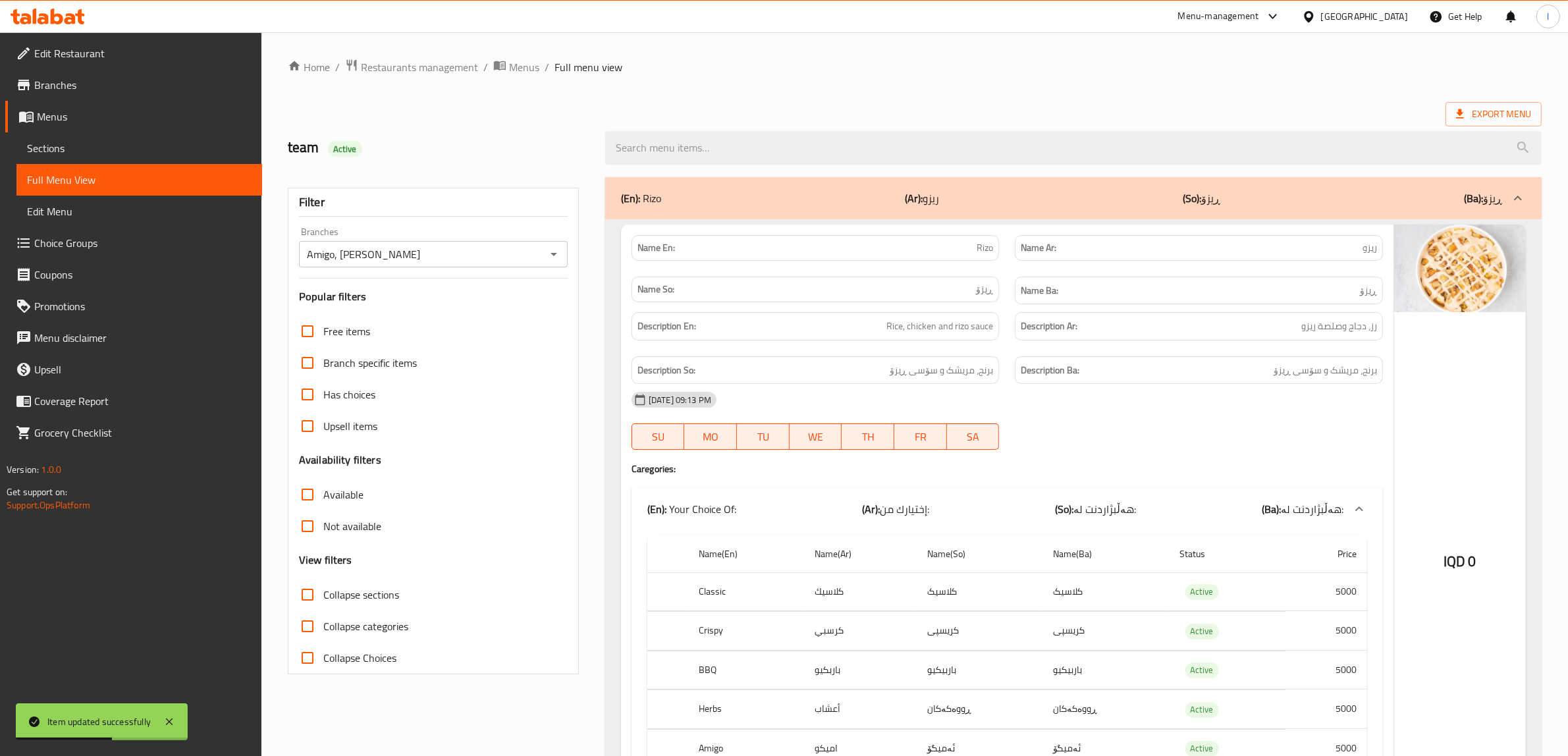
click at [300, 597] on input "Collapse sections" at bounding box center [308, 595] width 31 height 31
checkbox input "true"
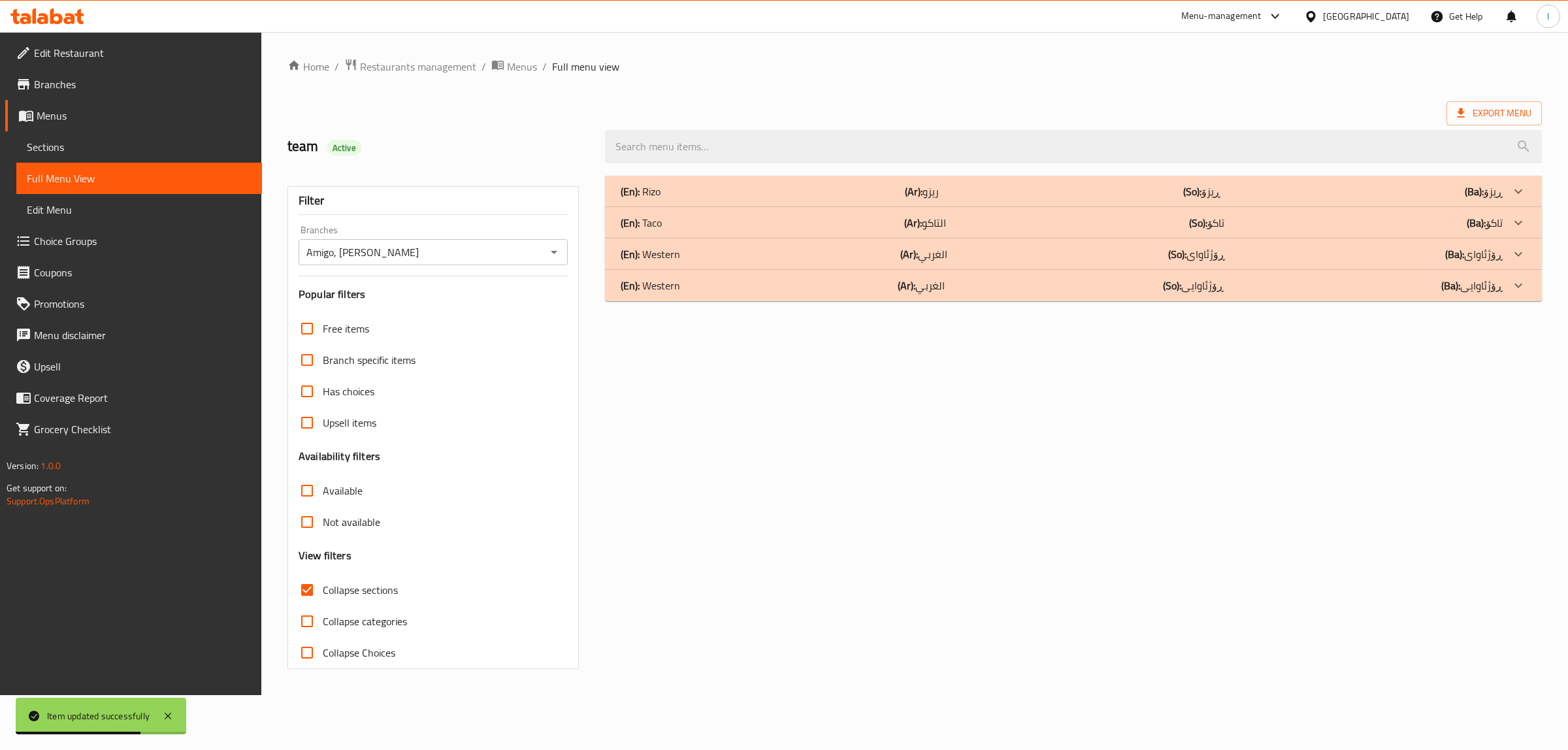
click at [695, 293] on div "(En): Western (Ar): الغربي (So): ڕۆژئاوایی (Ba): ڕۆژئاوایی" at bounding box center [1061, 285] width 882 height 16
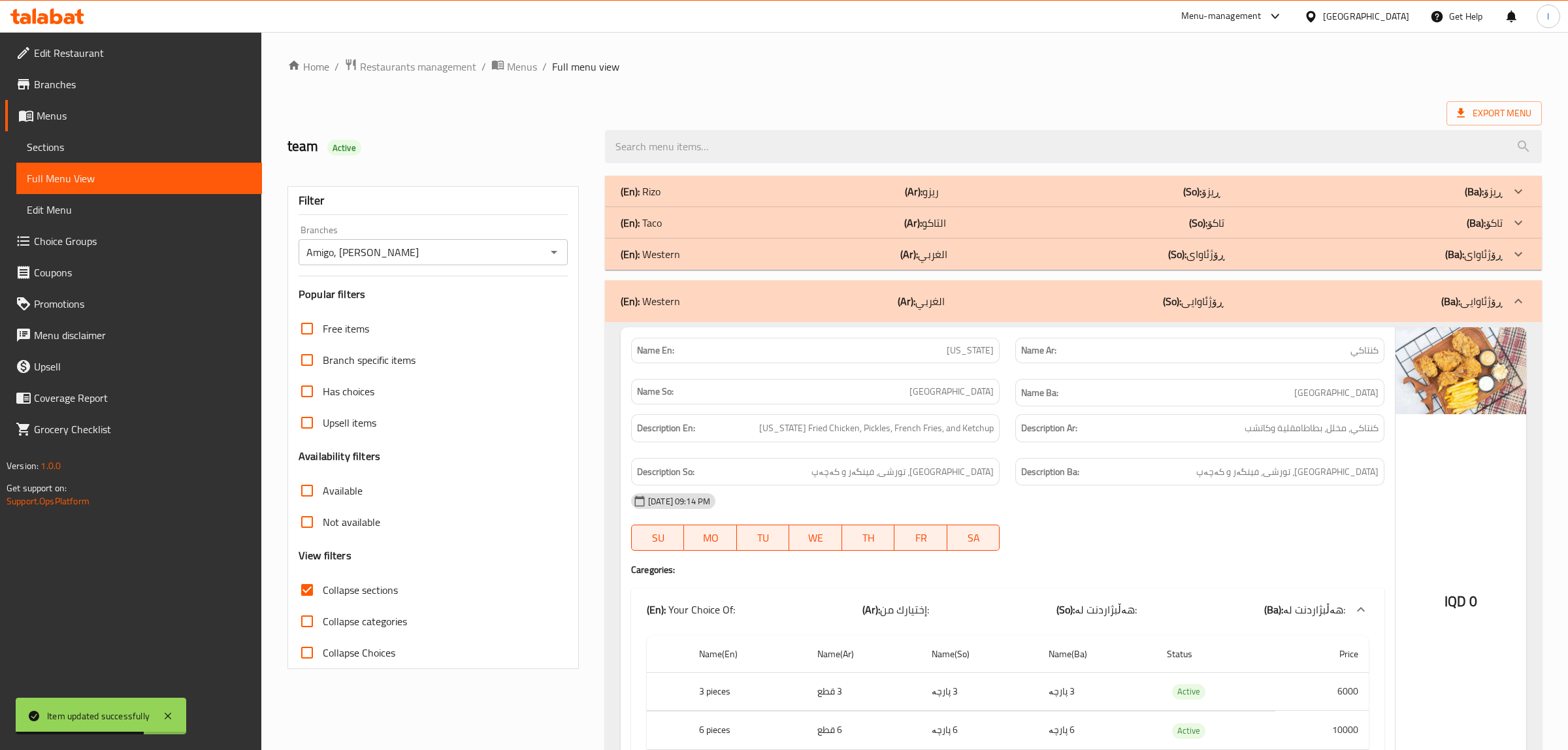
click at [702, 185] on div "(En): [PERSON_NAME] (Ar): ريزو (So): ڕیزۆ (Ba): ڕیزۆ" at bounding box center [1061, 191] width 882 height 16
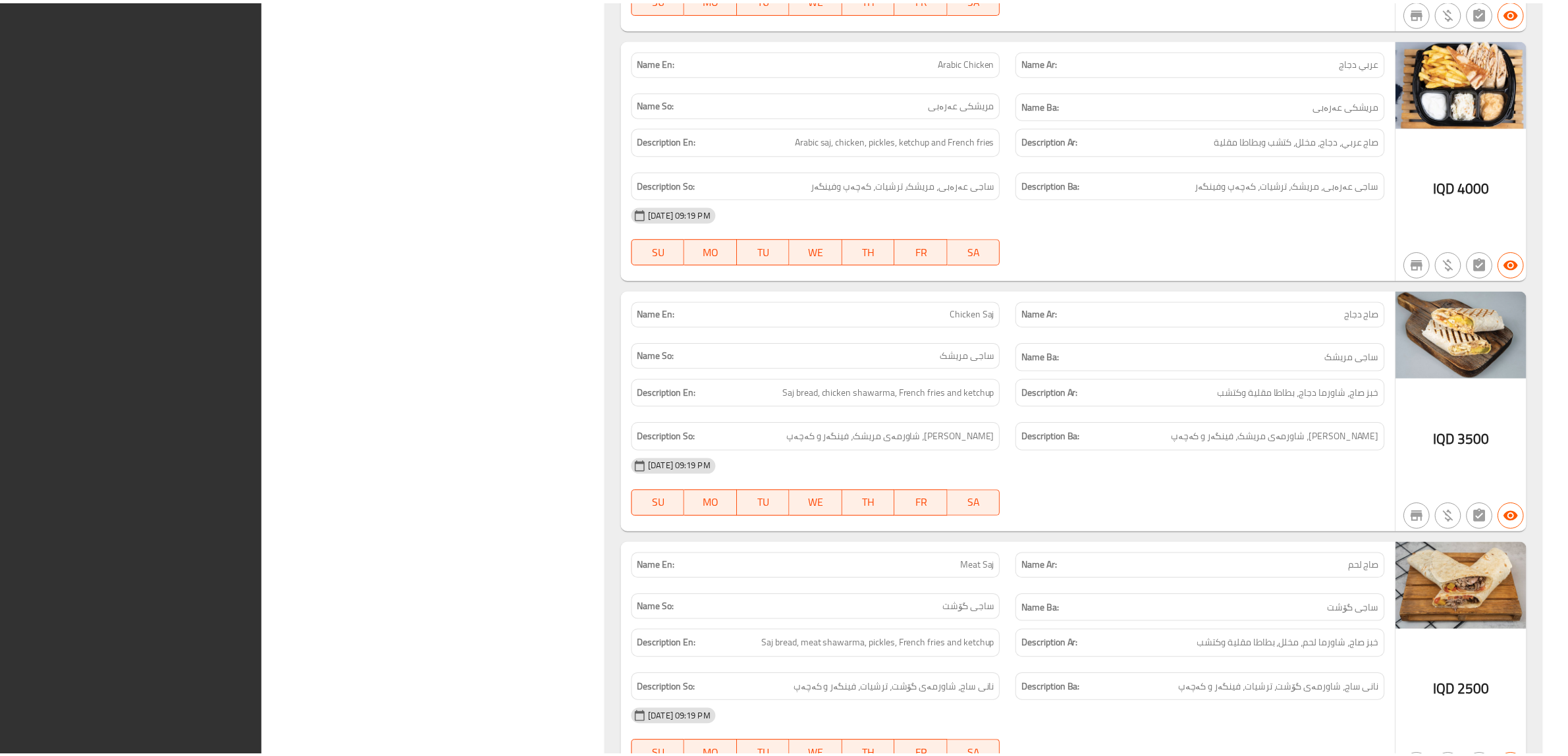
scroll to position [4094, 0]
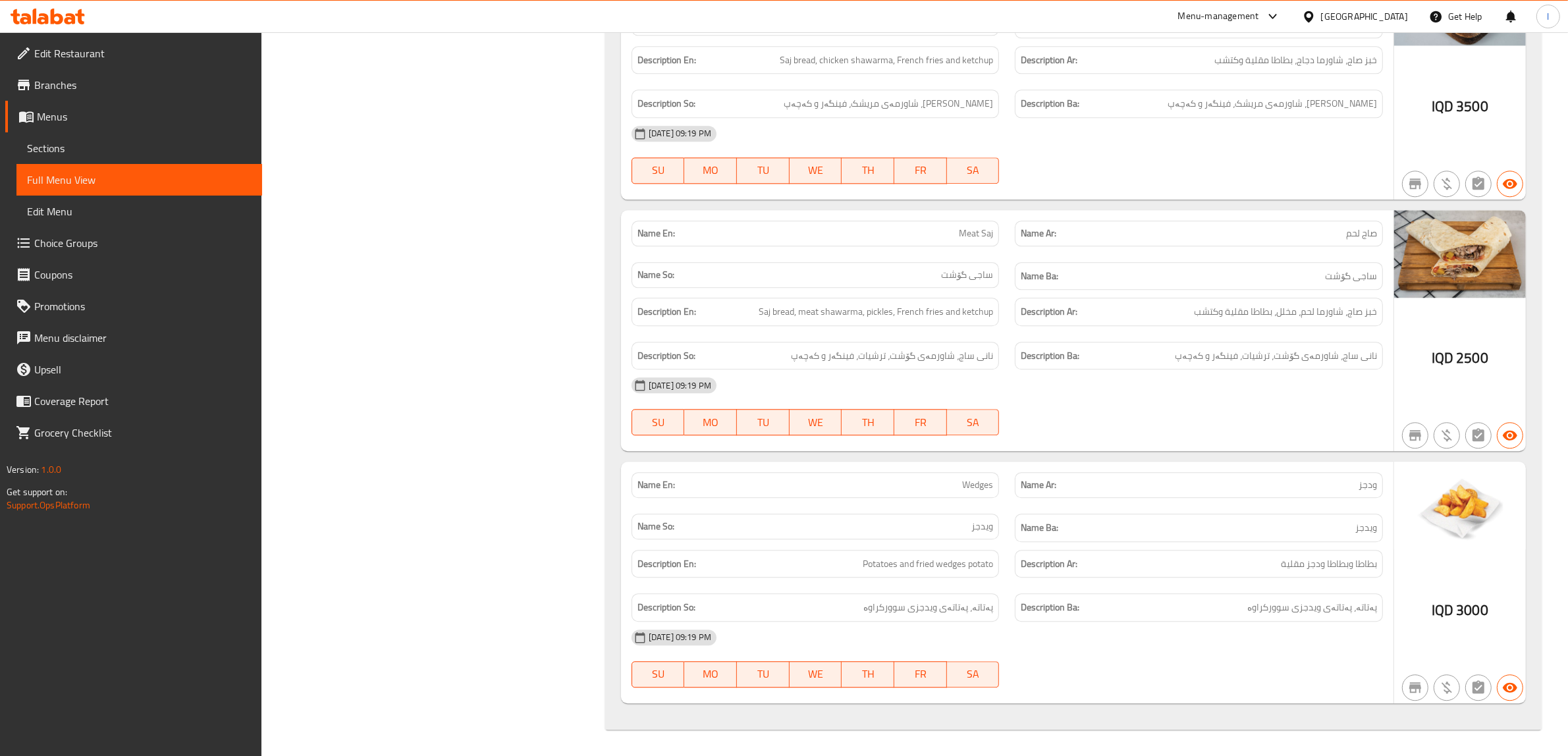
click at [47, 136] on link "Sections" at bounding box center [139, 148] width 246 height 31
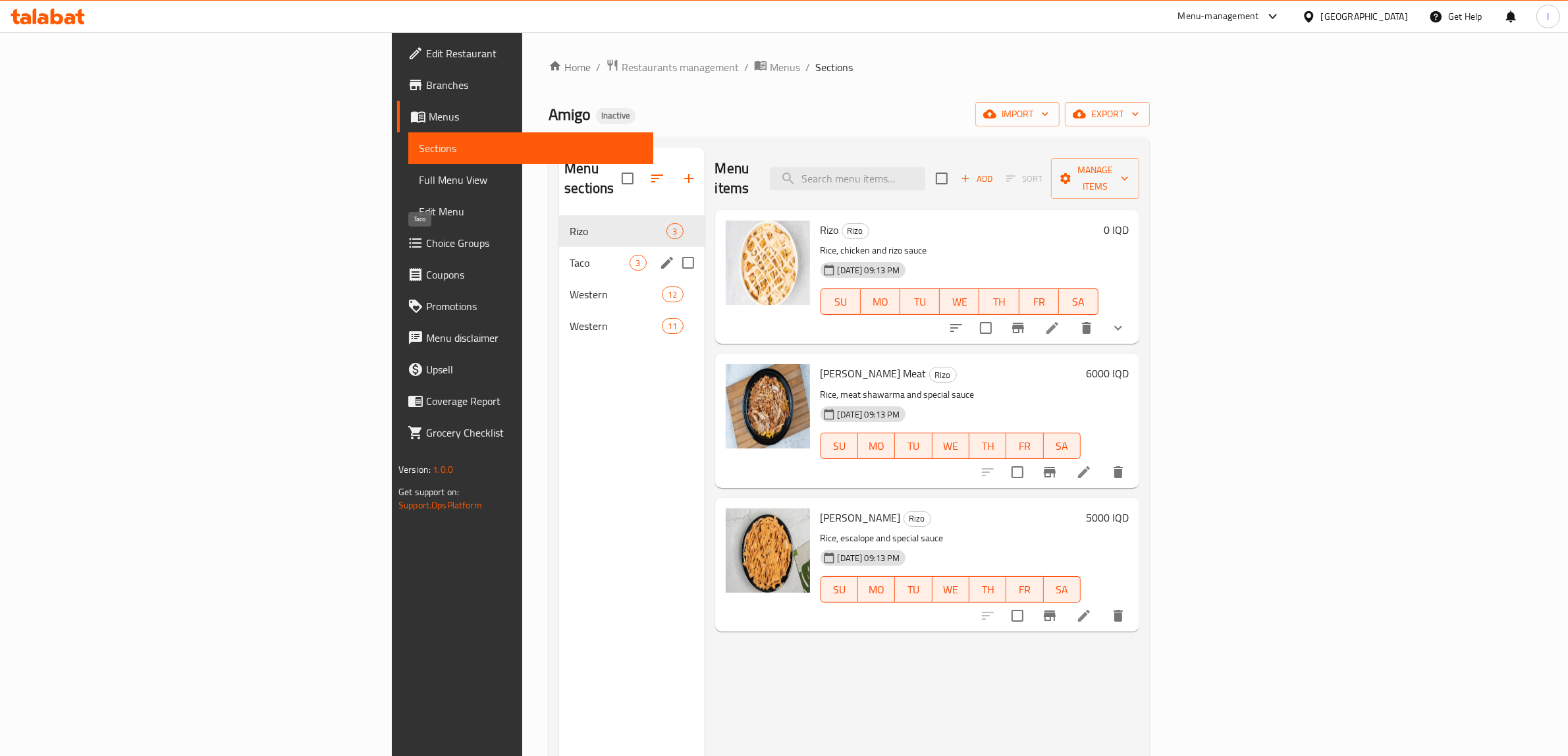
click at [570, 255] on span "Taco" at bounding box center [600, 263] width 60 height 16
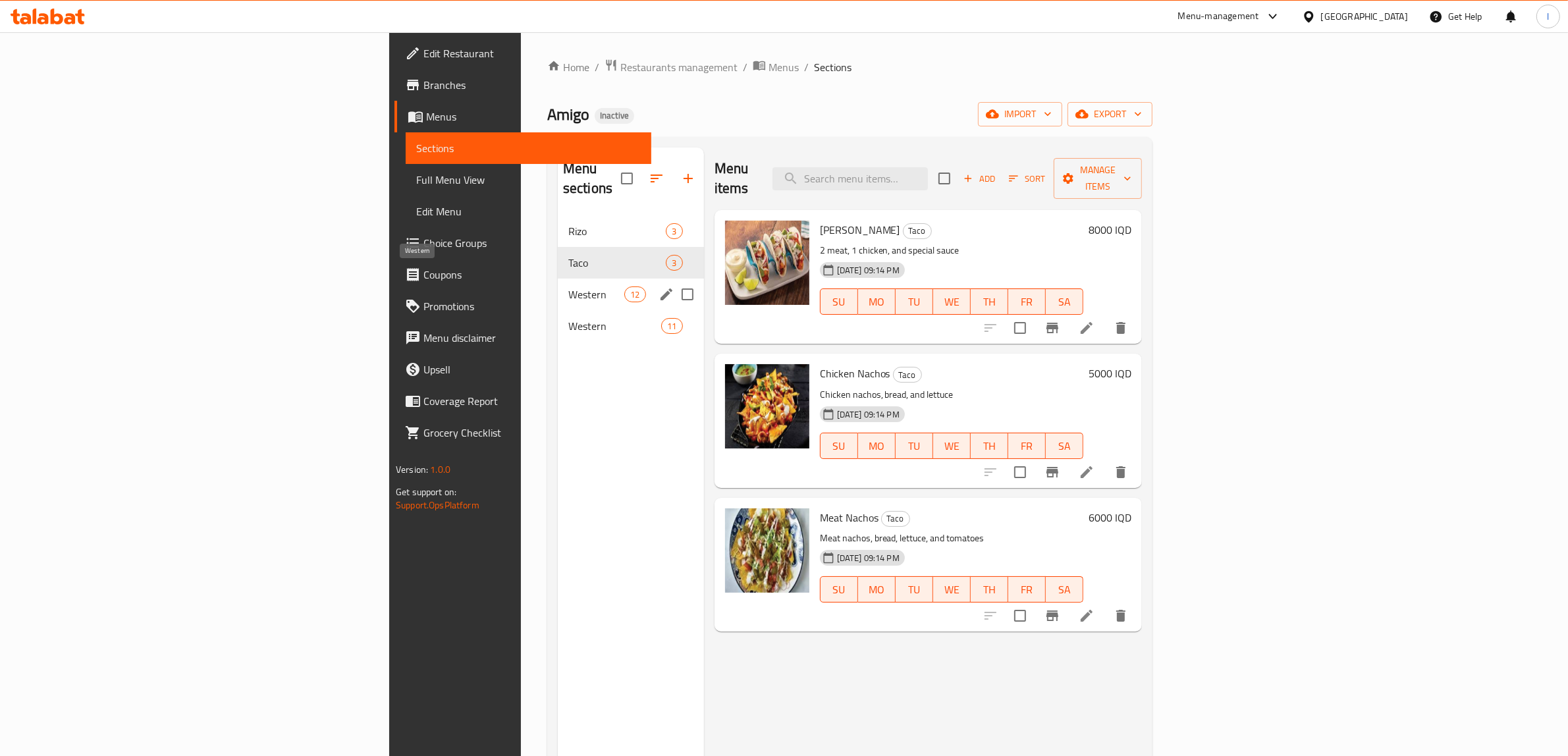
click at [568, 286] on span "Western" at bounding box center [596, 294] width 56 height 16
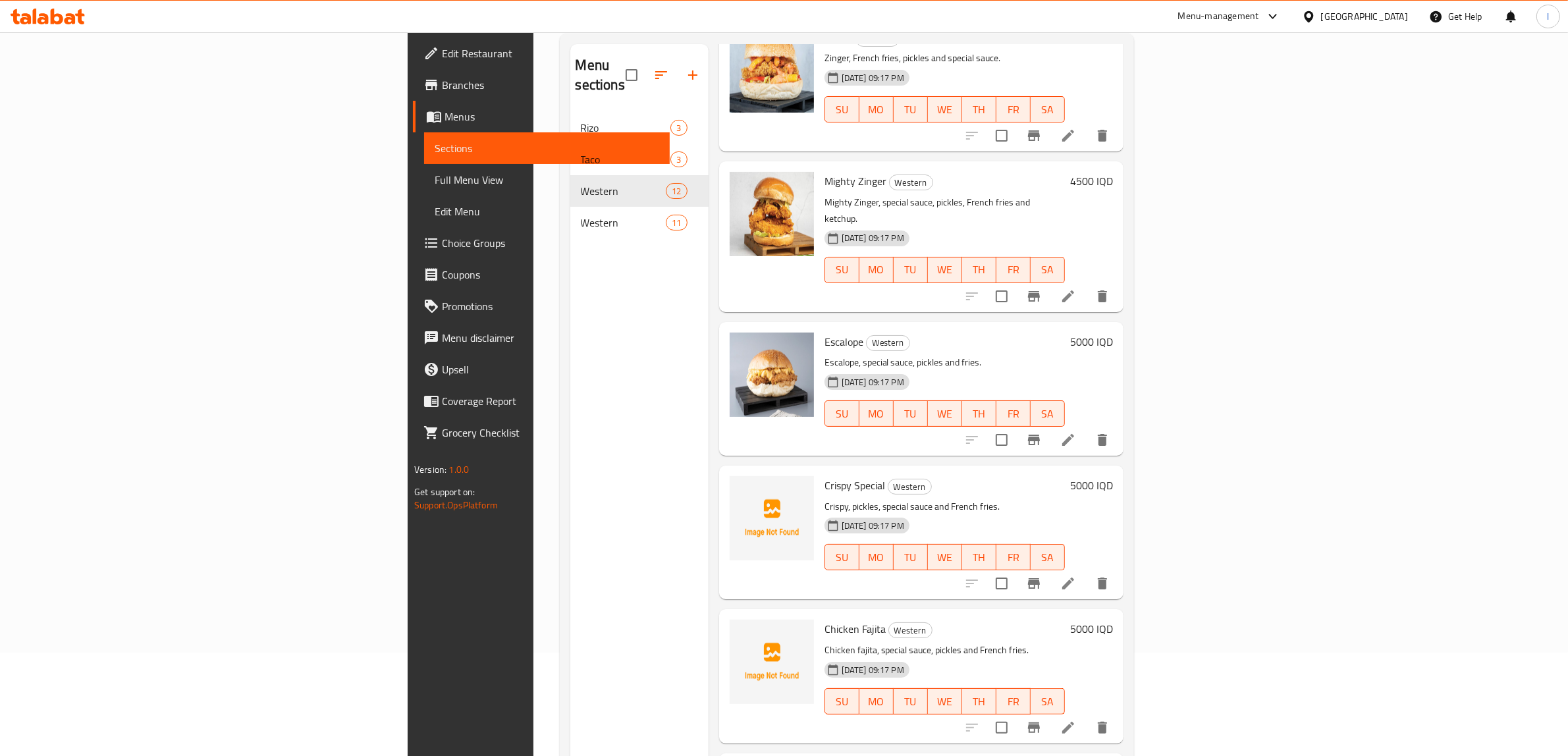
scroll to position [185, 0]
